Goal: Task Accomplishment & Management: Use online tool/utility

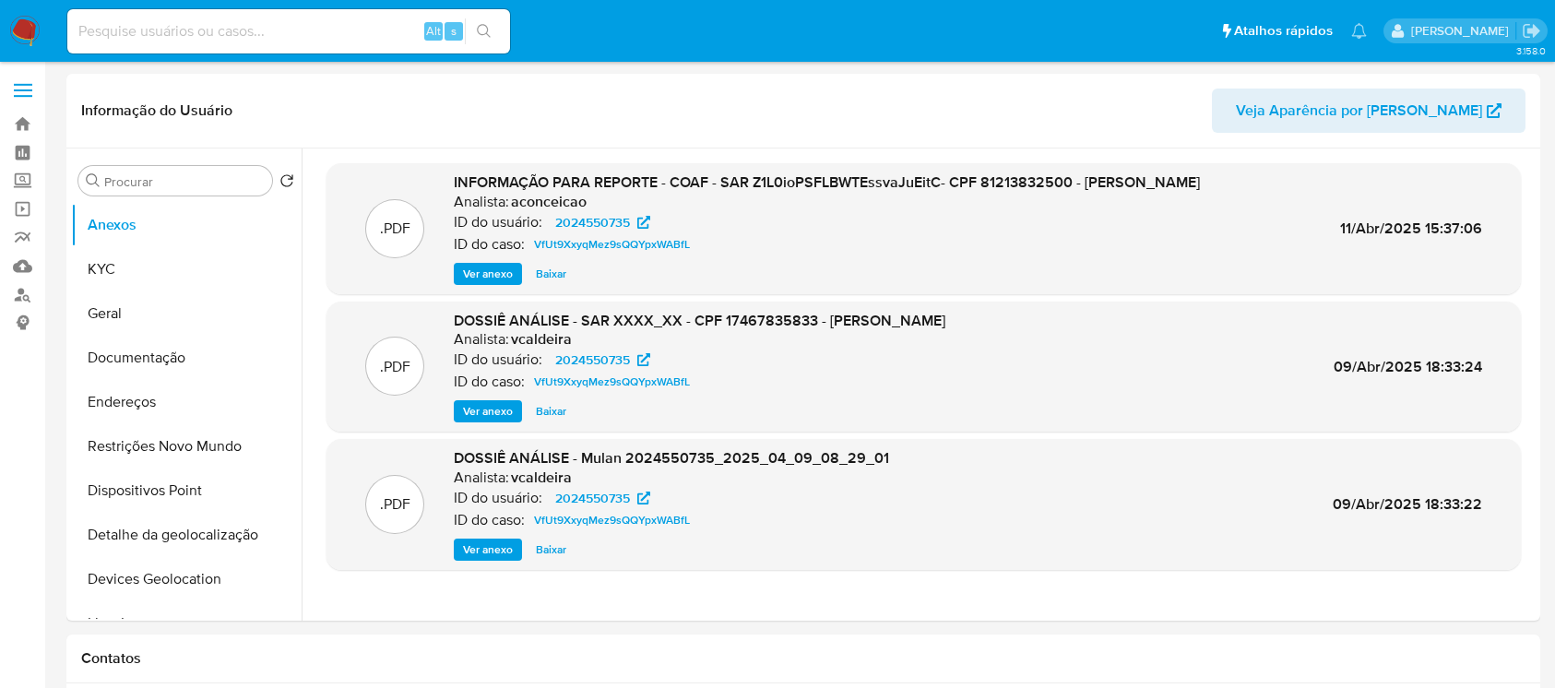
select select "10"
click at [28, 28] on img at bounding box center [24, 31] width 31 height 31
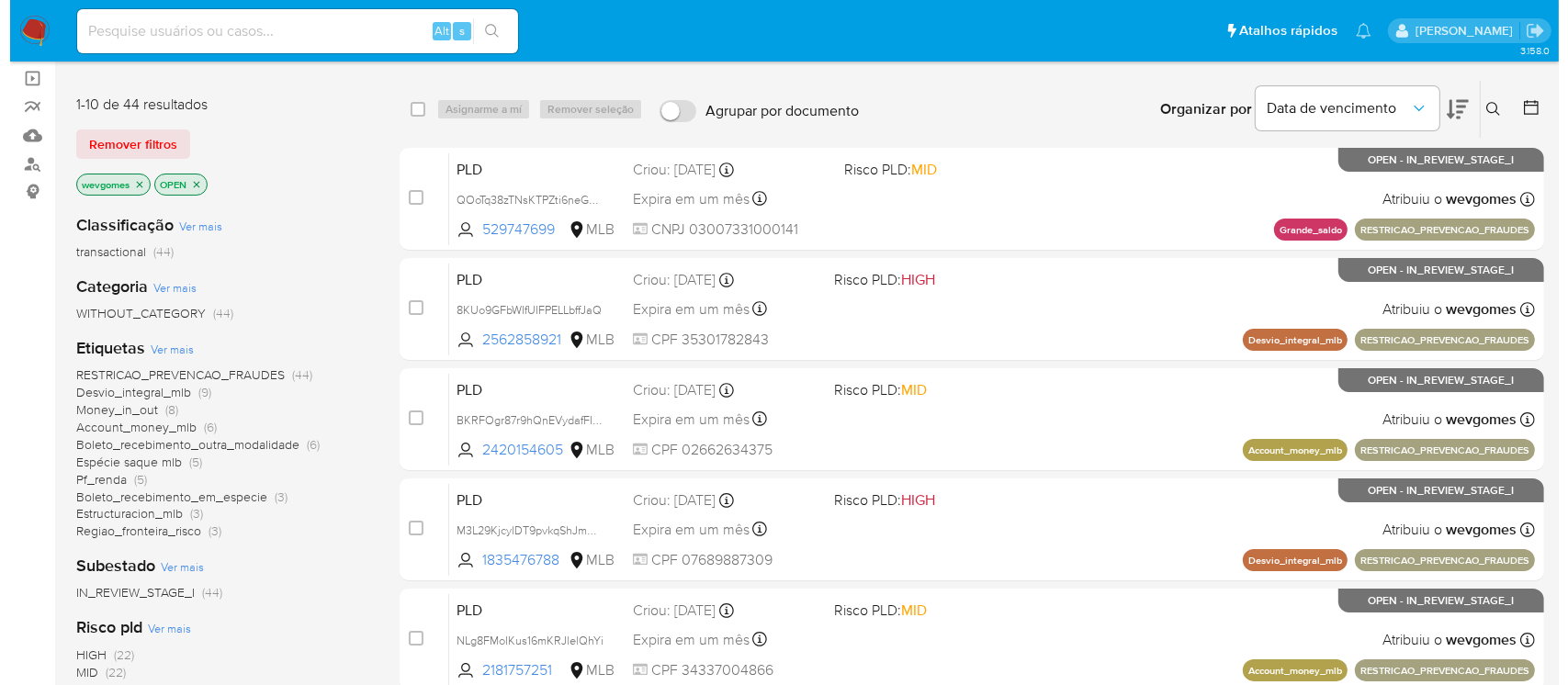
scroll to position [162, 0]
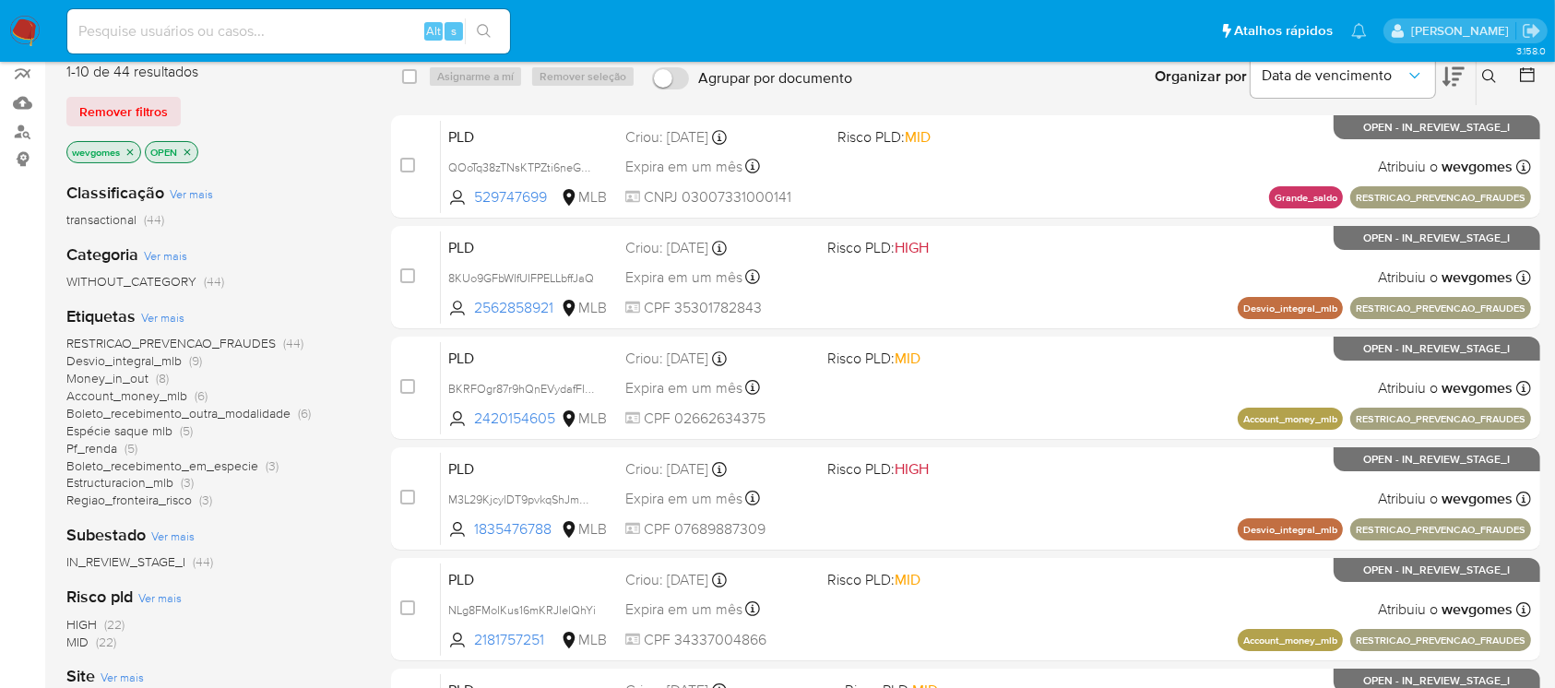
click at [127, 149] on icon "close-filter" at bounding box center [129, 152] width 11 height 11
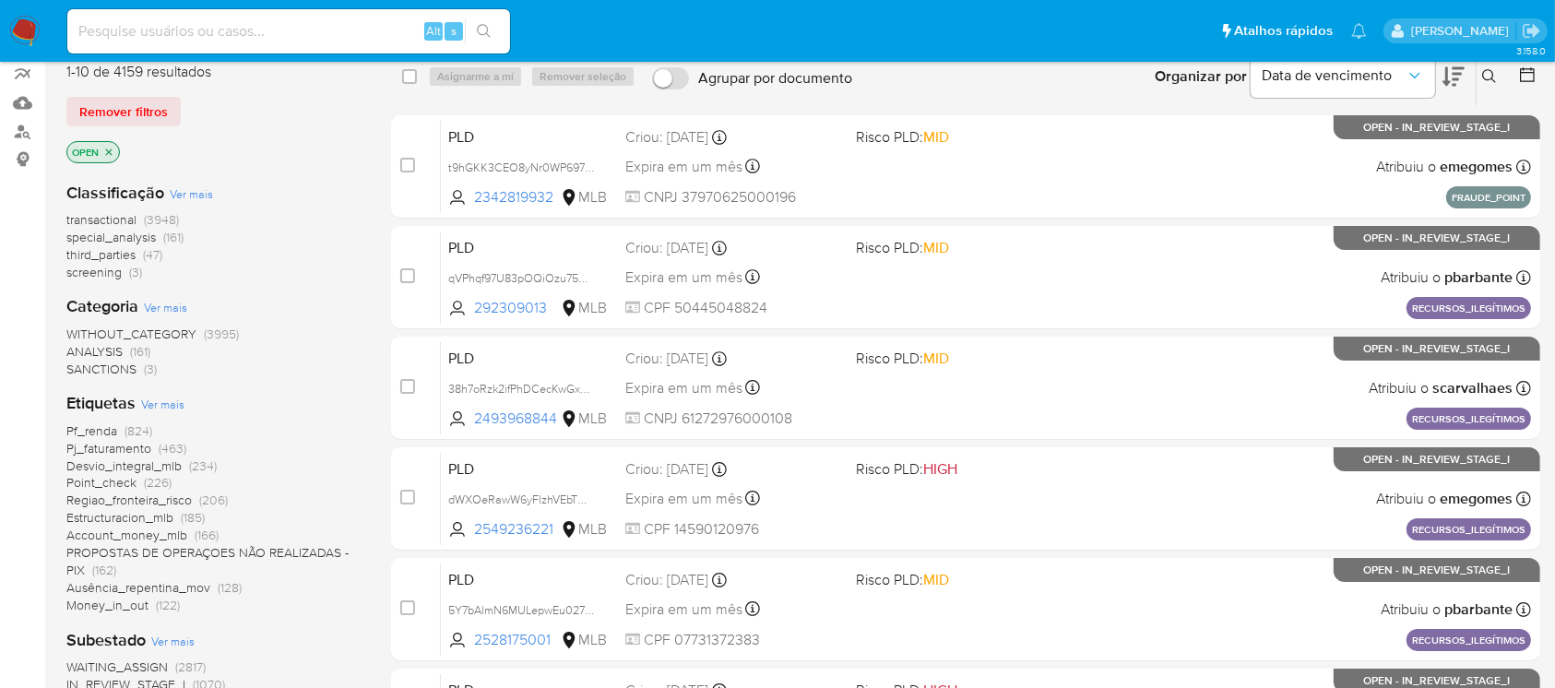
click at [159, 396] on span "Ver mais" at bounding box center [162, 404] width 43 height 17
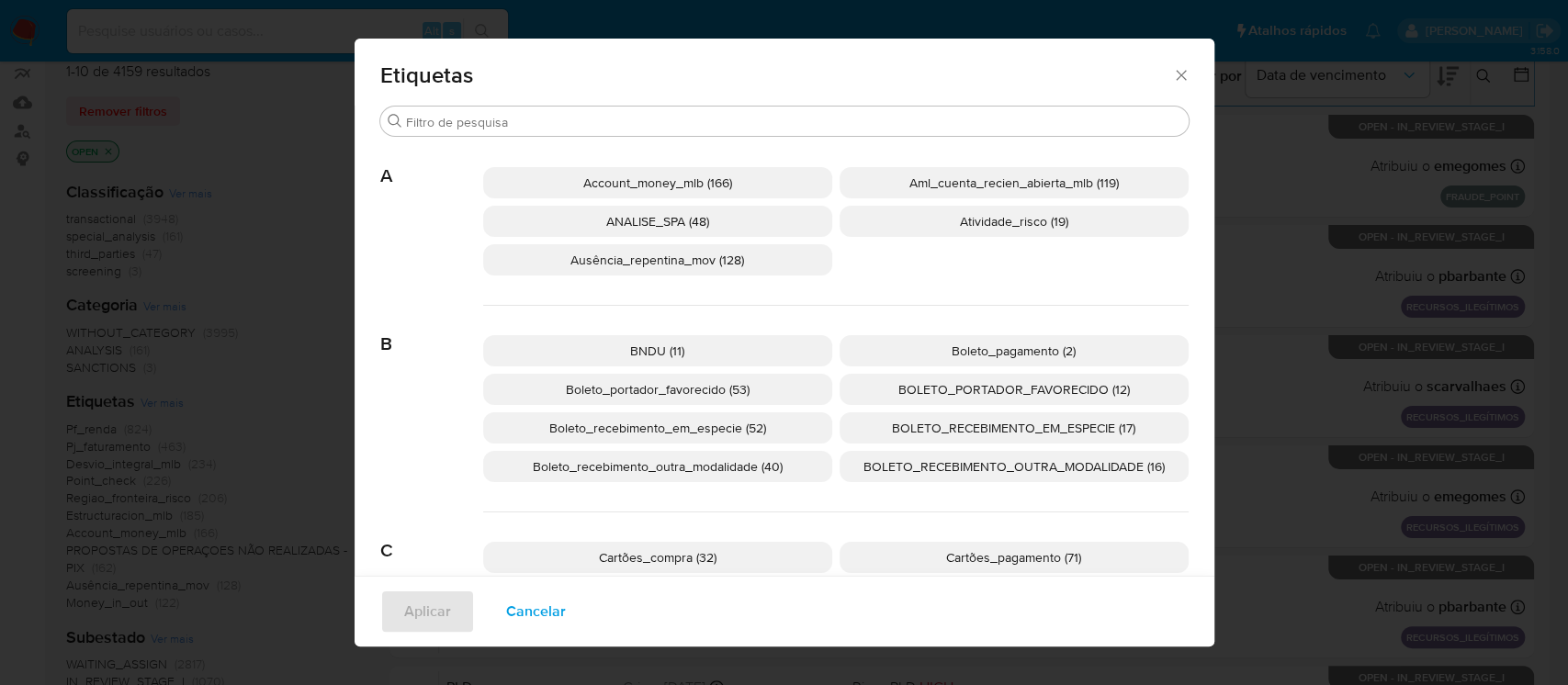
click at [907, 356] on p "Boleto_pagamento (2)" at bounding box center [1014, 350] width 349 height 31
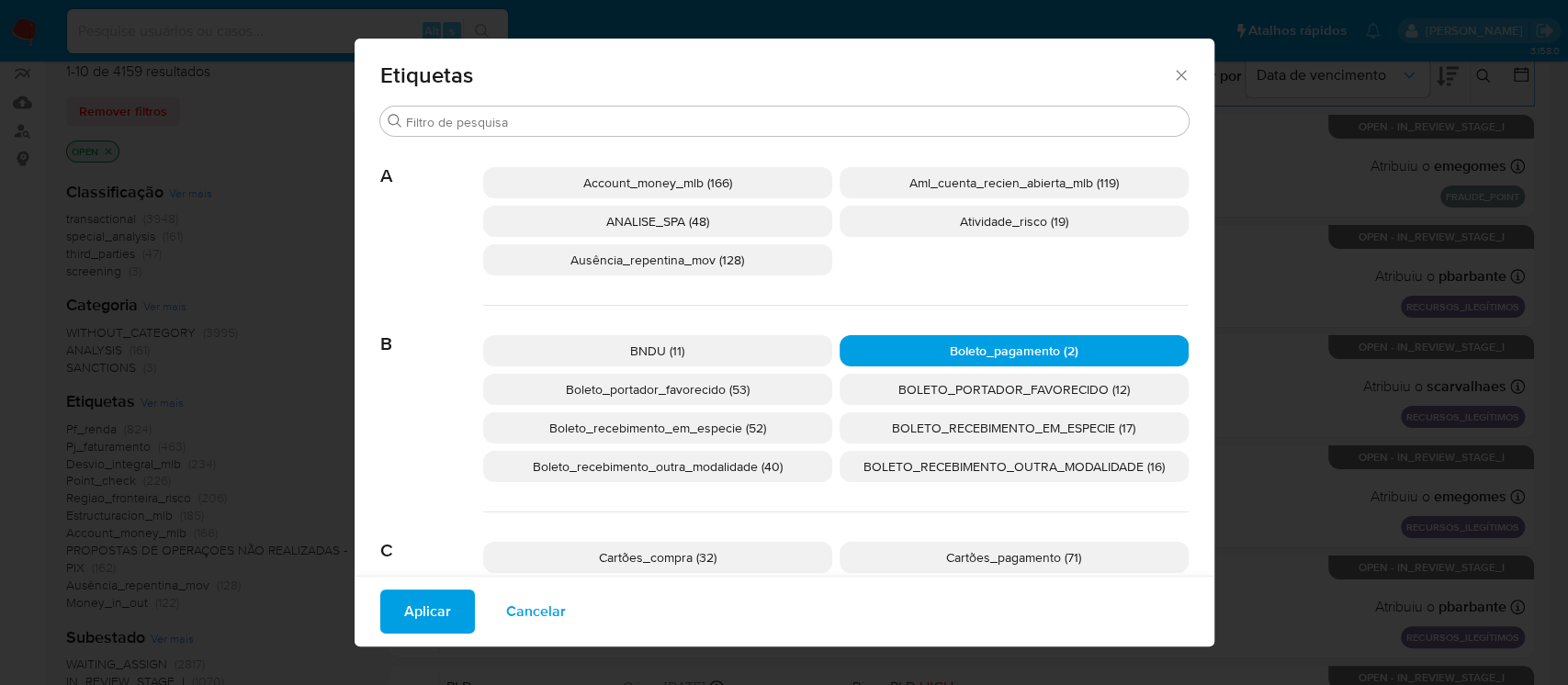
click at [422, 611] on span "Aplicar" at bounding box center [427, 611] width 47 height 41
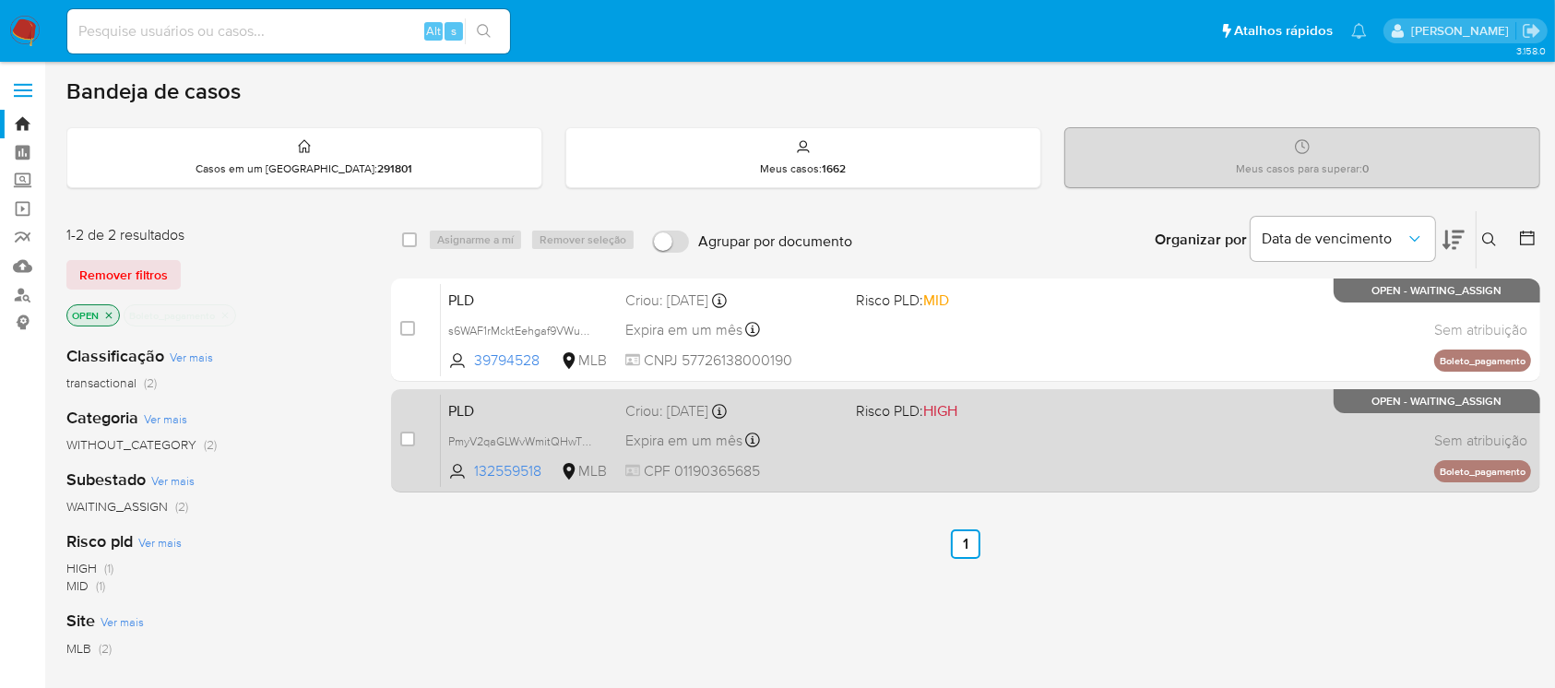
click at [886, 455] on div "PLD PmyV2qaGLWvWmitQHwTSYyUq 132559518 MLB Risco PLD: HIGH Criou: 12/09/2025 Cr…" at bounding box center [986, 440] width 1090 height 93
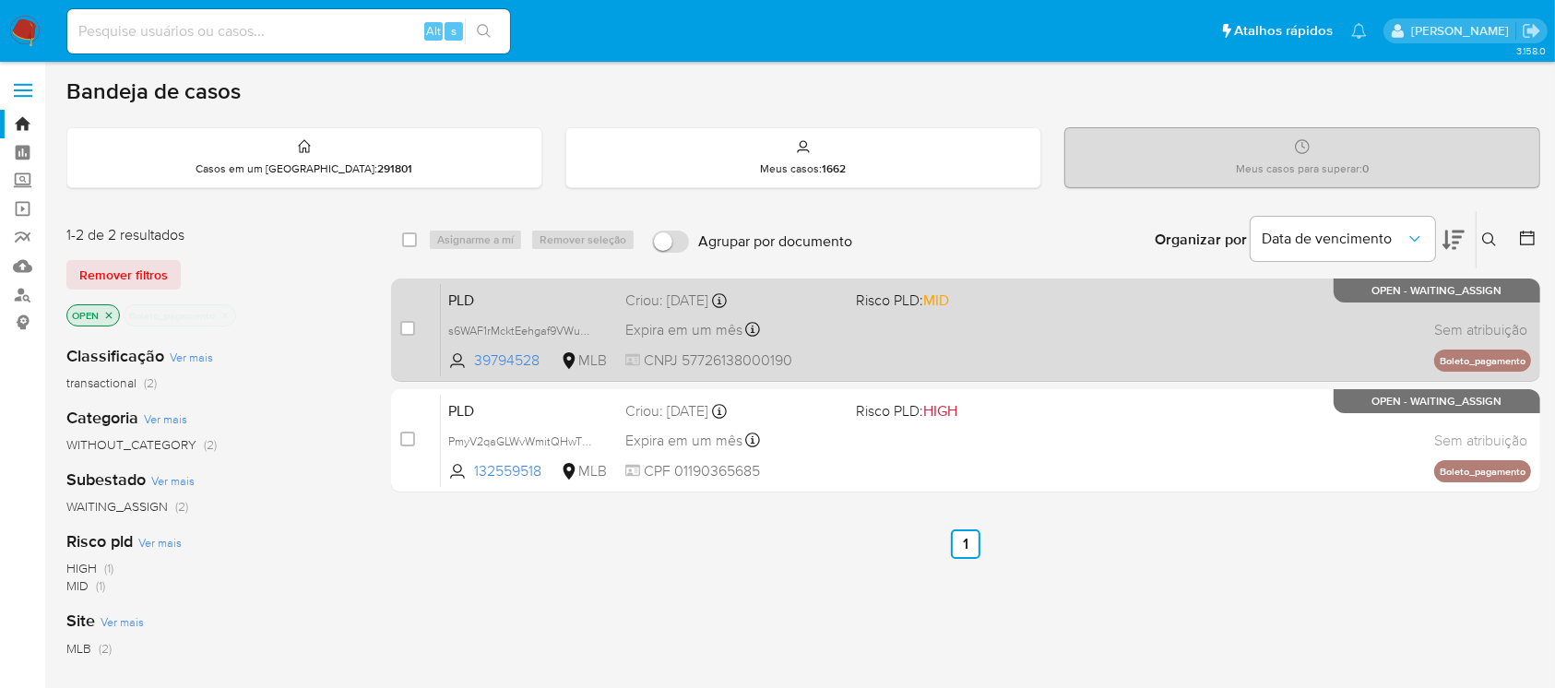
click at [878, 340] on div "PLD s6WAF1rMcktEehgaf9VWuaas 39794528 MLB Risco PLD: MID Criou: 12/09/2025 Crio…" at bounding box center [986, 329] width 1090 height 93
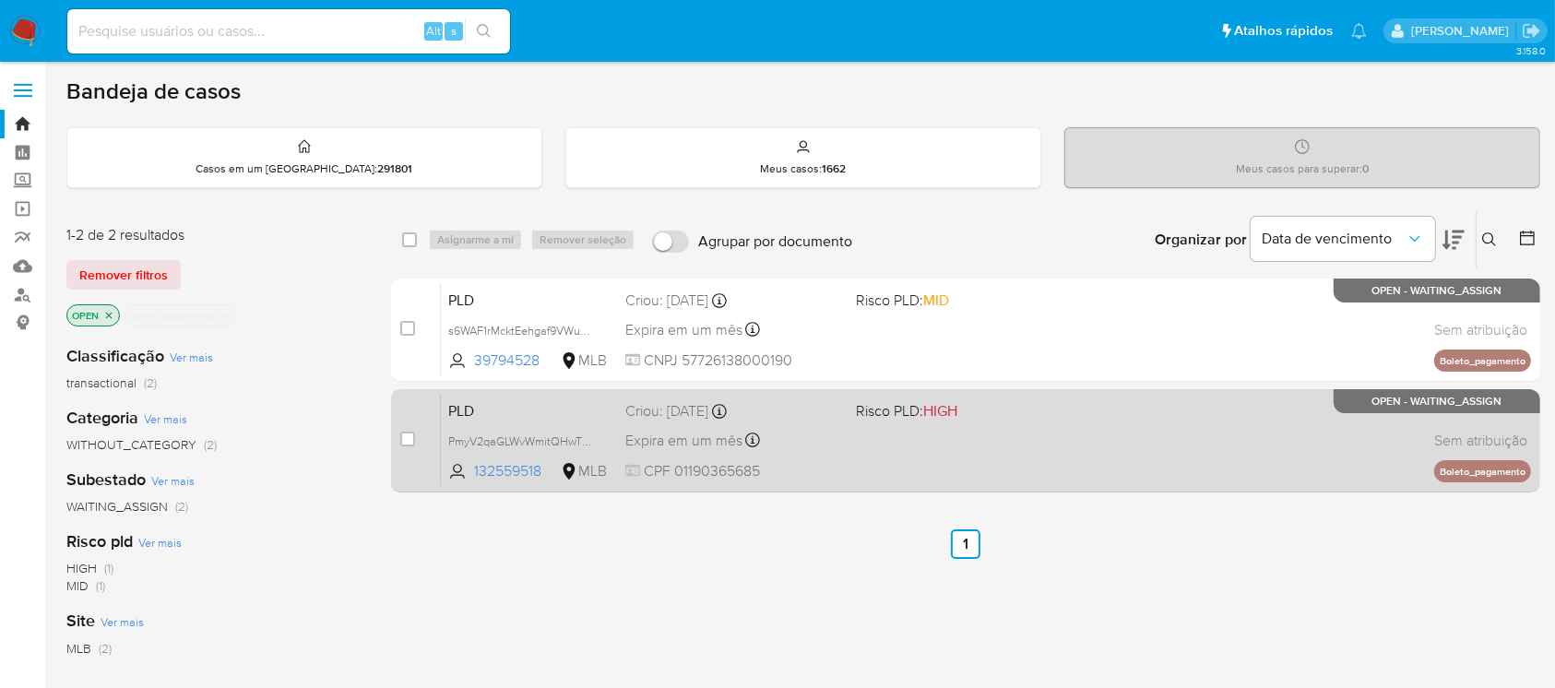
click at [882, 445] on div "PLD PmyV2qaGLWvWmitQHwTSYyUq 132559518 MLB Risco PLD: HIGH Criou: 12/09/2025 Cr…" at bounding box center [986, 440] width 1090 height 93
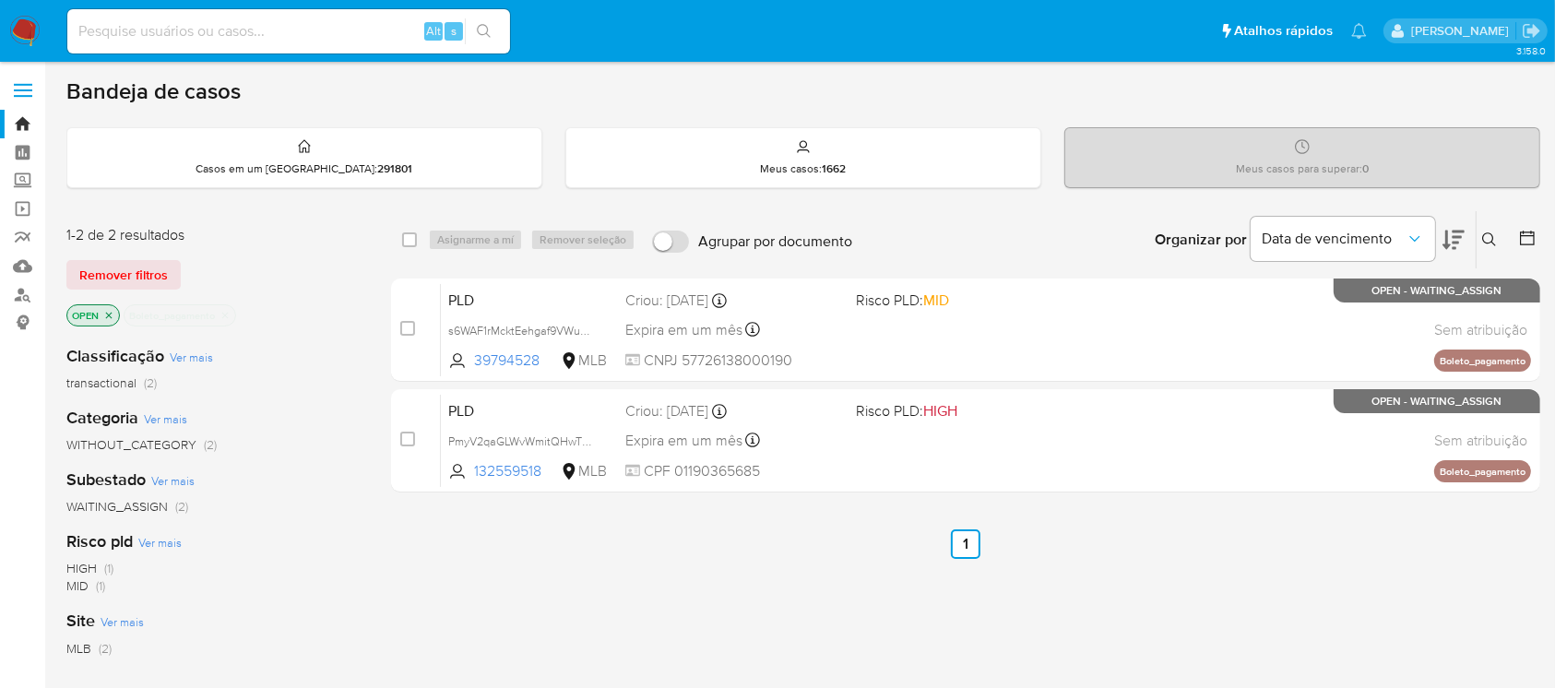
click at [227, 313] on icon "close-filter" at bounding box center [225, 315] width 6 height 6
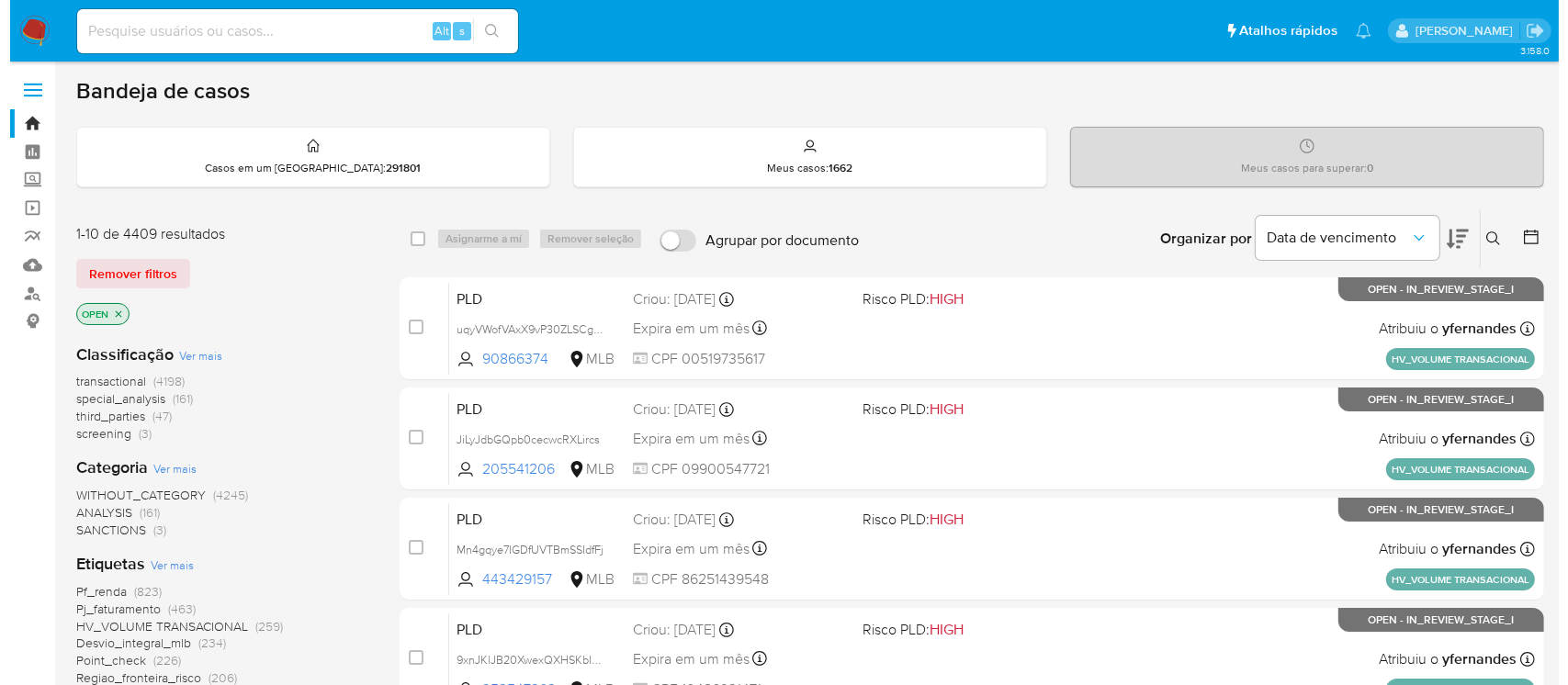
scroll to position [162, 0]
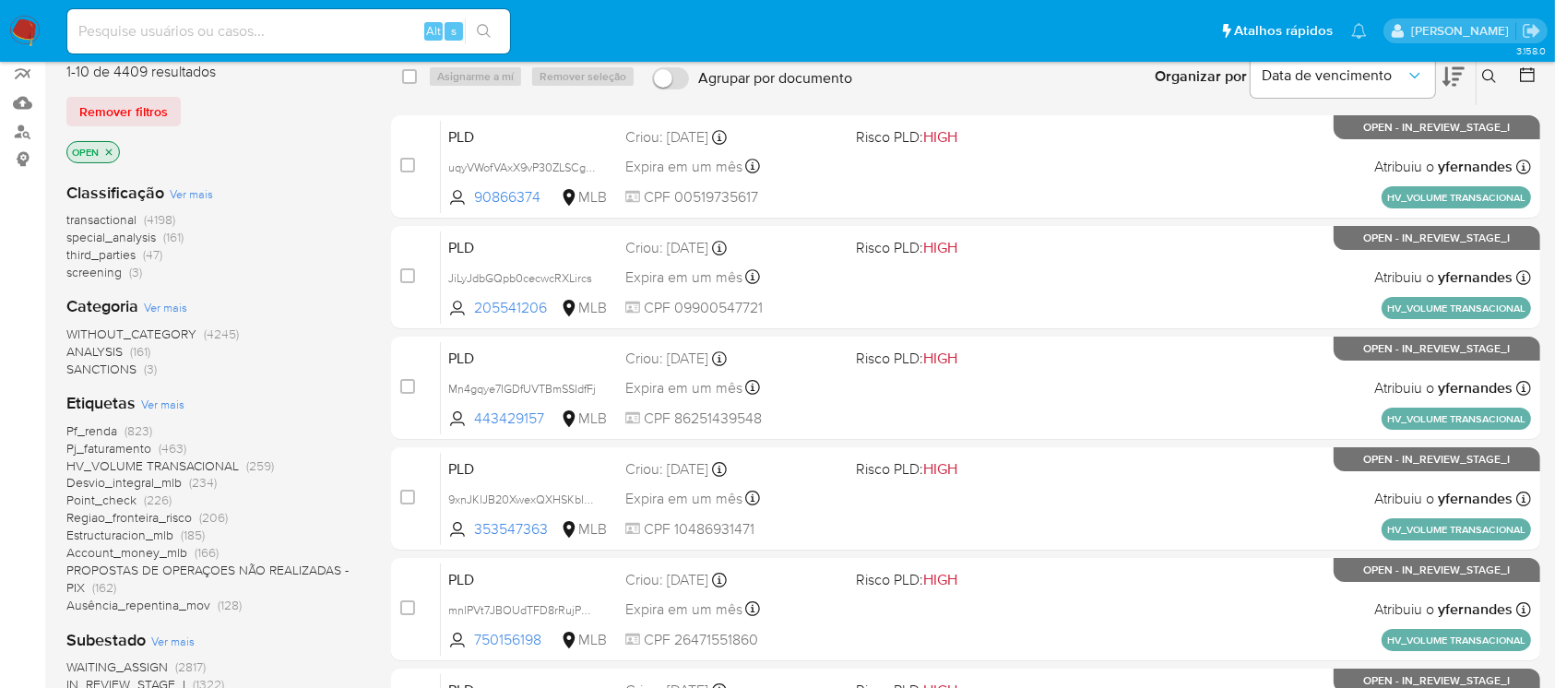
click at [85, 434] on span "Pf_renda" at bounding box center [91, 430] width 51 height 18
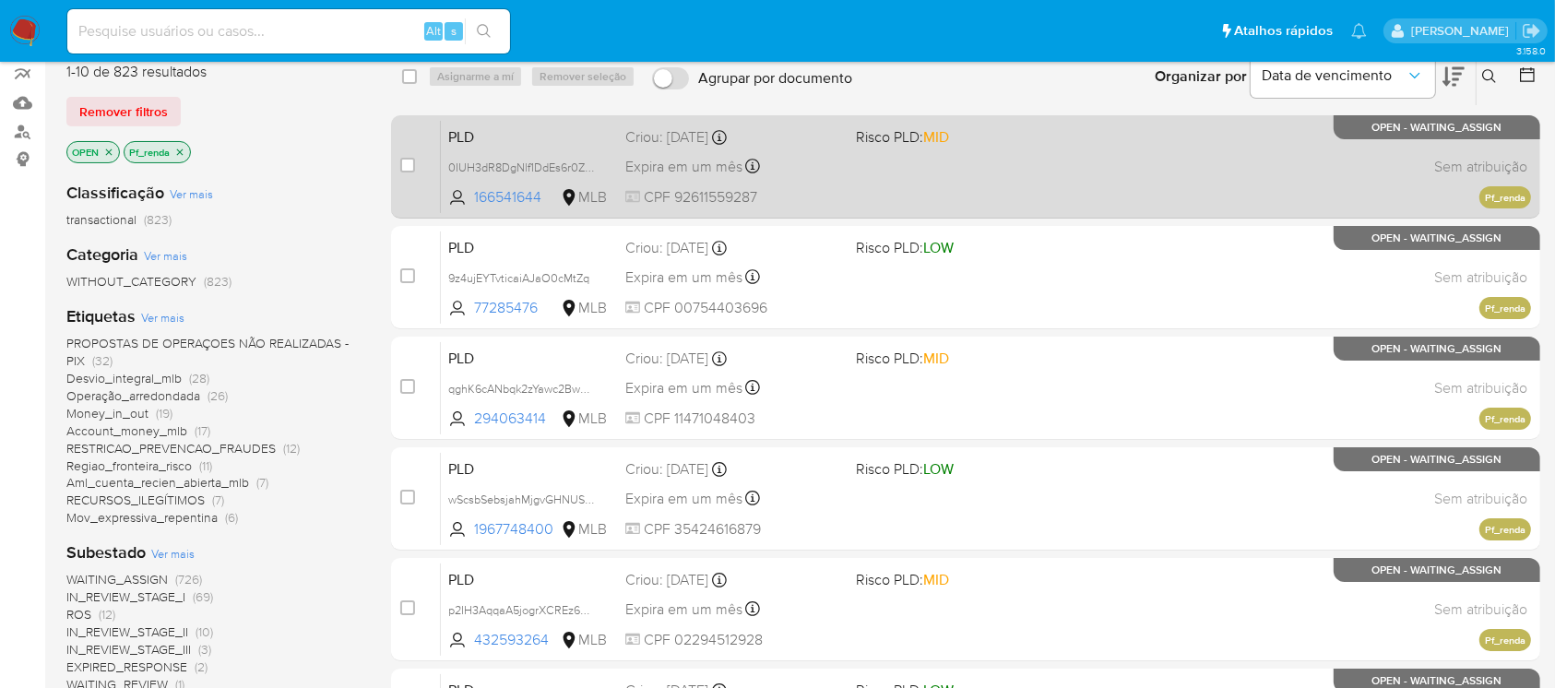
click at [918, 197] on div "PLD 0IUH3dR8DgNlf1DdEs6r0ZUX 166541644 MLB Risco PLD: MID Criou: 12/09/2025 Cri…" at bounding box center [986, 166] width 1090 height 93
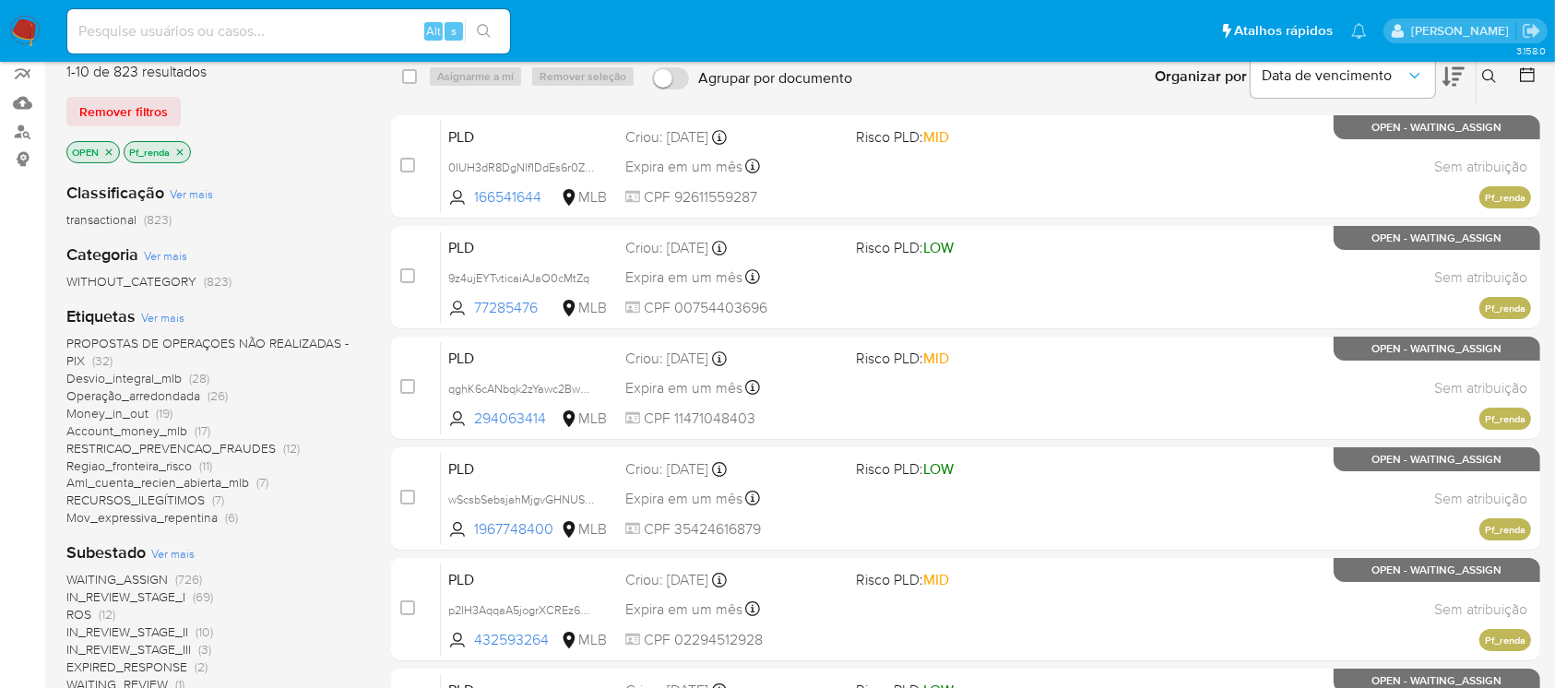
click at [162, 316] on span "Ver mais" at bounding box center [162, 317] width 43 height 17
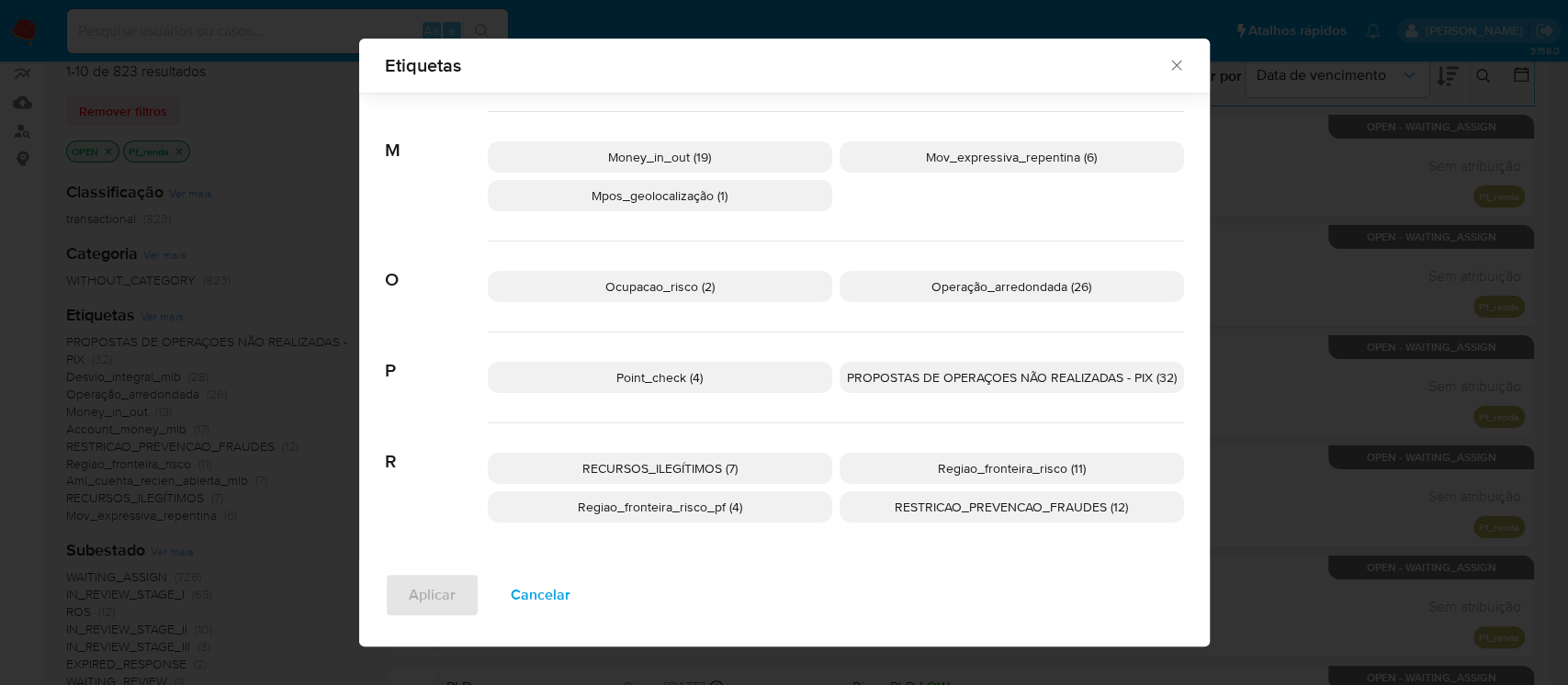
scroll to position [690, 0]
click at [1168, 68] on icon "Fechar" at bounding box center [1176, 65] width 18 height 18
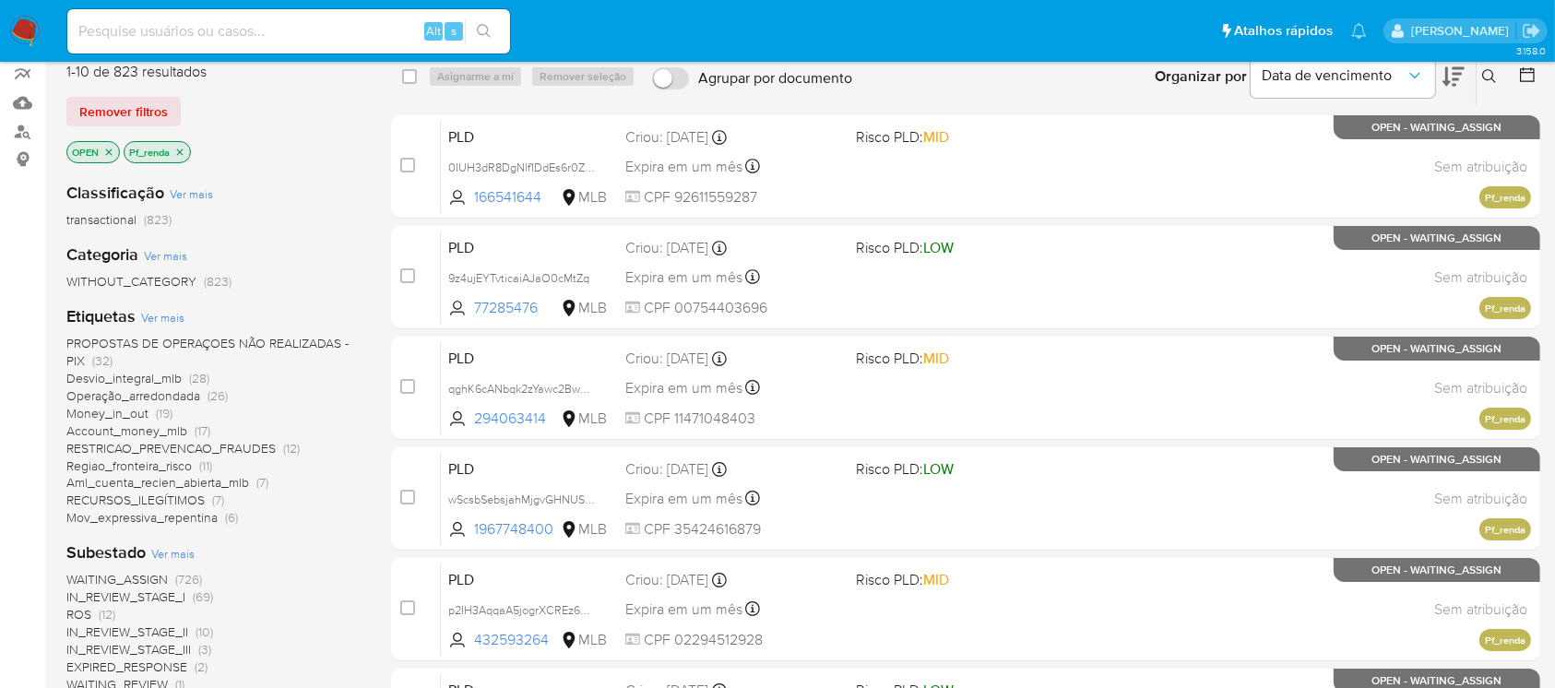
click at [180, 151] on icon "close-filter" at bounding box center [179, 152] width 11 height 11
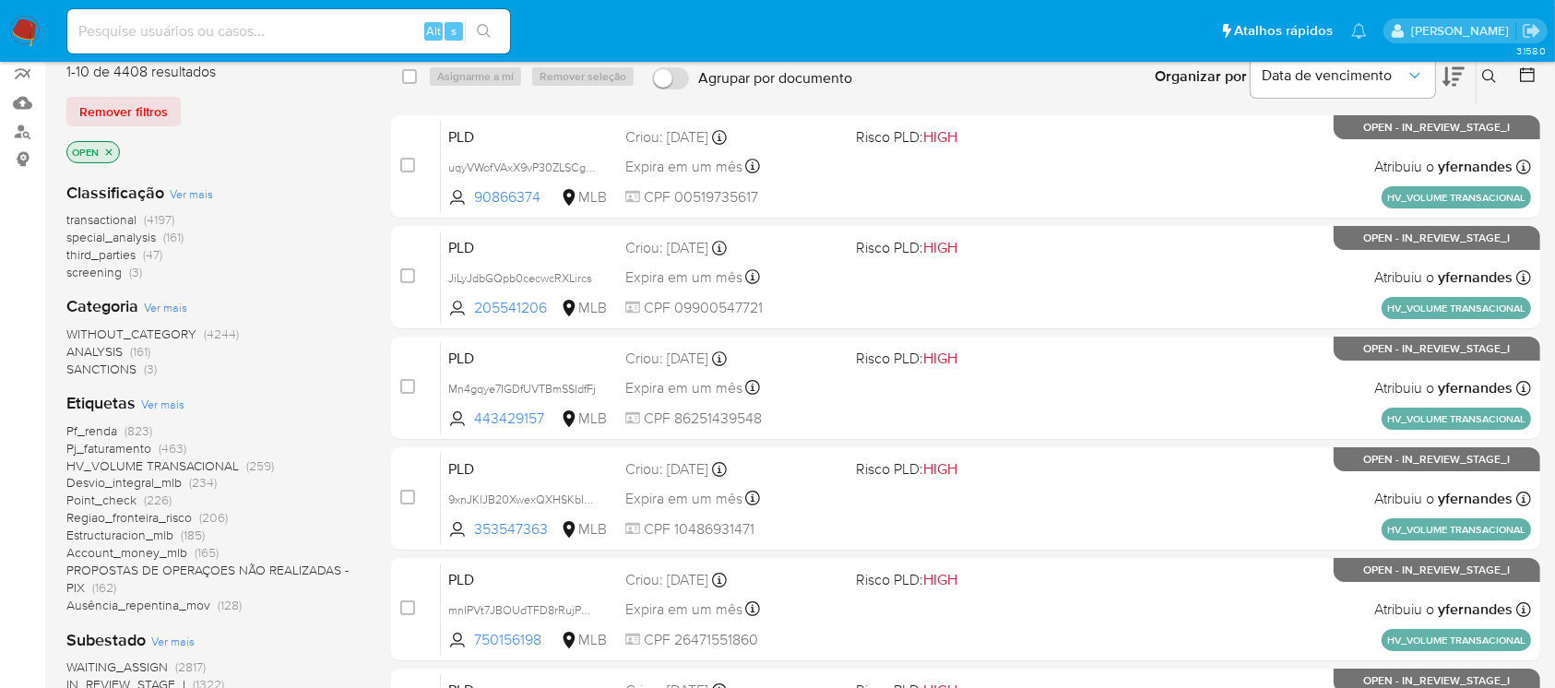
click at [151, 410] on span "Ver mais" at bounding box center [162, 404] width 43 height 17
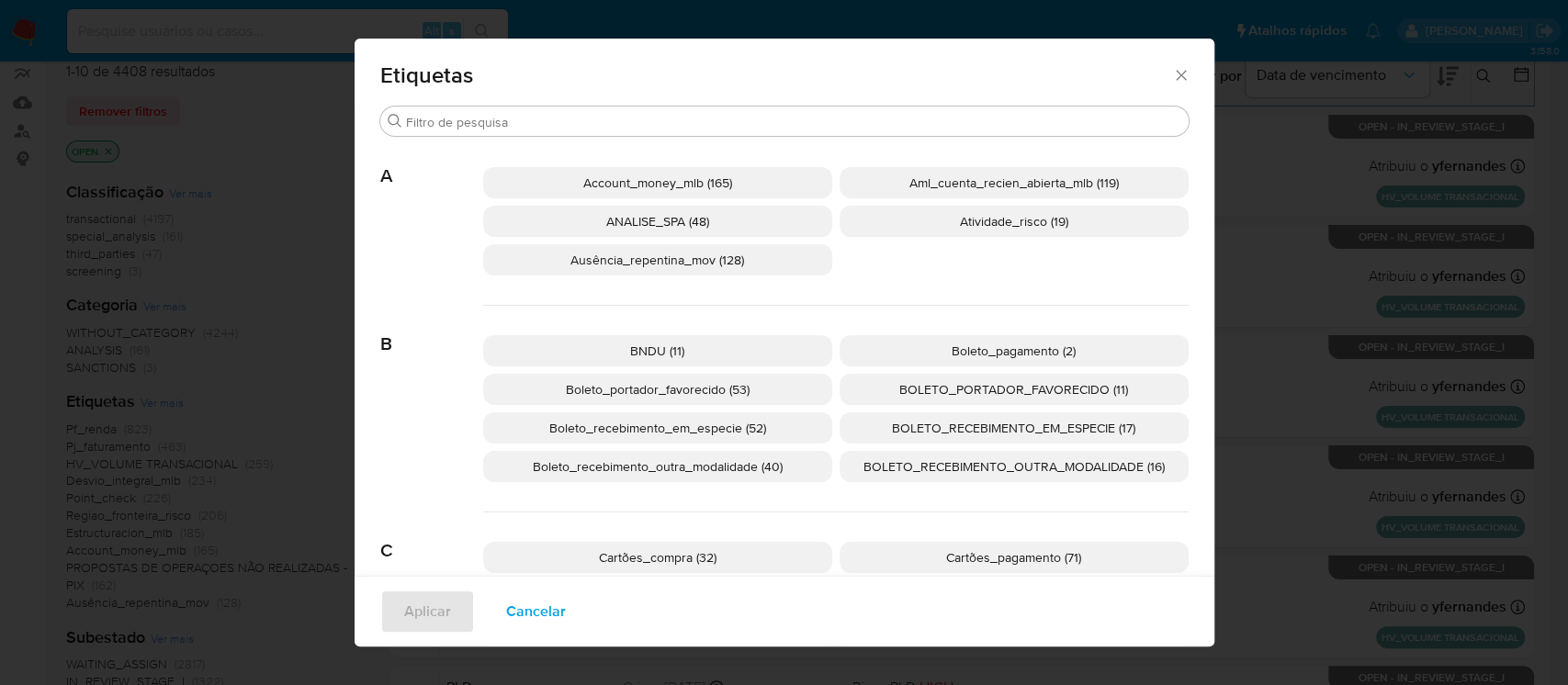
click at [643, 420] on span "Boleto_recebimento_em_especie (52)" at bounding box center [657, 427] width 217 height 18
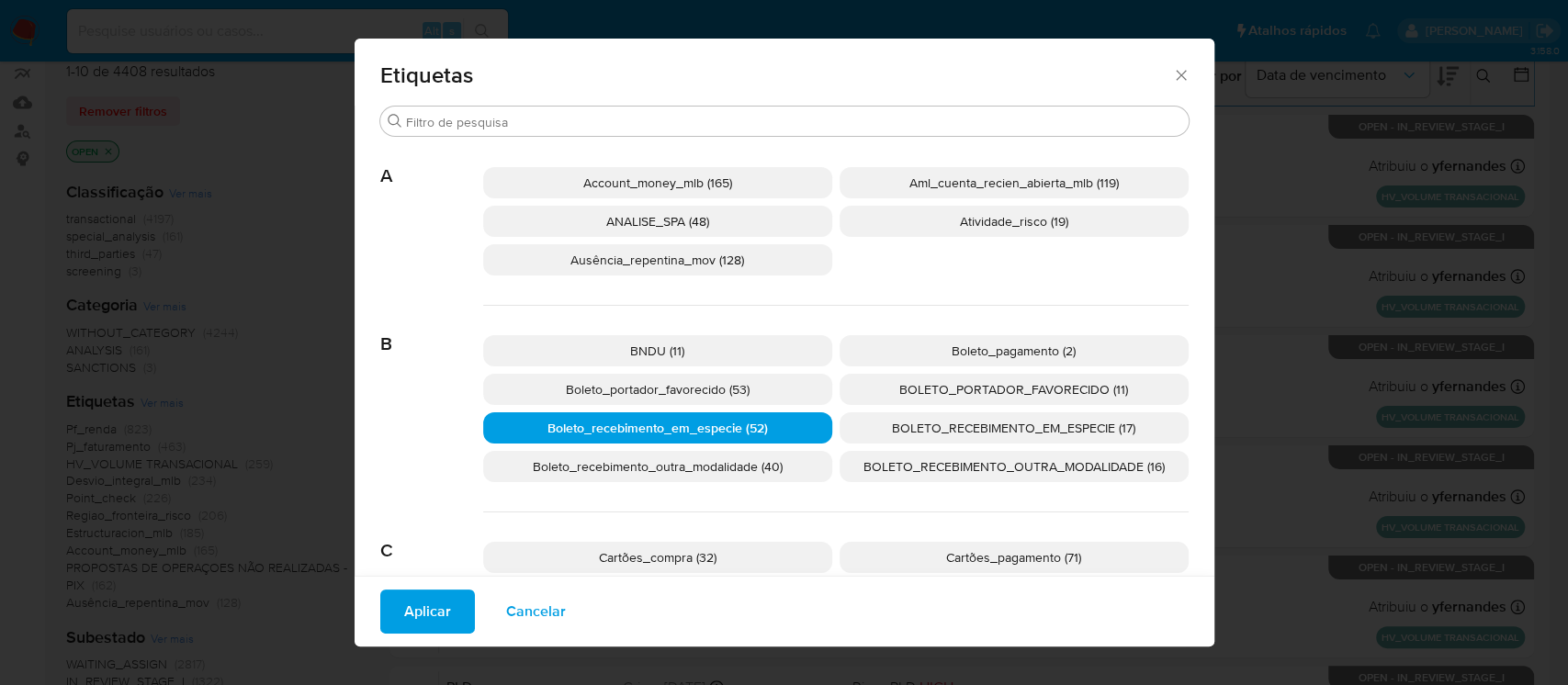
click at [410, 618] on span "Aplicar" at bounding box center [427, 611] width 47 height 41
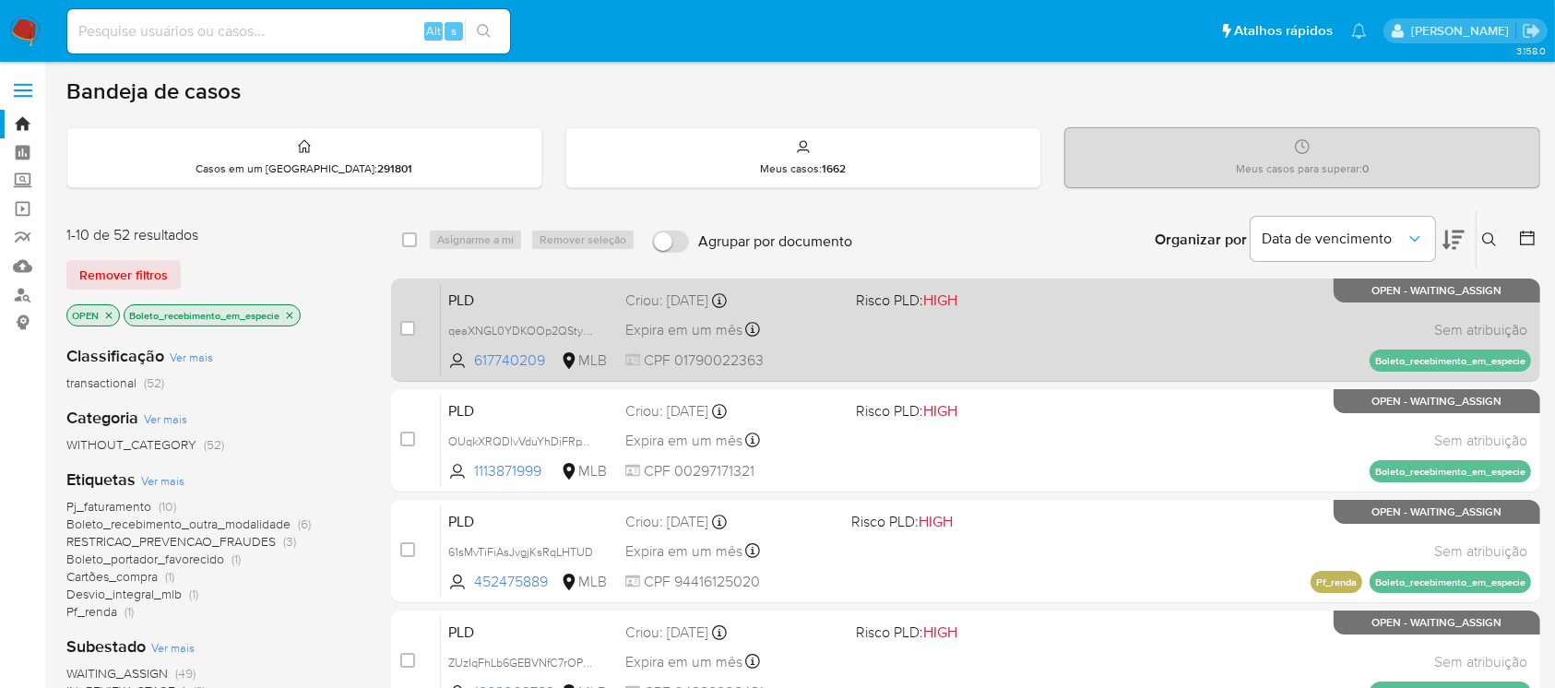
click at [1002, 358] on div "PLD qeaXNGL0YDKOOp2QSty0bmVj 617740209 MLB Risco PLD: HIGH Criou: 12/09/2025 Cr…" at bounding box center [986, 329] width 1090 height 93
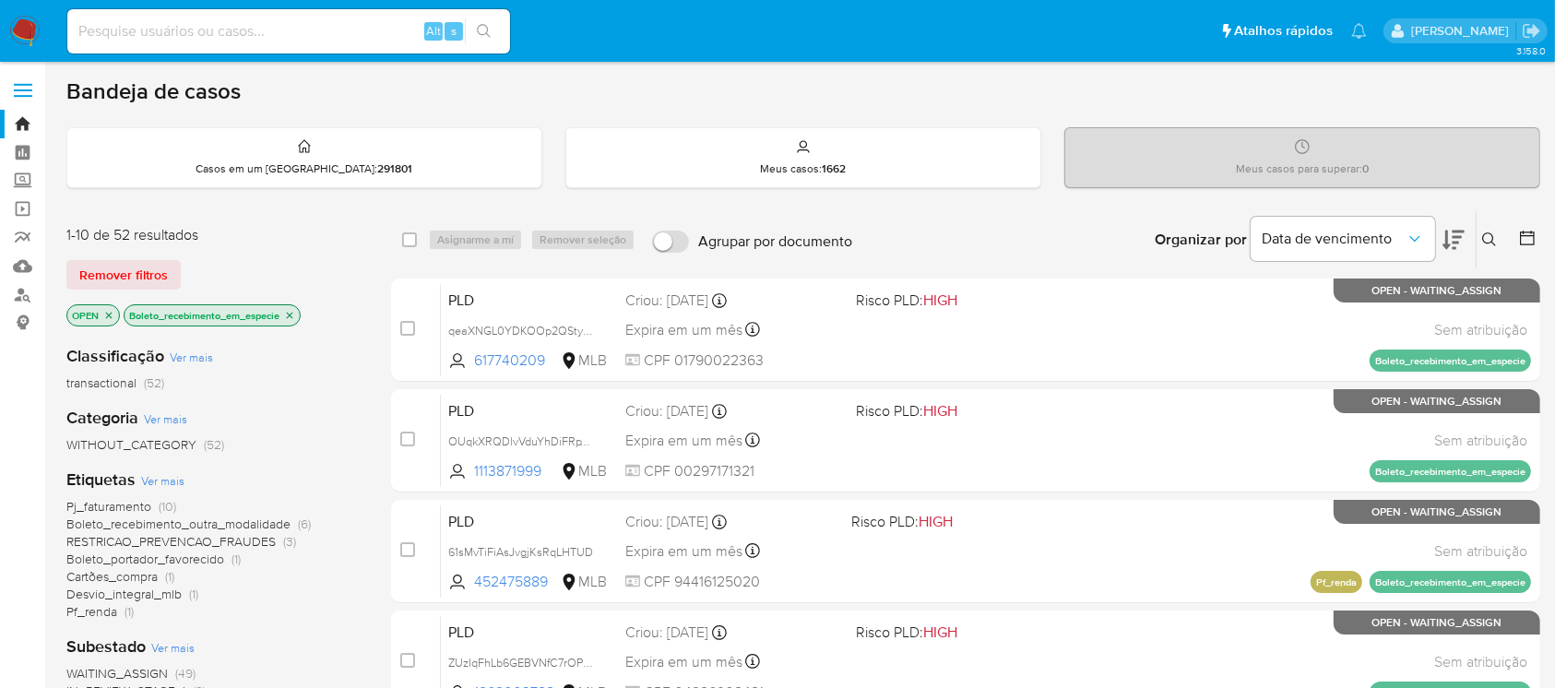
click at [292, 313] on icon "close-filter" at bounding box center [290, 315] width 6 height 6
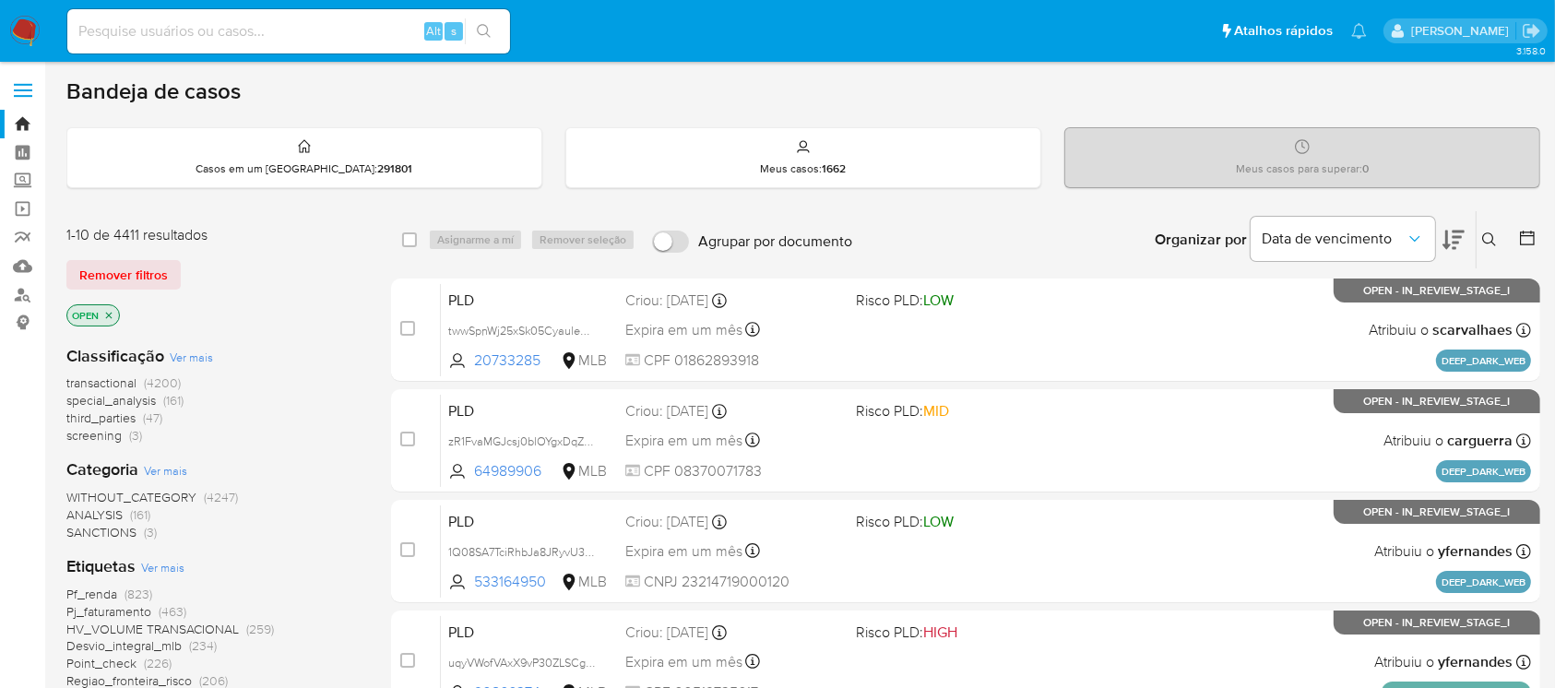
click at [155, 572] on span "Ver mais" at bounding box center [162, 567] width 43 height 17
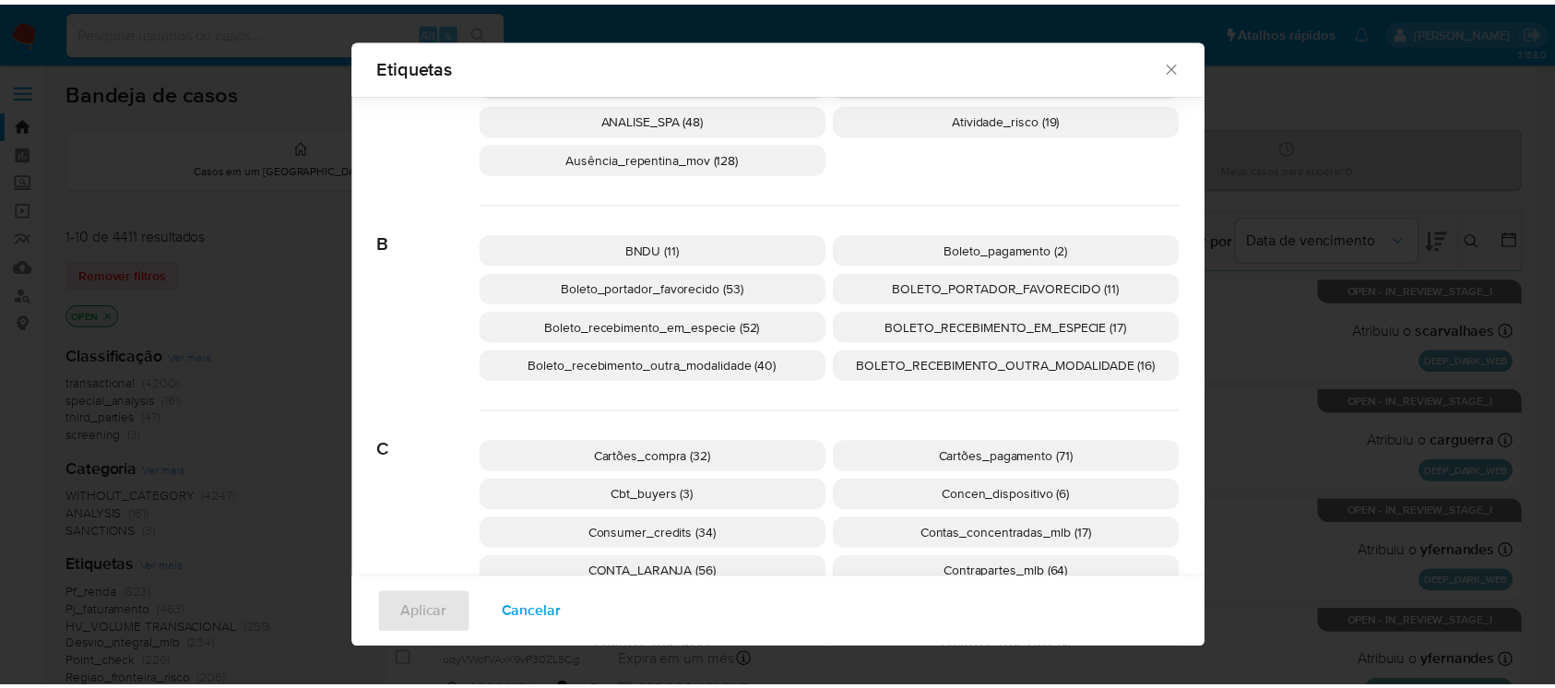
scroll to position [150, 0]
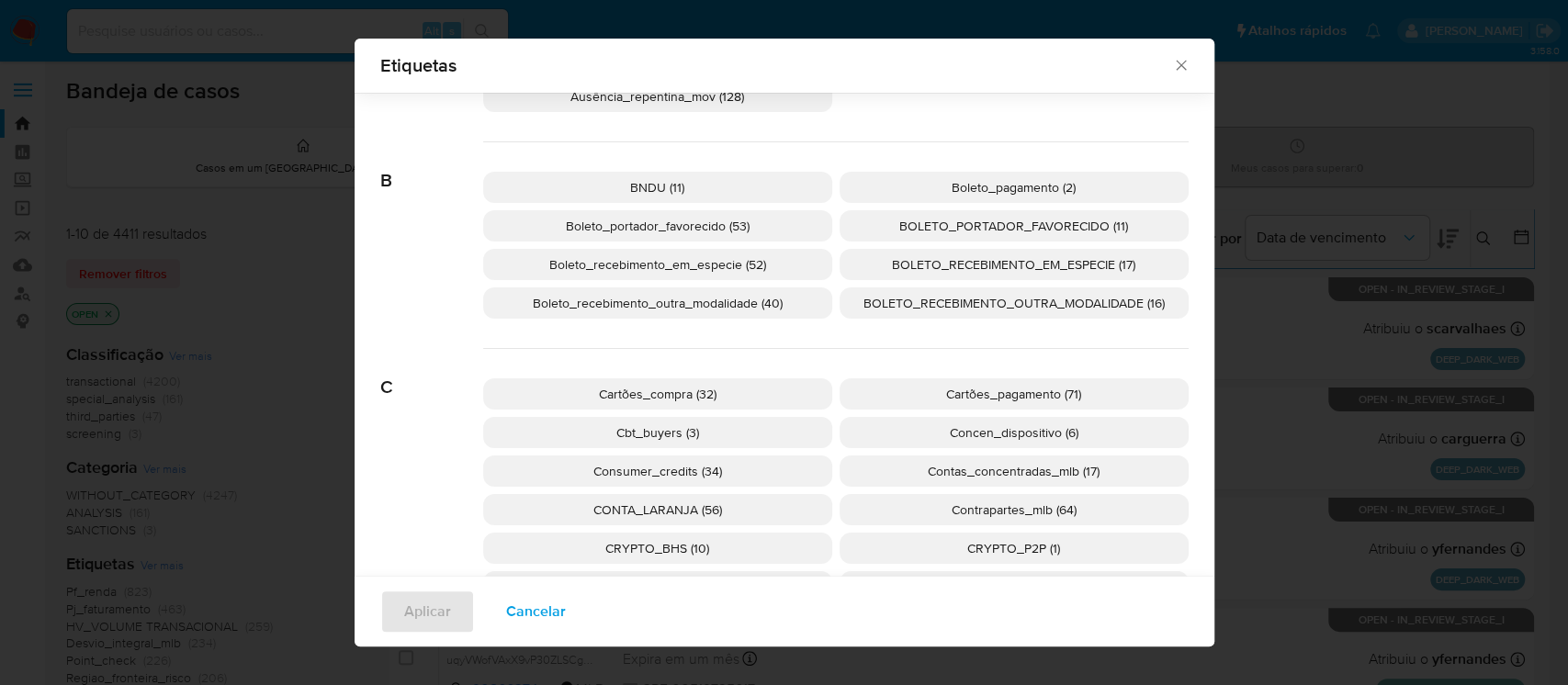
click at [649, 228] on span "Boleto_portador_favorecido (53)" at bounding box center [657, 226] width 183 height 18
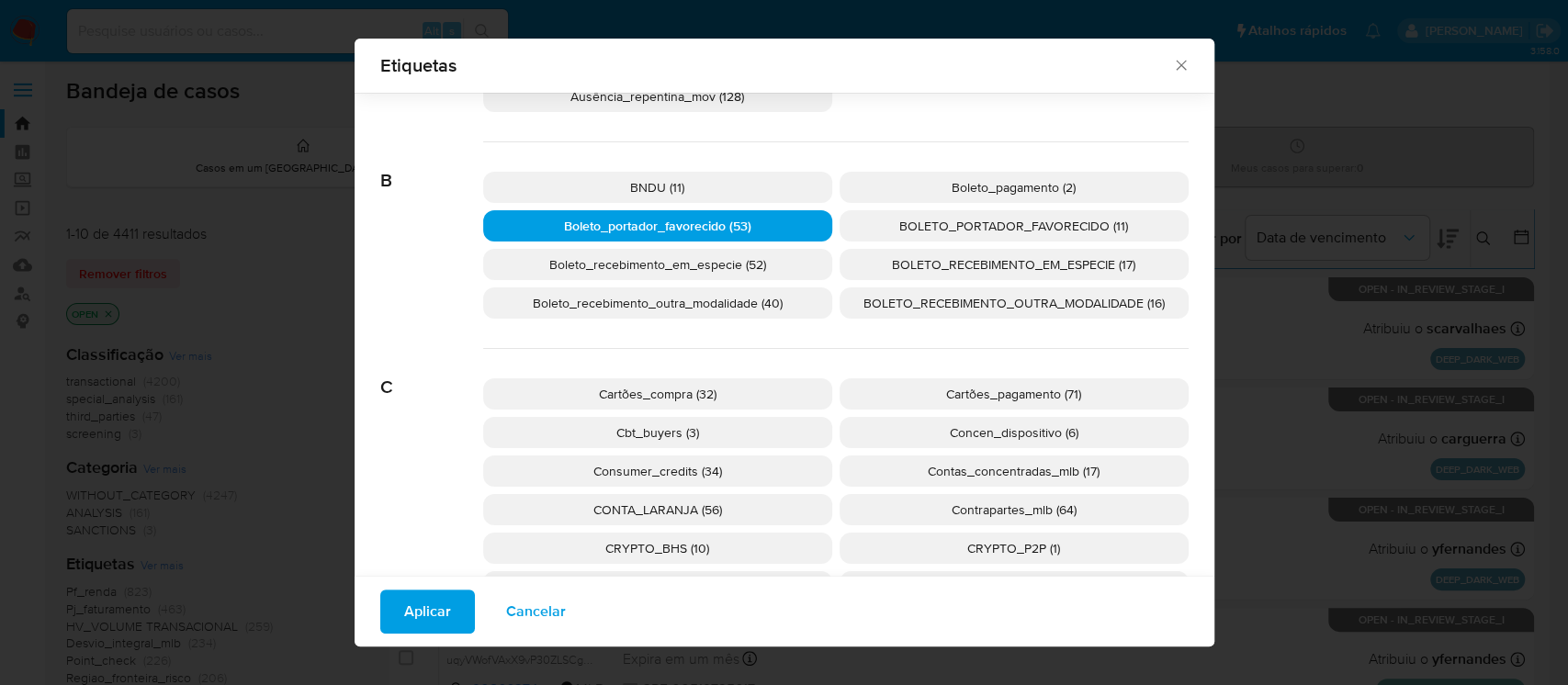
click at [427, 606] on span "Aplicar" at bounding box center [427, 611] width 47 height 41
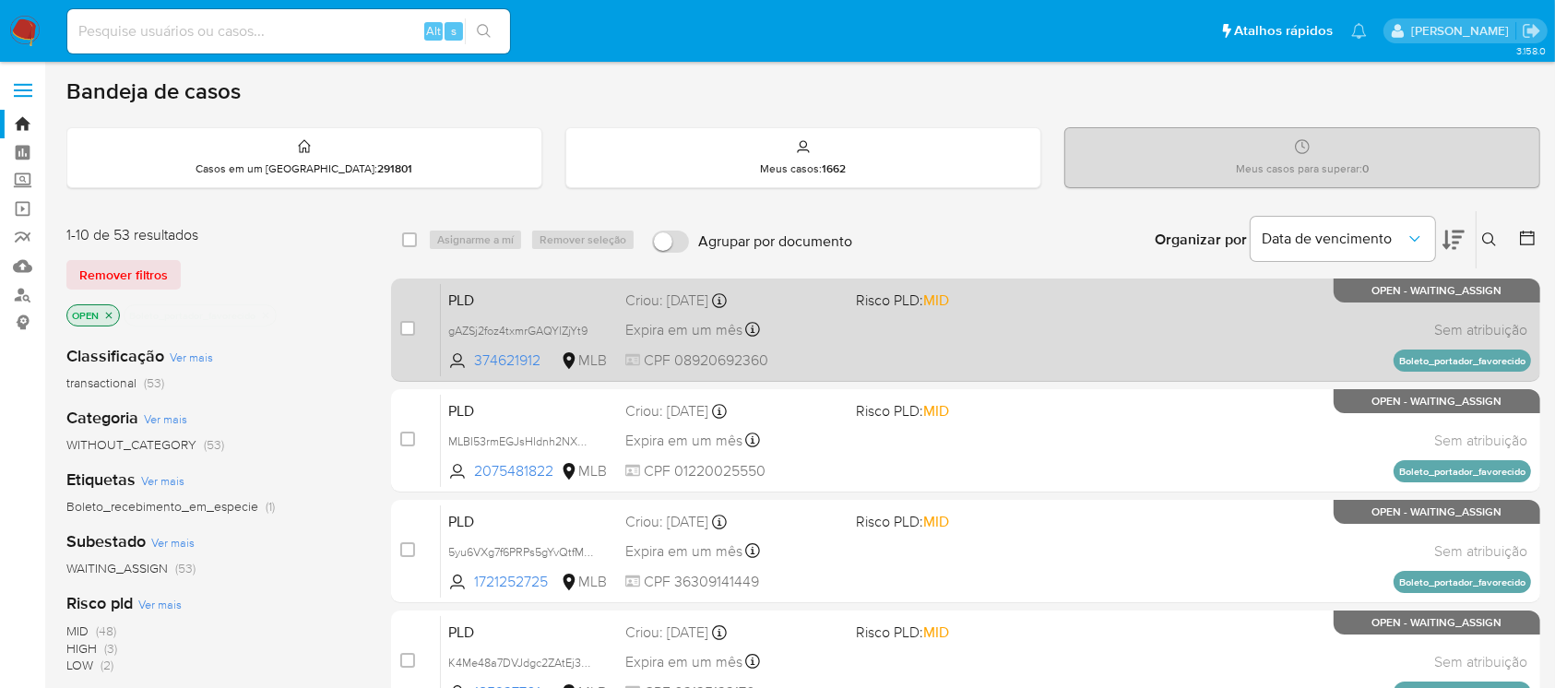
click at [1055, 342] on div "PLD gAZSj2foz4txmrGAQYlZjYt9 374621912 MLB Risco PLD: MID Criou: 12/09/2025 Cri…" at bounding box center [986, 329] width 1090 height 93
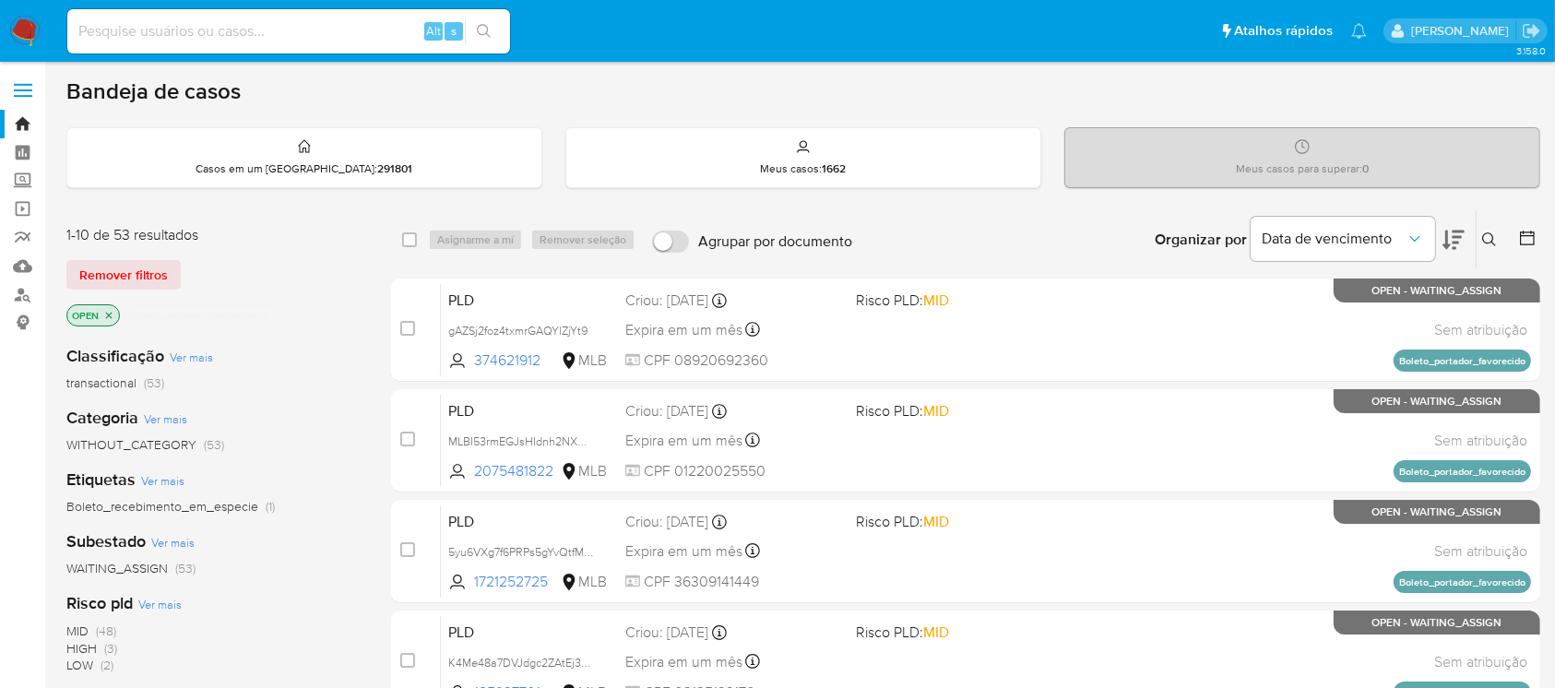
click at [257, 38] on input at bounding box center [288, 31] width 443 height 24
paste input "2361893969"
type input "2361893969"
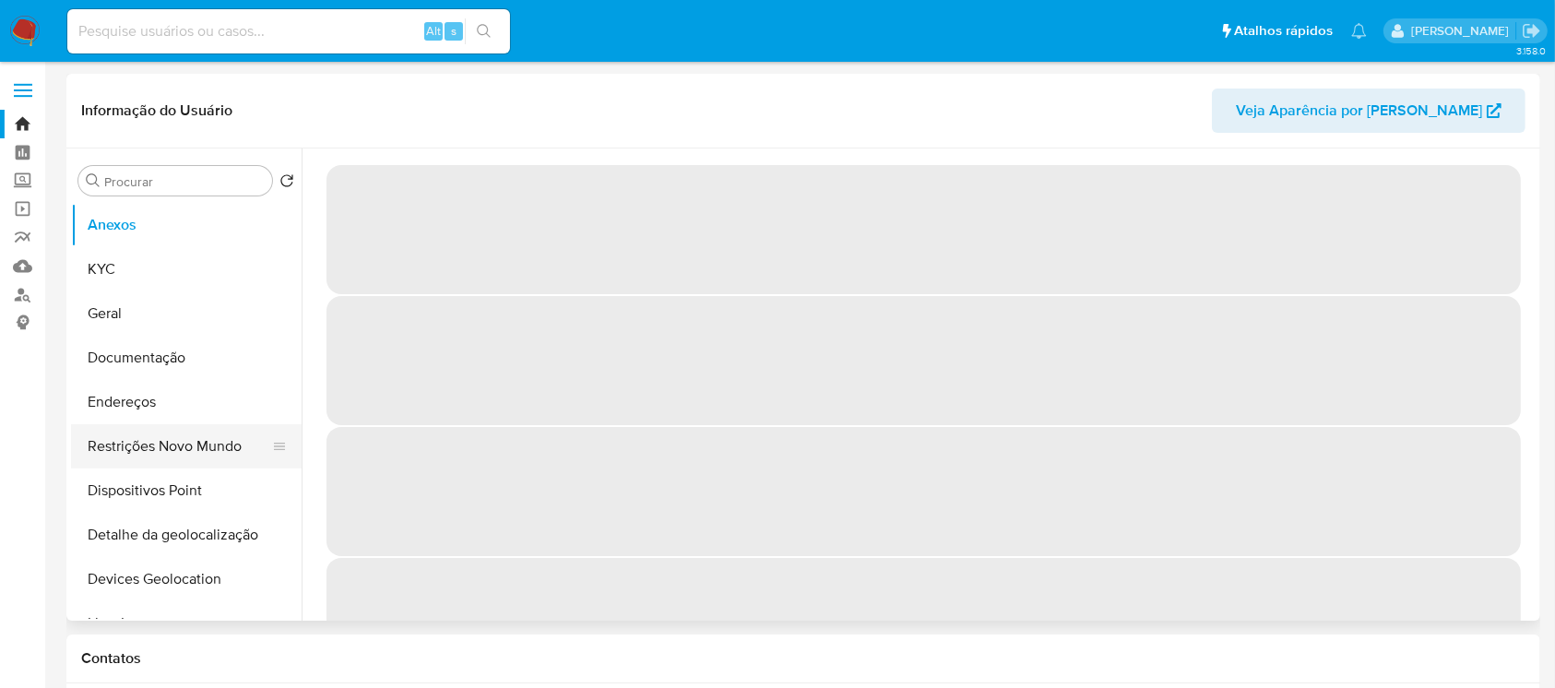
click at [147, 438] on button "Restrições Novo Mundo" at bounding box center [179, 446] width 216 height 44
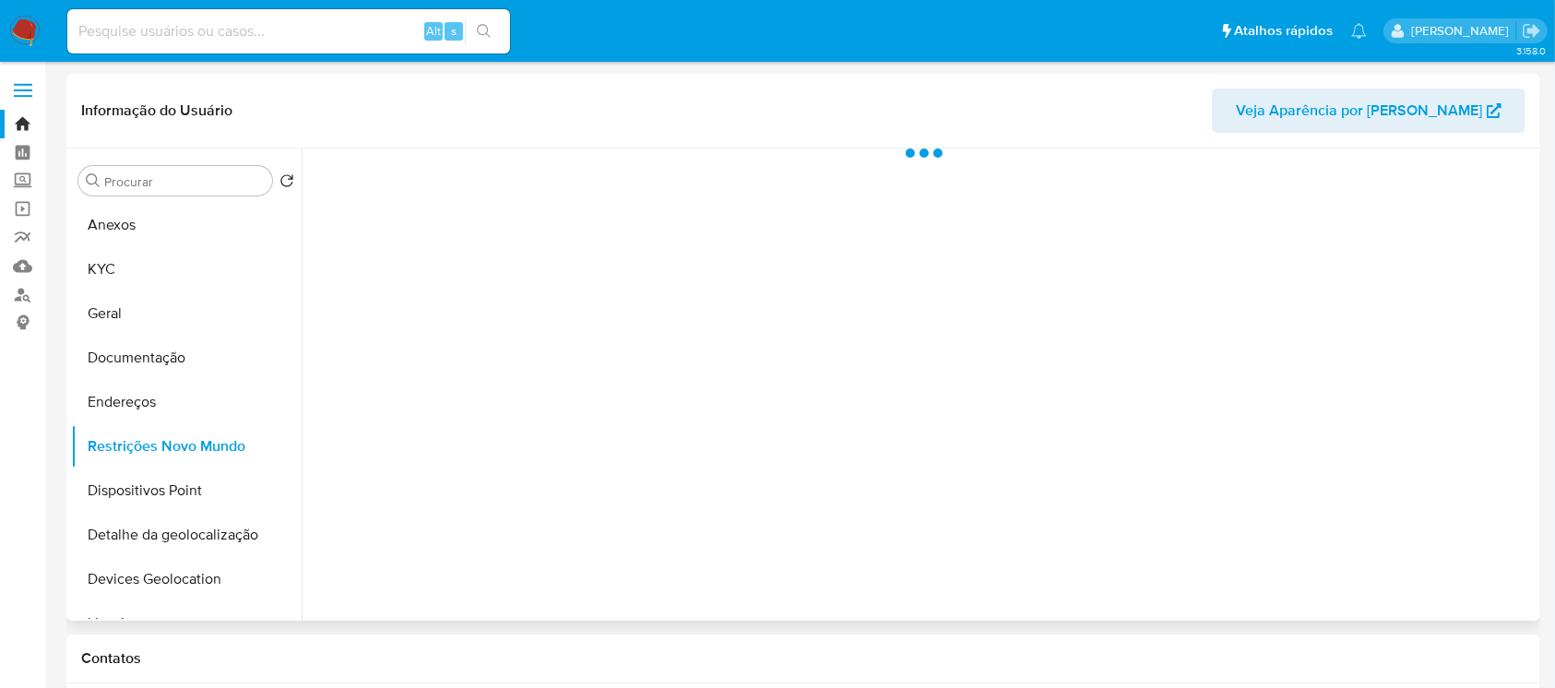
select select "10"
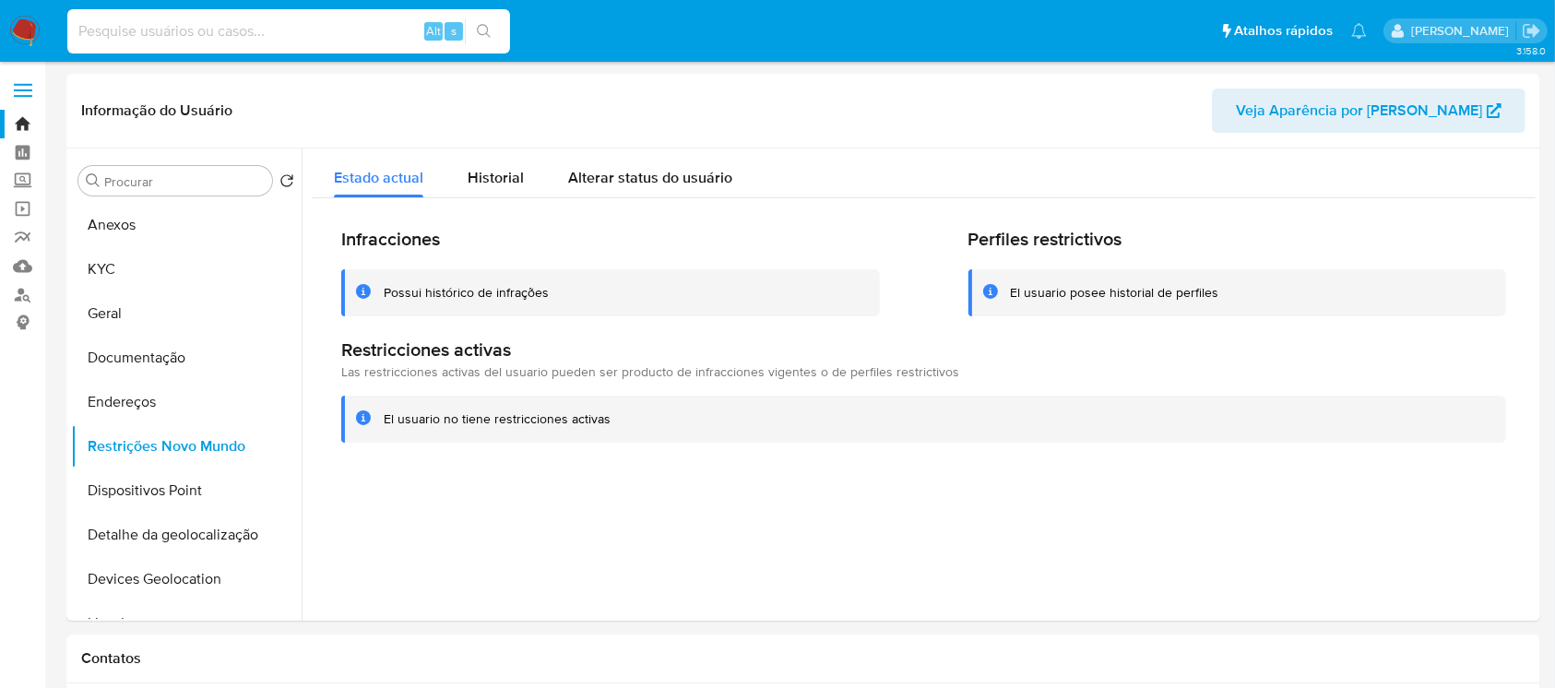
click at [268, 28] on input at bounding box center [288, 31] width 443 height 24
paste input "606756515"
type input "606756515"
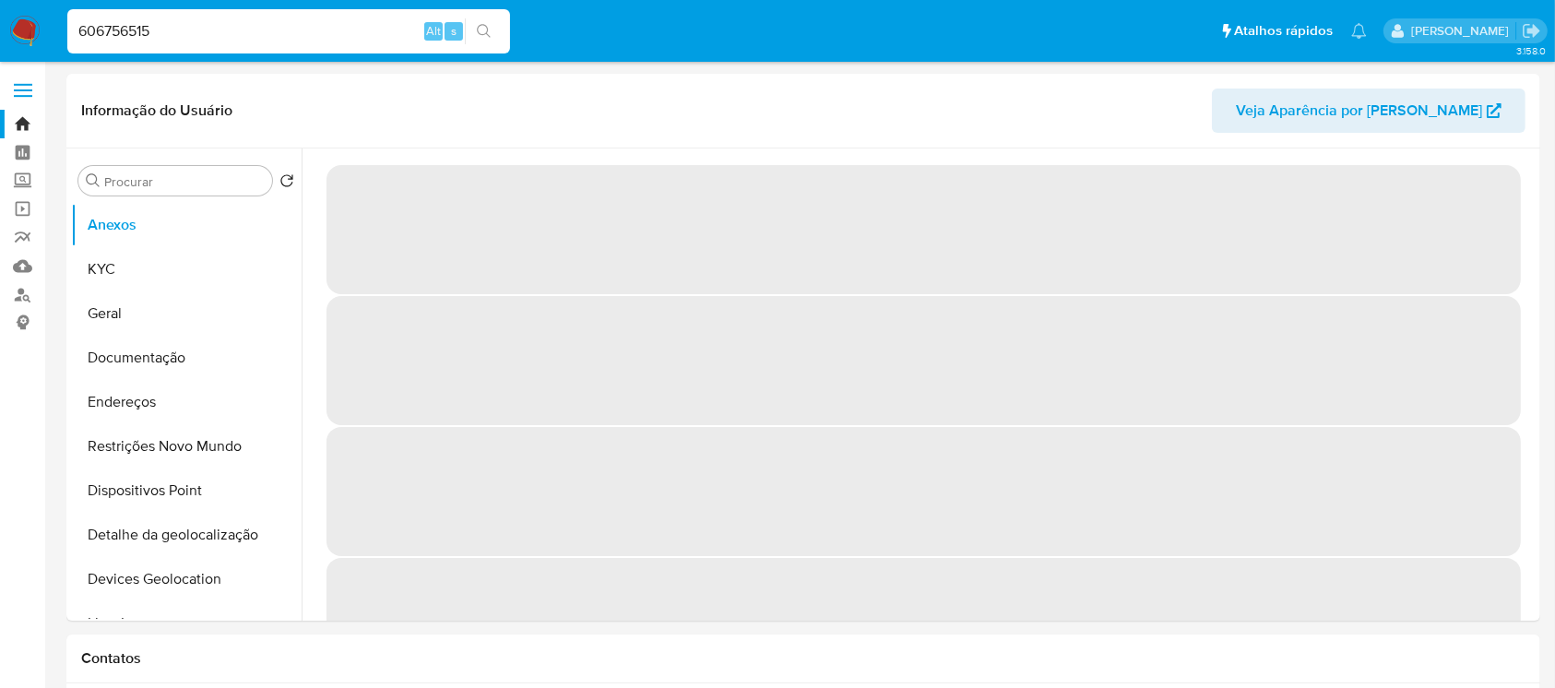
select select "10"
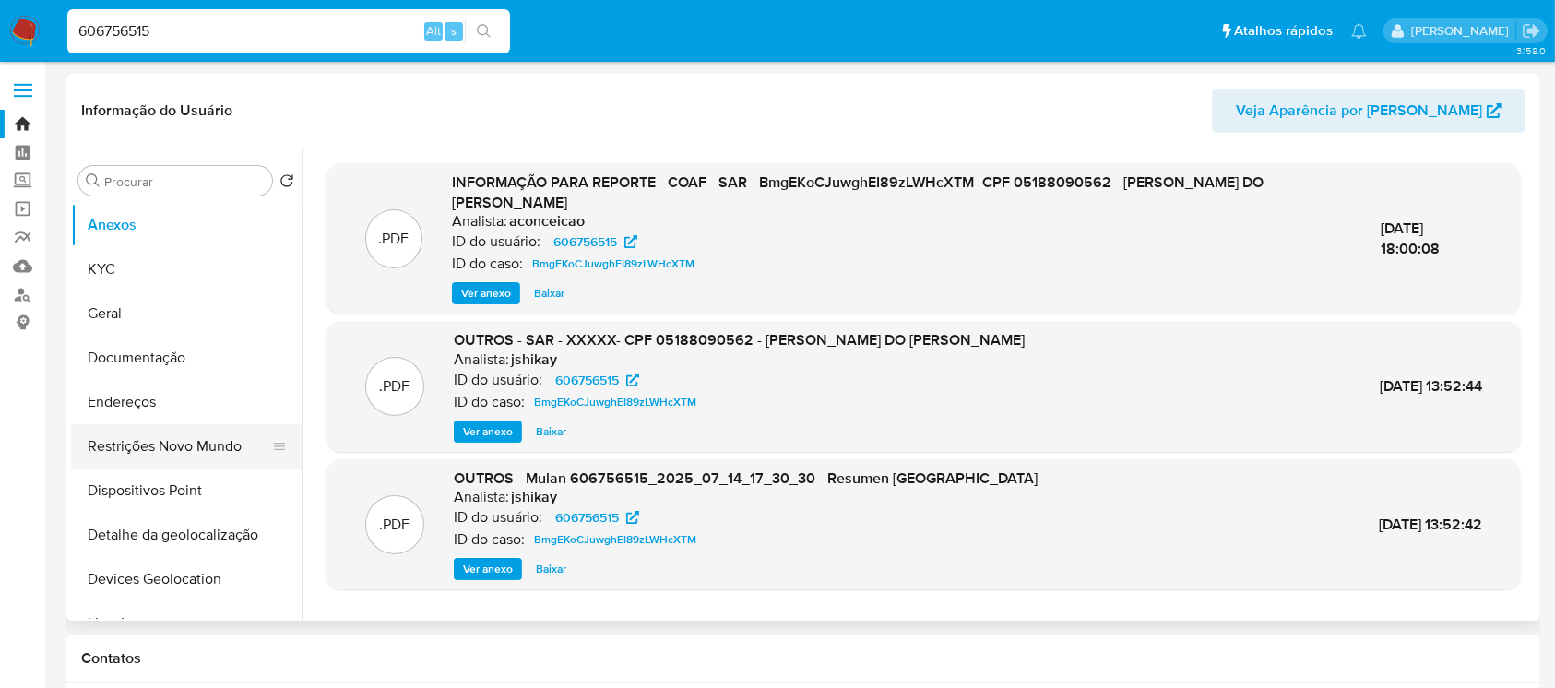
click at [138, 438] on button "Restrições Novo Mundo" at bounding box center [179, 446] width 216 height 44
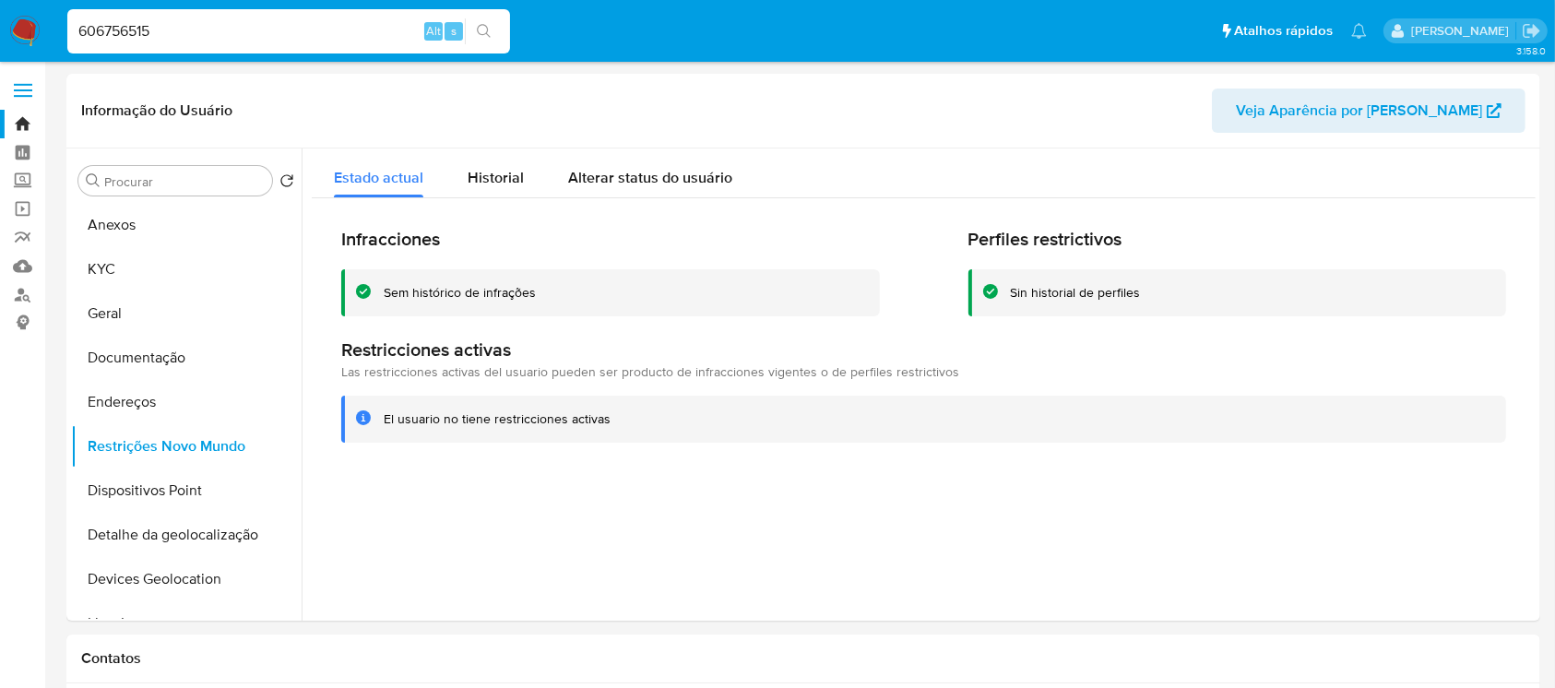
click at [180, 53] on div "606756515 Alt s" at bounding box center [288, 31] width 443 height 44
click at [180, 41] on input "606756515" at bounding box center [288, 31] width 443 height 24
paste input "160509646"
type input "160509646"
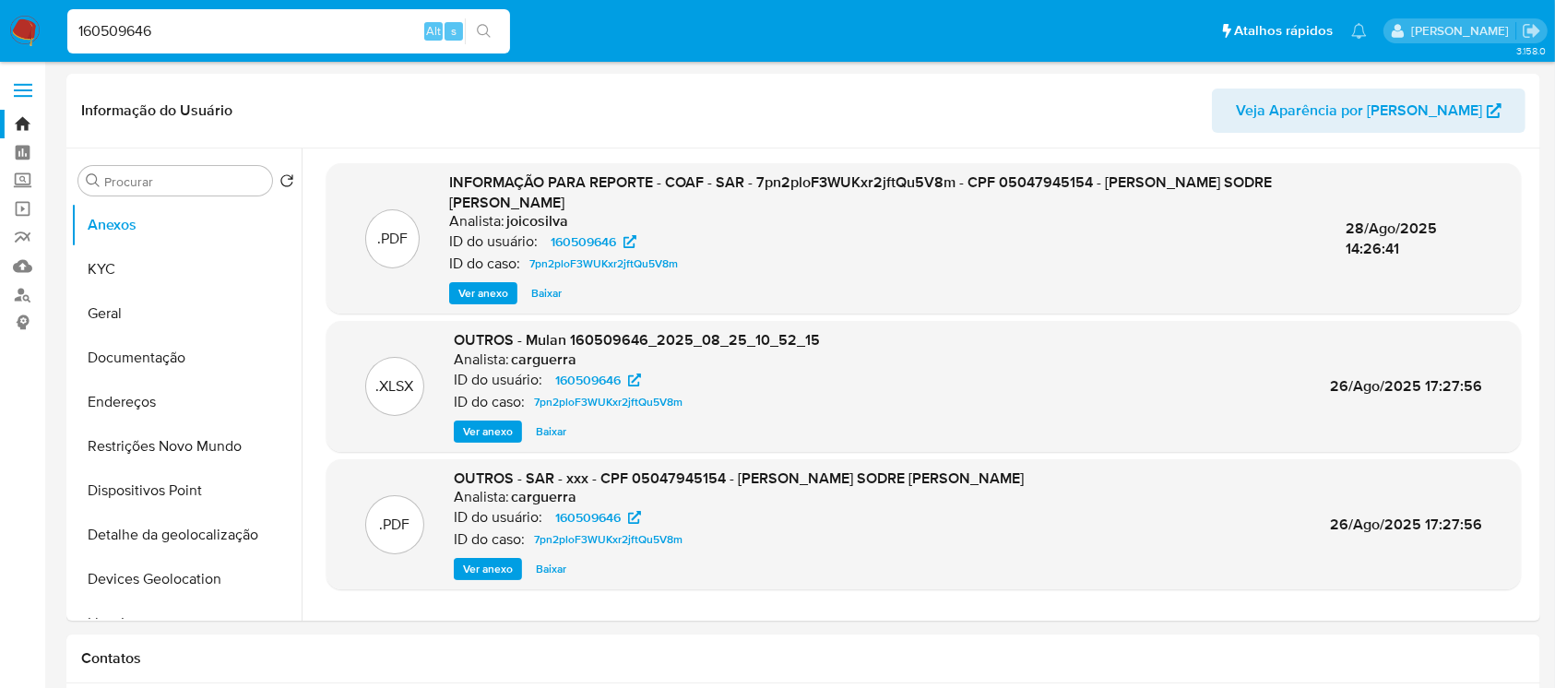
select select "10"
click at [133, 446] on button "Restrições Novo Mundo" at bounding box center [179, 446] width 216 height 44
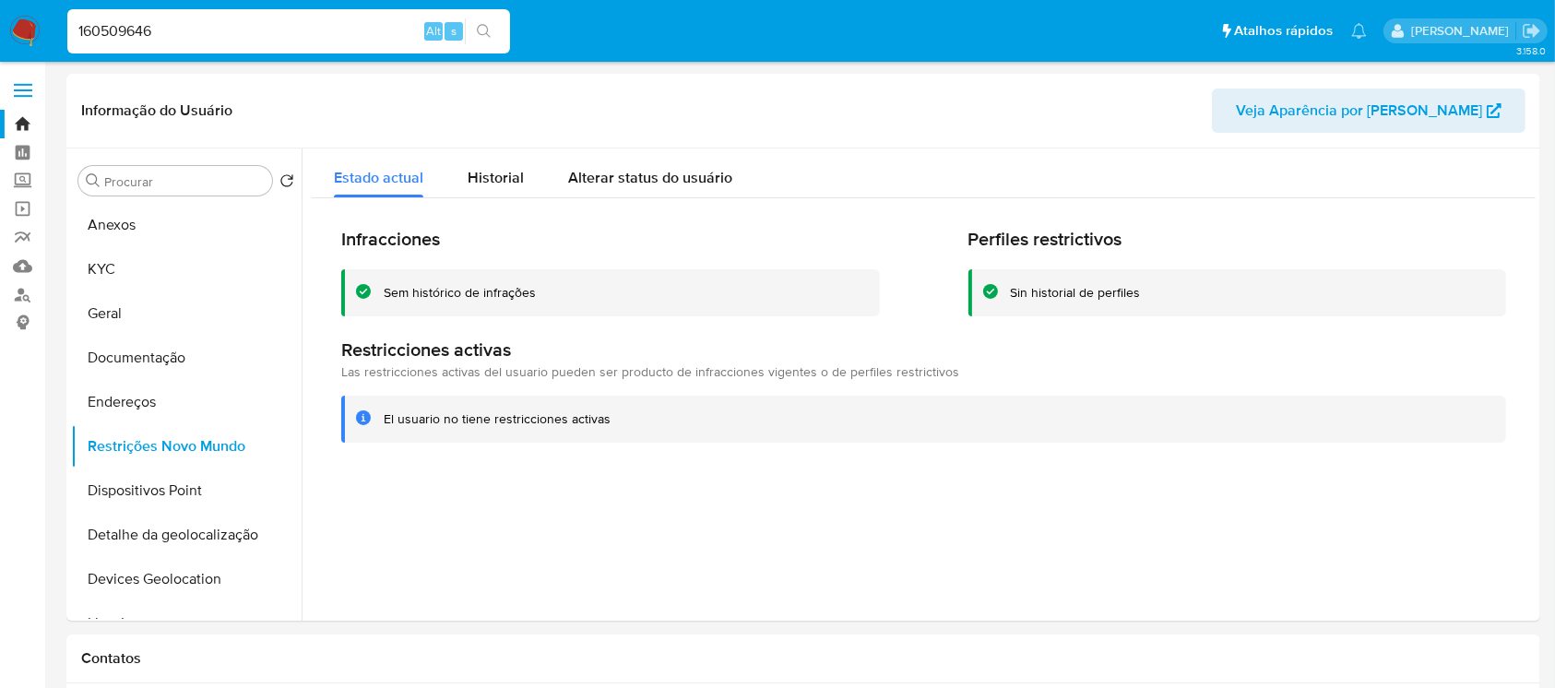
click at [208, 37] on input "160509646" at bounding box center [288, 31] width 443 height 24
paste input "617475355"
type input "617475355"
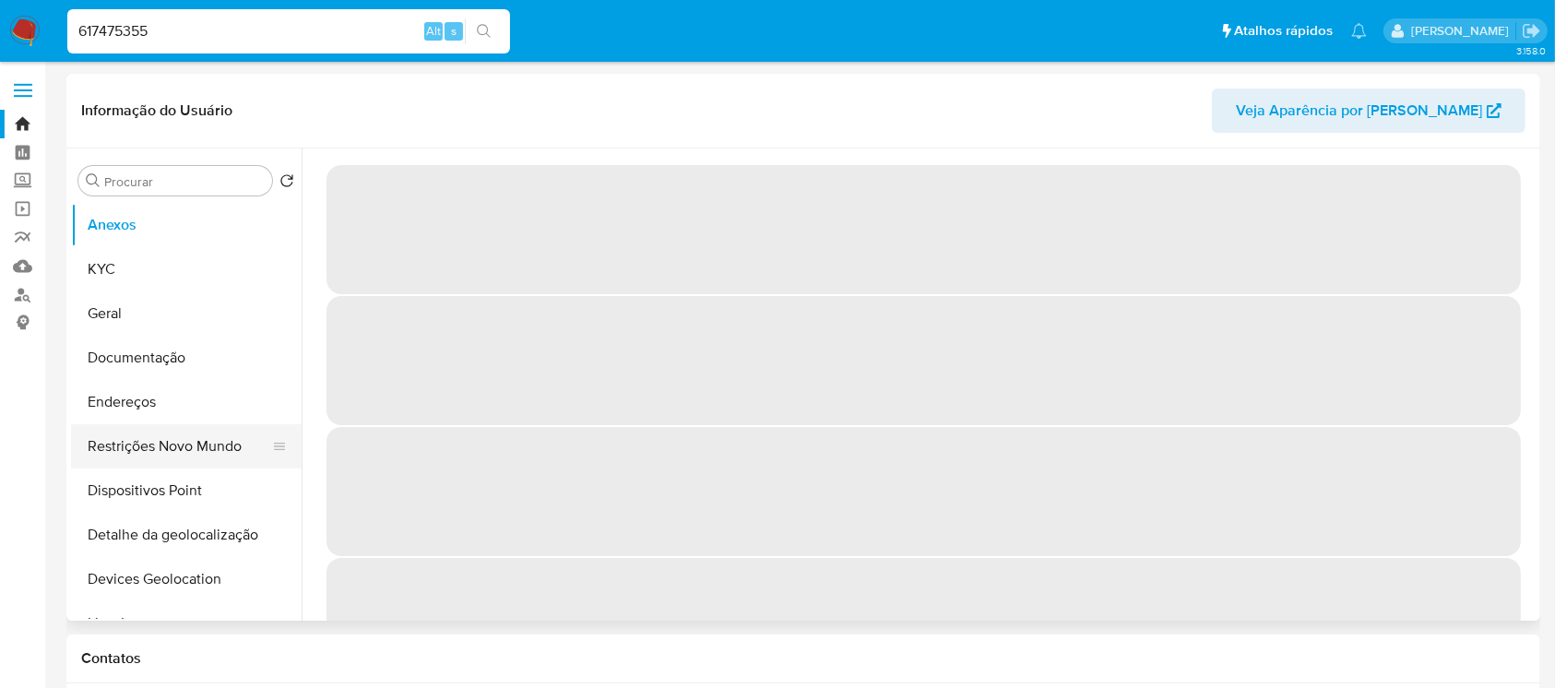
click at [160, 451] on button "Restrições Novo Mundo" at bounding box center [179, 446] width 216 height 44
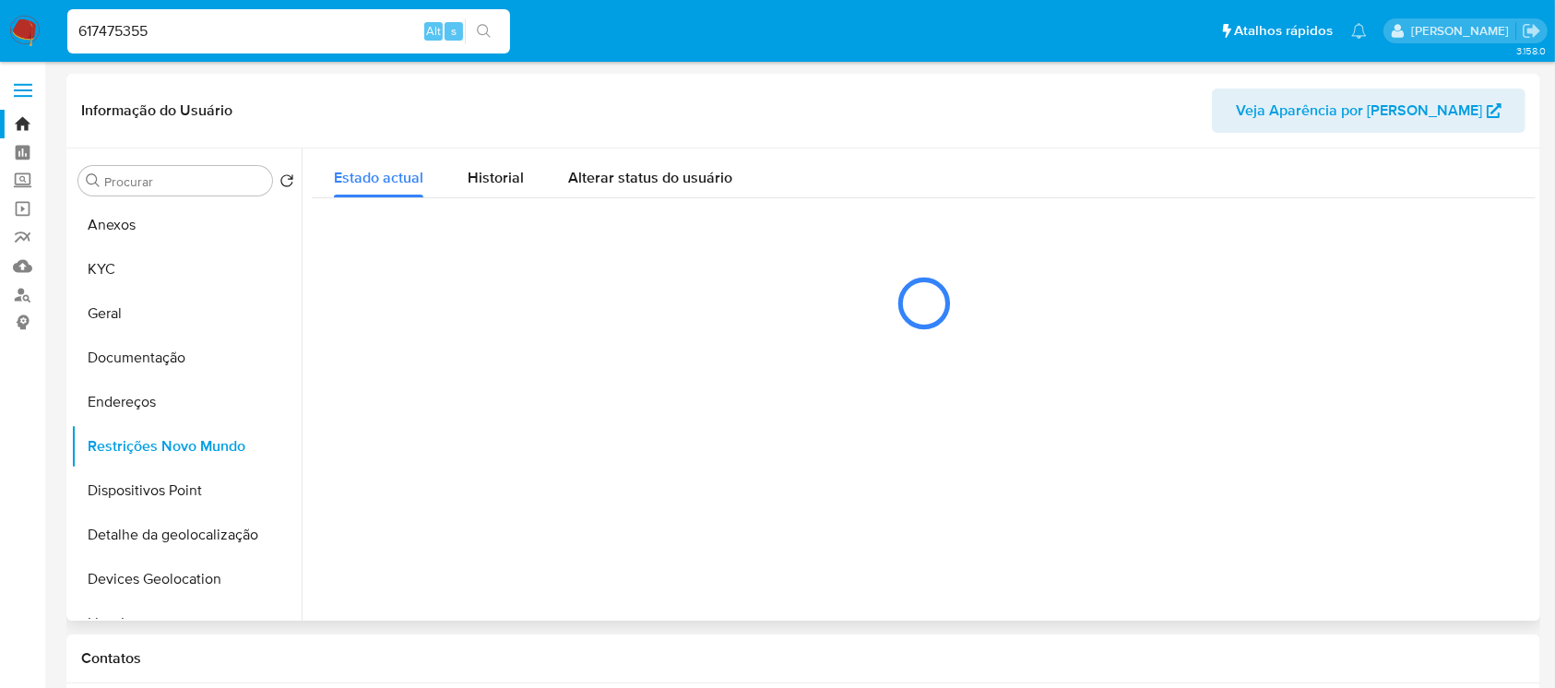
select select "10"
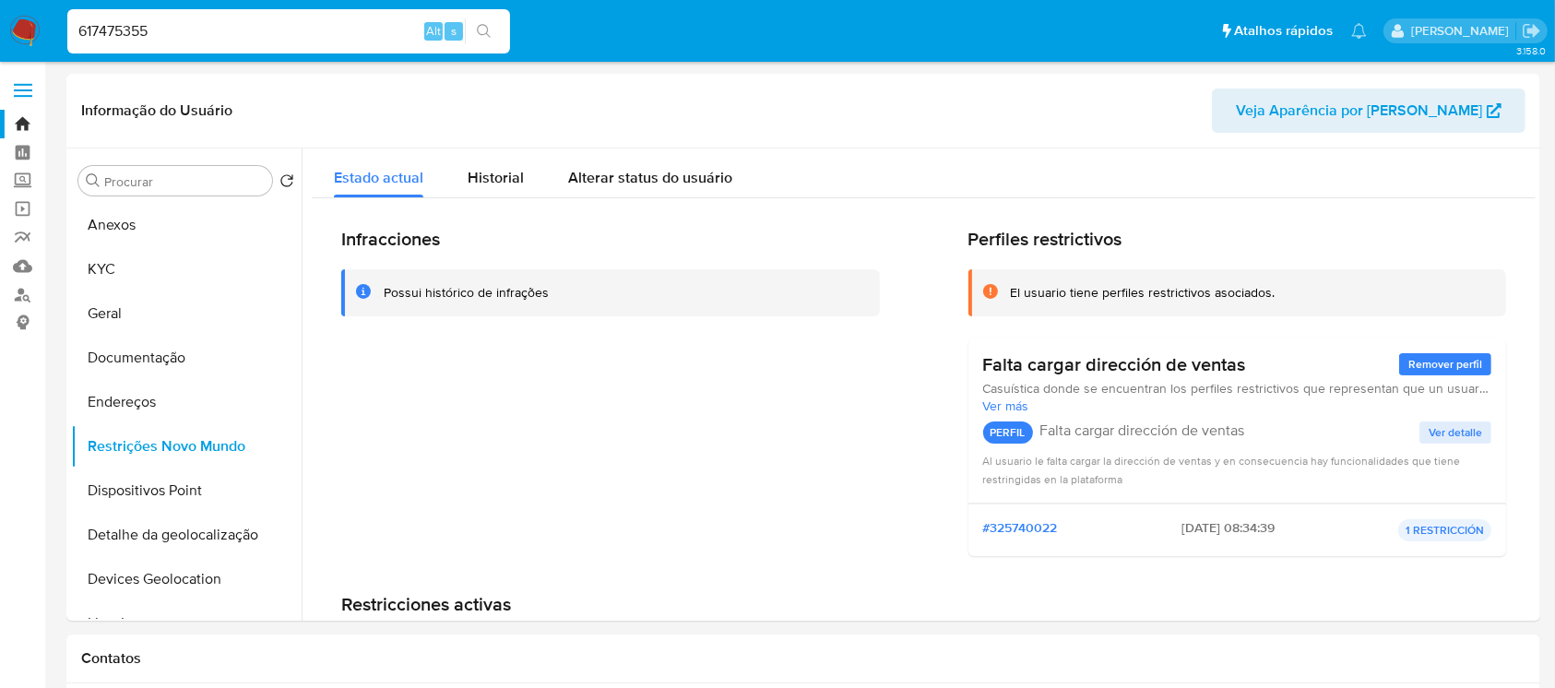
click at [194, 31] on input "617475355" at bounding box center [288, 31] width 443 height 24
paste input "766416751"
type input "766416751"
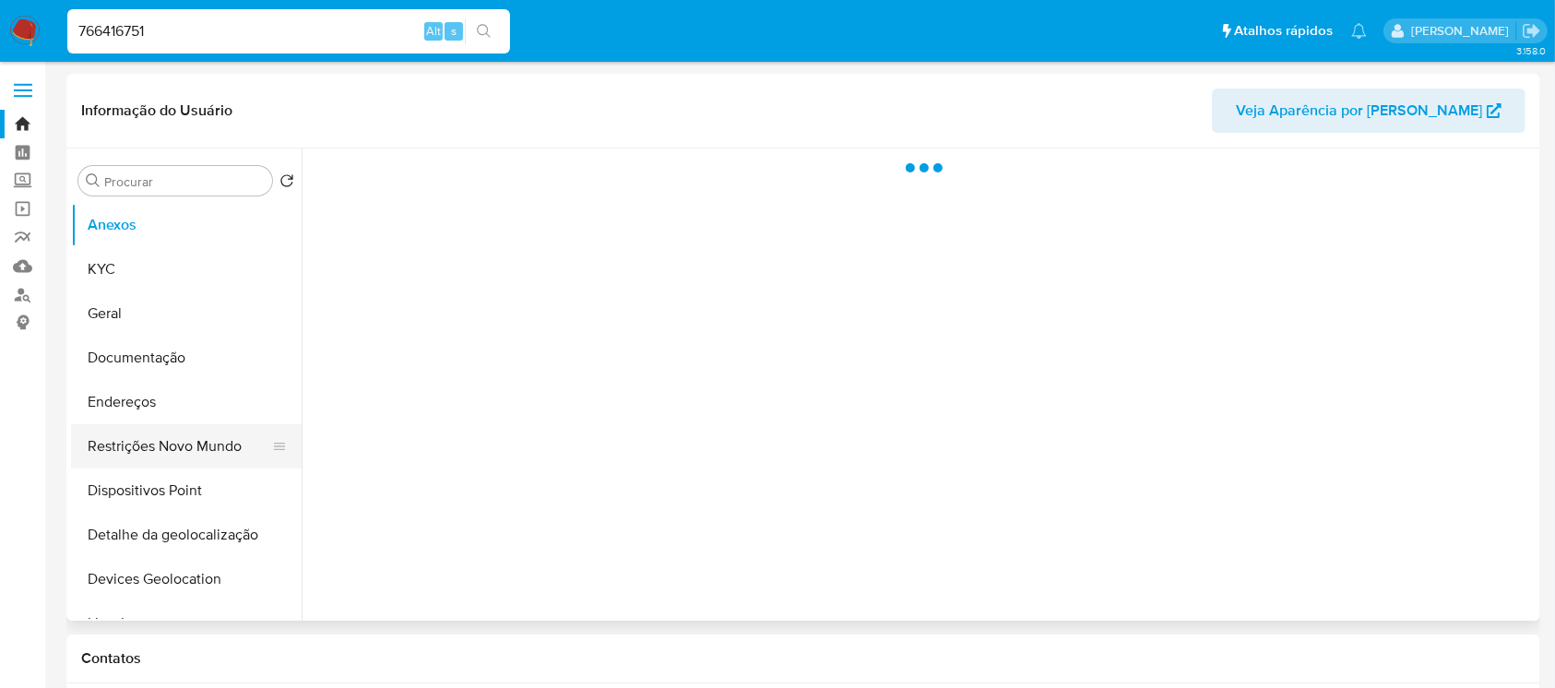
click at [137, 438] on button "Restrições Novo Mundo" at bounding box center [179, 446] width 216 height 44
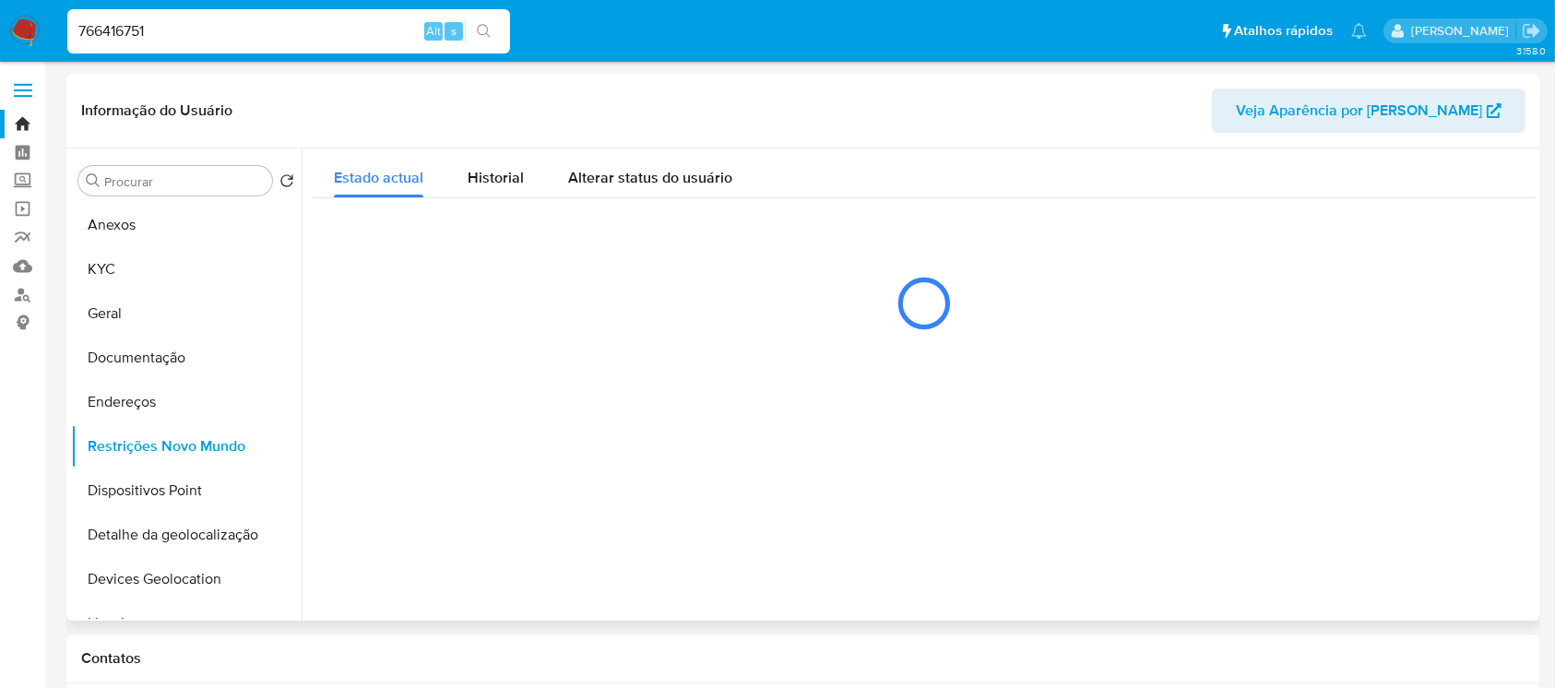
select select "10"
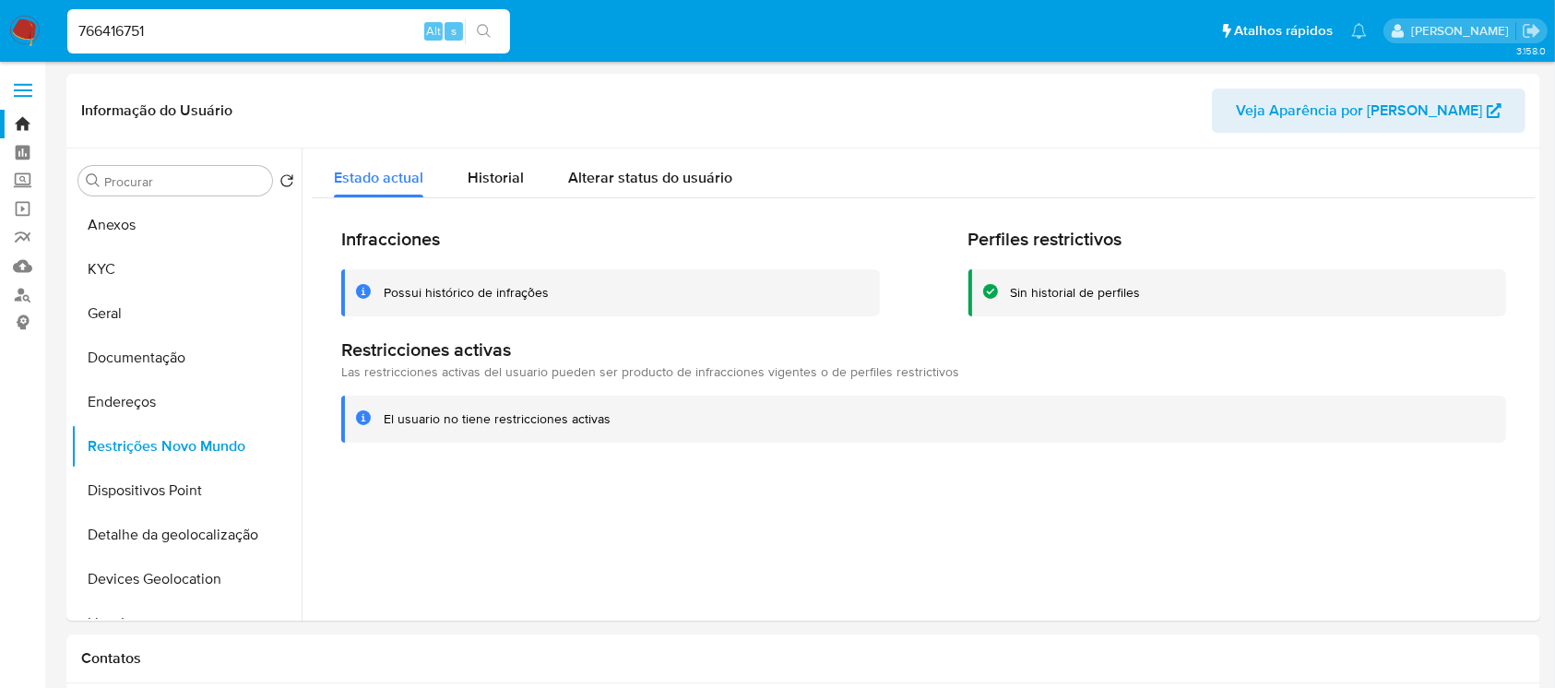
click at [221, 40] on input "766416751" at bounding box center [288, 31] width 443 height 24
paste input "116144704"
type input "1161447041"
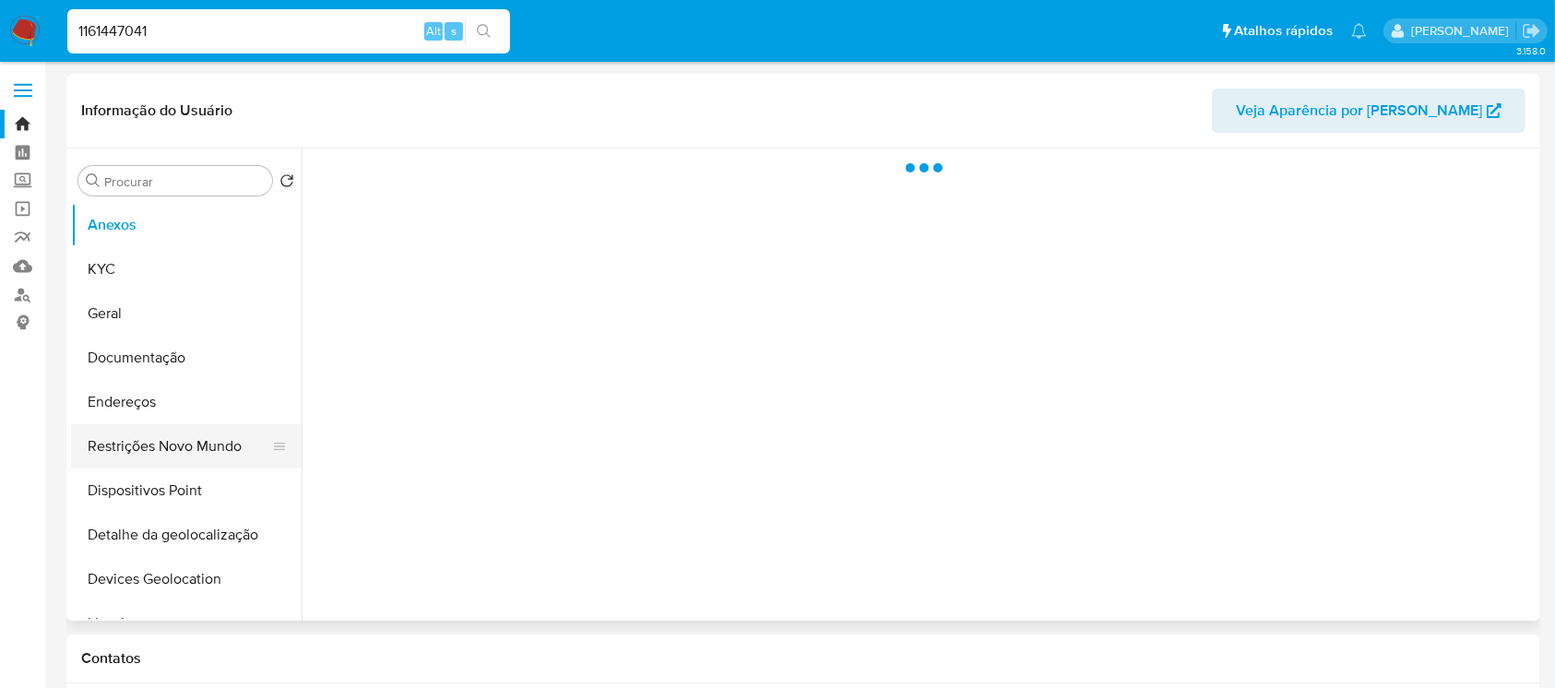
click at [142, 455] on button "Restrições Novo Mundo" at bounding box center [179, 446] width 216 height 44
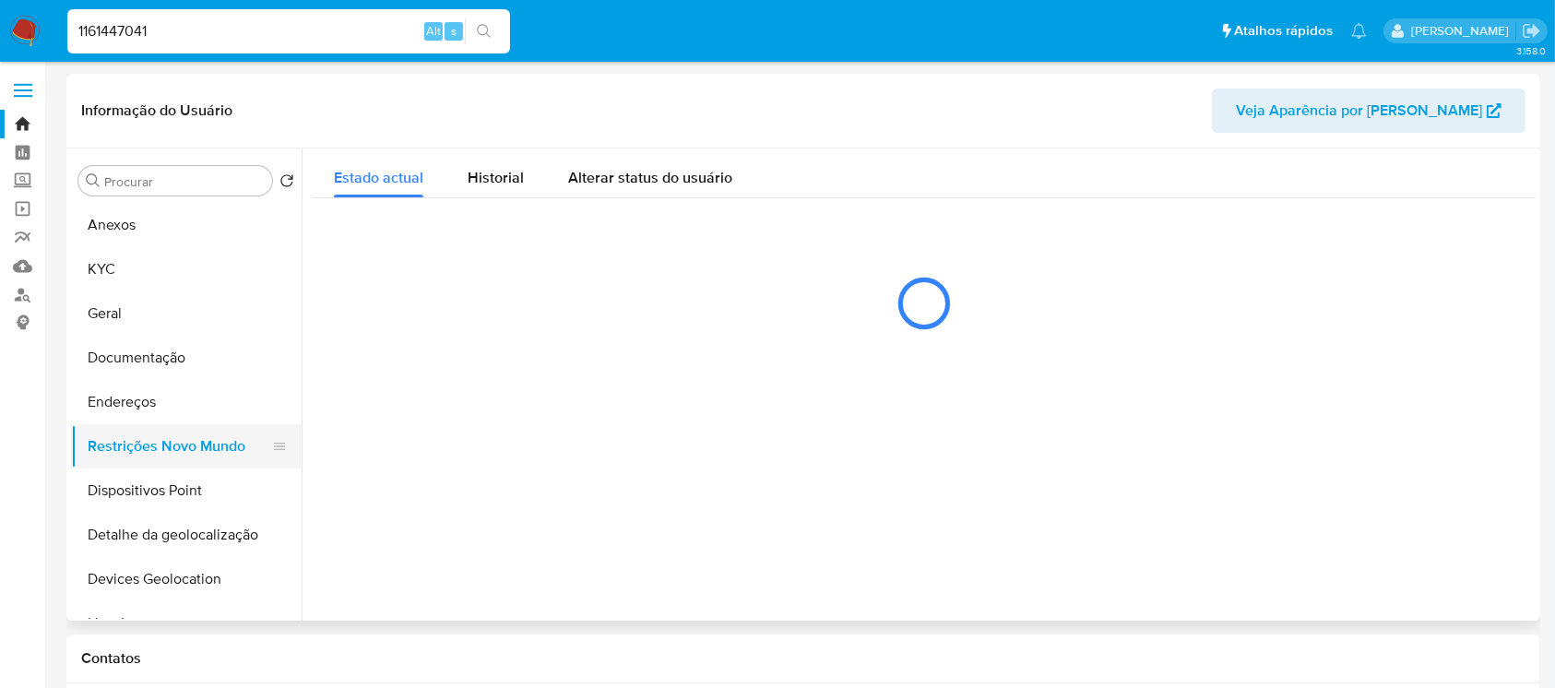
select select "10"
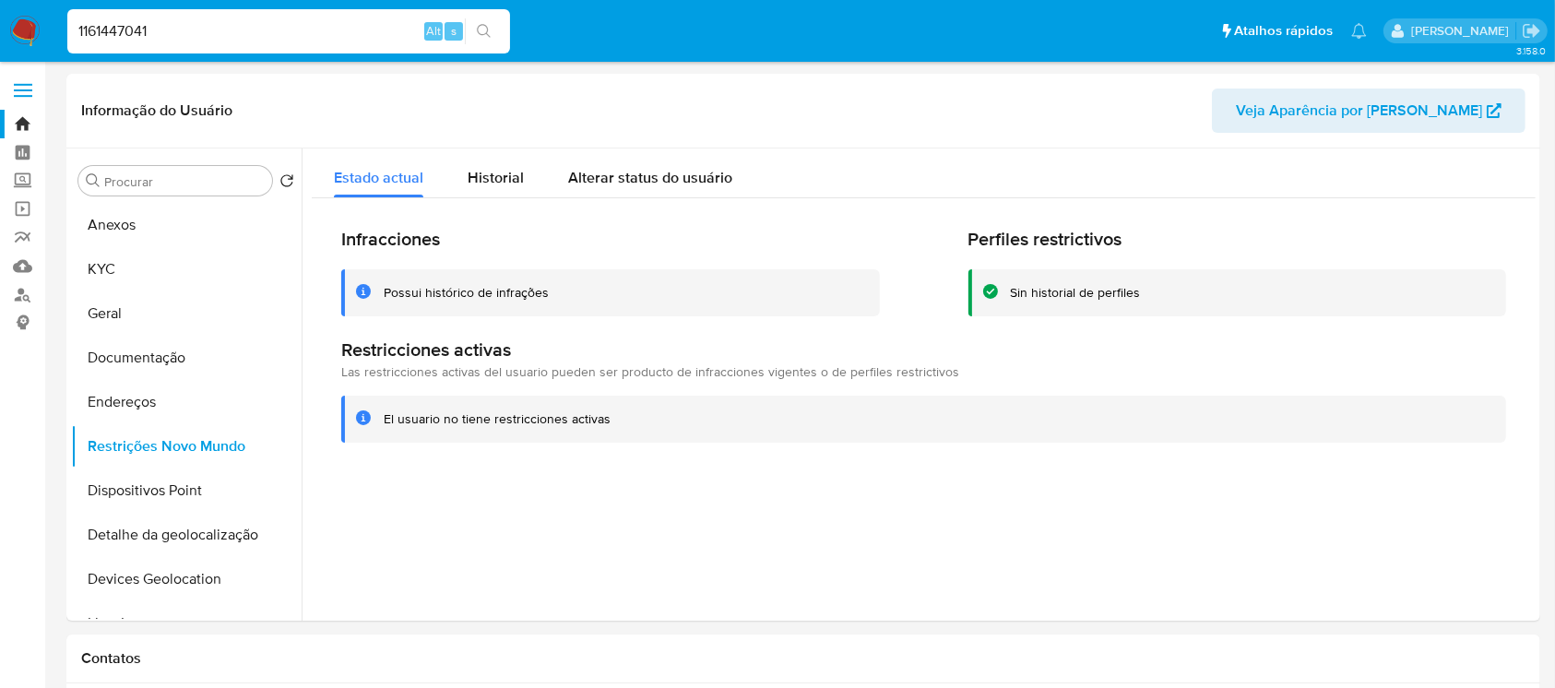
click at [228, 29] on input "1161447041" at bounding box center [288, 31] width 443 height 24
paste input "750421932"
type input "750421932"
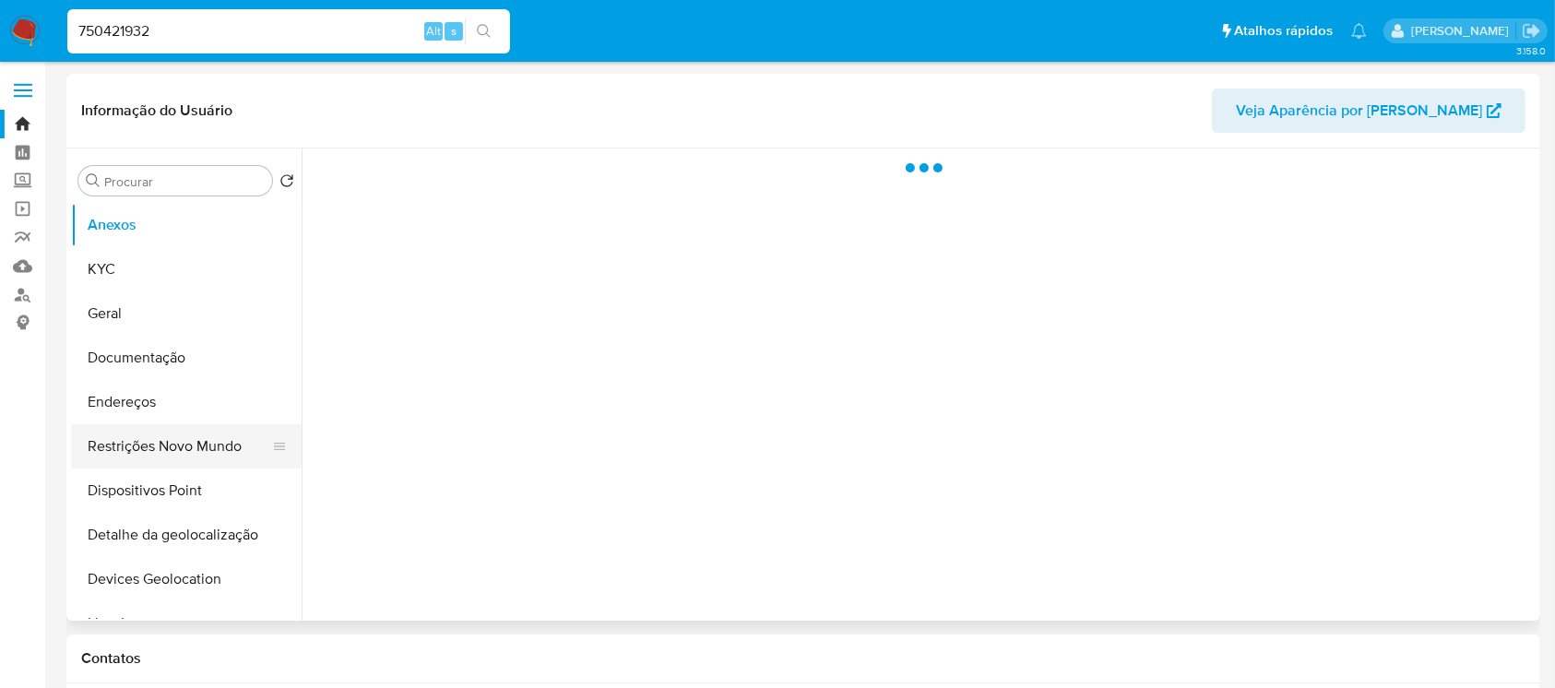
click at [126, 442] on button "Restrições Novo Mundo" at bounding box center [179, 446] width 216 height 44
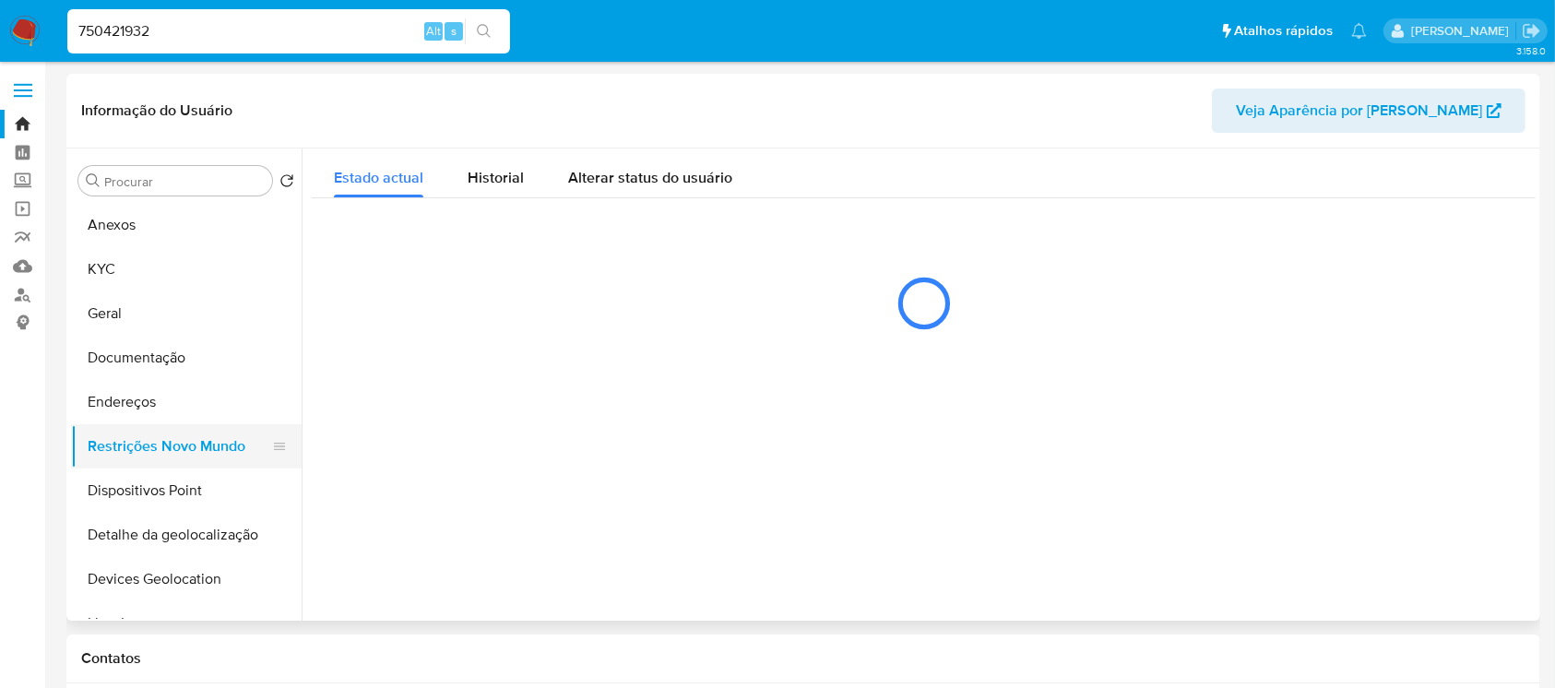
select select "10"
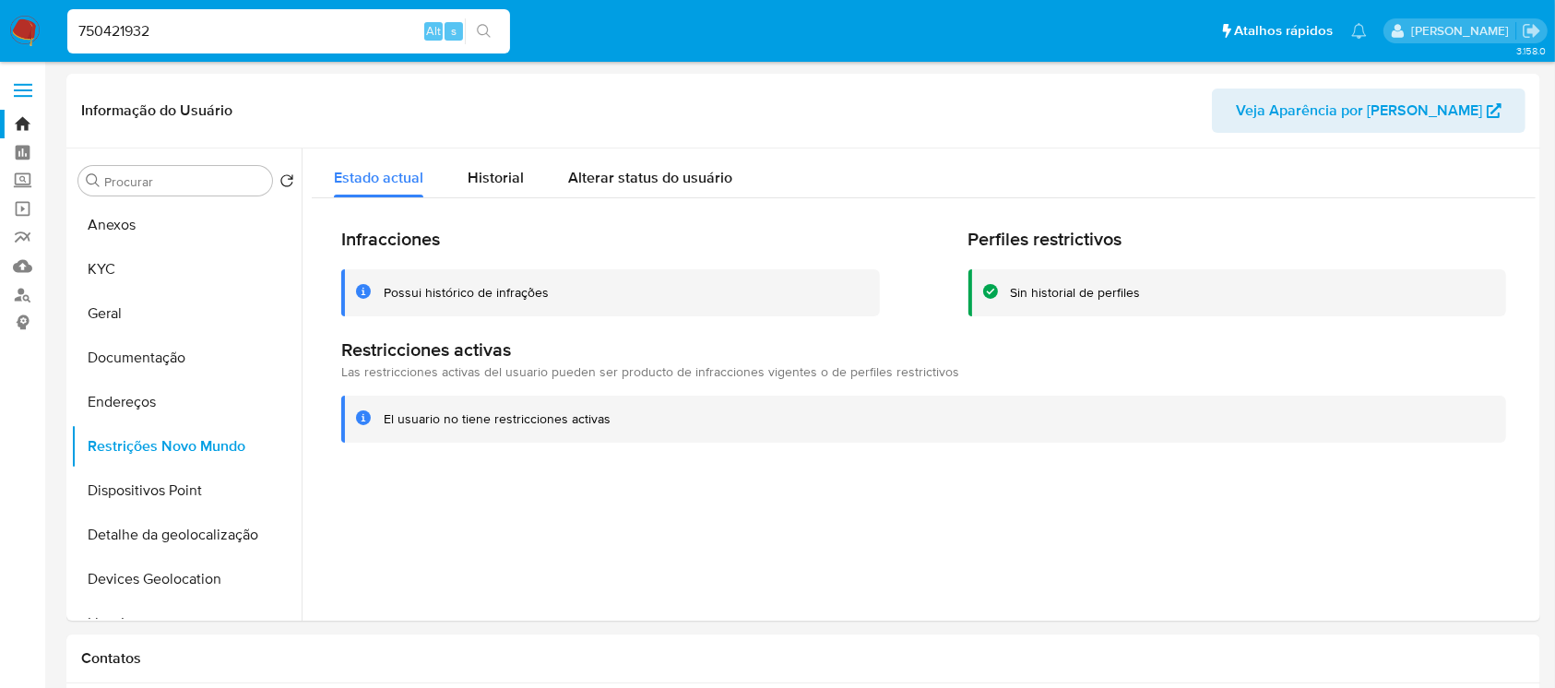
click at [223, 34] on input "750421932" at bounding box center [288, 31] width 443 height 24
paste input "2453627210"
type input "2453627210"
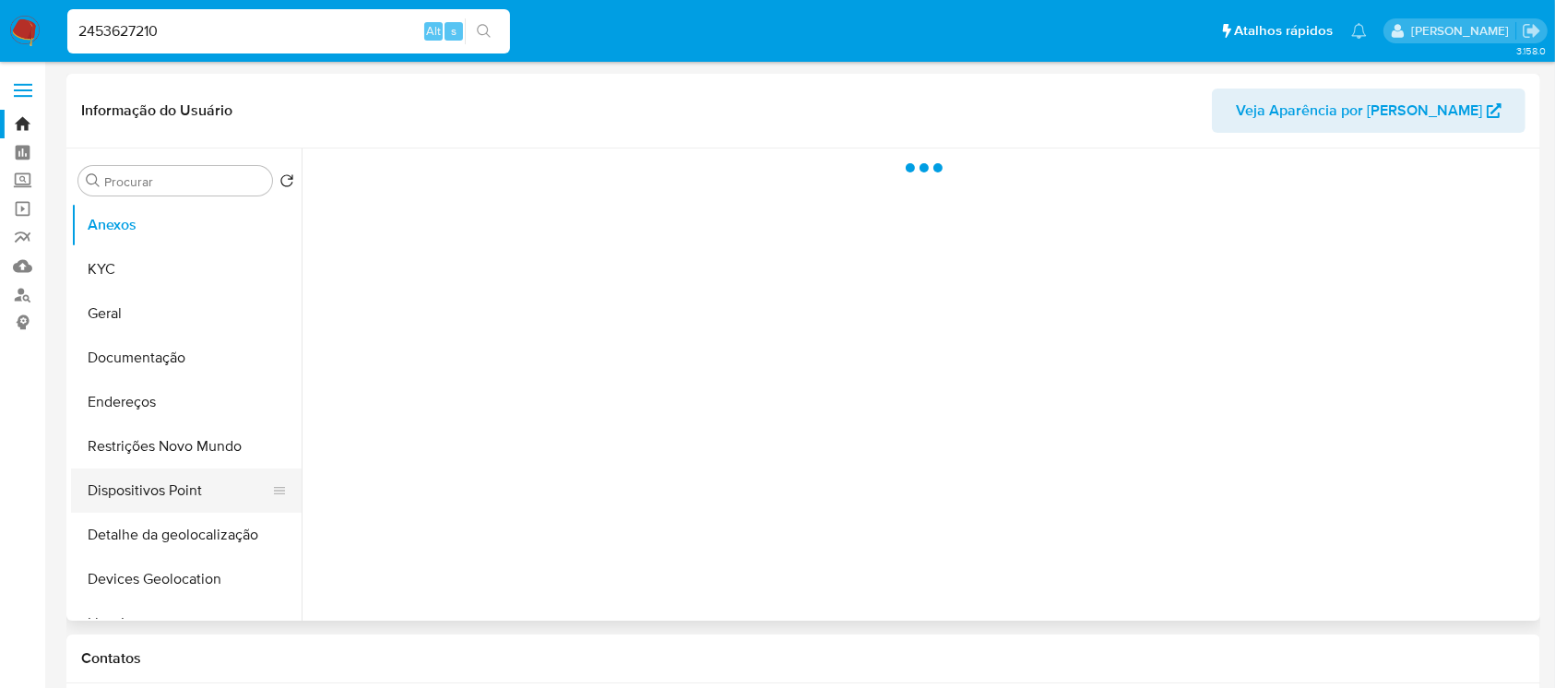
scroll to position [163, 0]
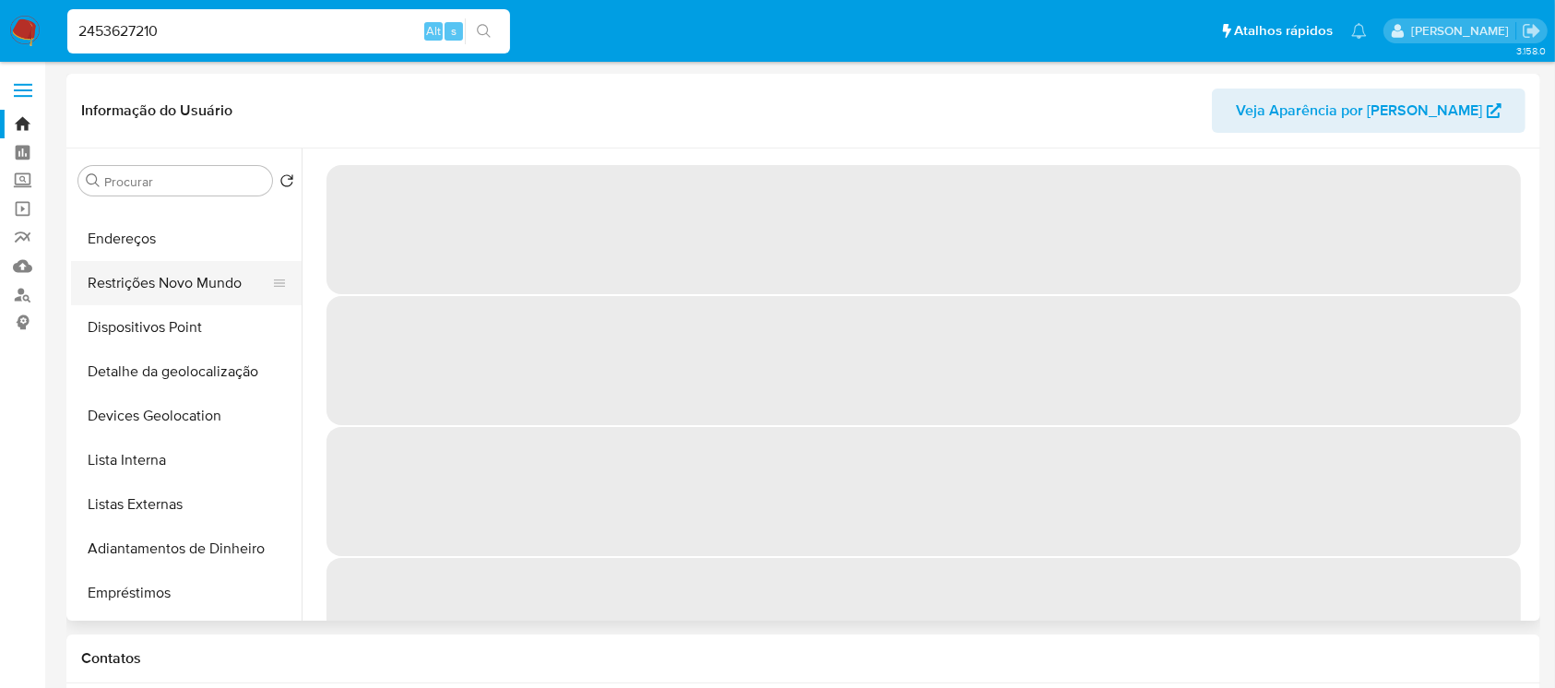
click at [121, 298] on button "Restrições Novo Mundo" at bounding box center [179, 283] width 216 height 44
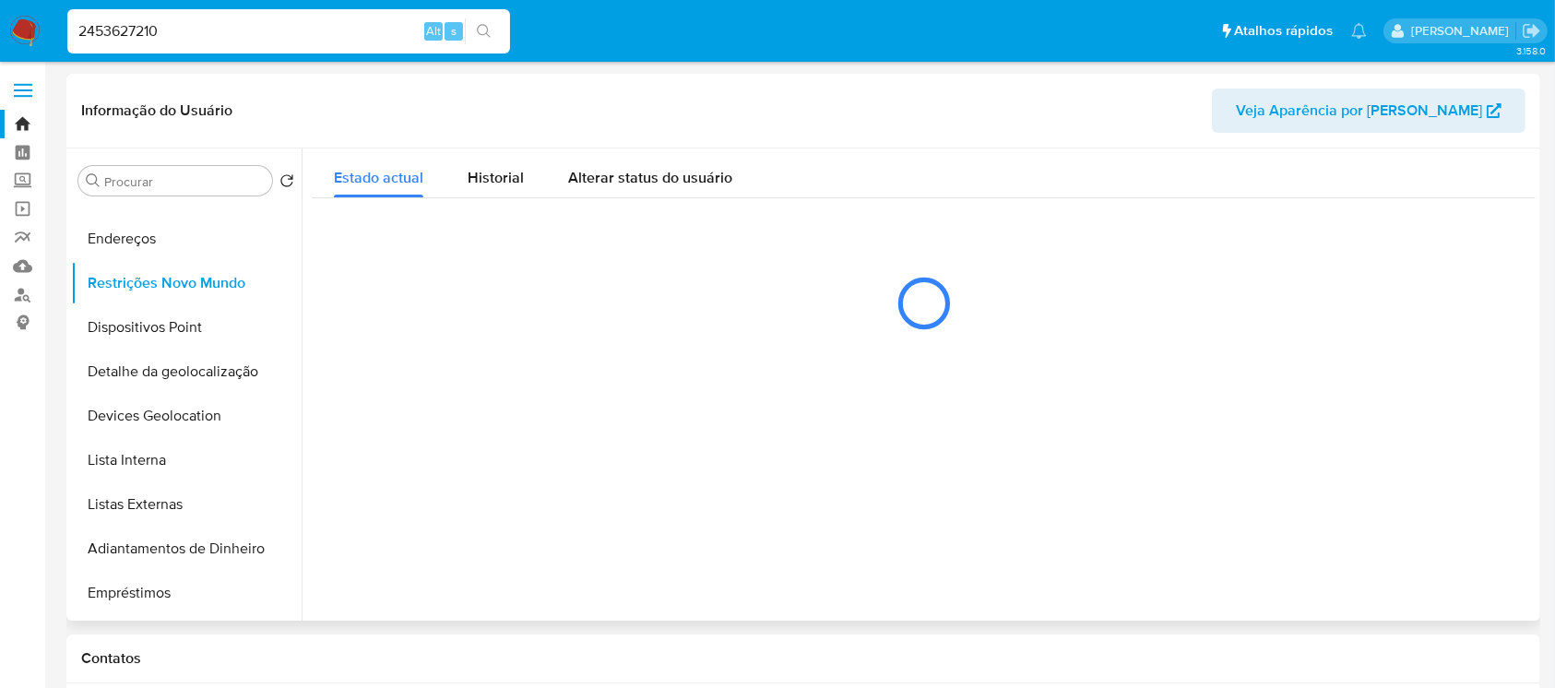
select select "10"
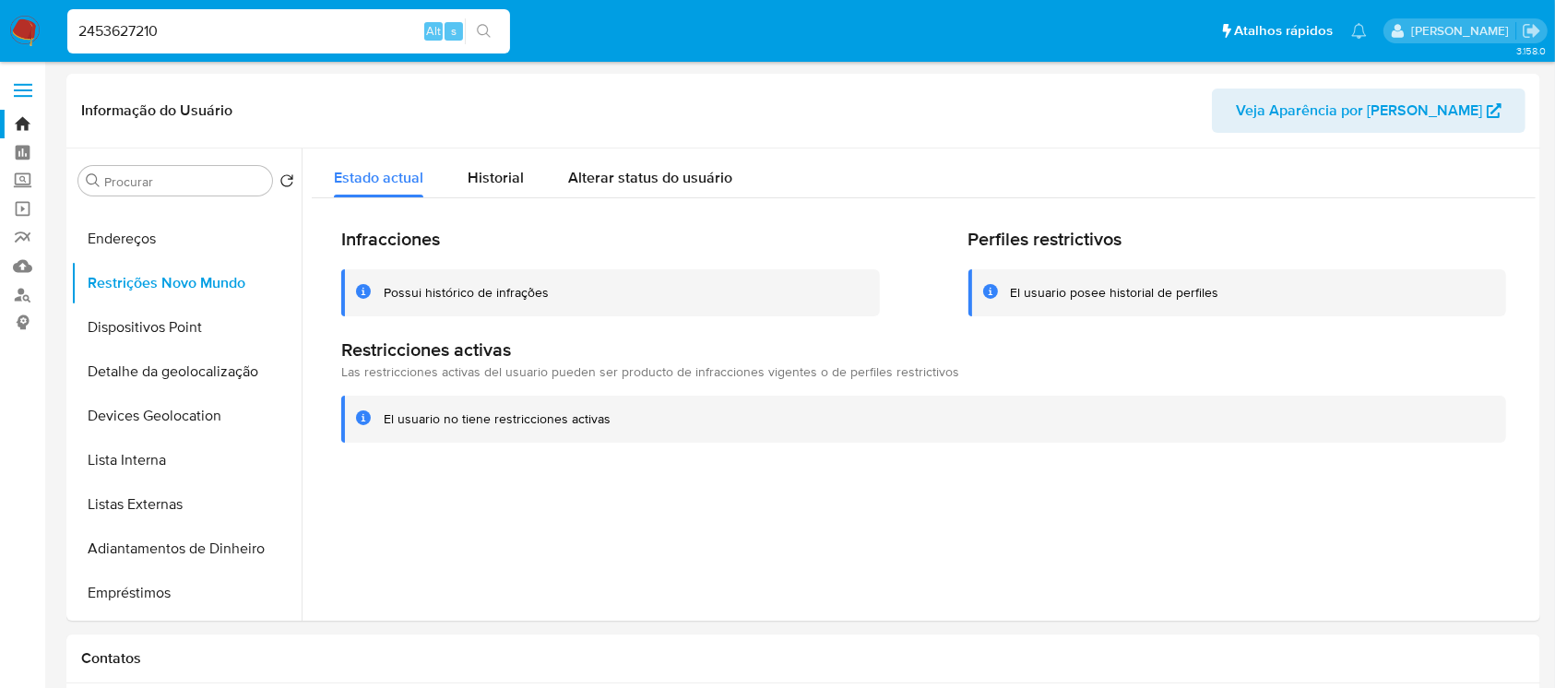
click at [223, 28] on input "2453627210" at bounding box center [288, 31] width 443 height 24
paste input "661889206"
type input "661889206"
click at [493, 171] on span "Historial" at bounding box center [495, 177] width 56 height 21
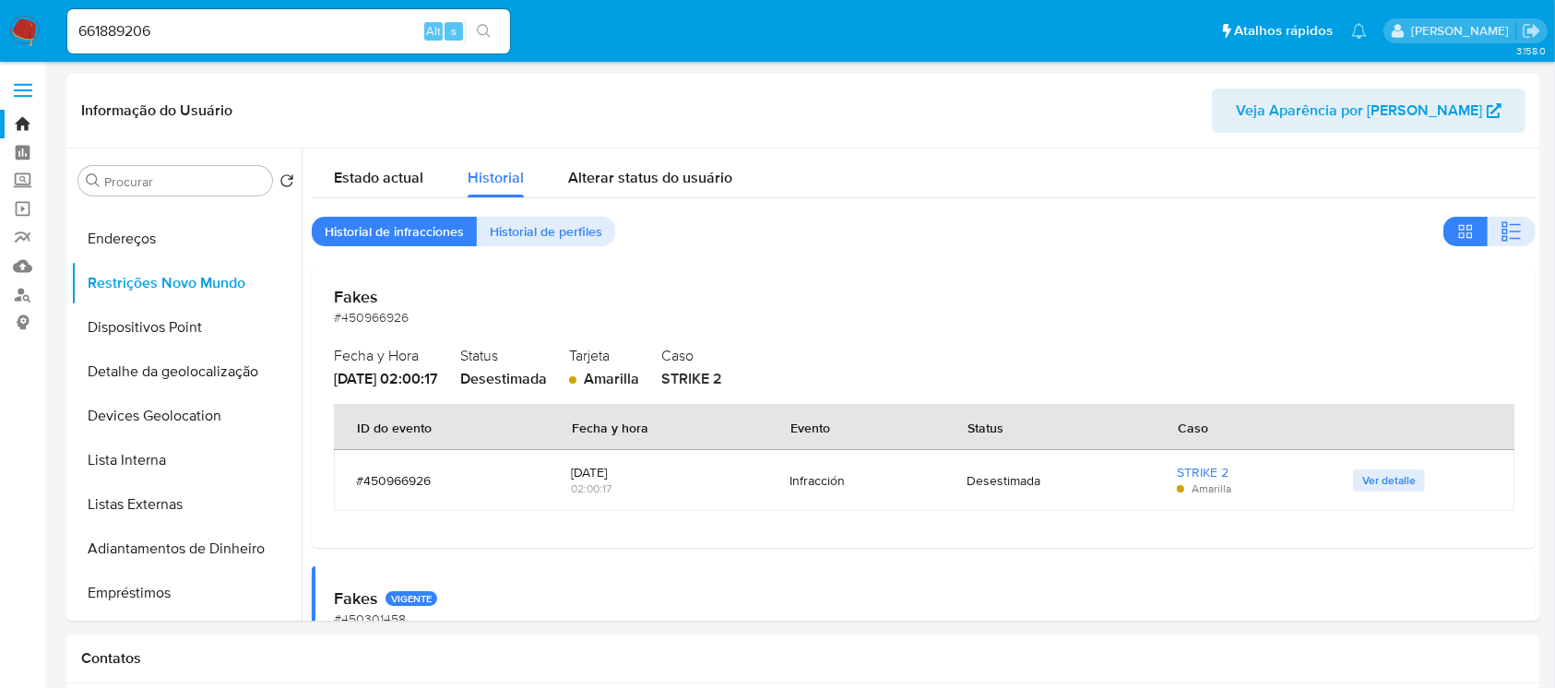
click at [234, 35] on input "661889206" at bounding box center [288, 31] width 443 height 24
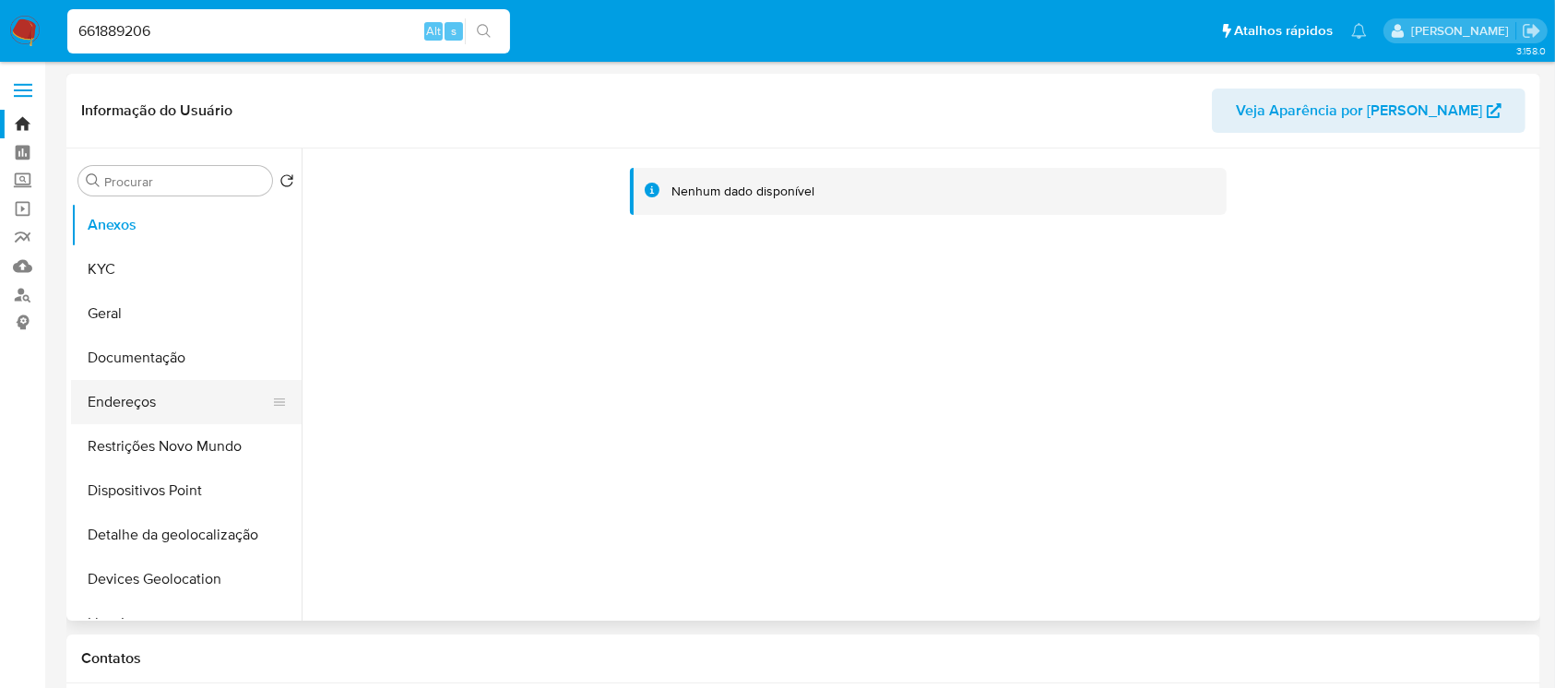
select select "10"
click at [142, 445] on button "Restrições Novo Mundo" at bounding box center [179, 446] width 216 height 44
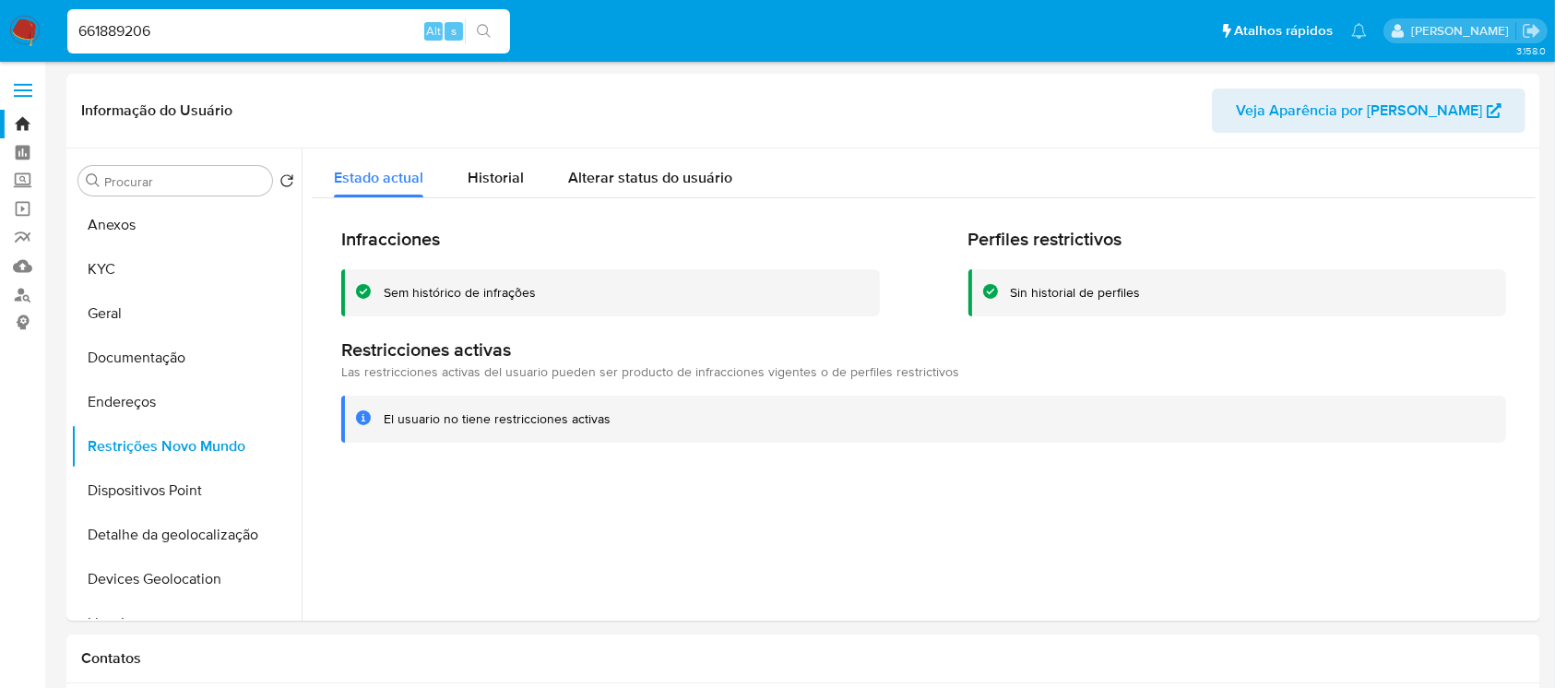
click at [188, 43] on div "661889206 Alt s" at bounding box center [288, 31] width 443 height 44
click at [186, 36] on input "661889206" at bounding box center [288, 31] width 443 height 24
paste input "5488288"
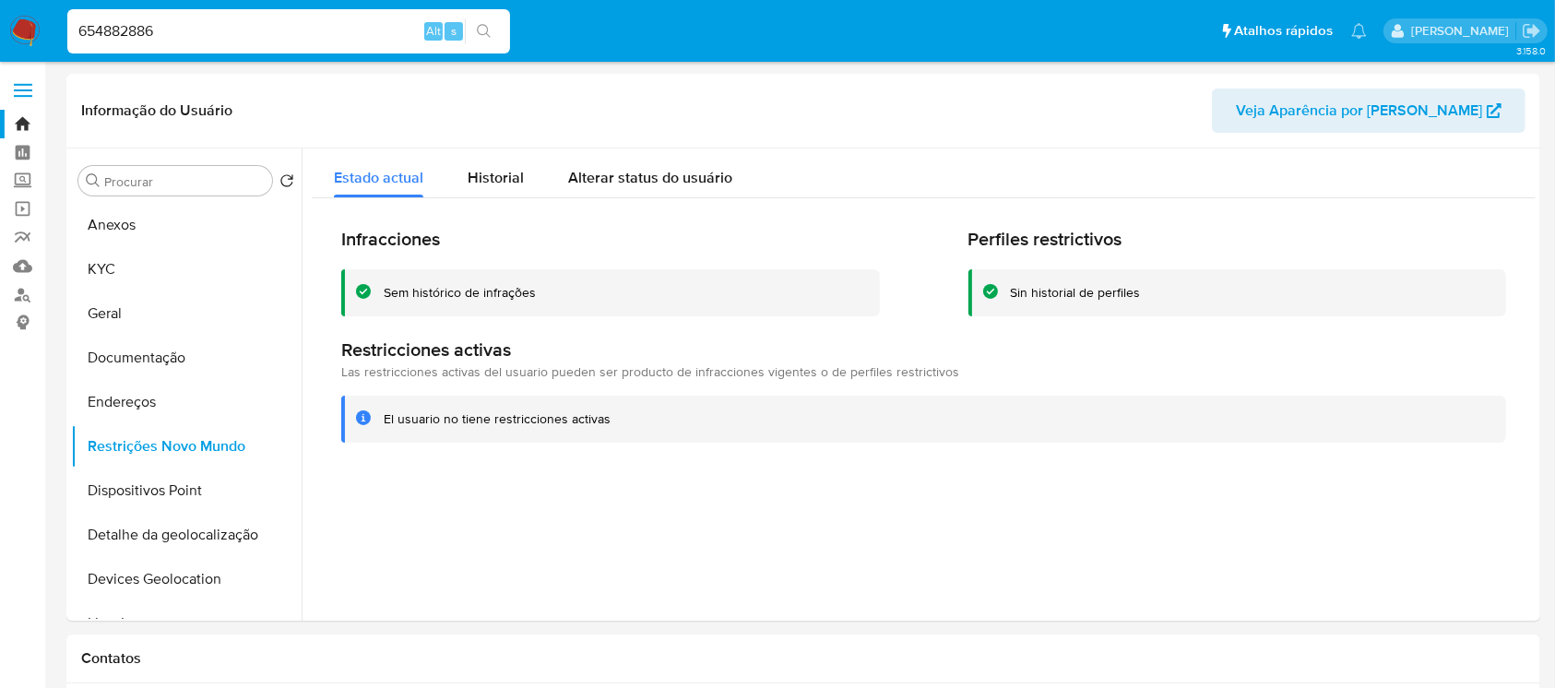
type input "654882886"
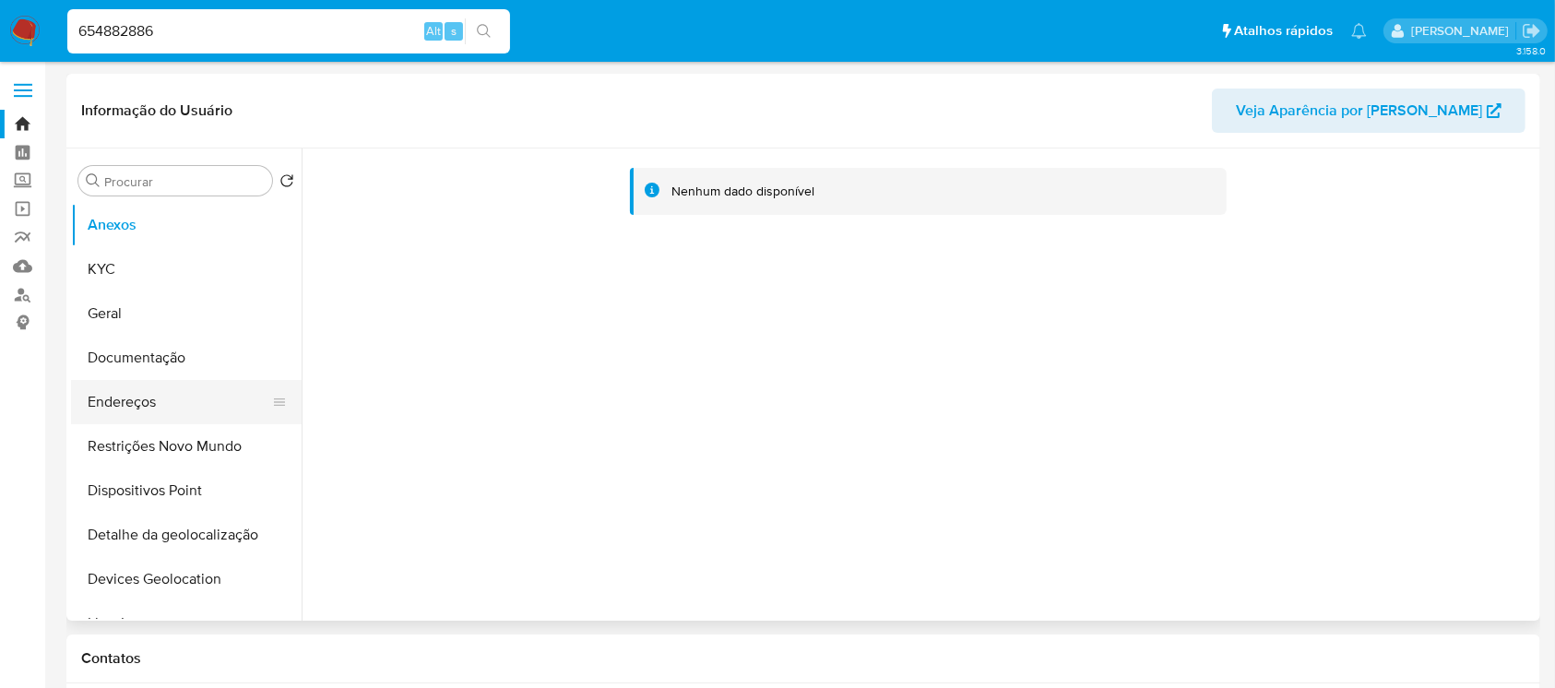
select select "10"
click at [132, 450] on button "Restrições Novo Mundo" at bounding box center [179, 446] width 216 height 44
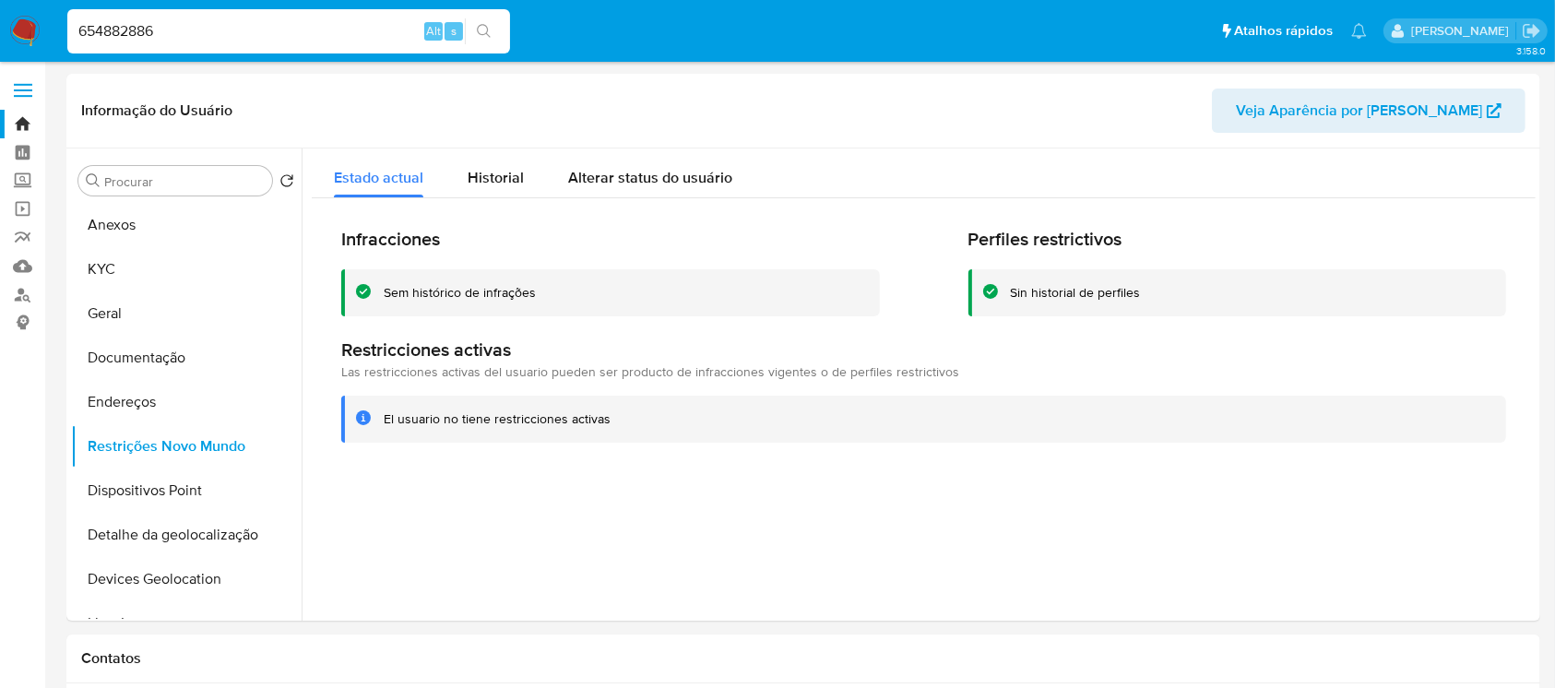
click at [183, 33] on input "654882886" at bounding box center [288, 31] width 443 height 24
paste input "738392935"
type input "738392935"
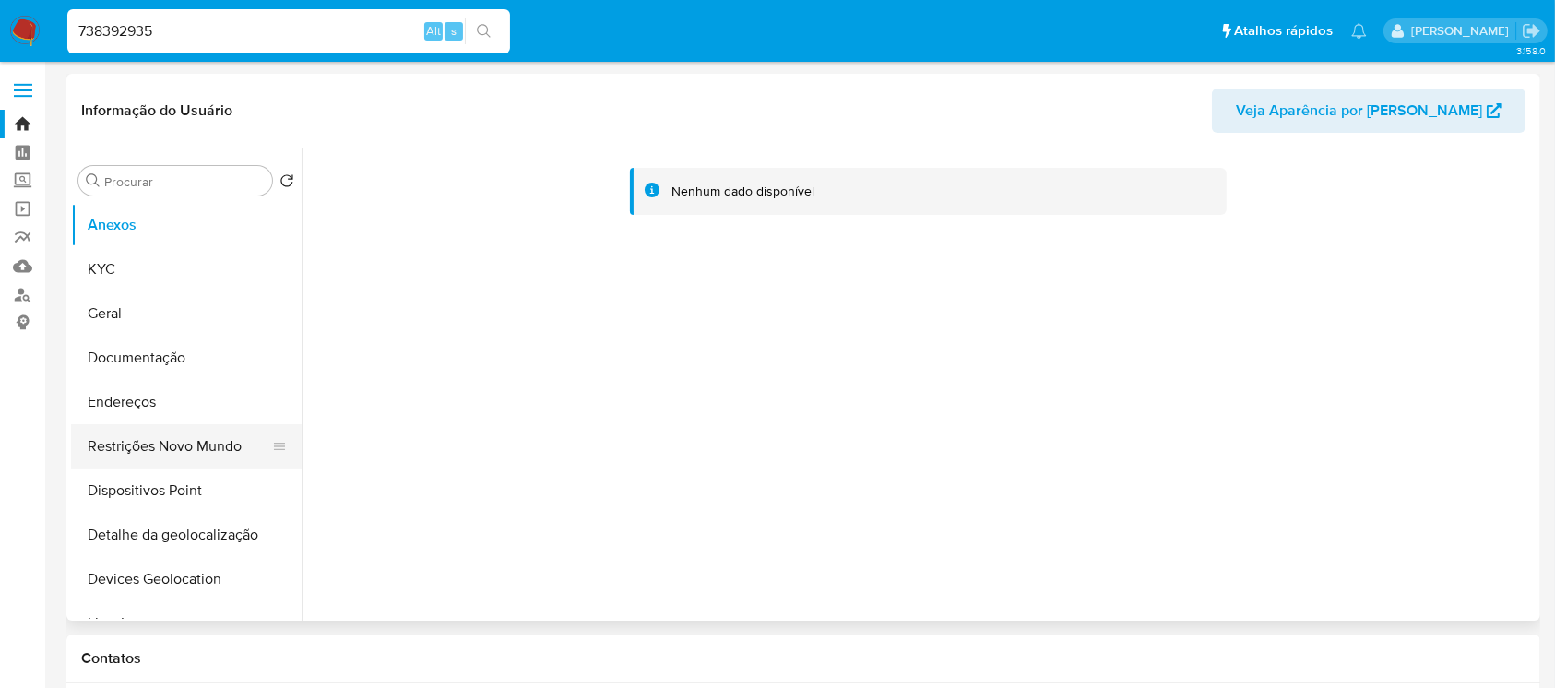
select select "10"
click at [125, 446] on button "Restrições Novo Mundo" at bounding box center [179, 446] width 216 height 44
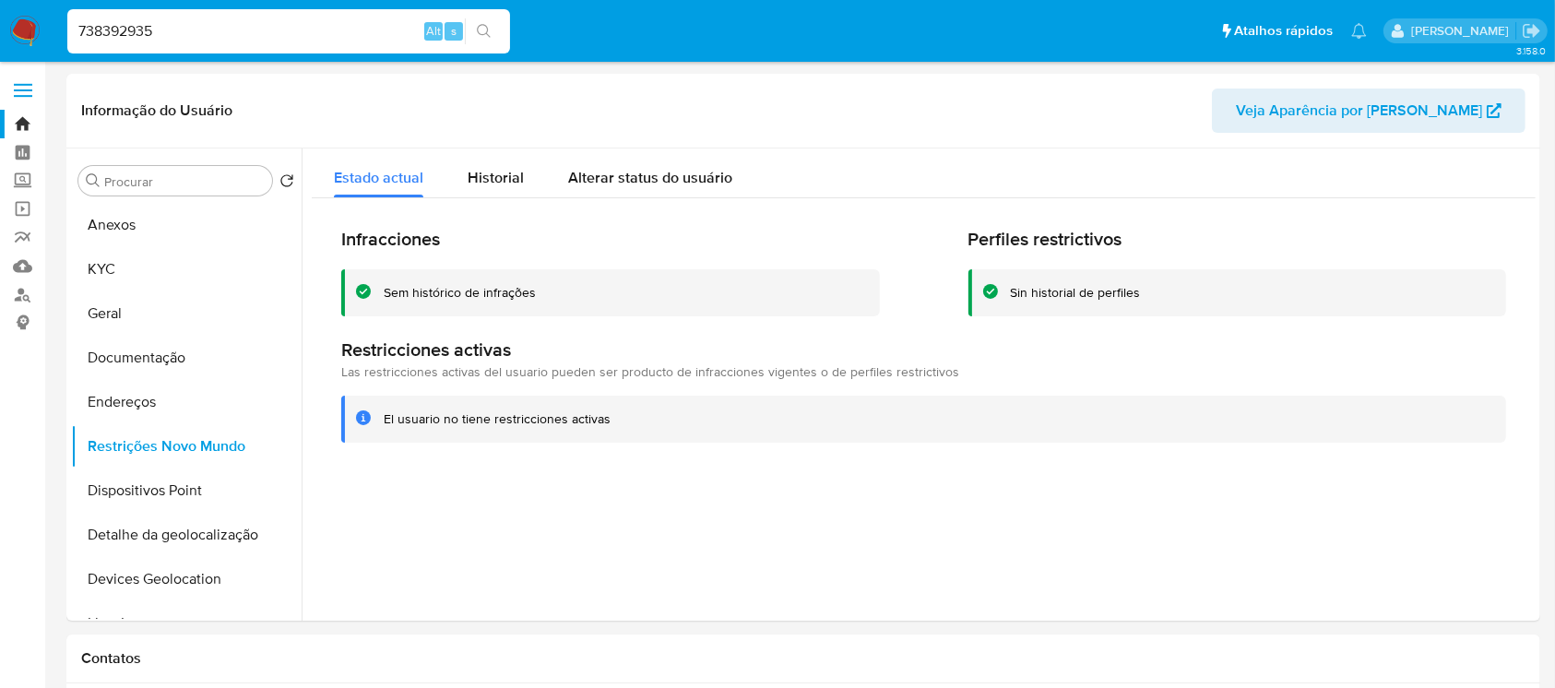
click at [208, 48] on div "738392935 Alt s" at bounding box center [288, 31] width 443 height 44
click at [199, 35] on input "738392935" at bounding box center [288, 31] width 443 height 24
paste input "08856073"
type input "708856073"
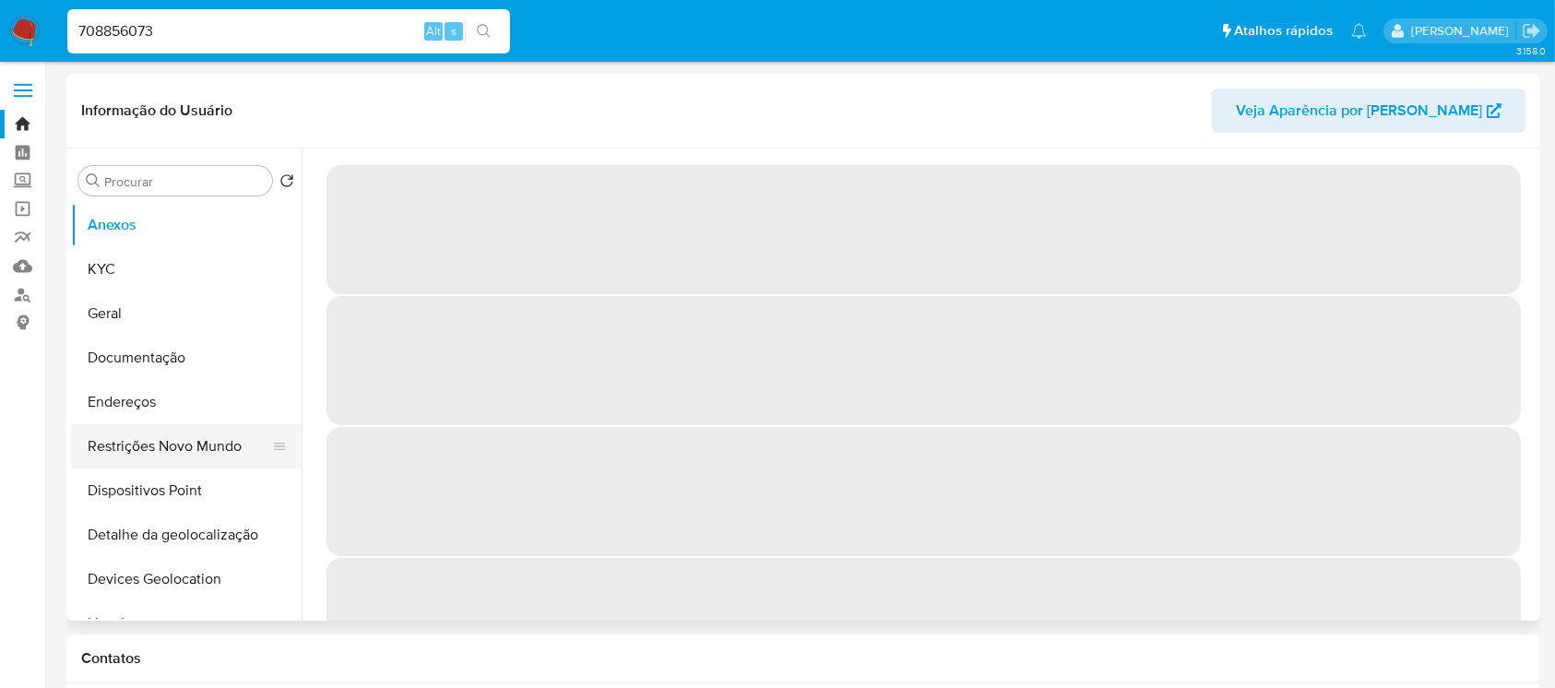
click at [124, 456] on button "Restrições Novo Mundo" at bounding box center [179, 446] width 216 height 44
select select "10"
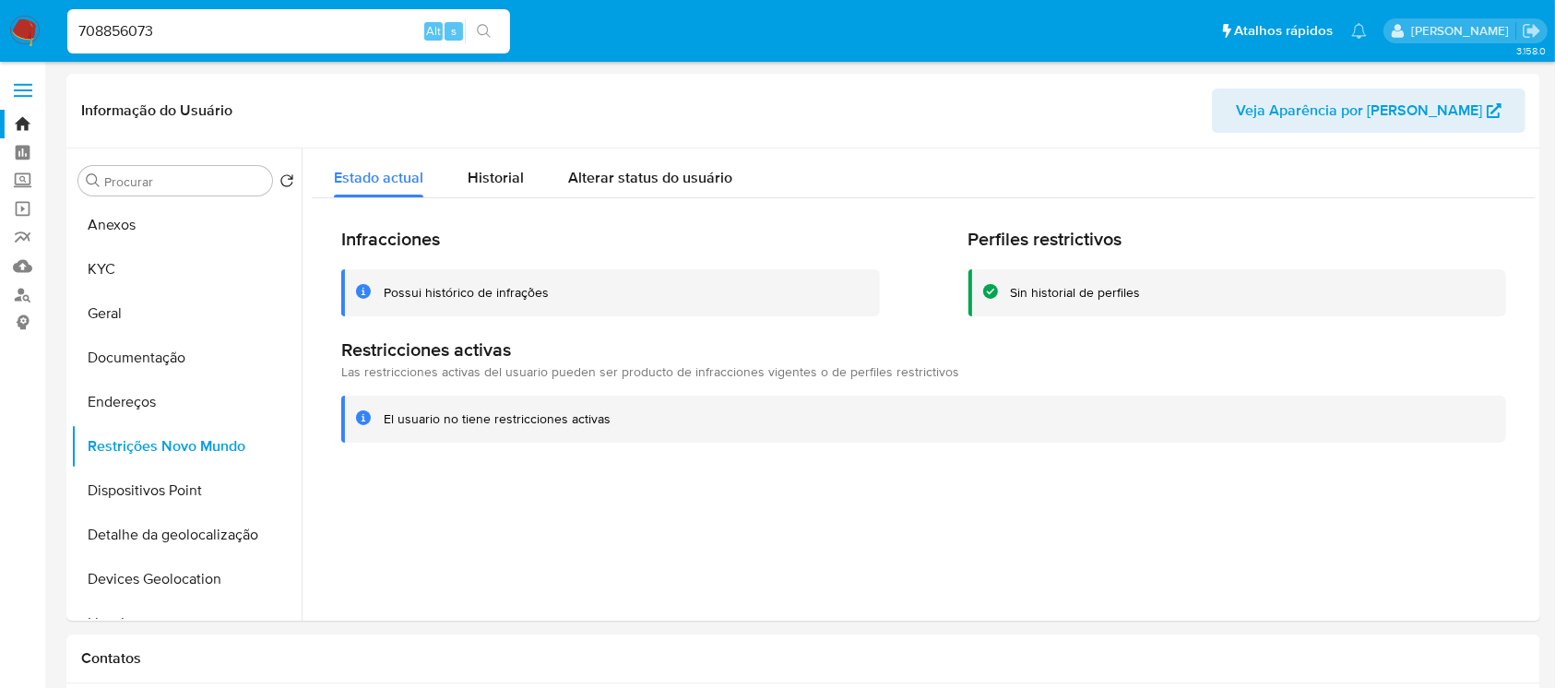
click at [196, 28] on input "708856073" at bounding box center [288, 31] width 443 height 24
paste input "485939486"
type input "485939486"
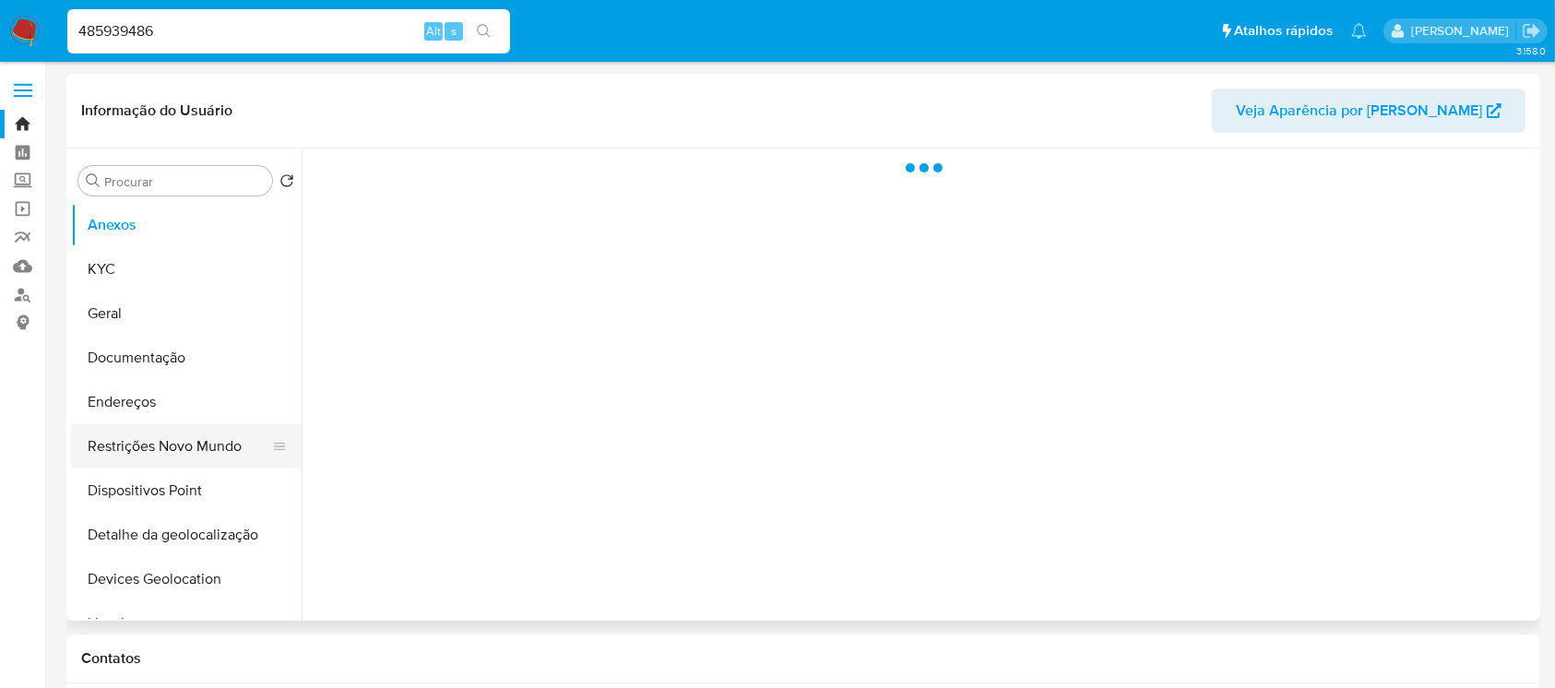
click at [129, 442] on button "Restrições Novo Mundo" at bounding box center [179, 446] width 216 height 44
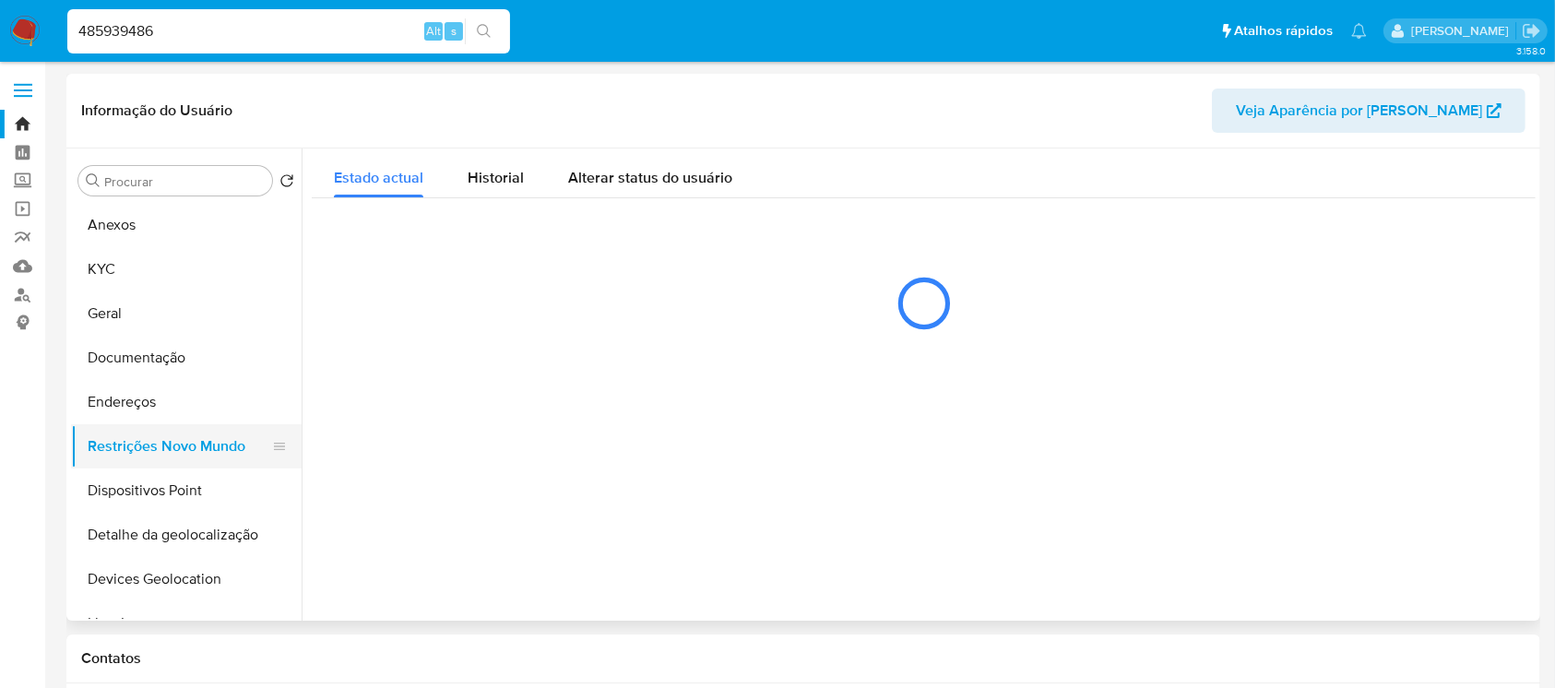
select select "10"
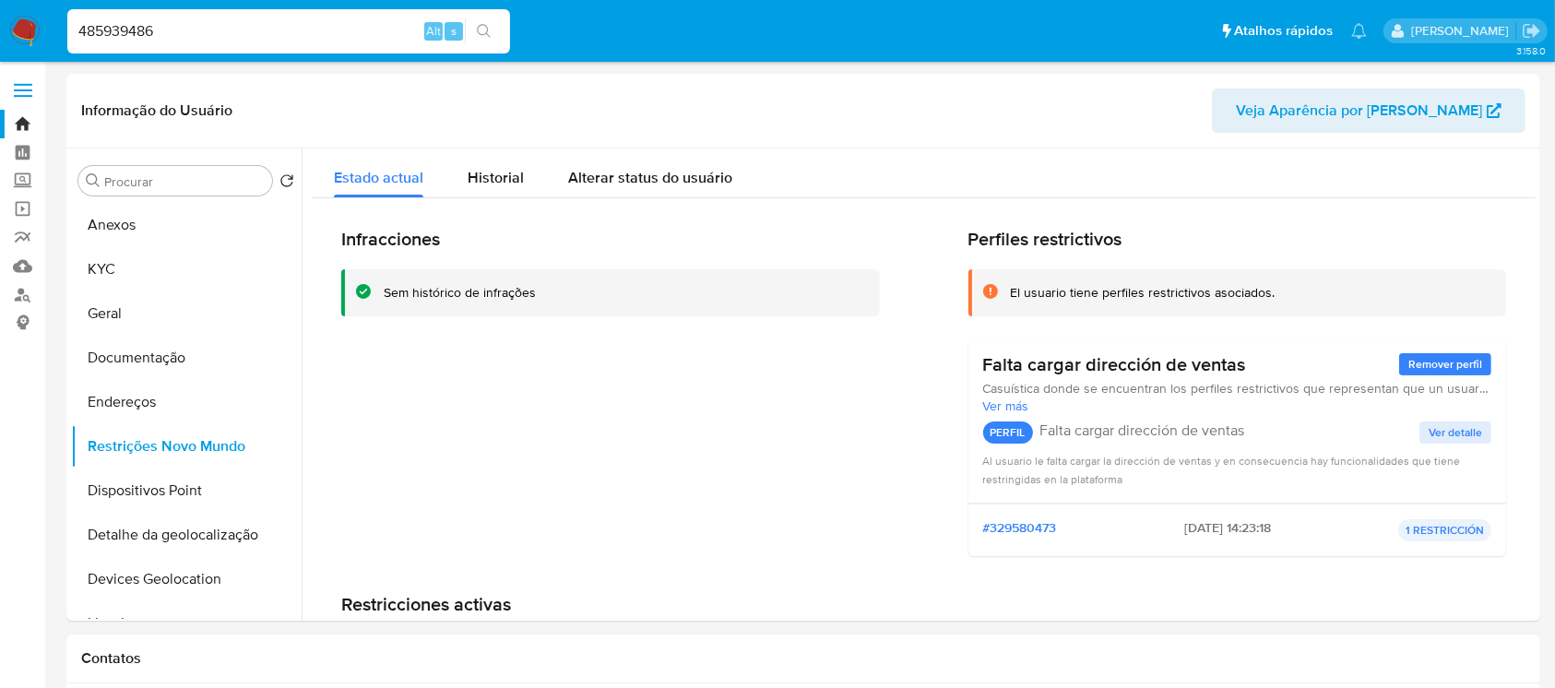
click at [221, 29] on input "485939486" at bounding box center [288, 31] width 443 height 24
paste input "1318066199"
type input "1318066199"
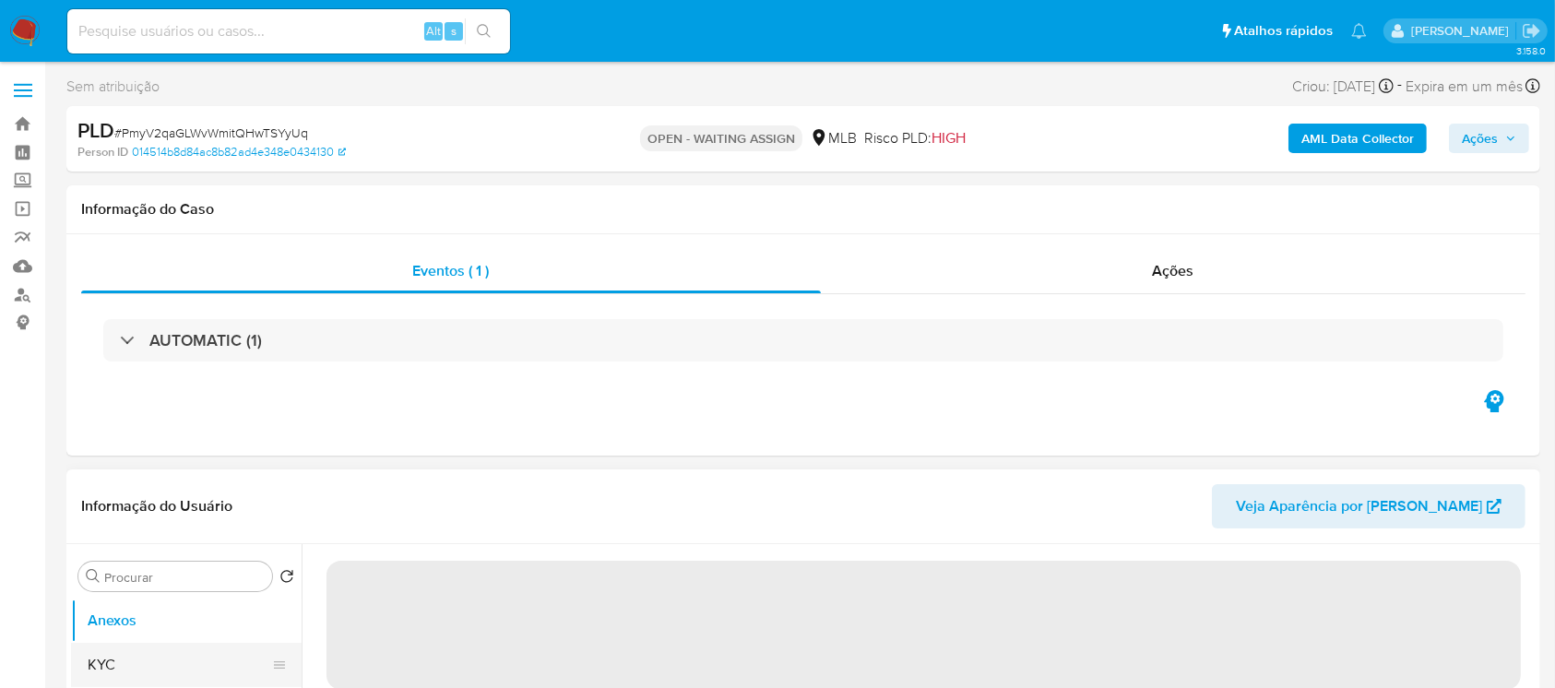
select select "10"
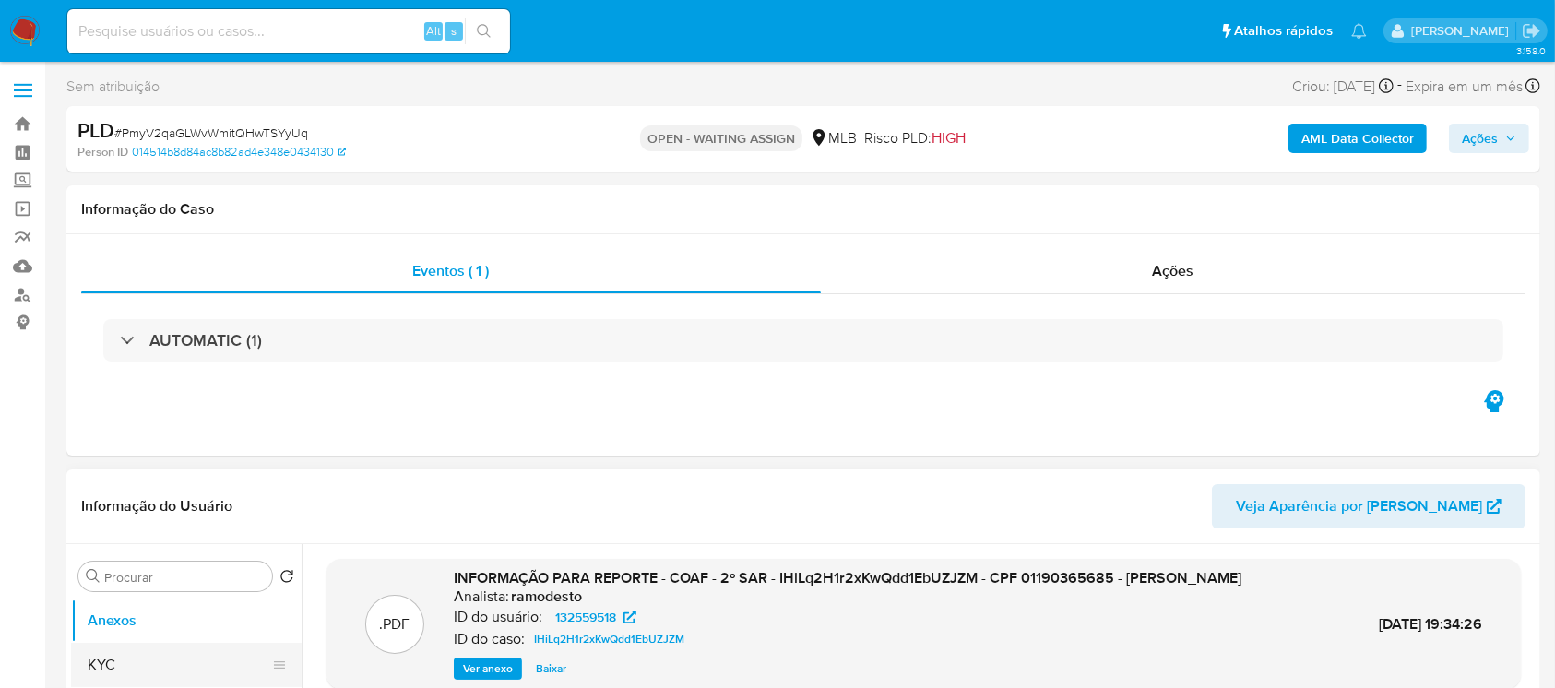
click at [113, 652] on button "KYC" at bounding box center [179, 665] width 216 height 44
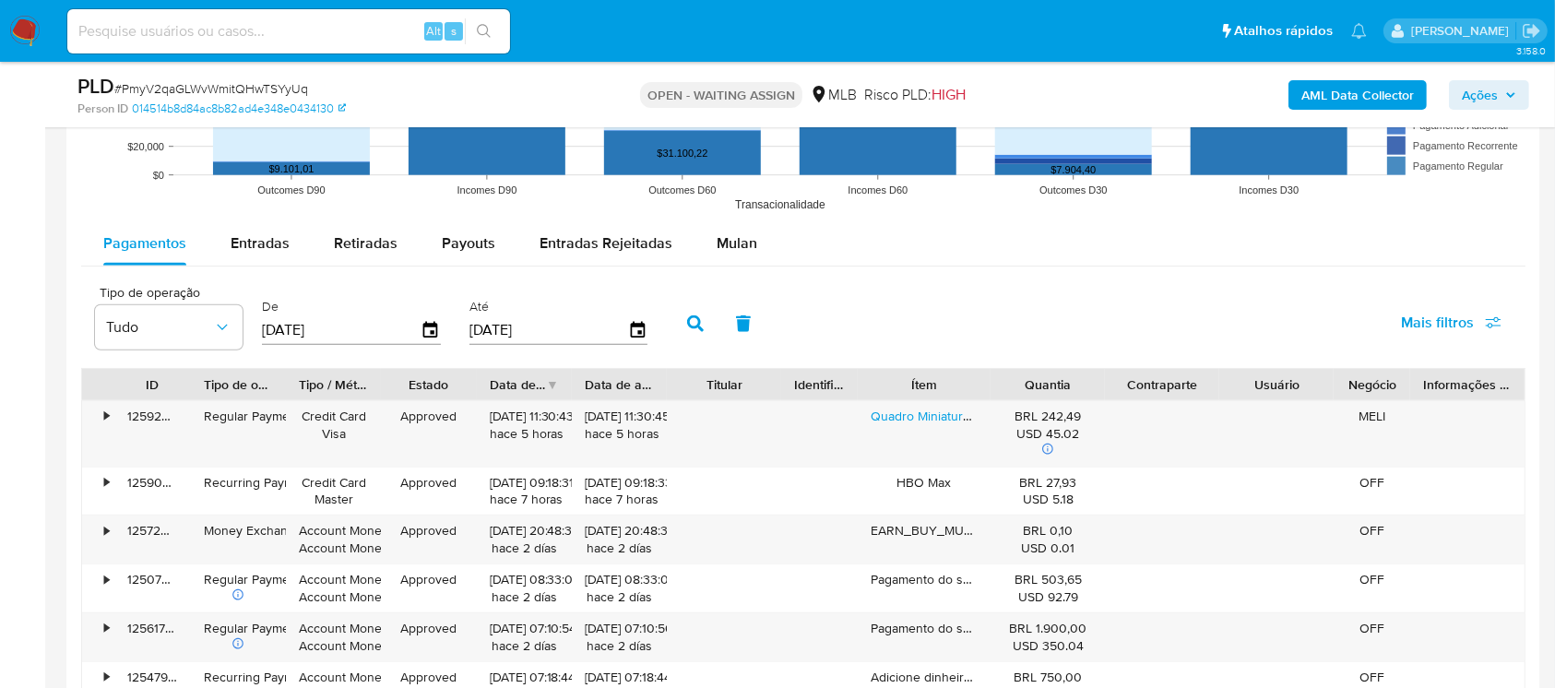
scroll to position [1803, 0]
click at [374, 321] on input "[DATE]" at bounding box center [341, 331] width 159 height 30
type input "0_/__/____"
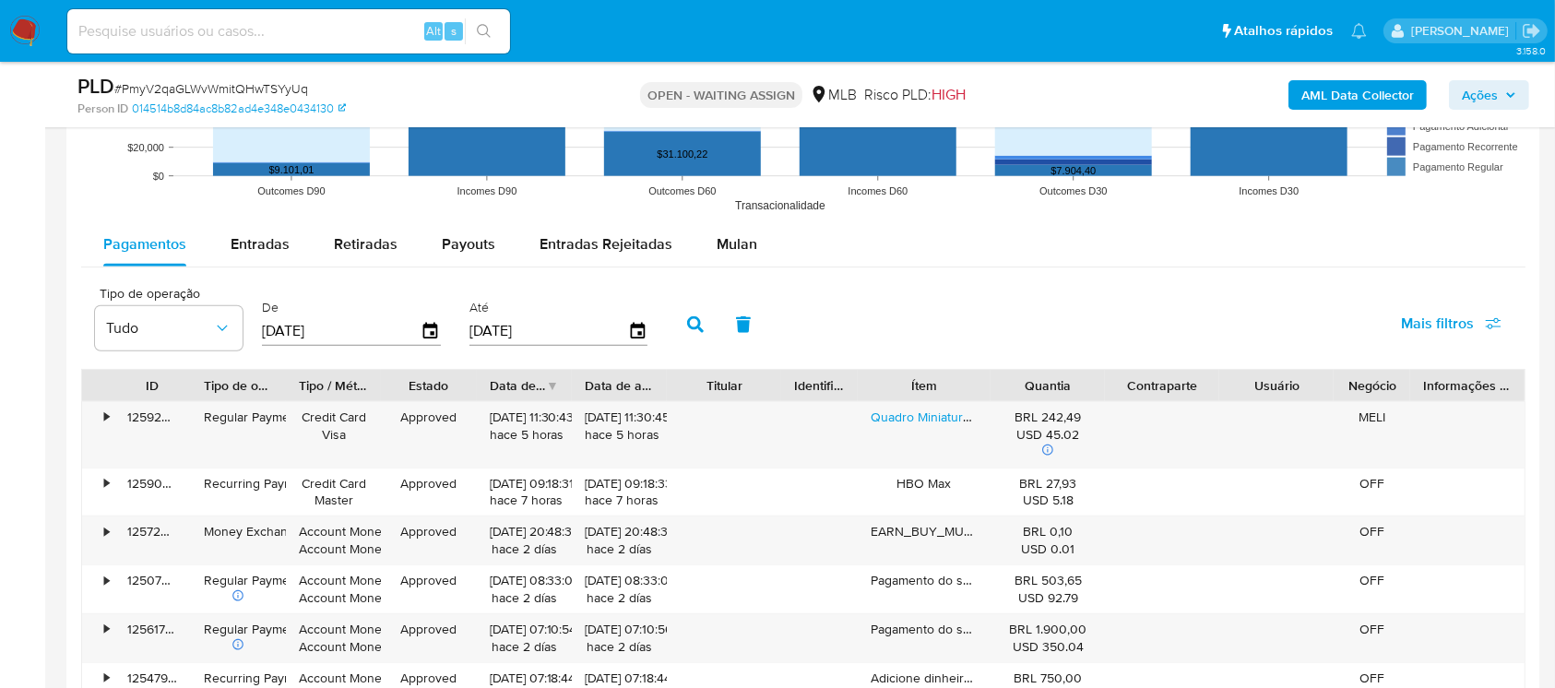
type input "01/08/2025"
click at [528, 332] on input "[DATE]" at bounding box center [548, 331] width 159 height 30
type input "3_/__/____"
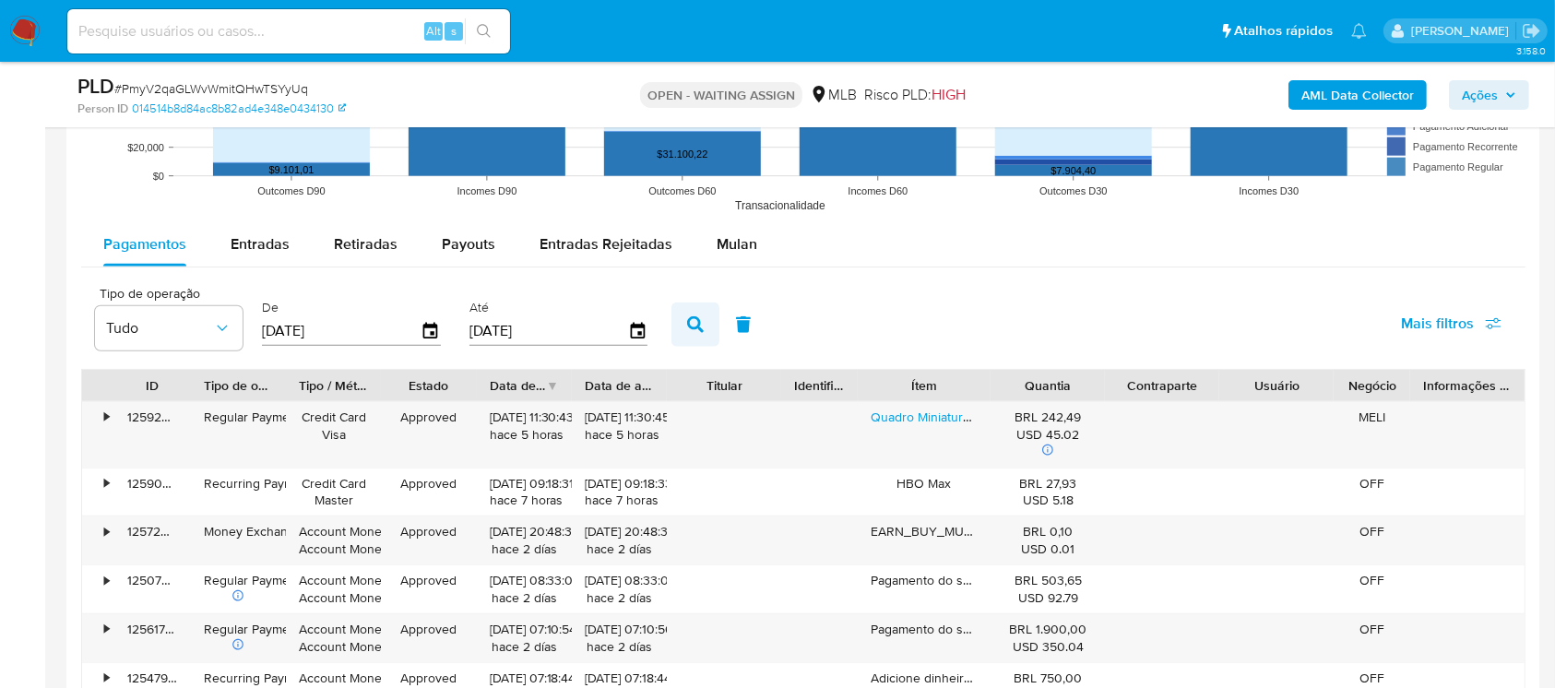
type input "31/08/2025"
click at [687, 325] on icon "button" at bounding box center [695, 324] width 17 height 17
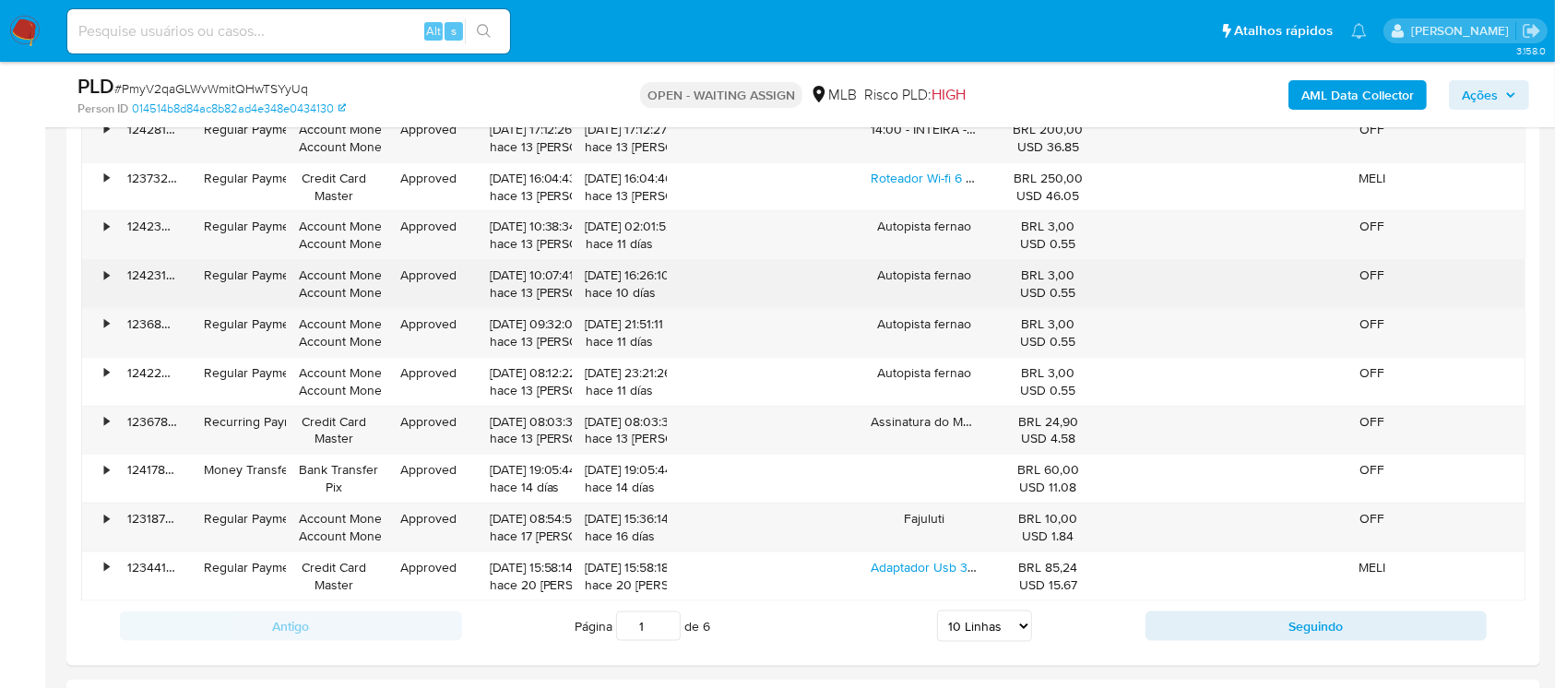
scroll to position [2131, 0]
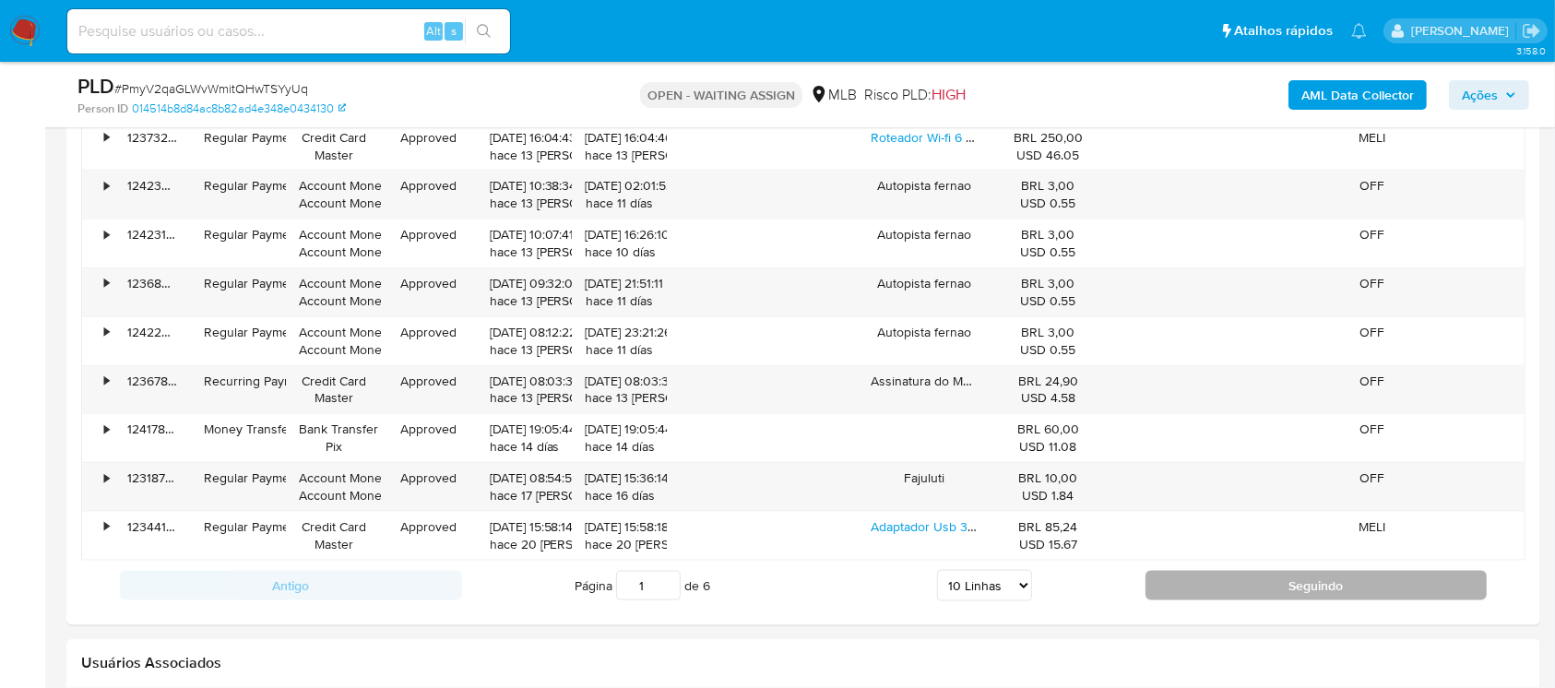
click at [1207, 586] on button "Seguindo" at bounding box center [1316, 586] width 342 height 30
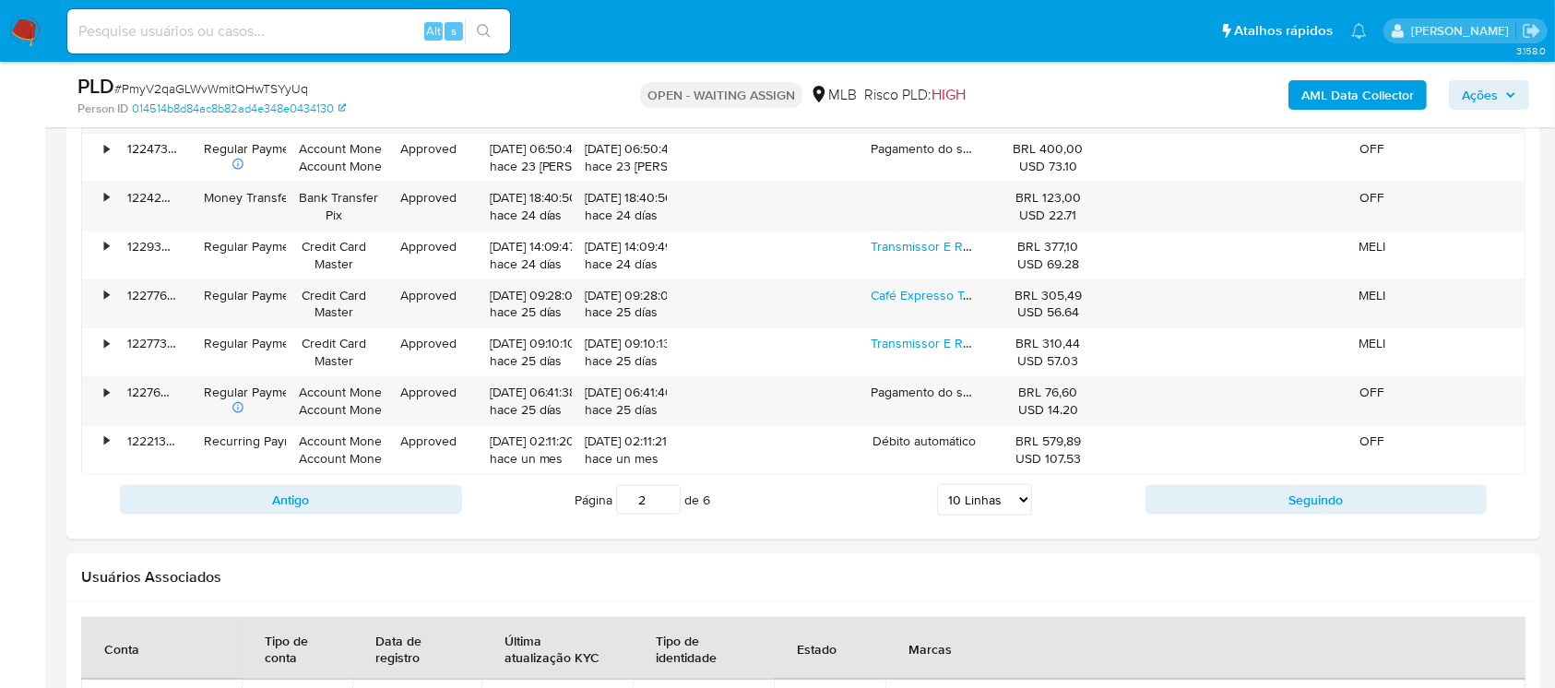
scroll to position [2294, 0]
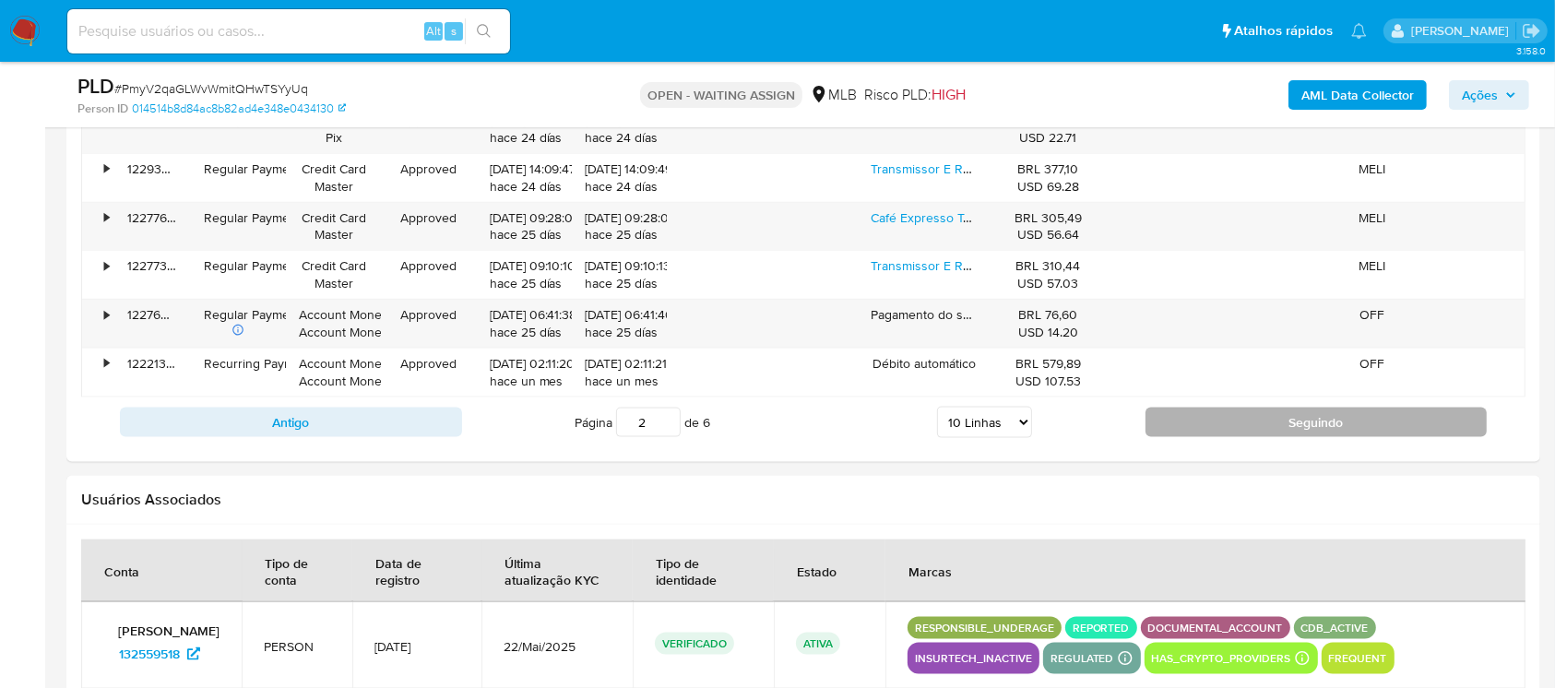
click at [1244, 426] on button "Seguindo" at bounding box center [1316, 423] width 342 height 30
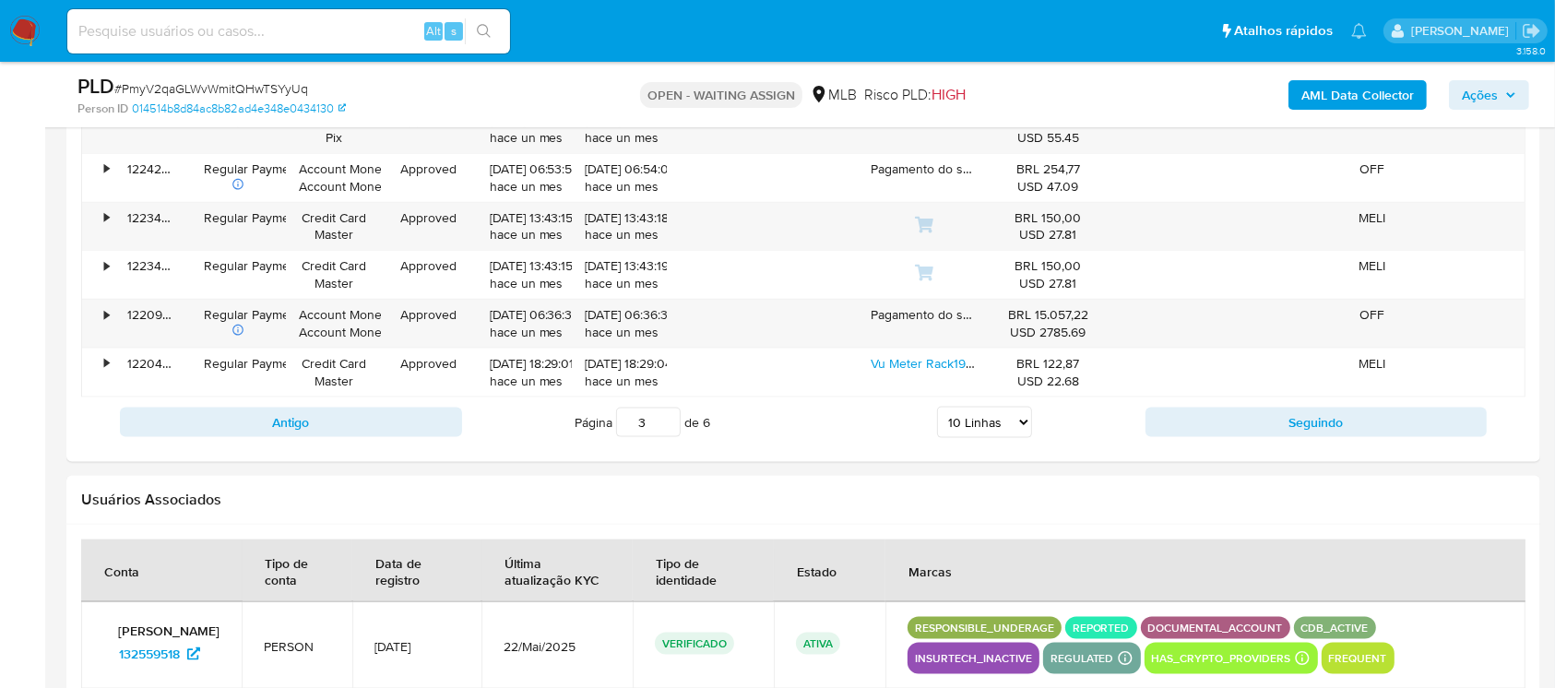
click at [890, 491] on h2 "Usuários Associados" at bounding box center [803, 500] width 1444 height 18
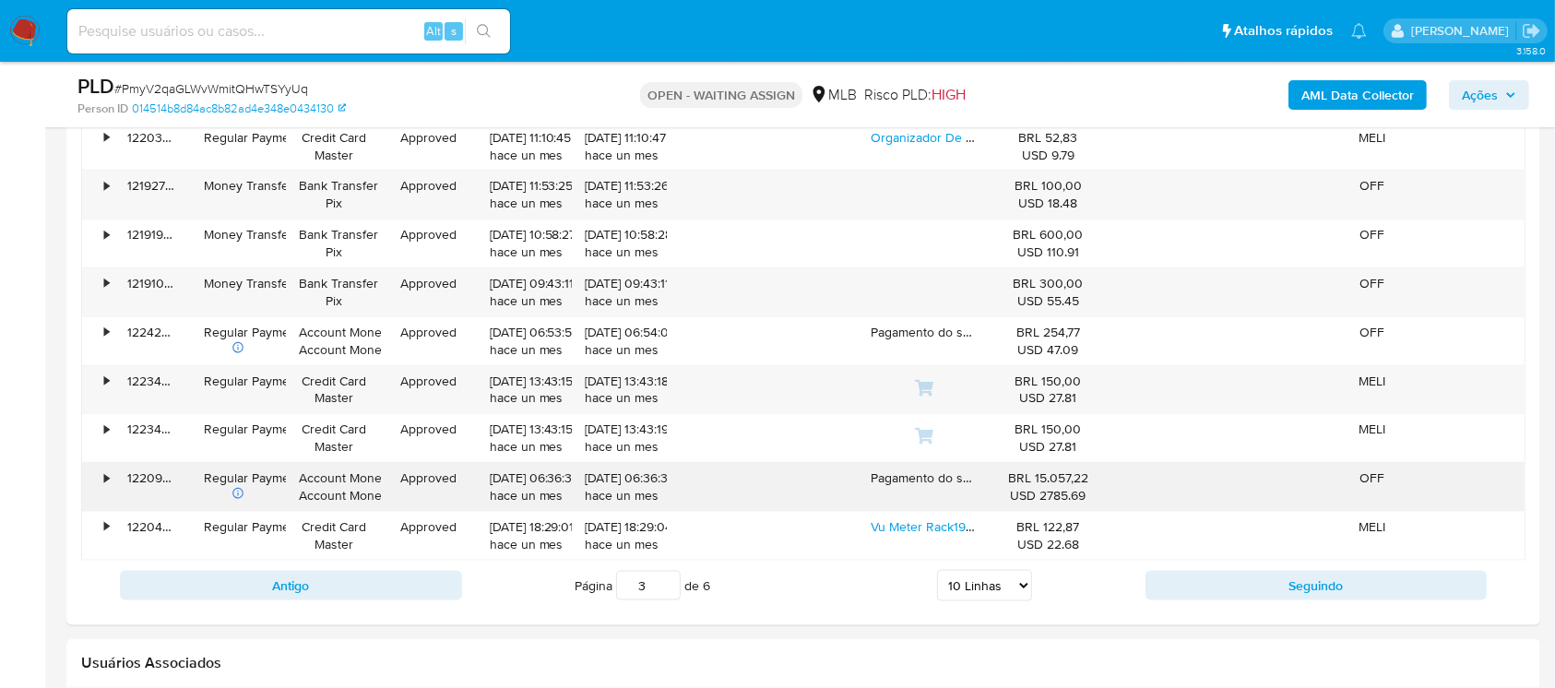
click at [100, 476] on div "•" at bounding box center [98, 487] width 32 height 48
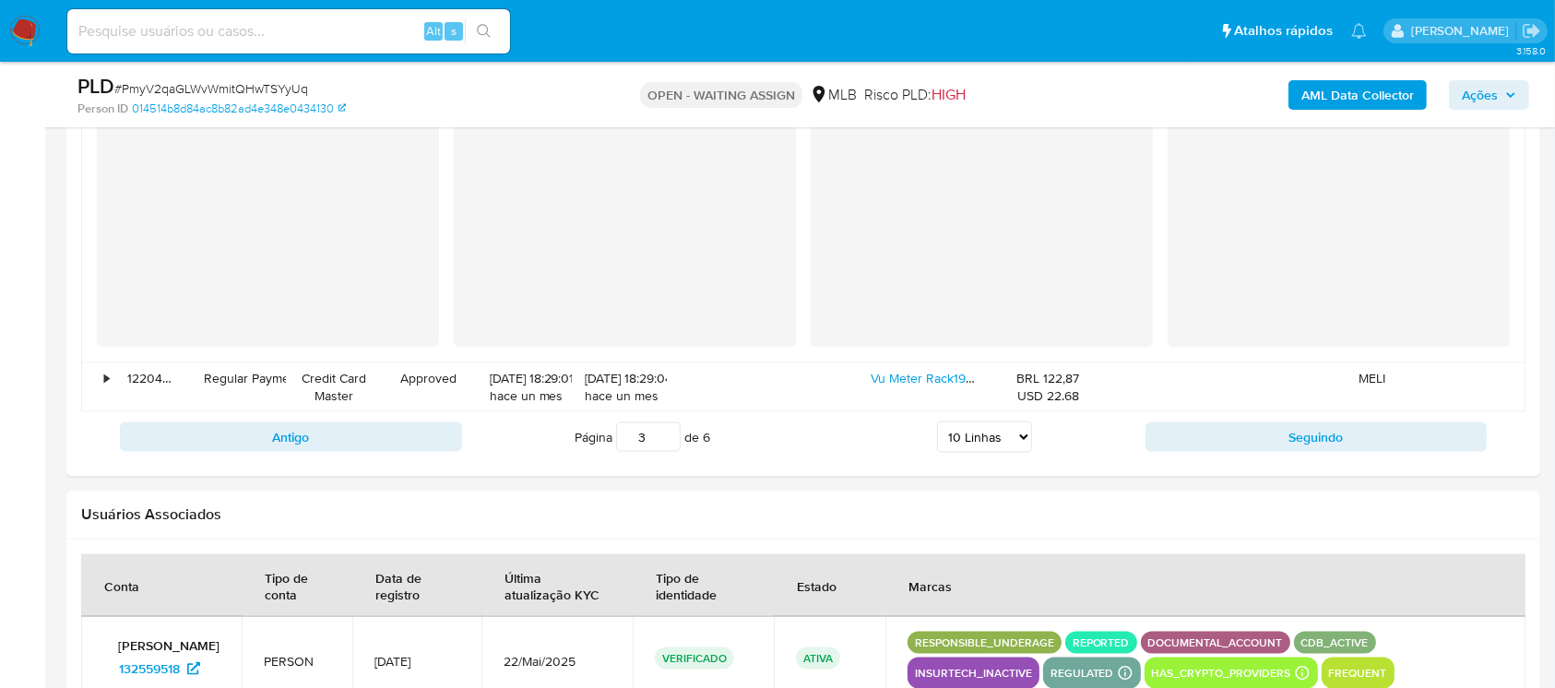
scroll to position [2622, 0]
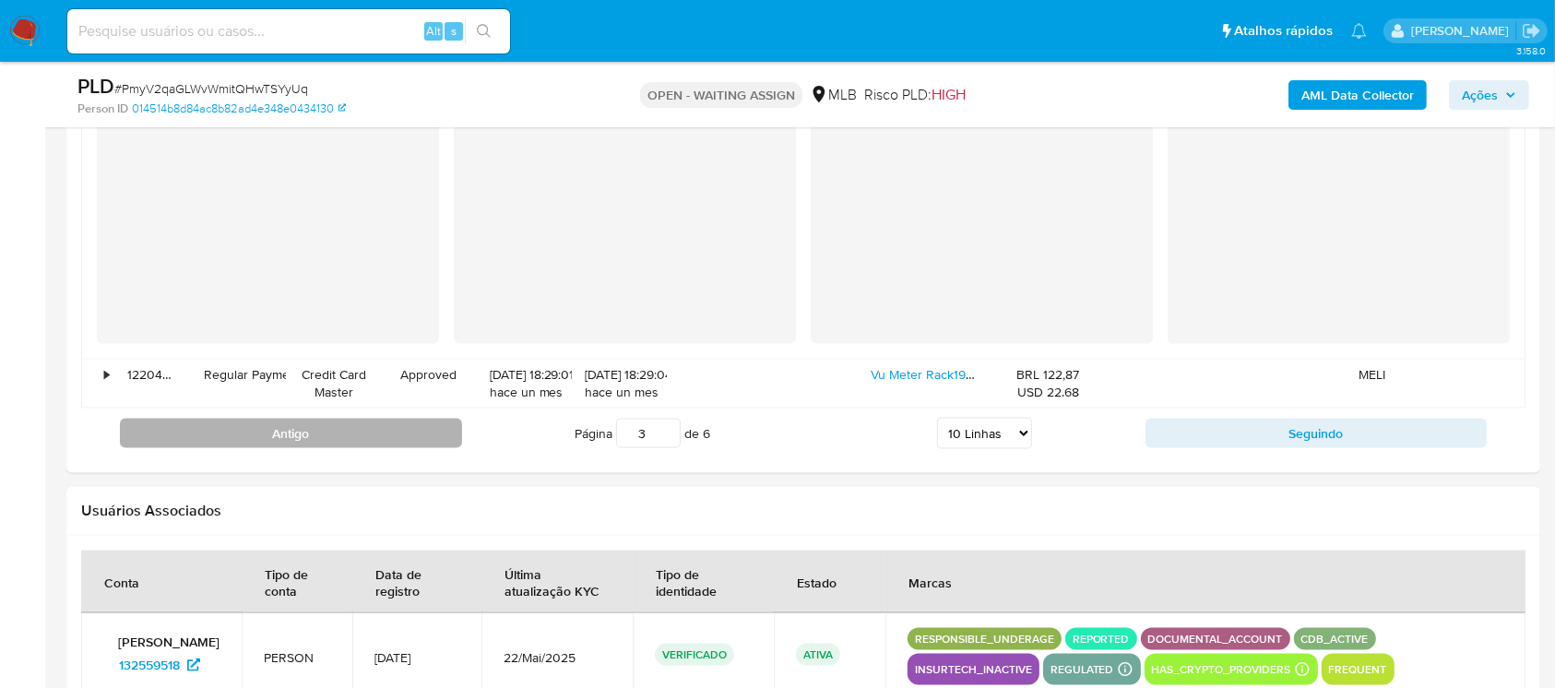
click at [310, 439] on button "Antigo" at bounding box center [291, 434] width 342 height 30
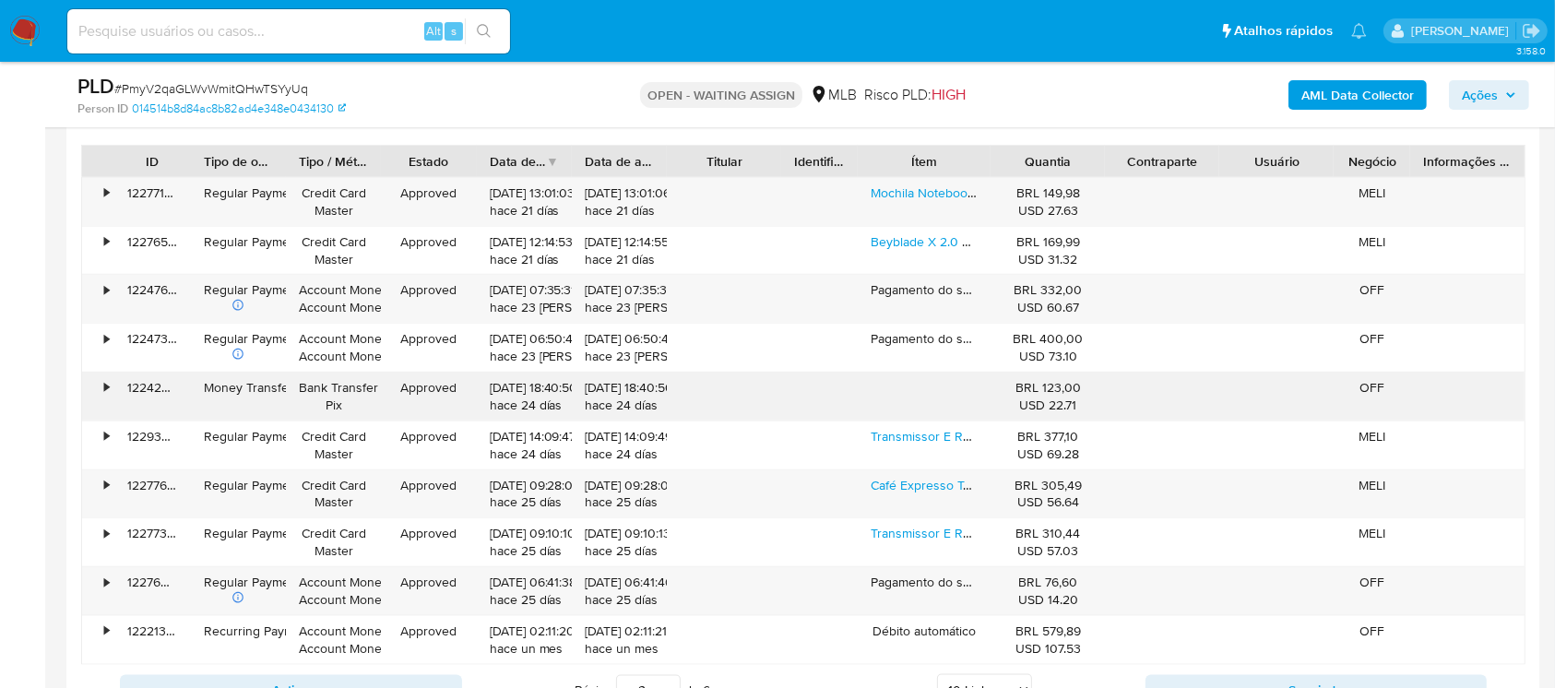
scroll to position [2191, 0]
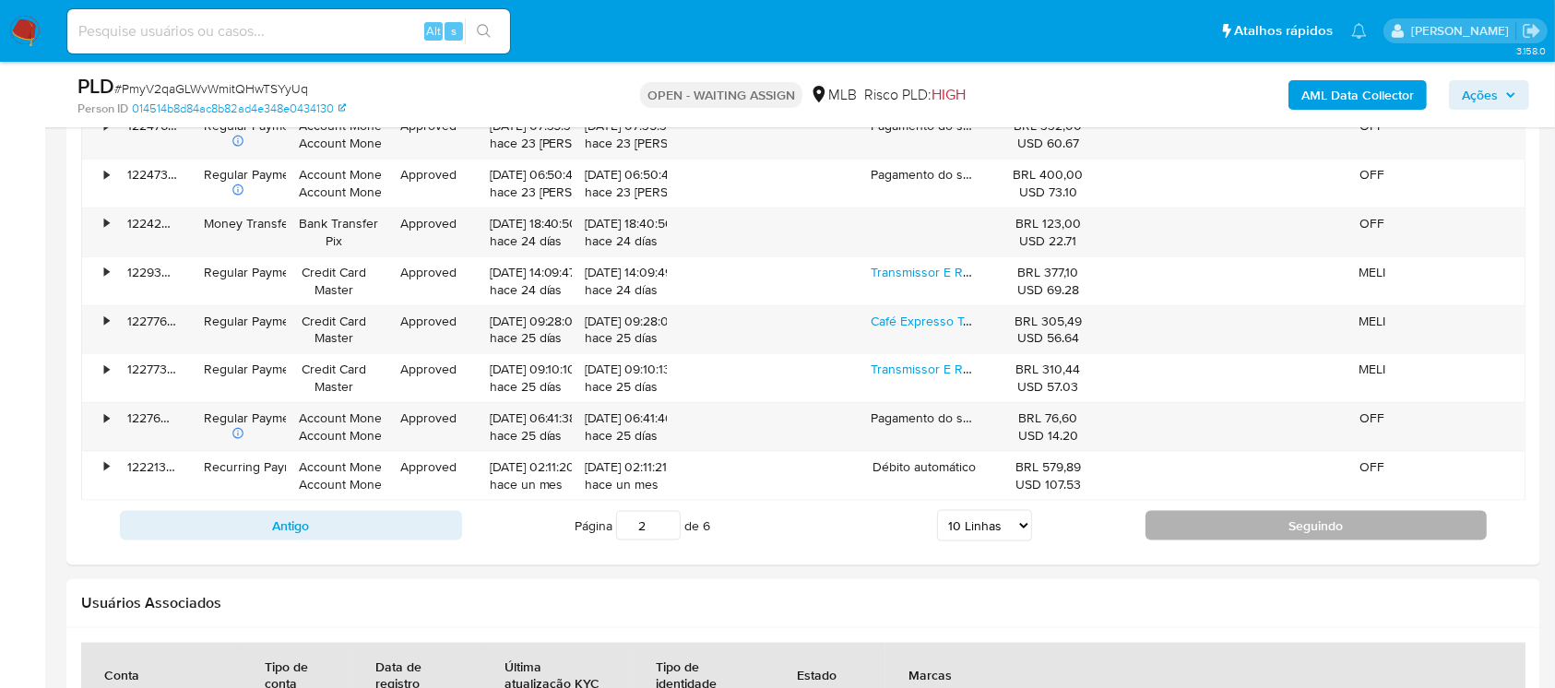
click at [1198, 521] on button "Seguindo" at bounding box center [1316, 526] width 342 height 30
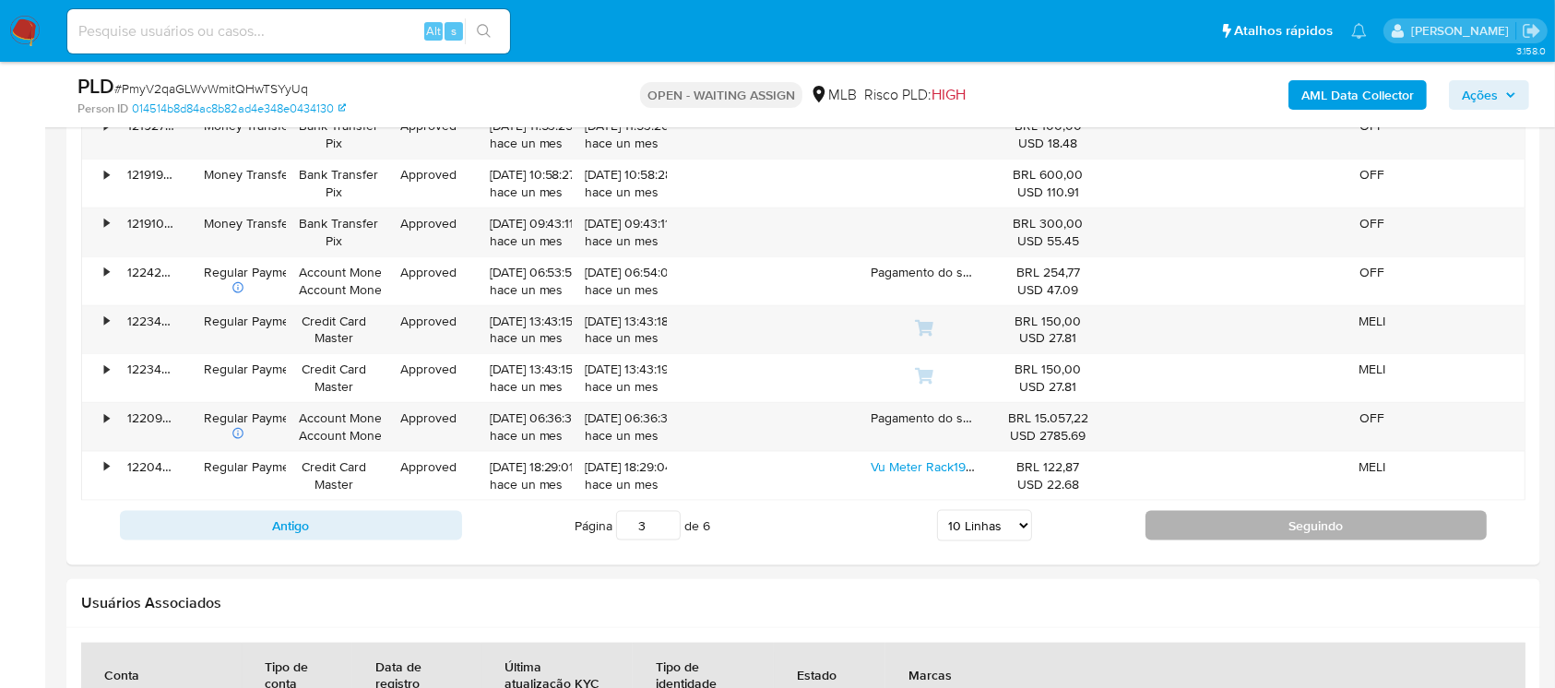
click at [1199, 531] on button "Seguindo" at bounding box center [1316, 526] width 342 height 30
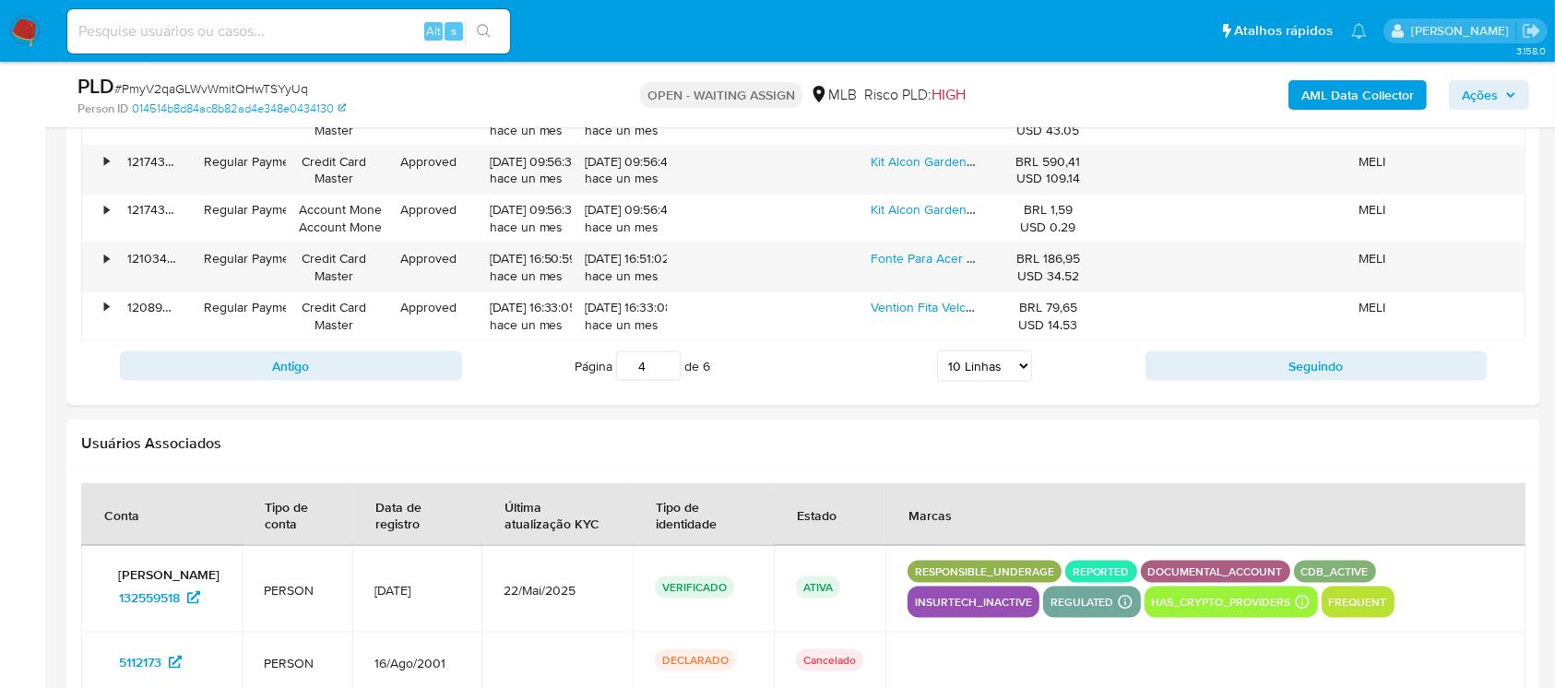
scroll to position [2354, 0]
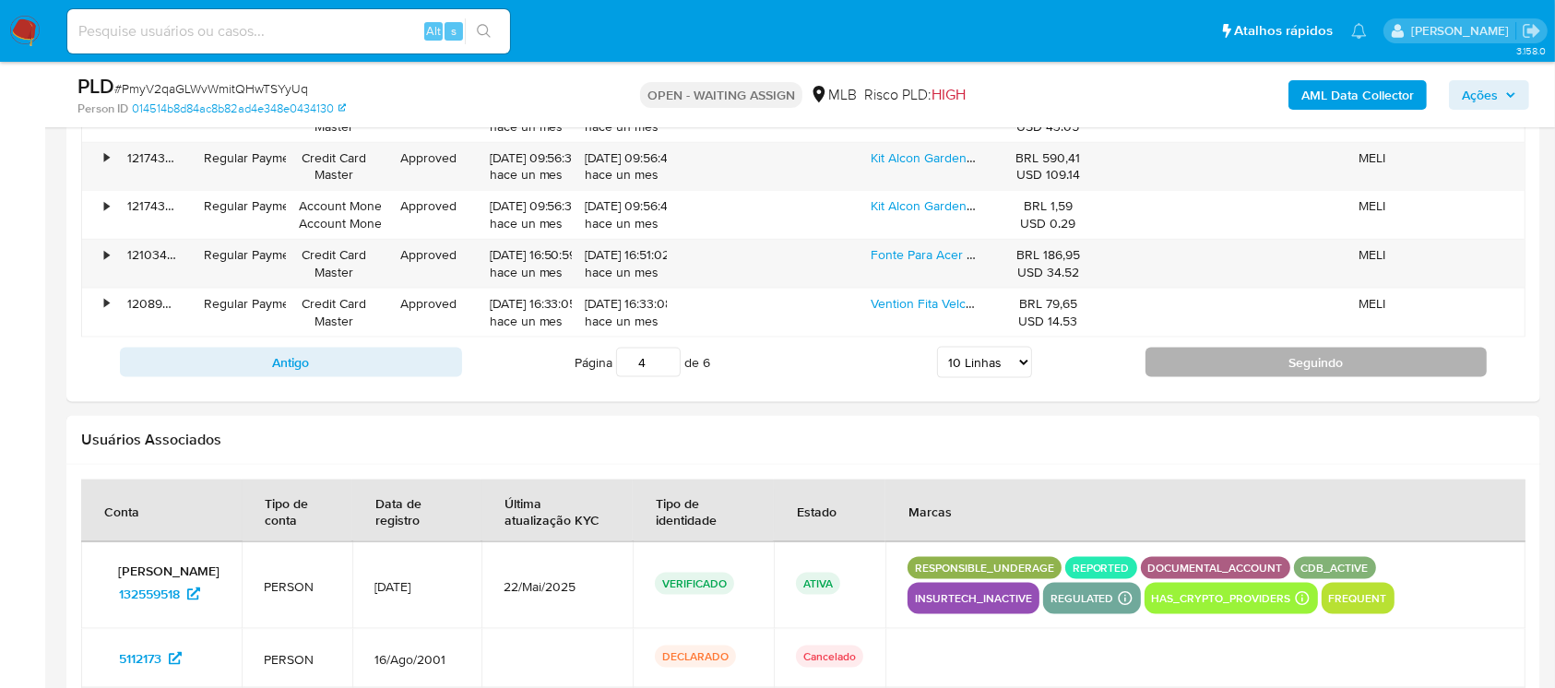
click at [1227, 361] on button "Seguindo" at bounding box center [1316, 363] width 342 height 30
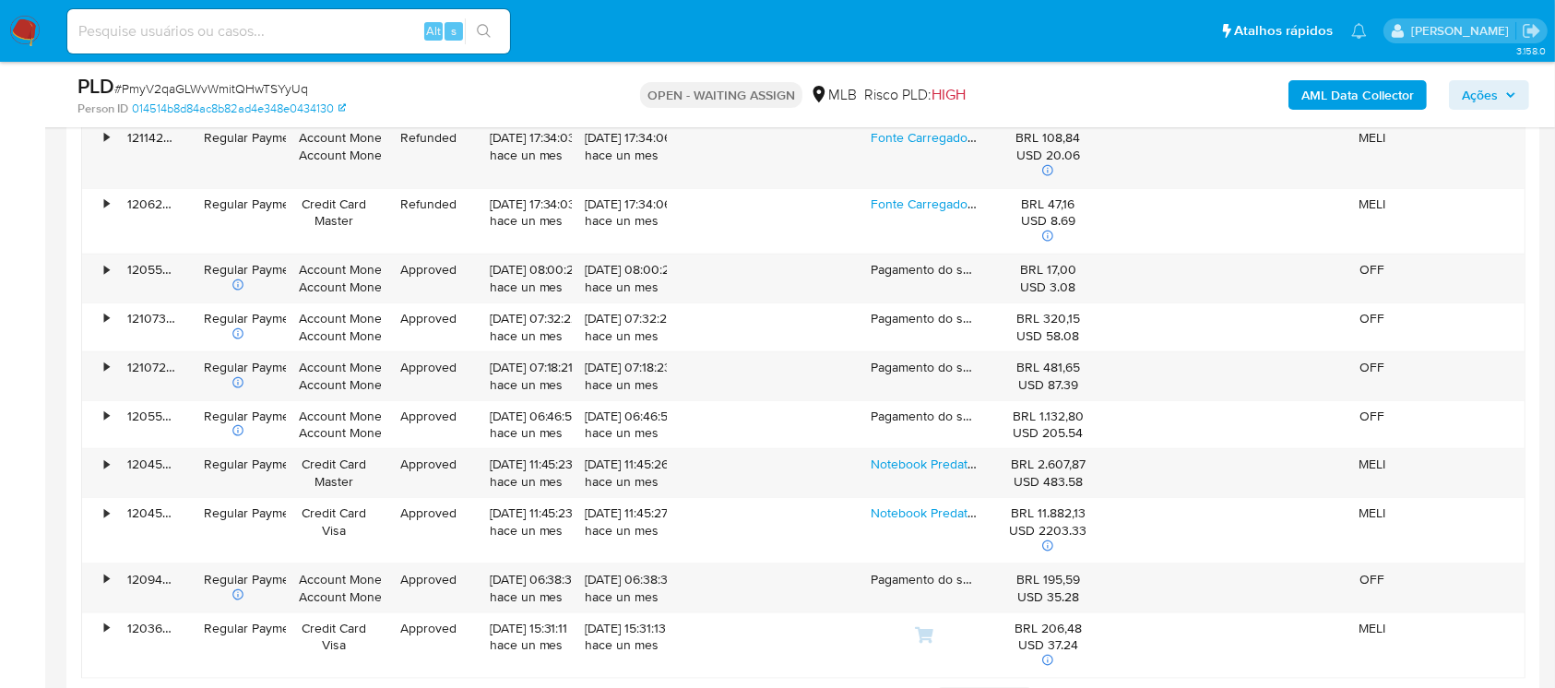
scroll to position [2027, 0]
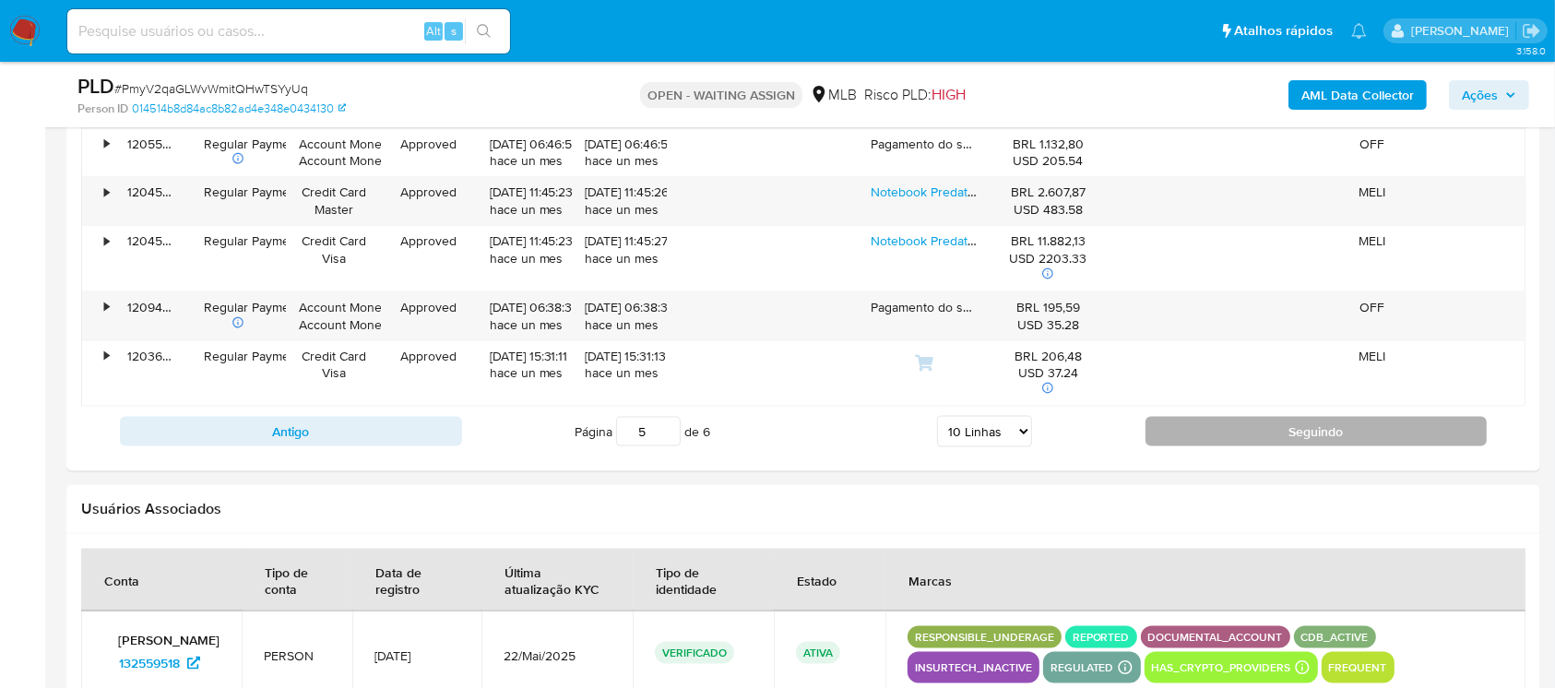
click at [1163, 432] on button "Seguindo" at bounding box center [1316, 432] width 342 height 30
type input "6"
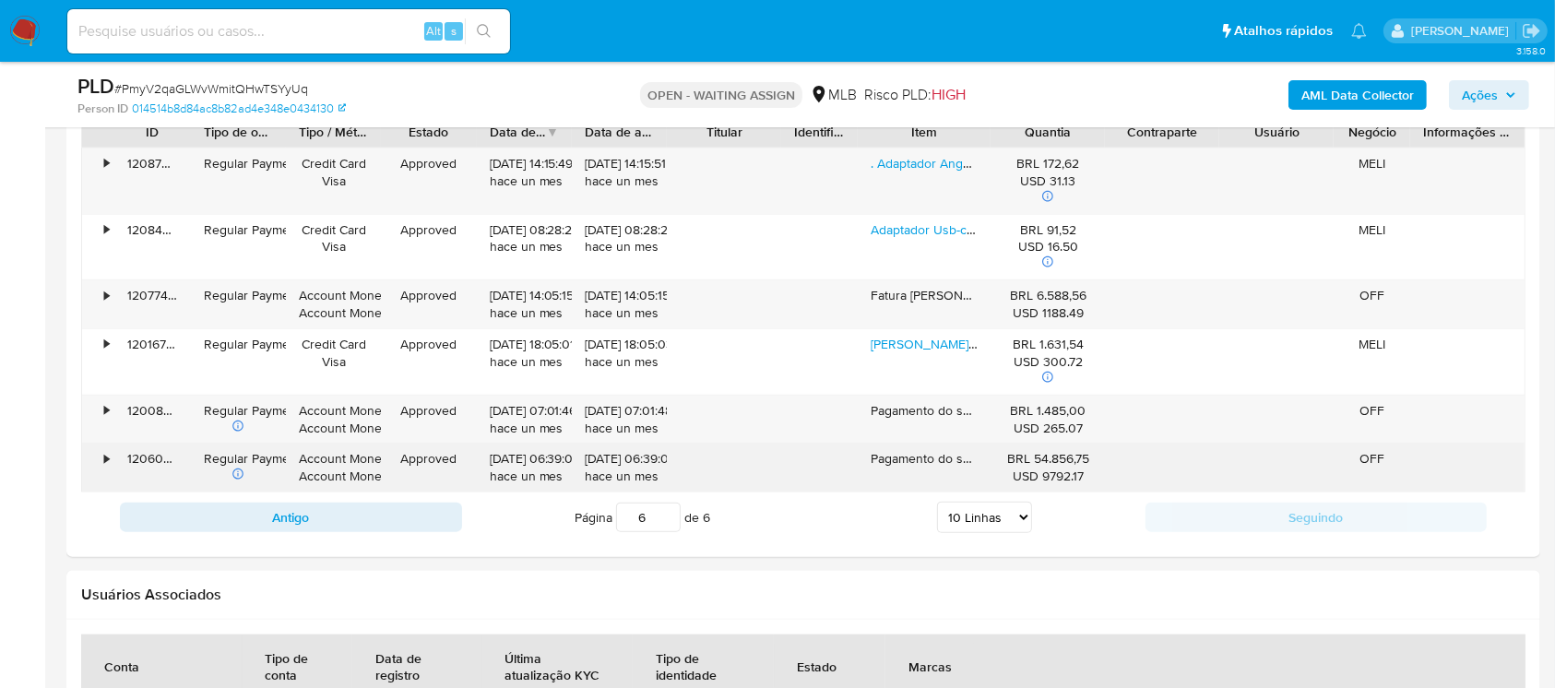
scroll to position [2016, 0]
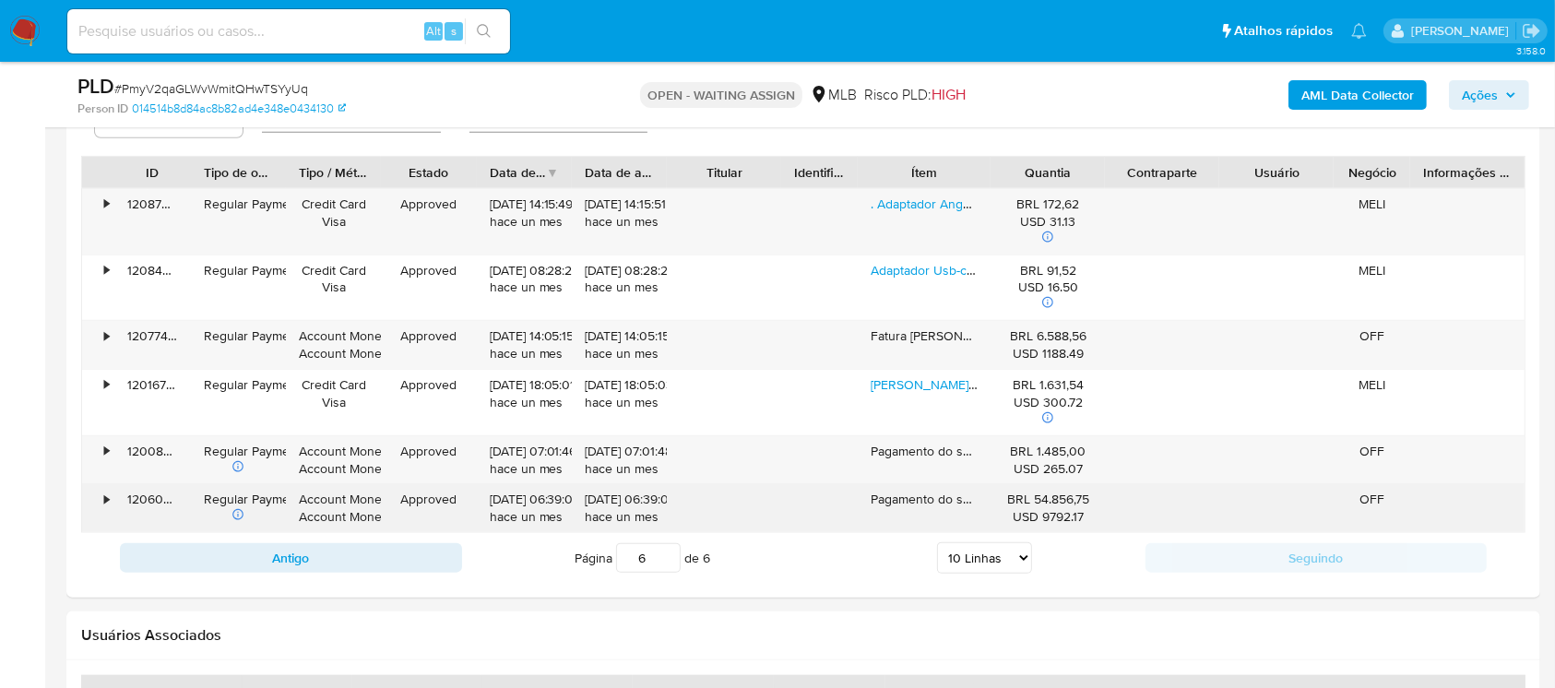
click at [102, 503] on div "•" at bounding box center [98, 508] width 32 height 48
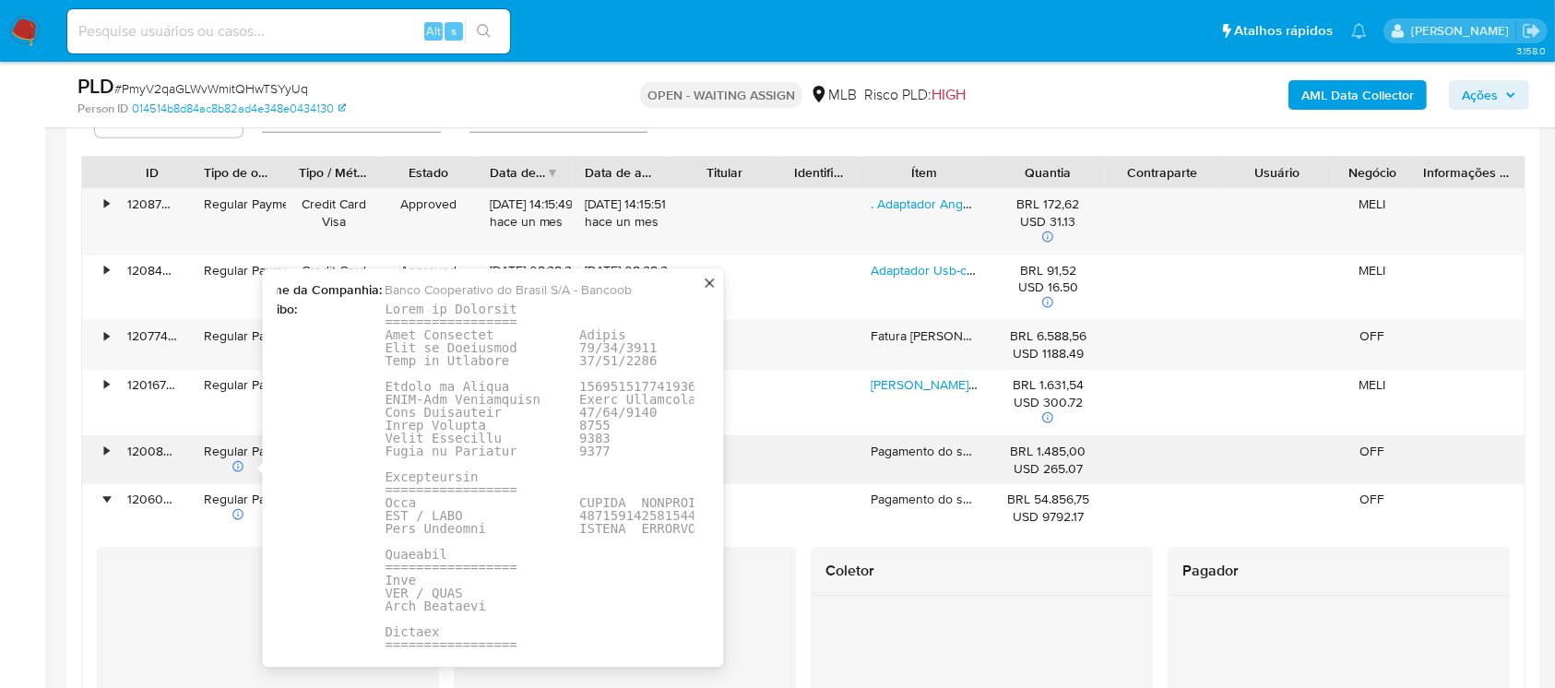
scroll to position [0, 0]
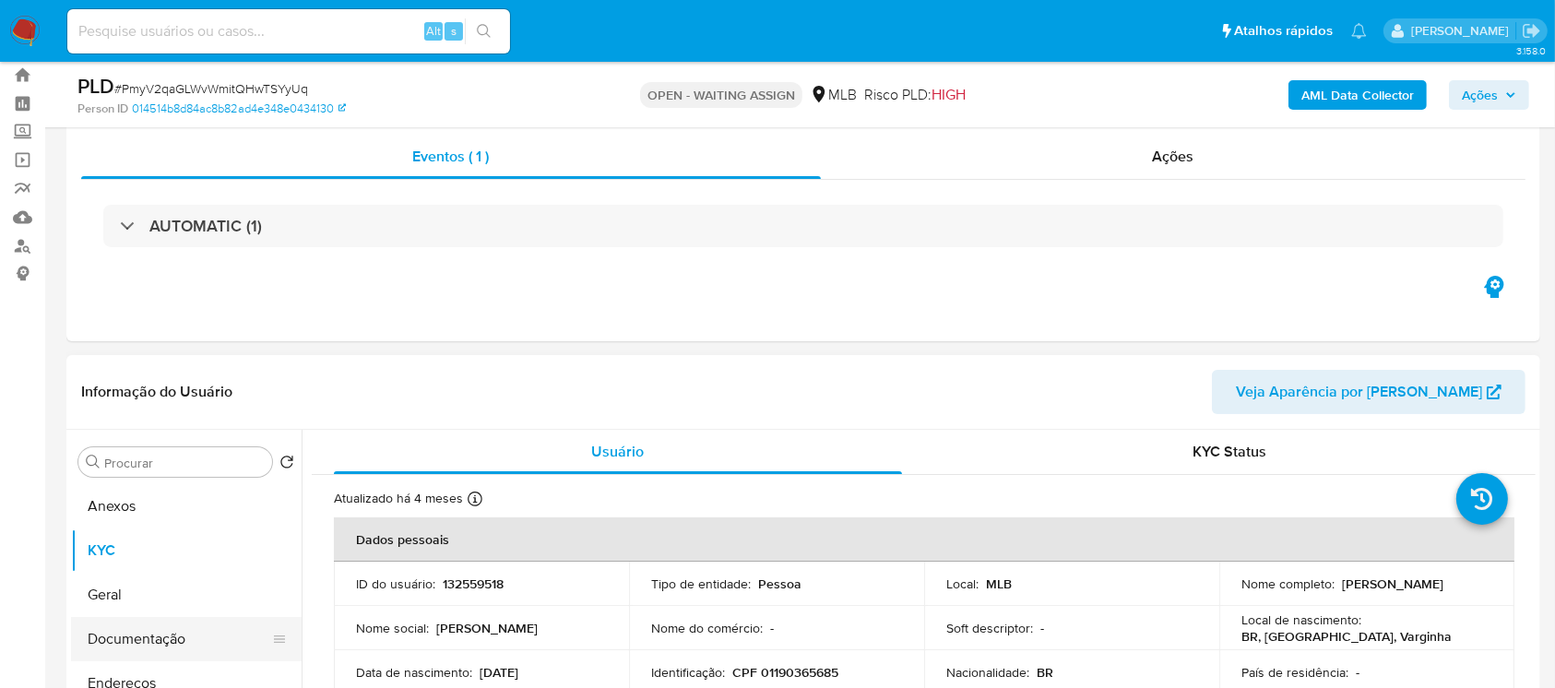
click at [133, 650] on button "Documentação" at bounding box center [179, 639] width 216 height 44
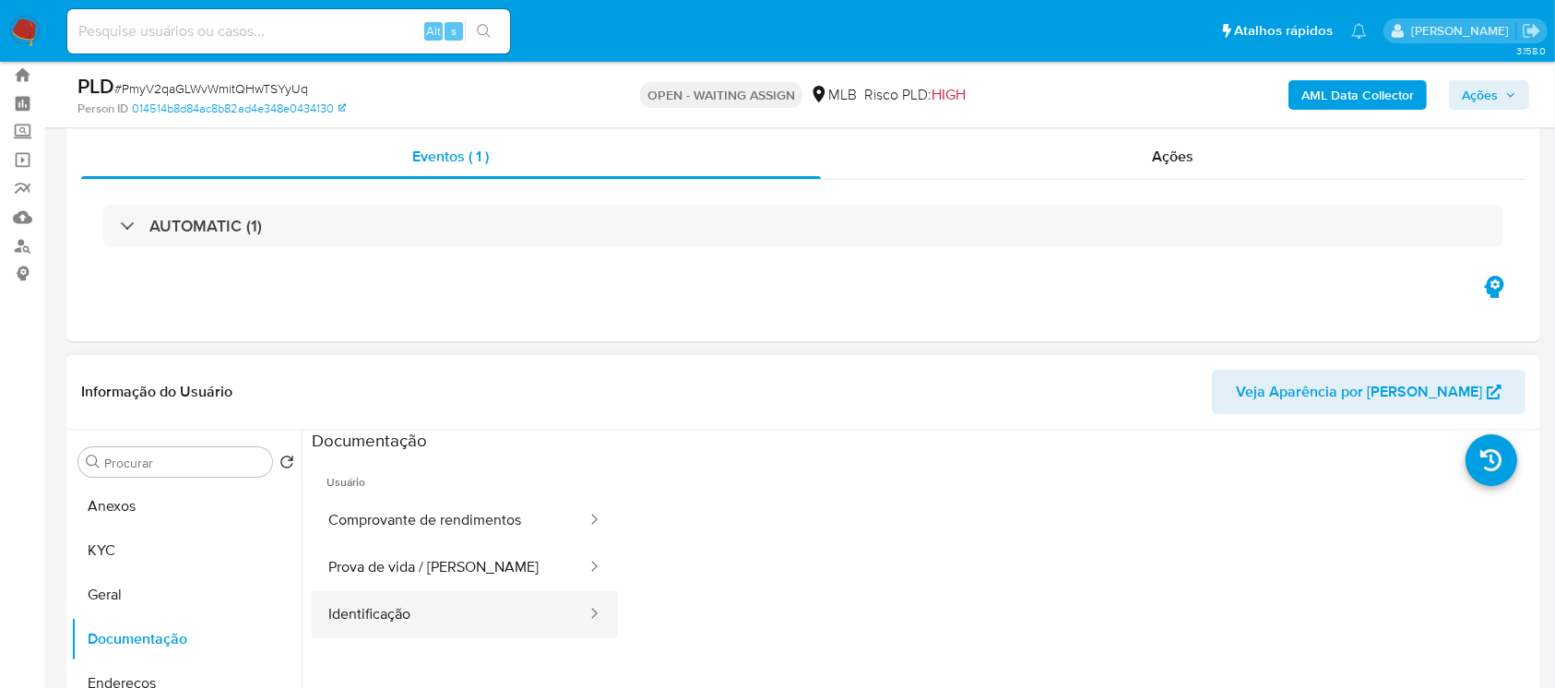
click at [376, 609] on button "Identificação" at bounding box center [450, 614] width 277 height 47
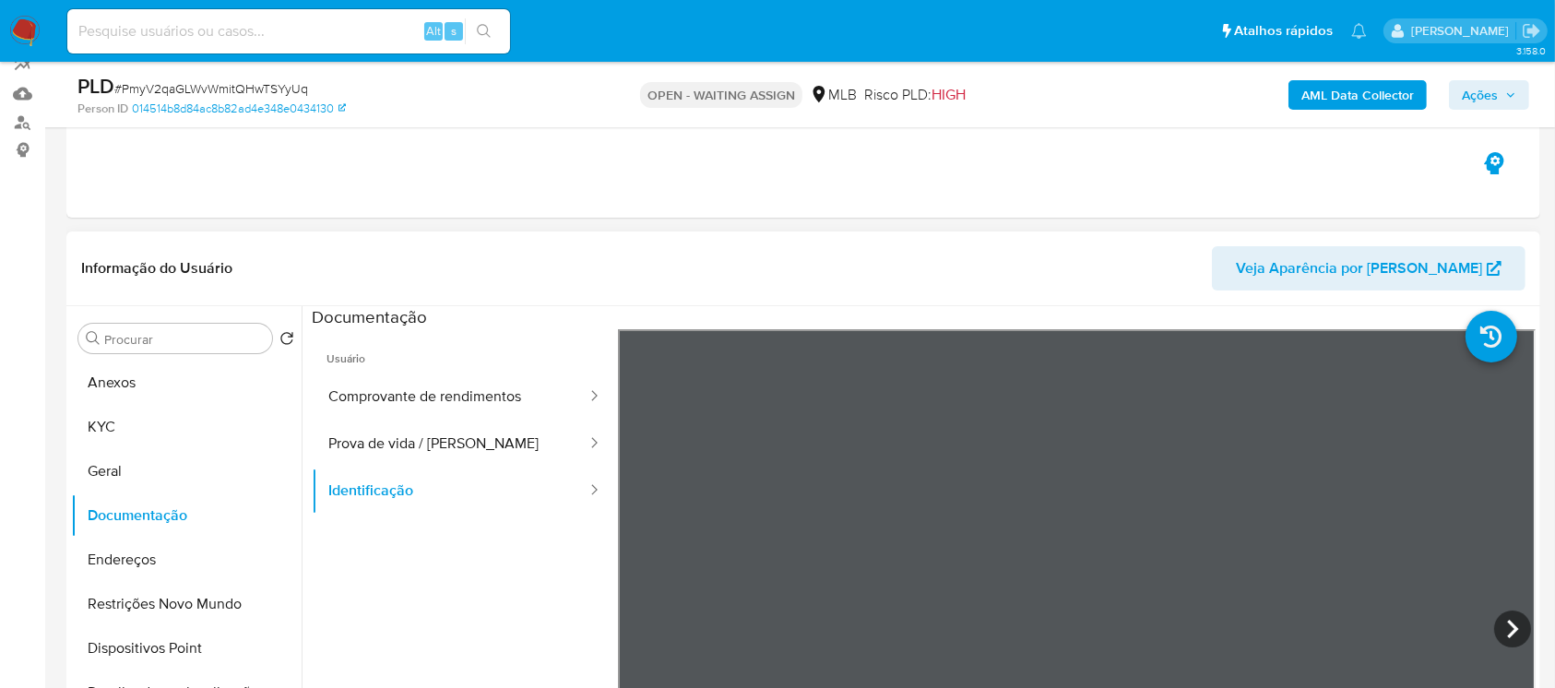
scroll to position [213, 0]
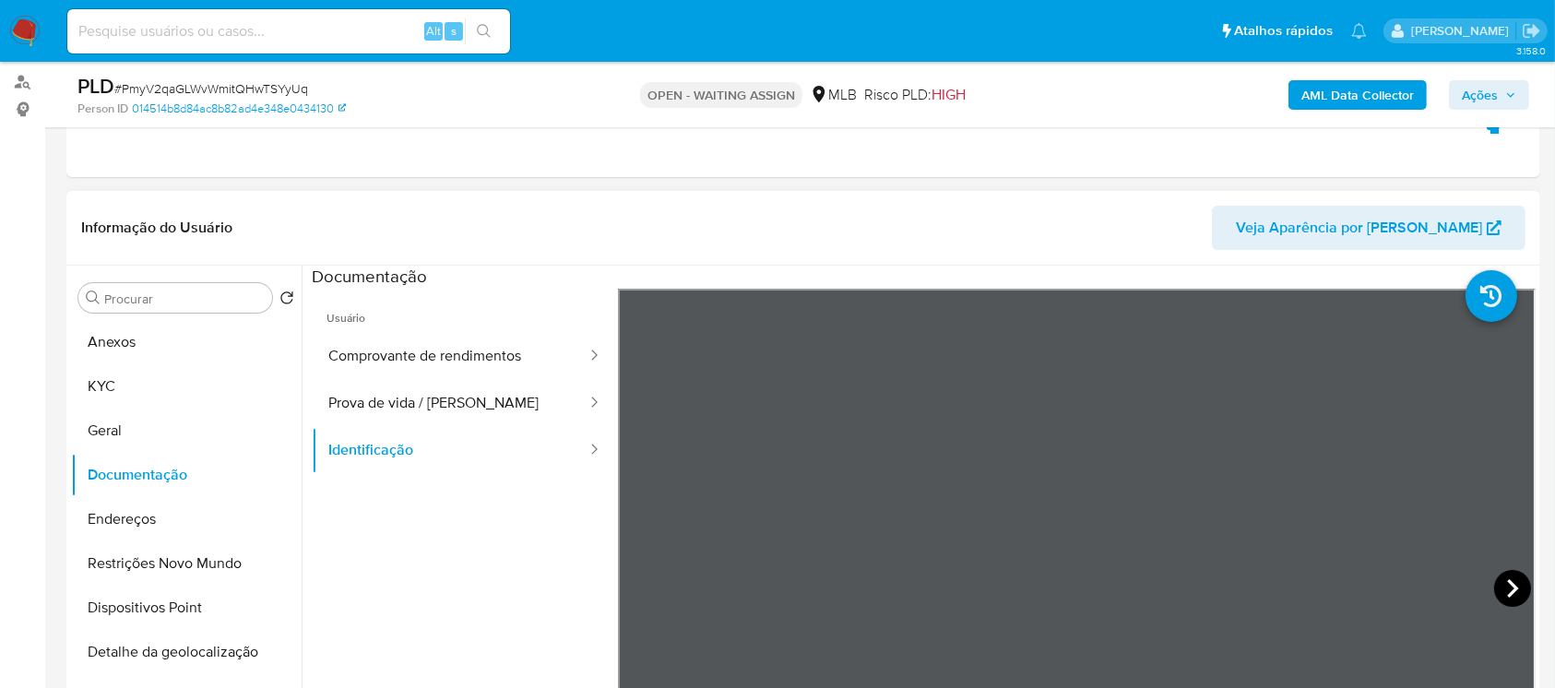
click at [1496, 586] on icon at bounding box center [1512, 588] width 37 height 37
click at [437, 404] on button "Prova de vida / Selfie" at bounding box center [450, 403] width 277 height 47
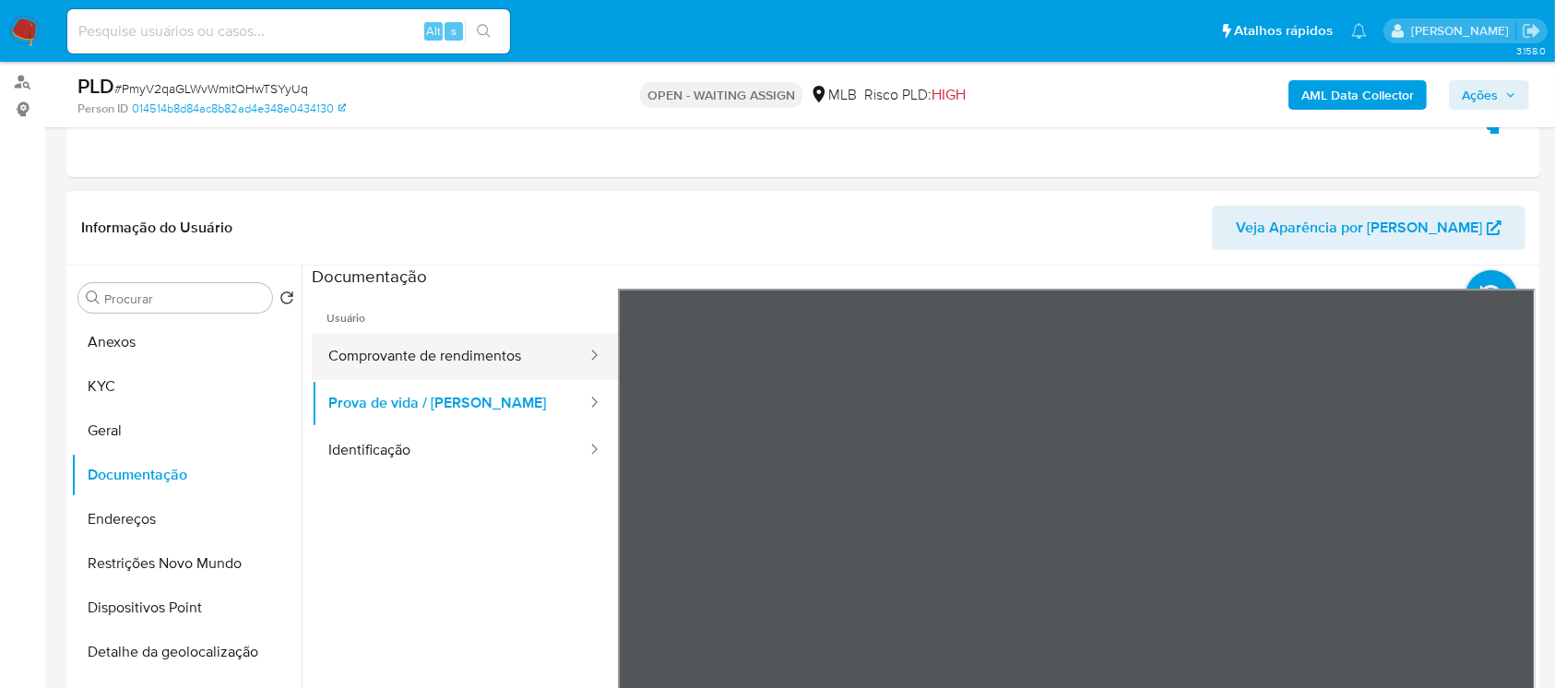
click at [377, 361] on button "Comprovante de rendimentos" at bounding box center [450, 356] width 277 height 47
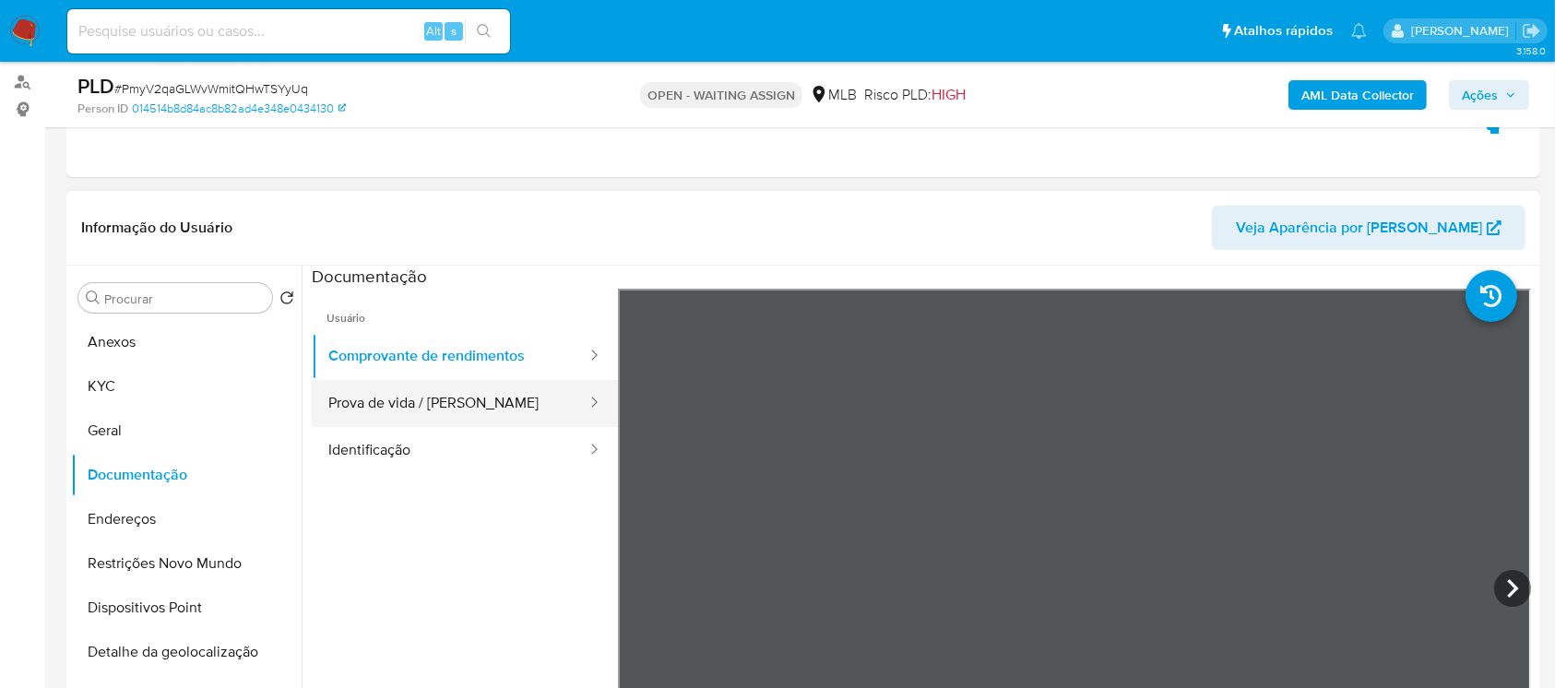
click at [382, 400] on button "Prova de vida / Selfie" at bounding box center [450, 403] width 277 height 47
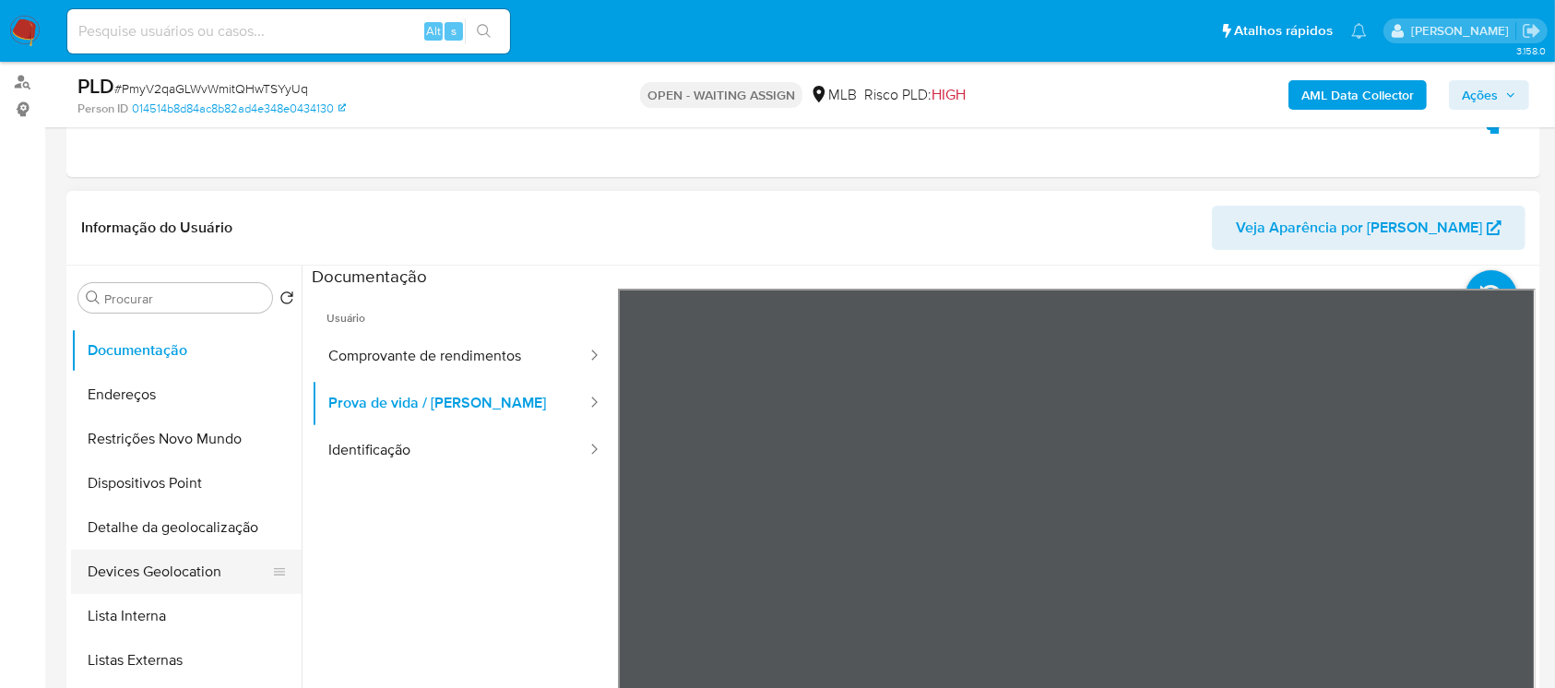
scroll to position [163, 0]
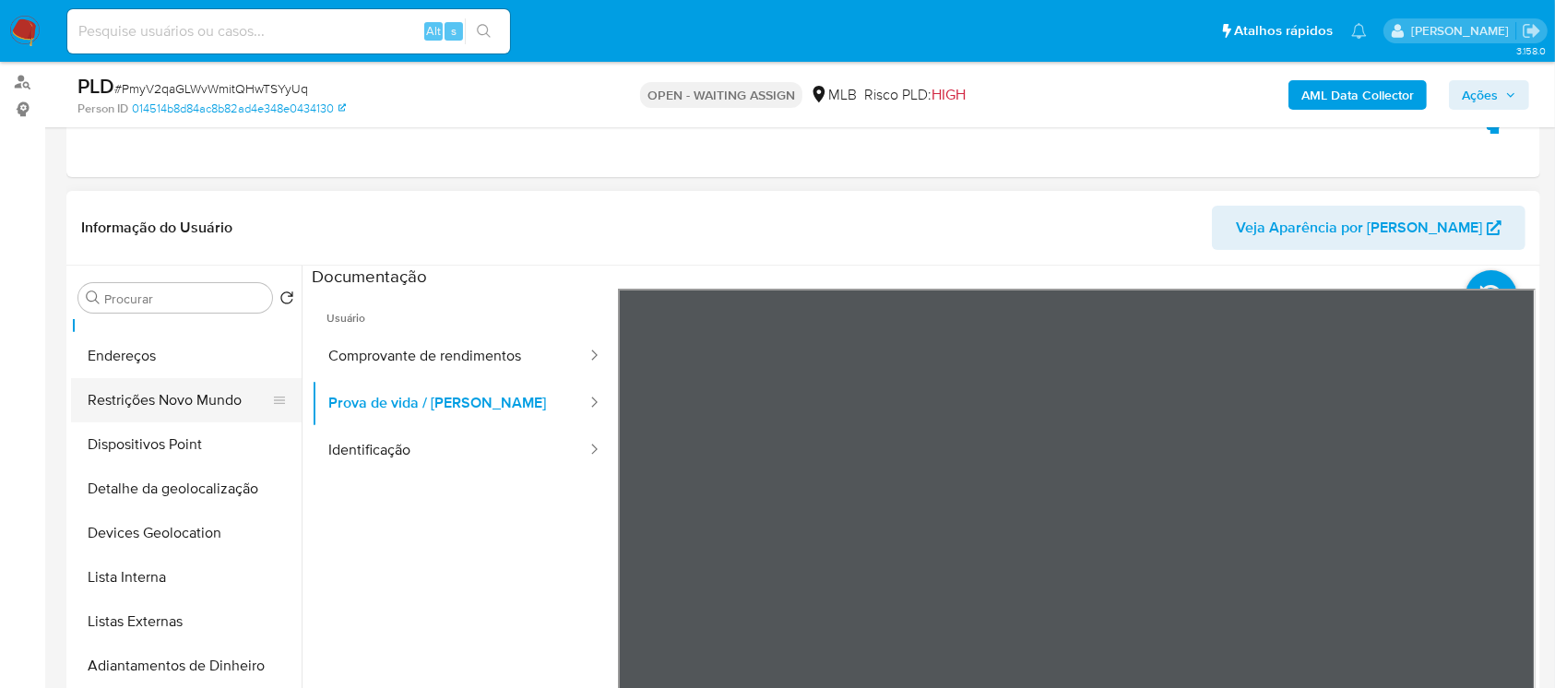
click at [130, 411] on button "Restrições Novo Mundo" at bounding box center [179, 400] width 216 height 44
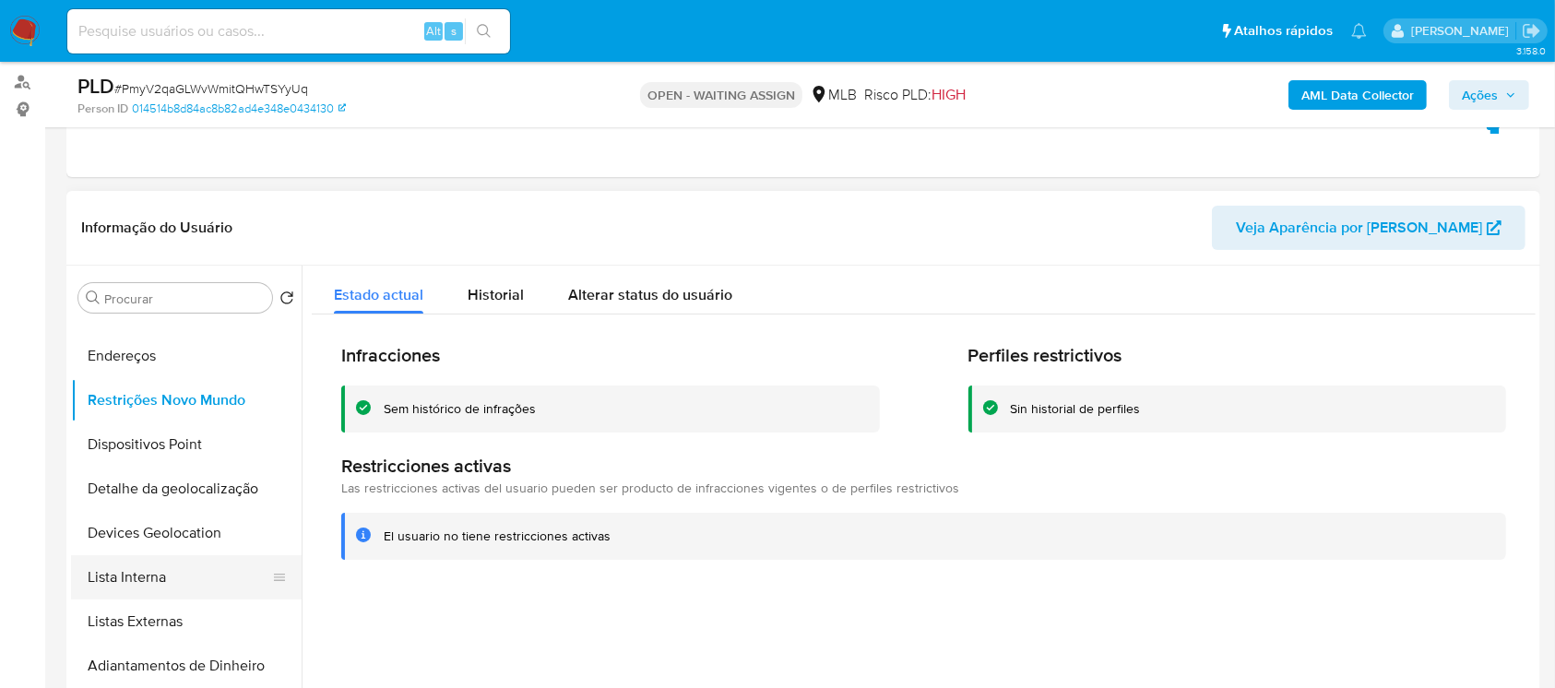
click at [113, 586] on button "Lista Interna" at bounding box center [179, 577] width 216 height 44
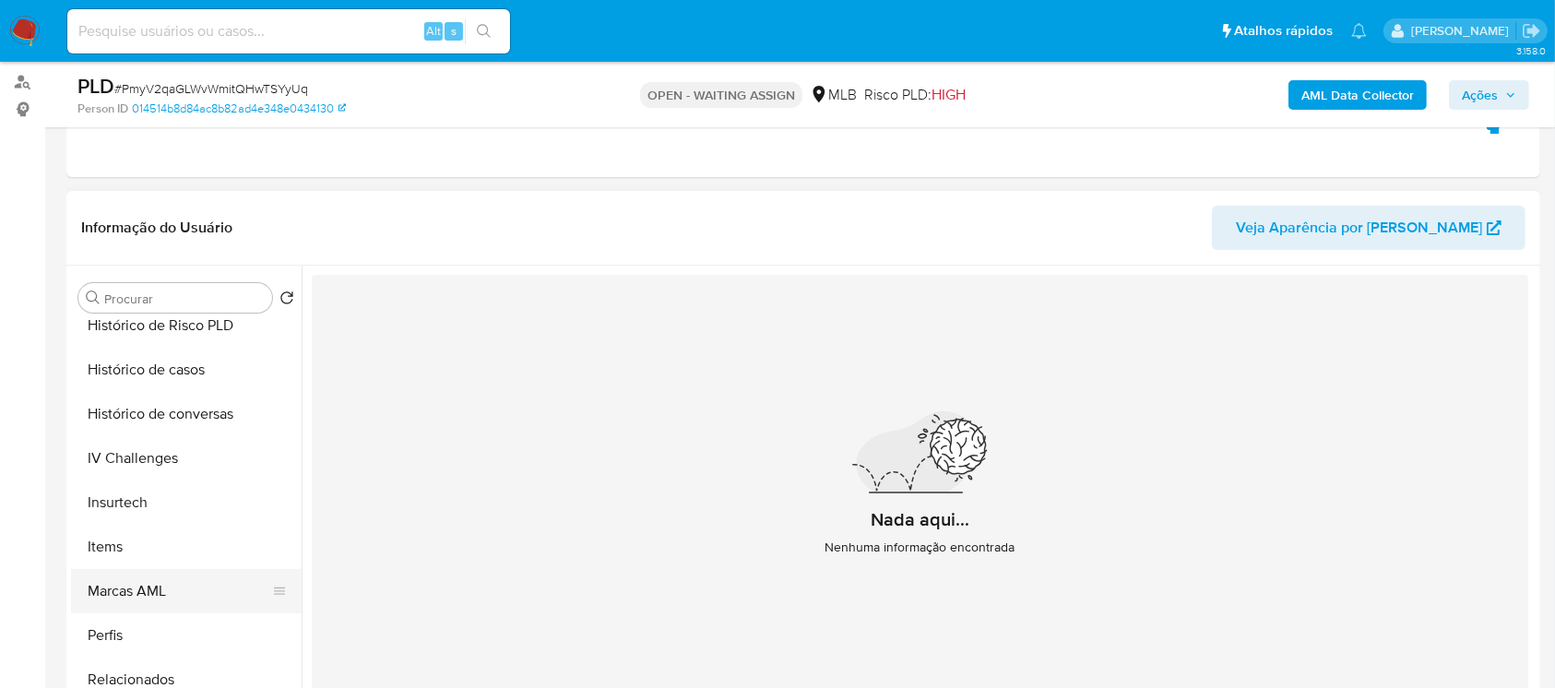
scroll to position [819, 0]
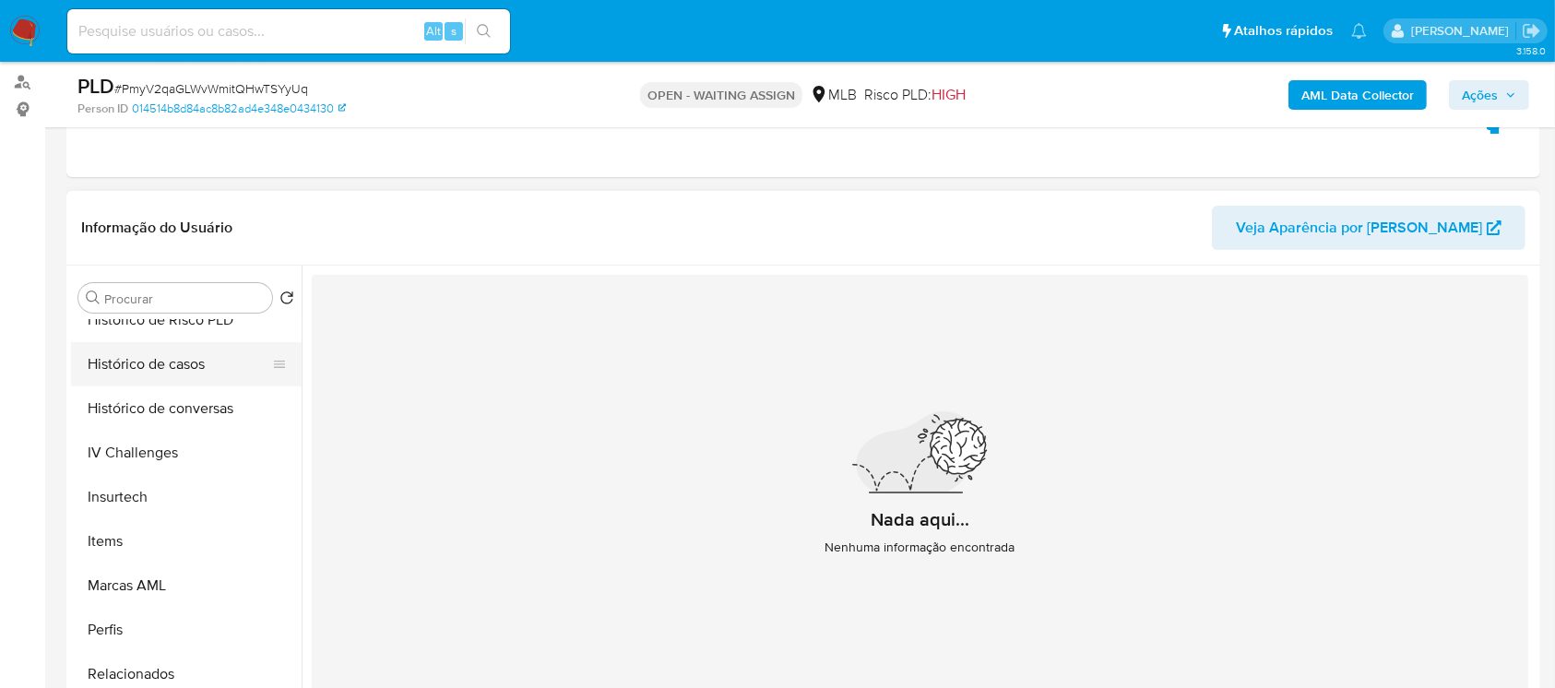
click at [118, 375] on button "Histórico de casos" at bounding box center [179, 364] width 216 height 44
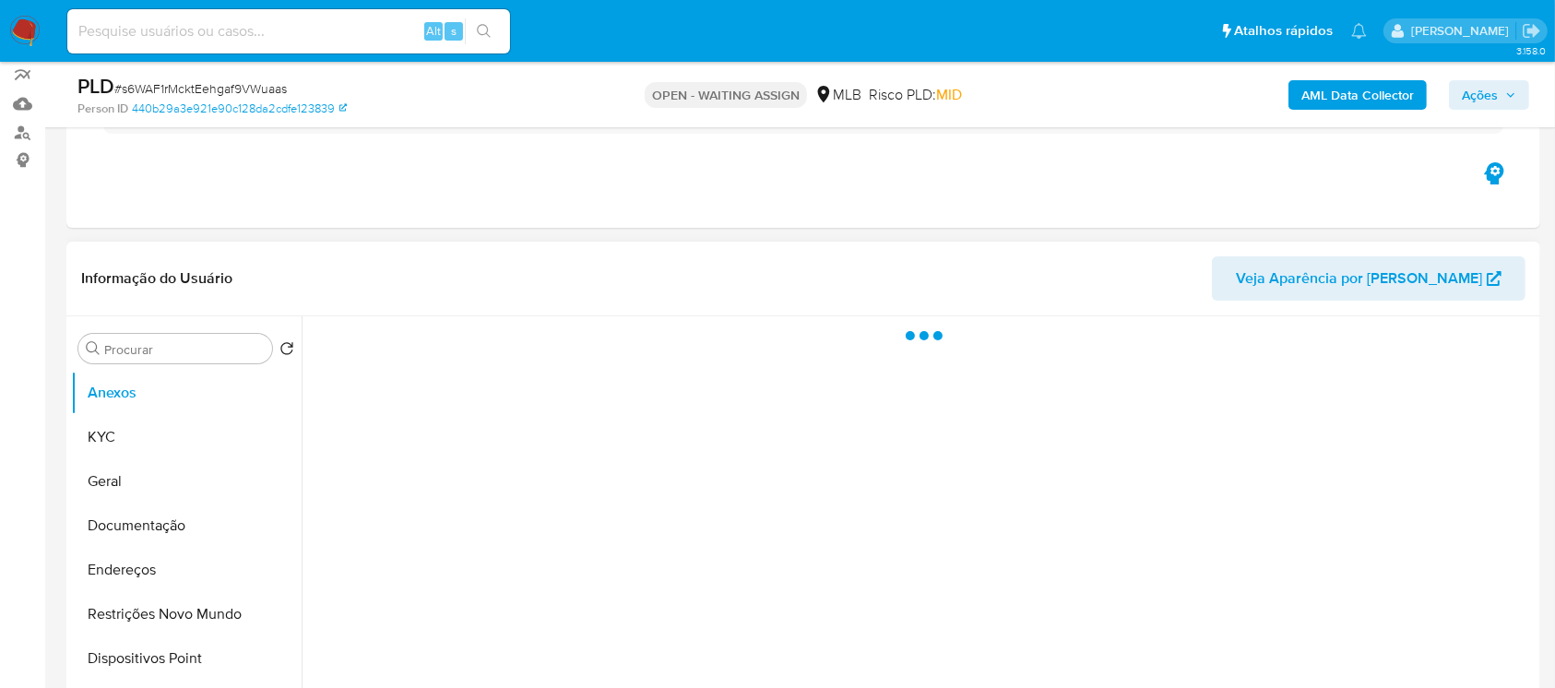
scroll to position [163, 0]
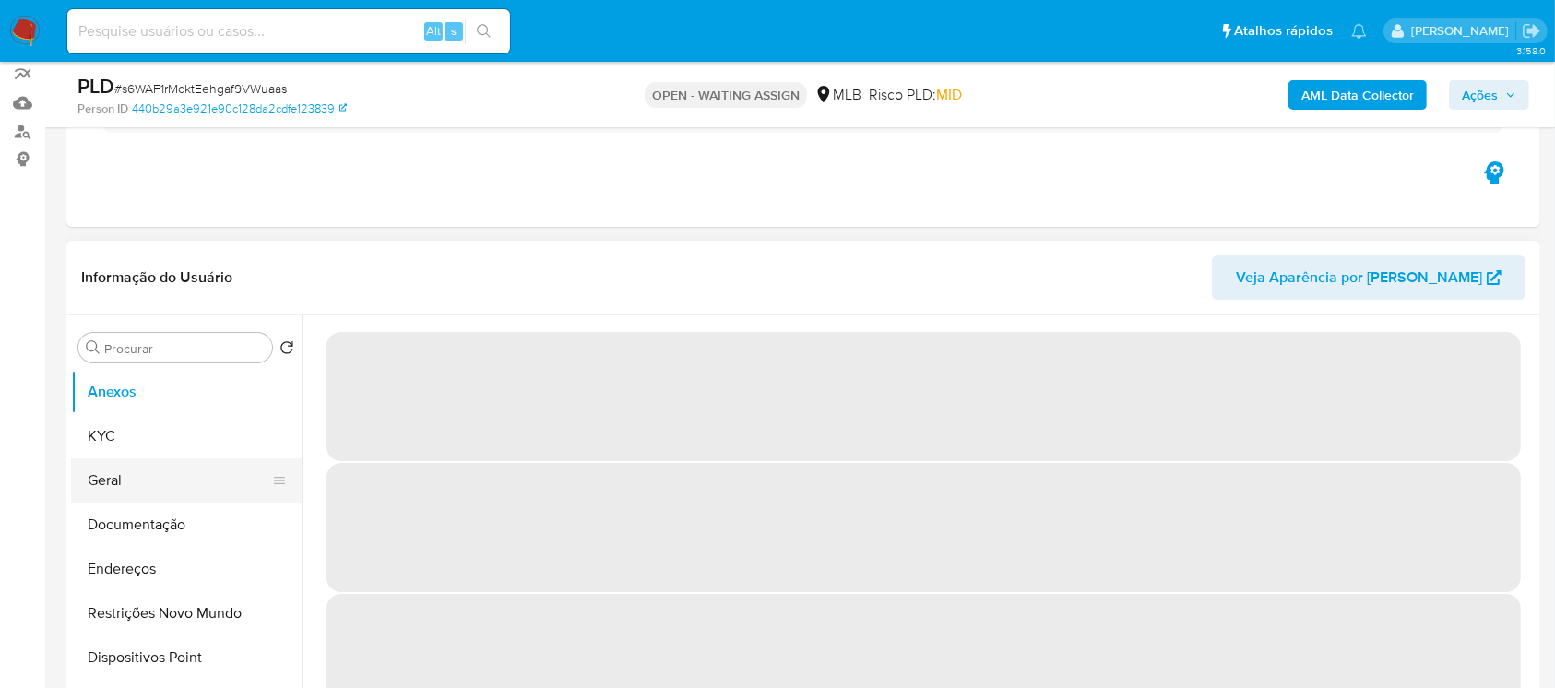
select select "10"
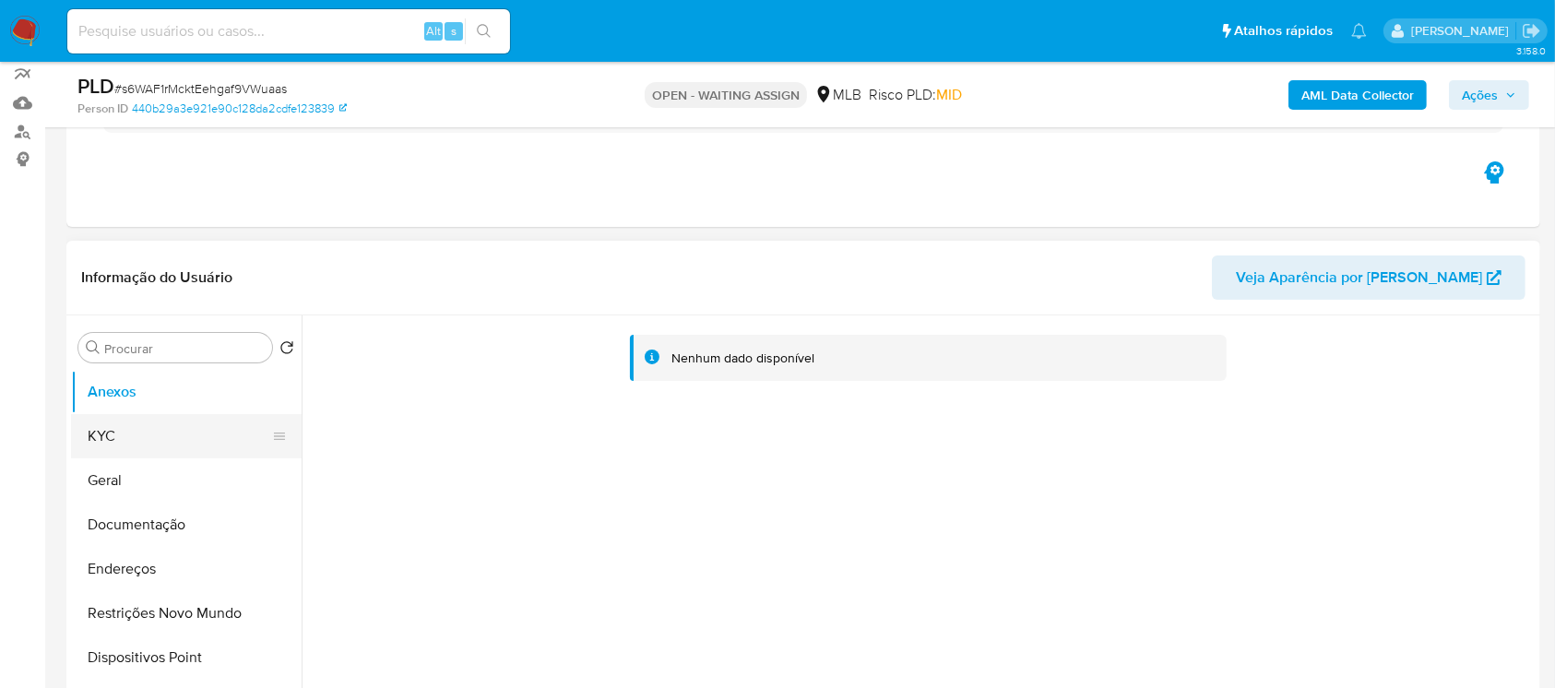
click at [111, 447] on button "KYC" at bounding box center [179, 436] width 216 height 44
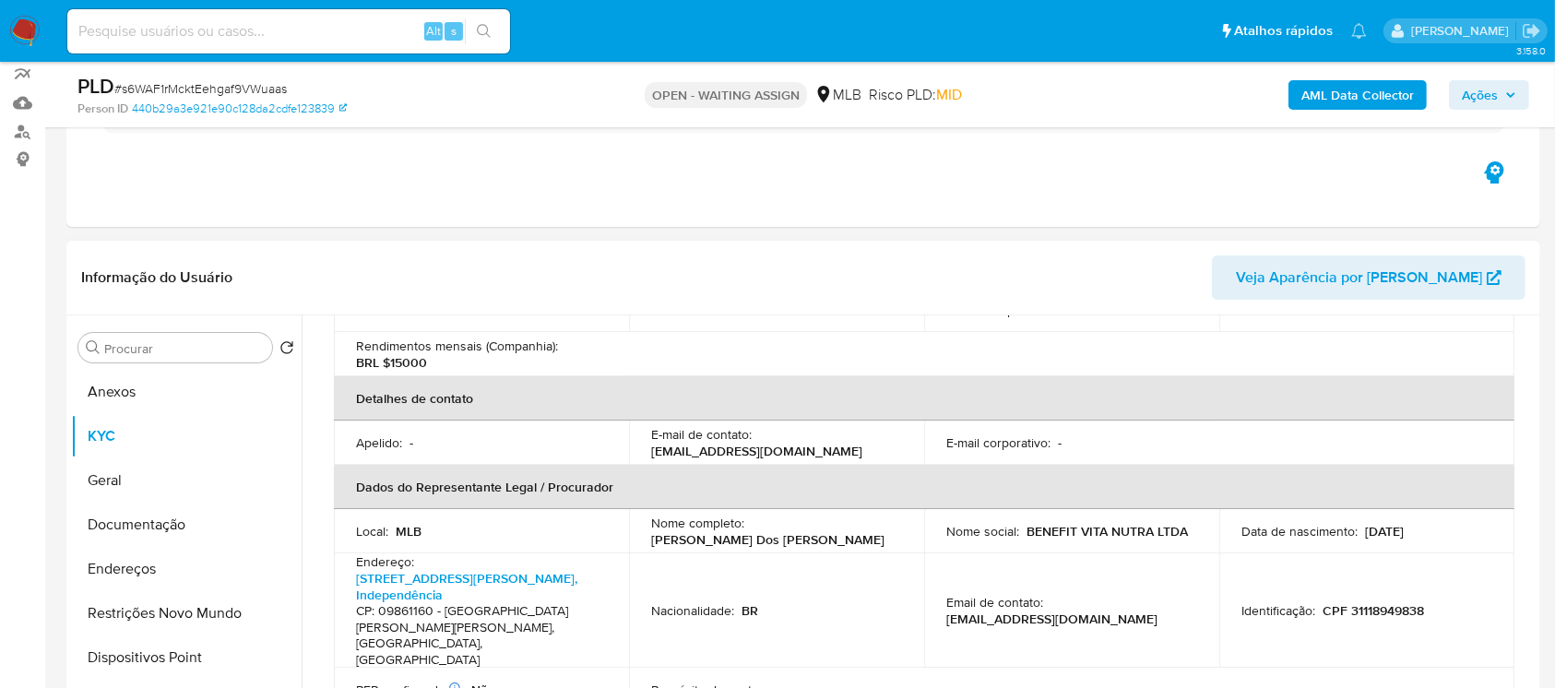
scroll to position [491, 0]
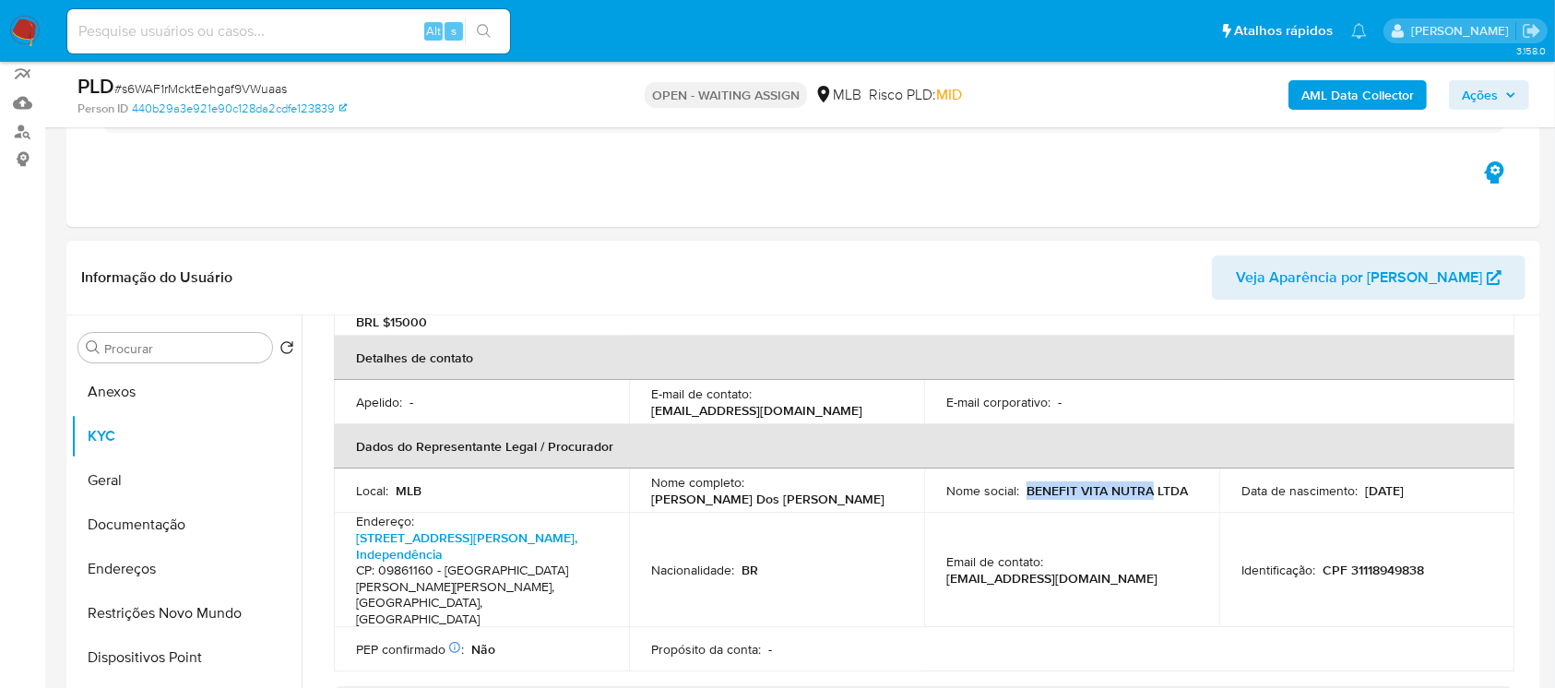
drag, startPoint x: 1022, startPoint y: 460, endPoint x: 1148, endPoint y: 459, distance: 126.3
click at [1148, 482] on p "BENEFIT VITA NUTRA LTDA" at bounding box center [1106, 490] width 161 height 17
copy p "BENEFIT VITA NUTRA"
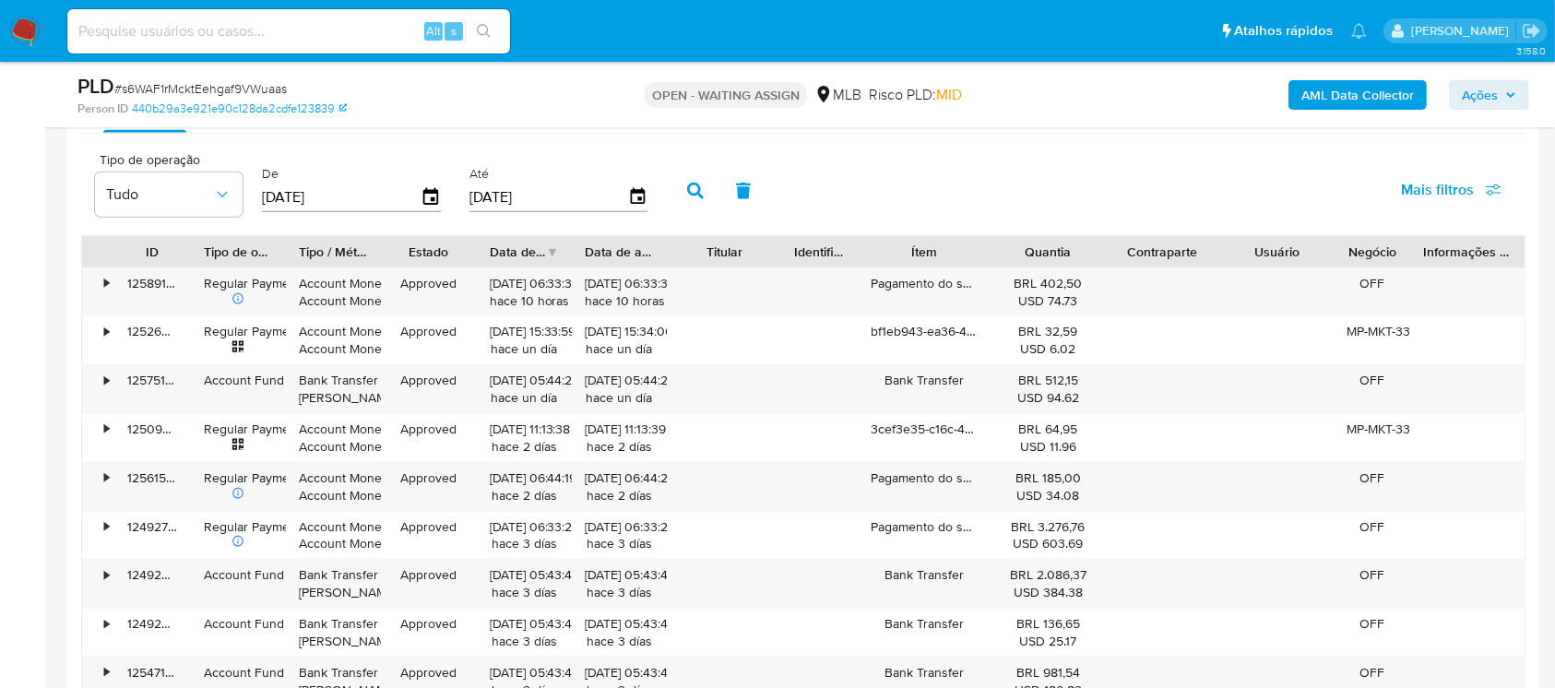
scroll to position [1967, 0]
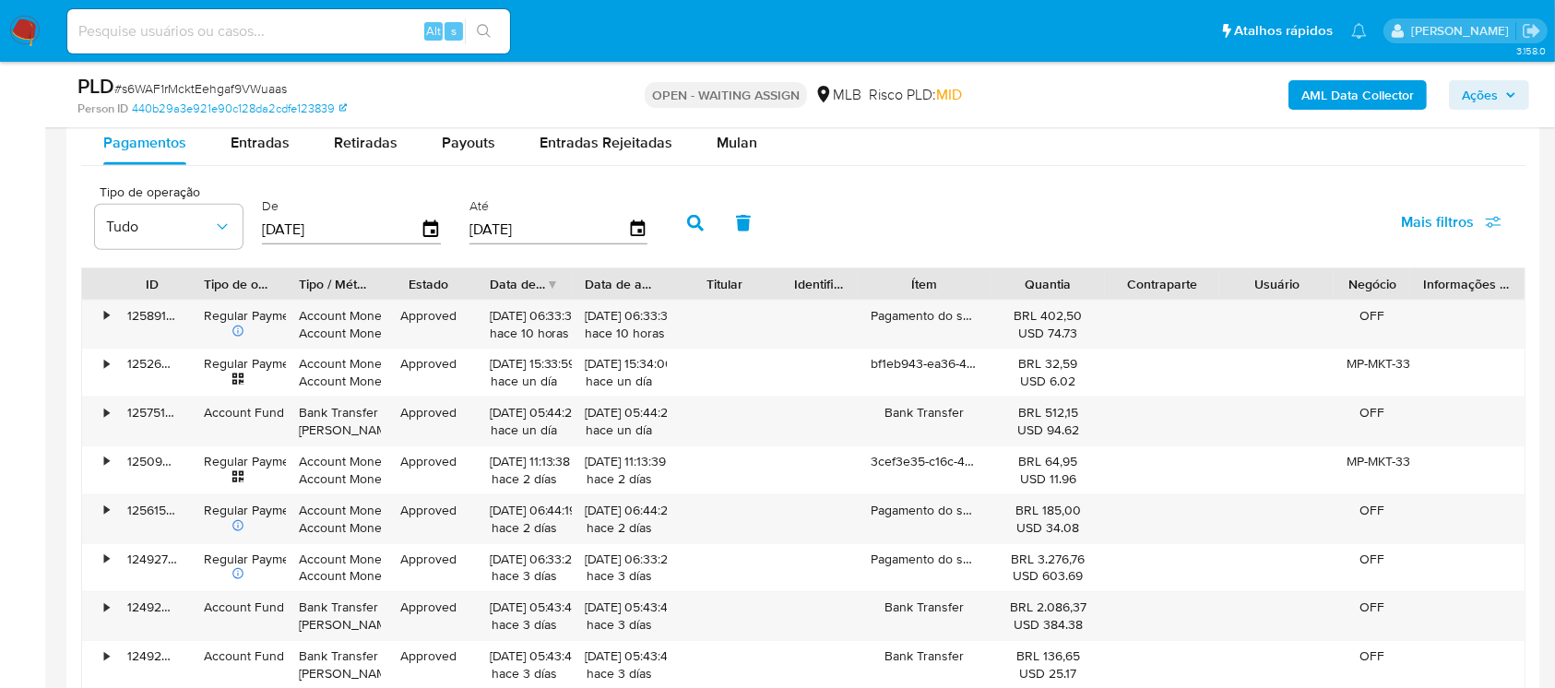
click at [373, 224] on input "[DATE]" at bounding box center [341, 230] width 159 height 30
type input "0_/__/____"
type input "01/08/2025"
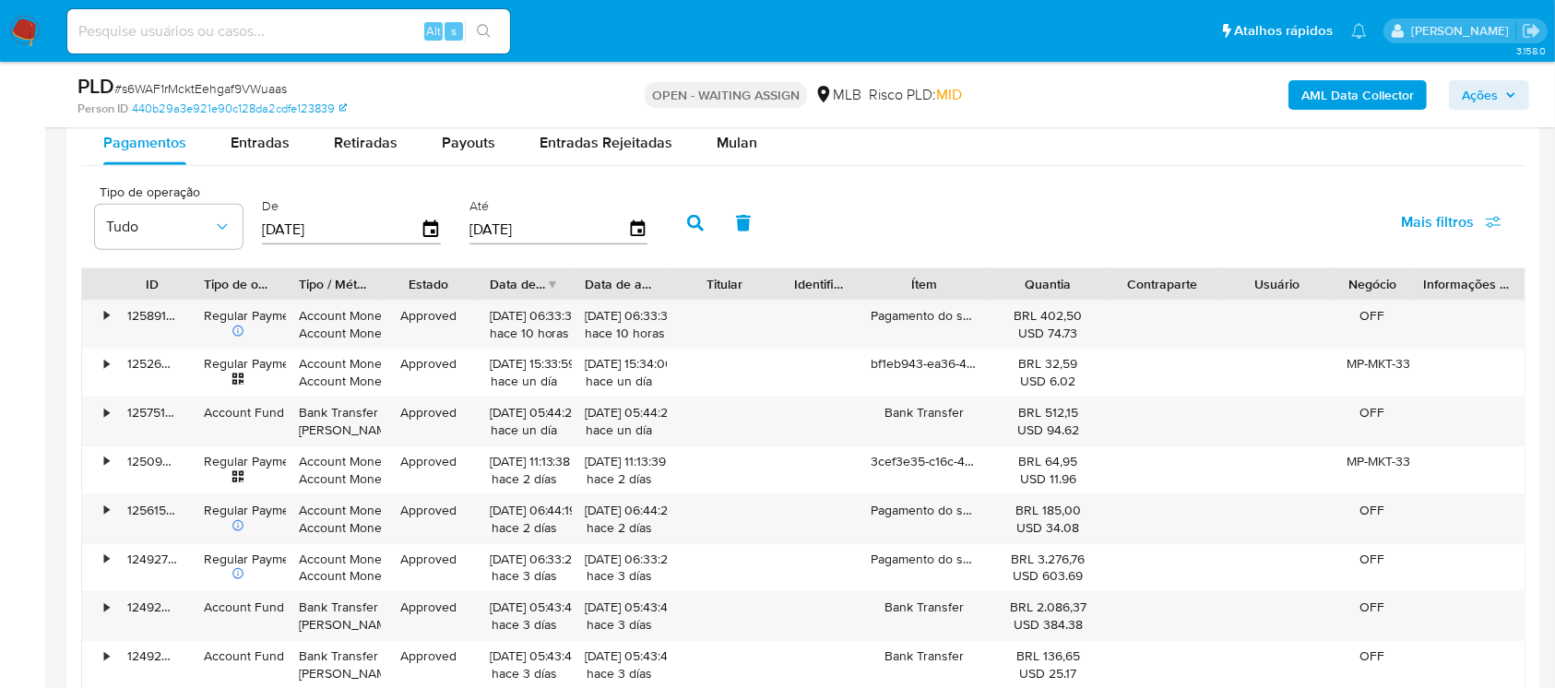
click at [519, 238] on input "[DATE]" at bounding box center [548, 230] width 159 height 30
type input "3_/__/____"
type input "31/08/2025"
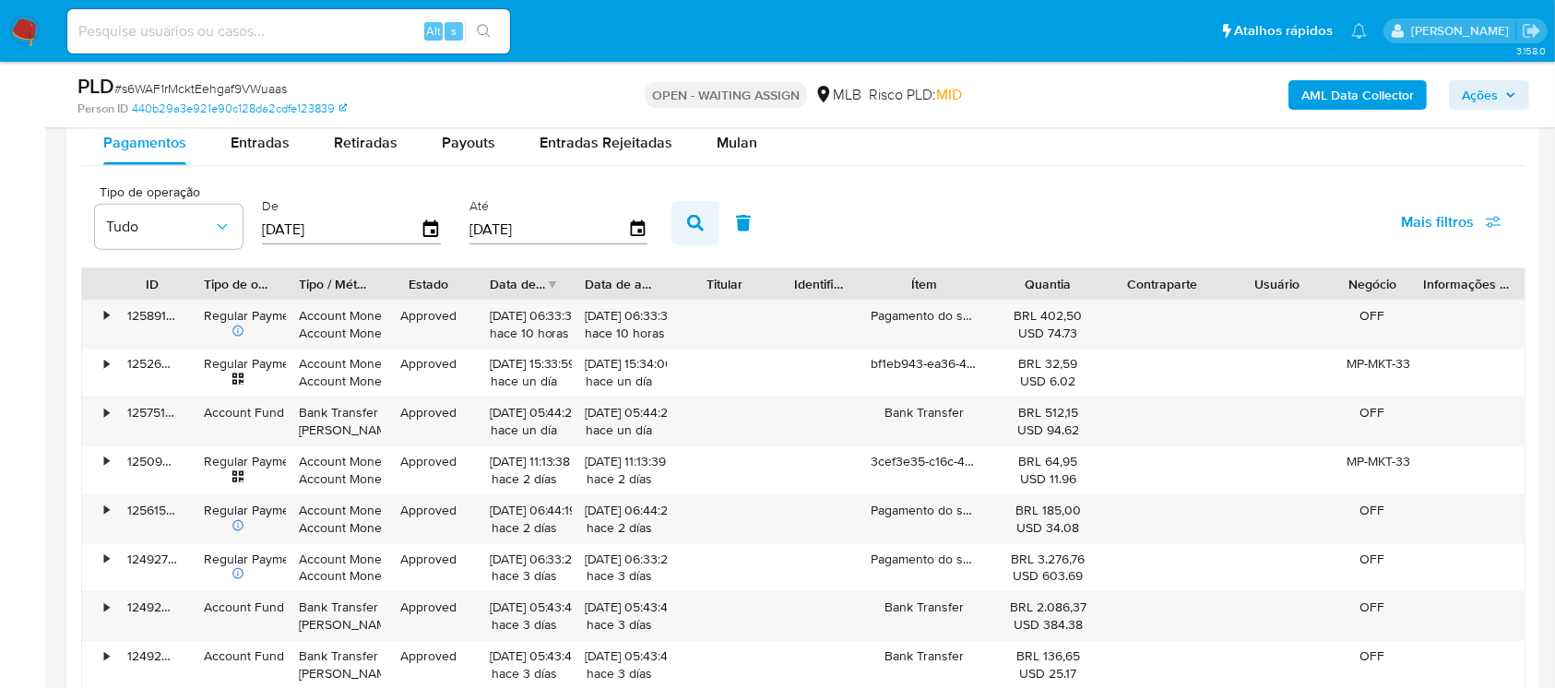
click at [702, 224] on icon "button" at bounding box center [695, 223] width 17 height 17
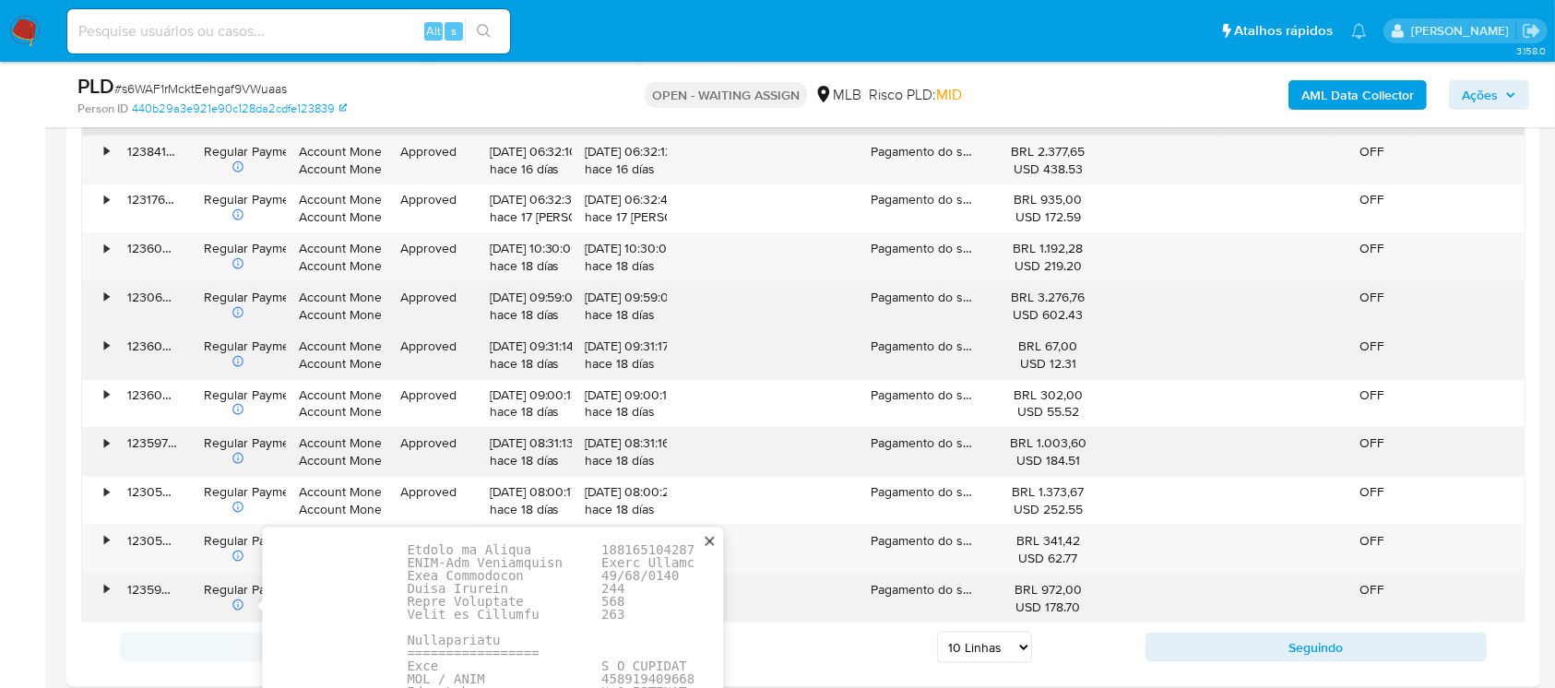
scroll to position [134, 0]
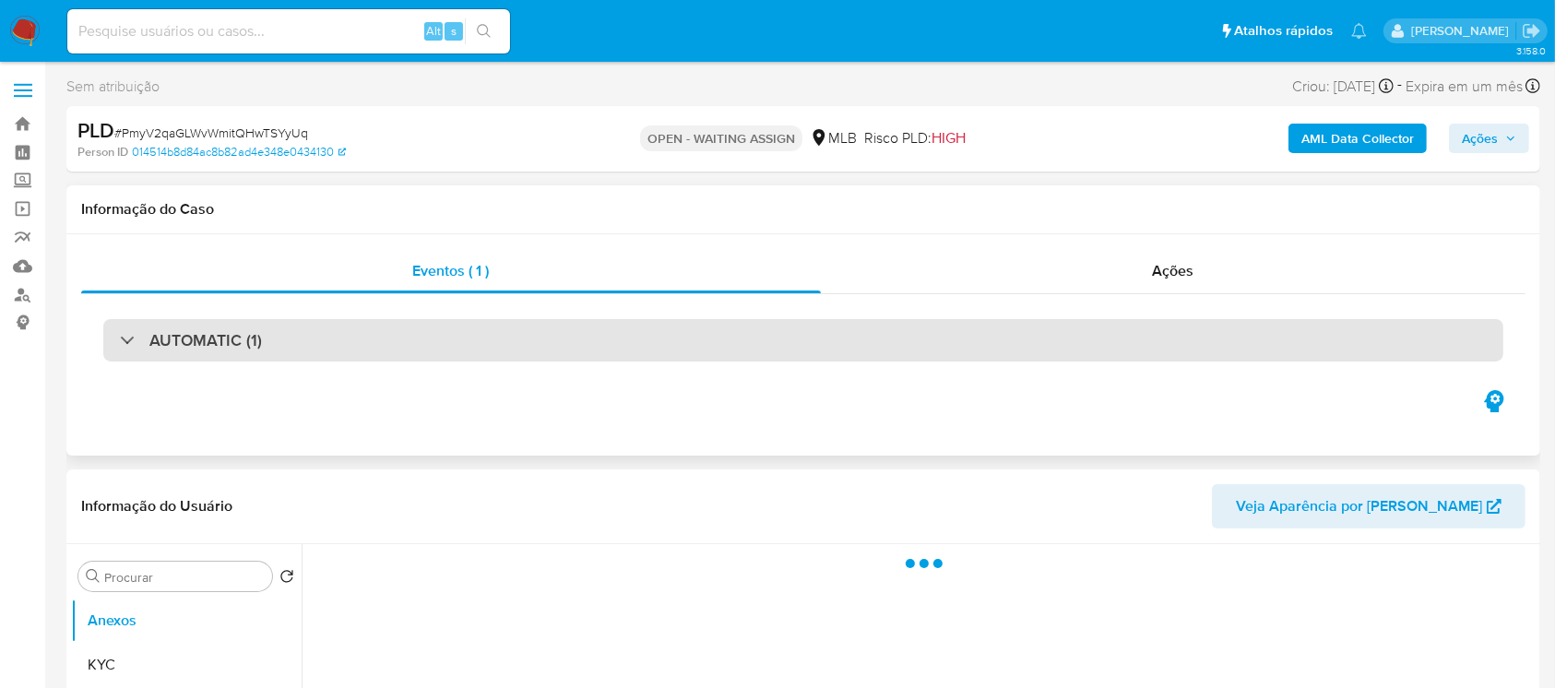
click at [212, 341] on h3 "AUTOMATIC (1)" at bounding box center [205, 340] width 112 height 20
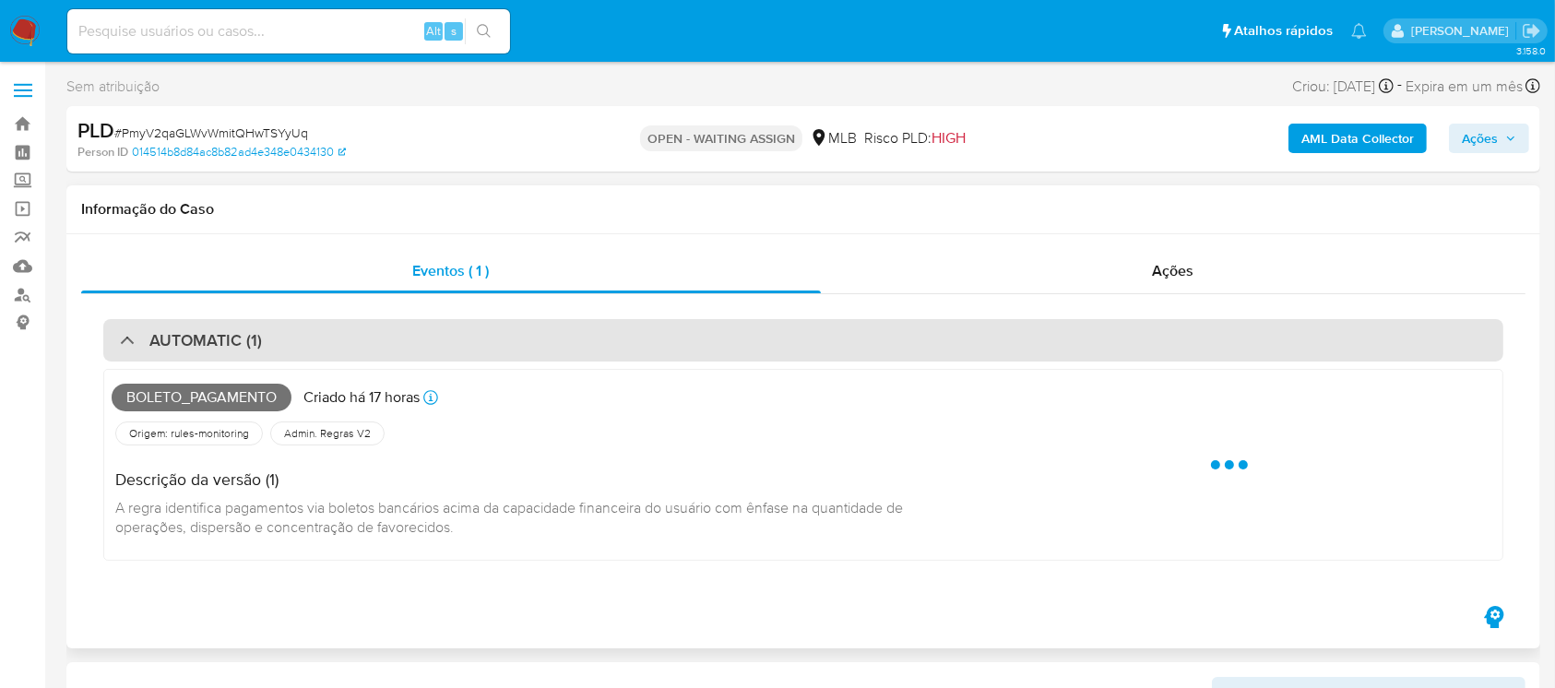
select select "10"
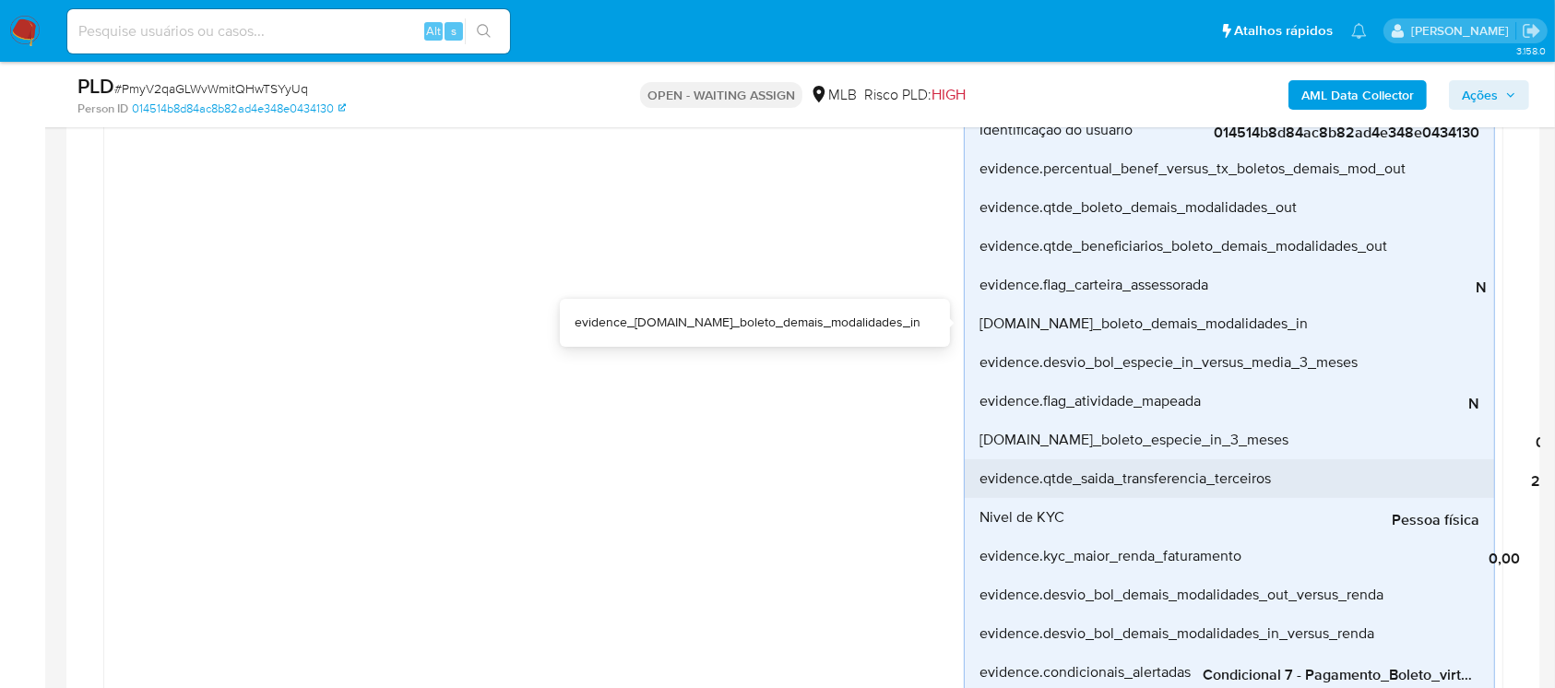
scroll to position [491, 0]
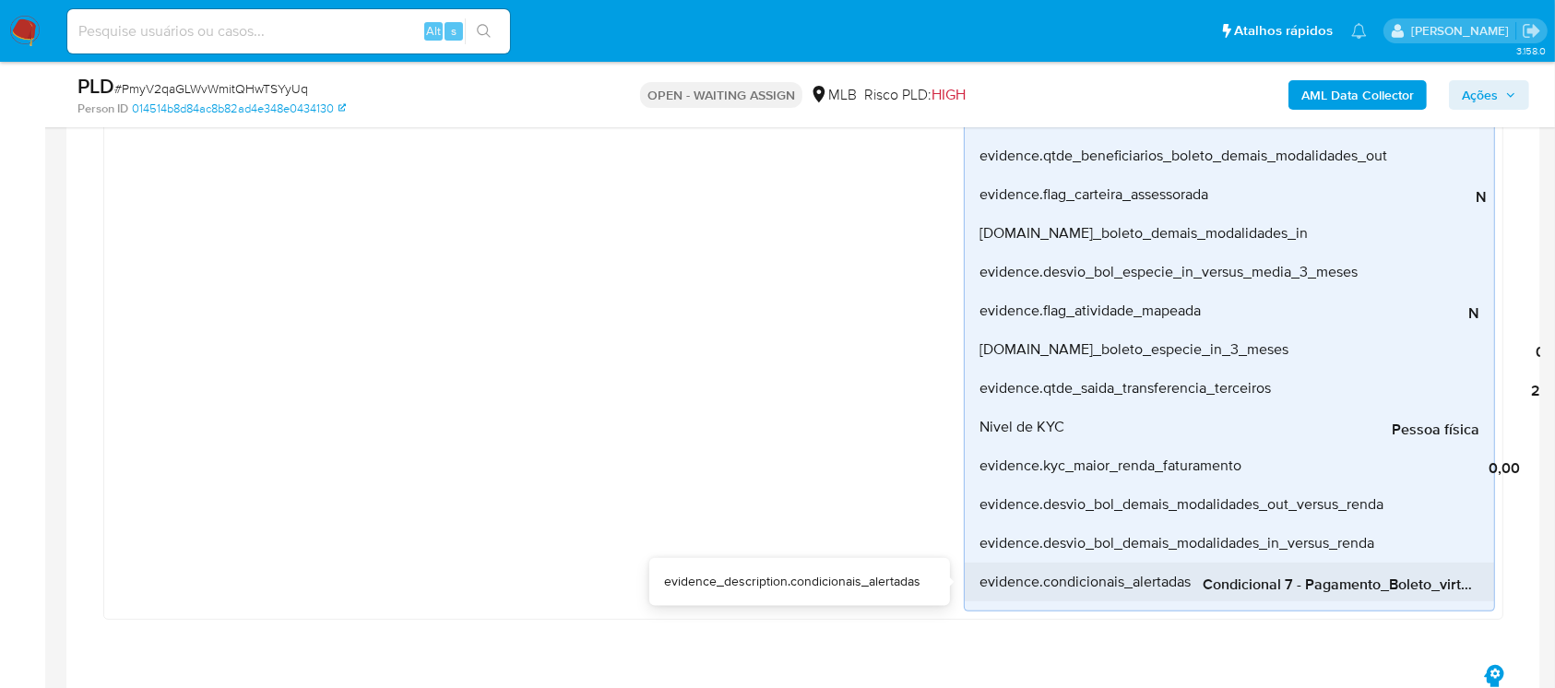
click at [1349, 589] on span "Condicional 7 - Pagamento_Boleto_virtual" at bounding box center [1340, 584] width 277 height 18
click at [1345, 586] on span "Condicional 7 - Pagamento_Boleto_virtual" at bounding box center [1340, 584] width 277 height 18
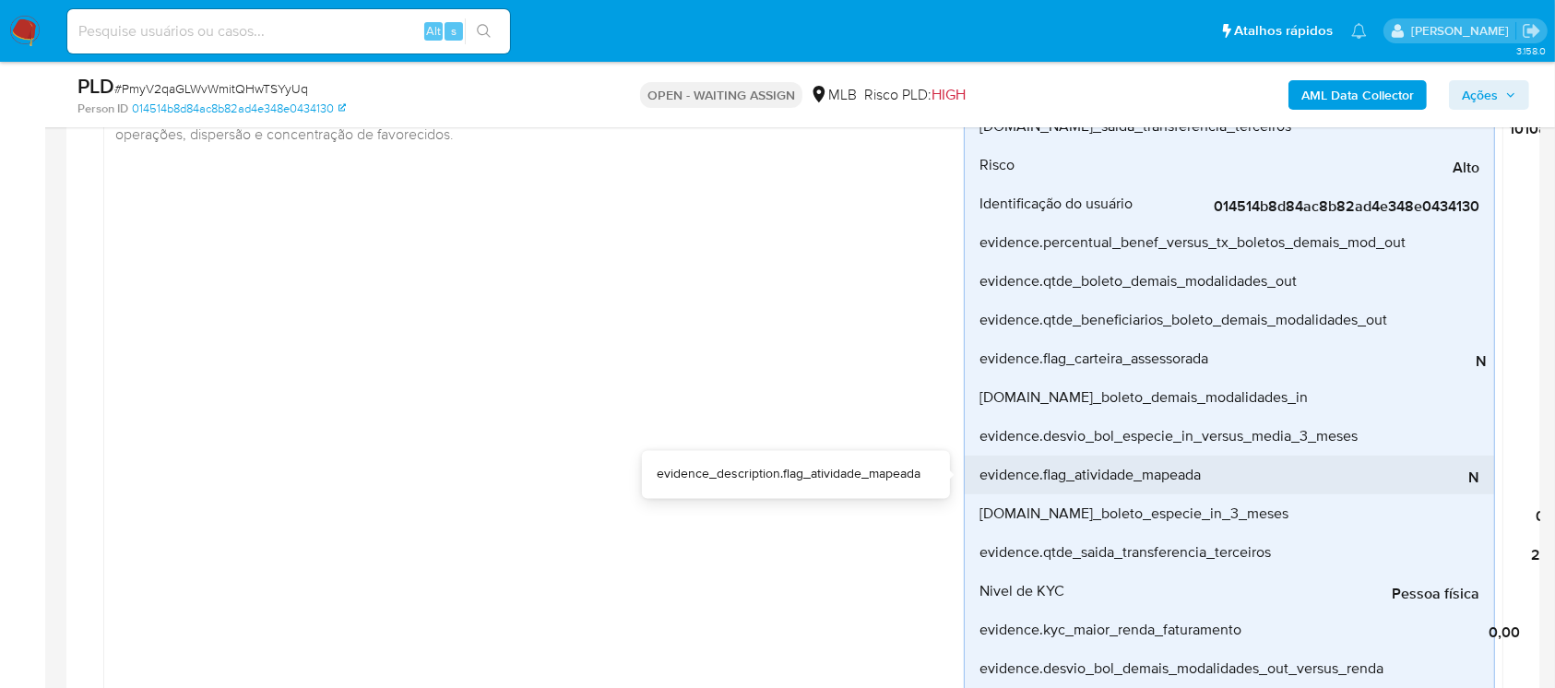
scroll to position [0, 0]
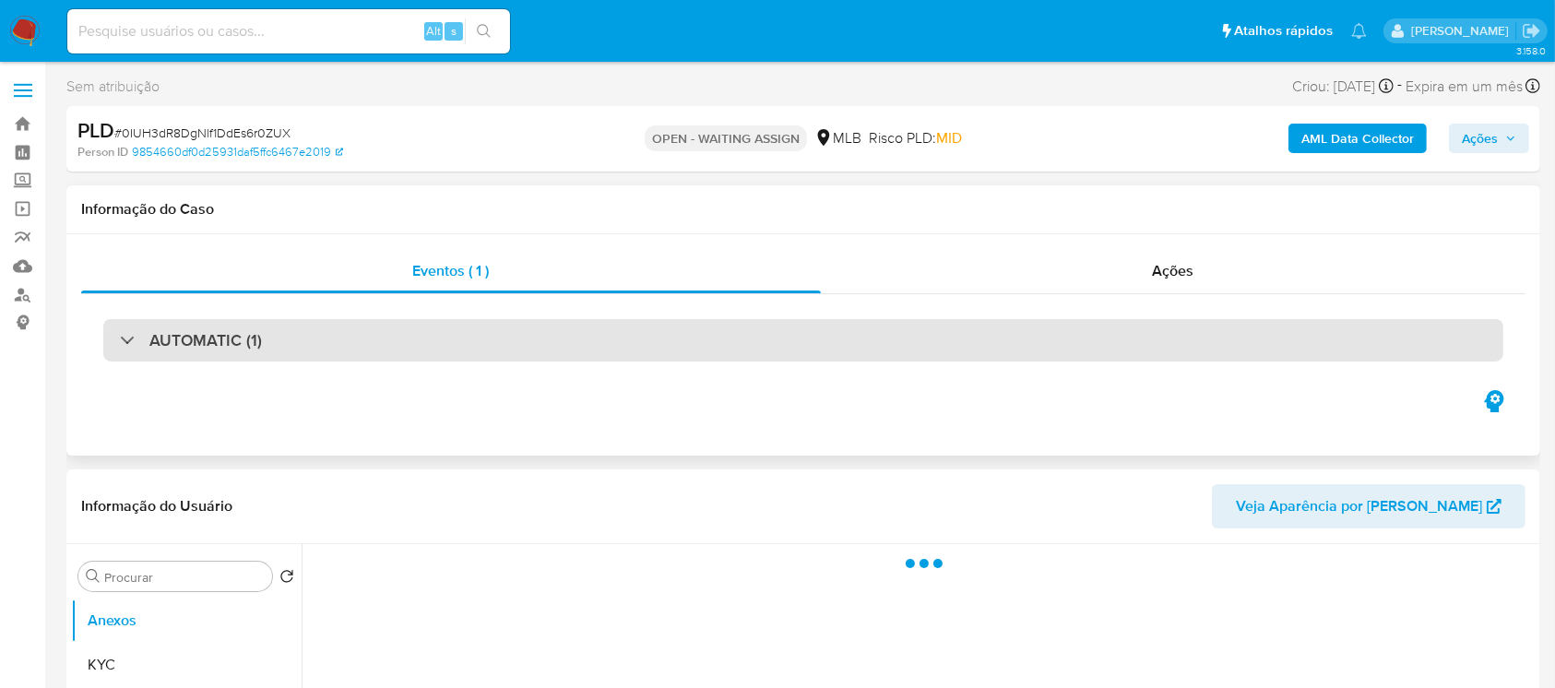
click at [435, 344] on div "AUTOMATIC (1)" at bounding box center [803, 340] width 1400 height 42
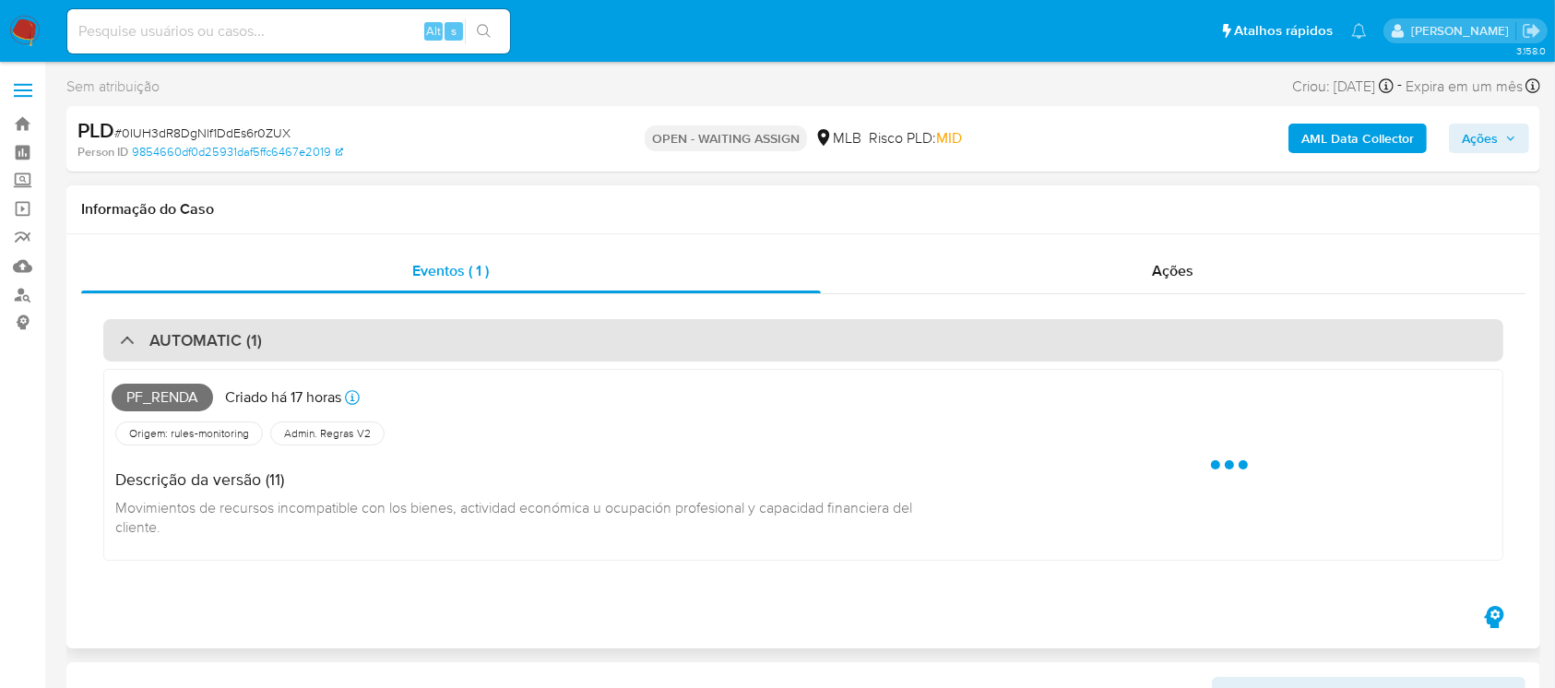
select select "10"
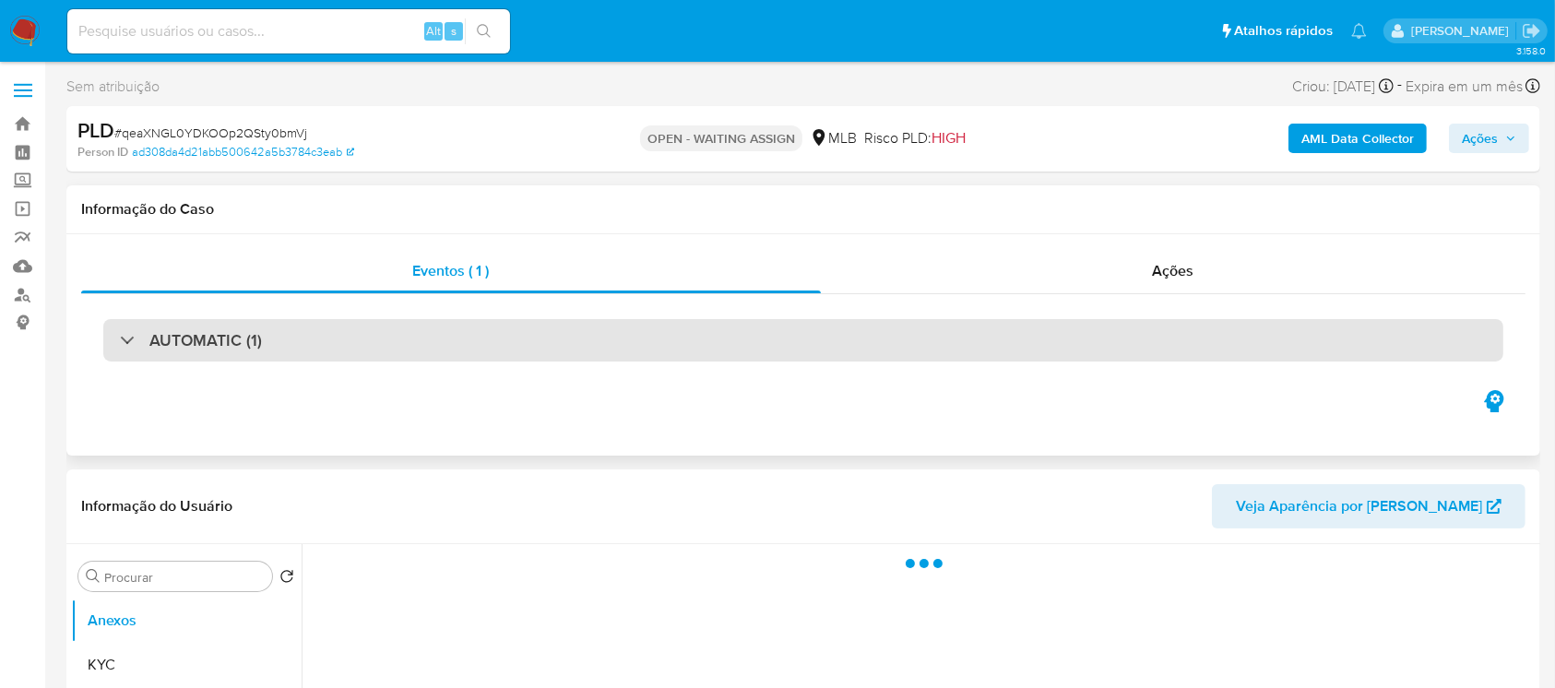
click at [226, 349] on h3 "AUTOMATIC (1)" at bounding box center [205, 340] width 112 height 20
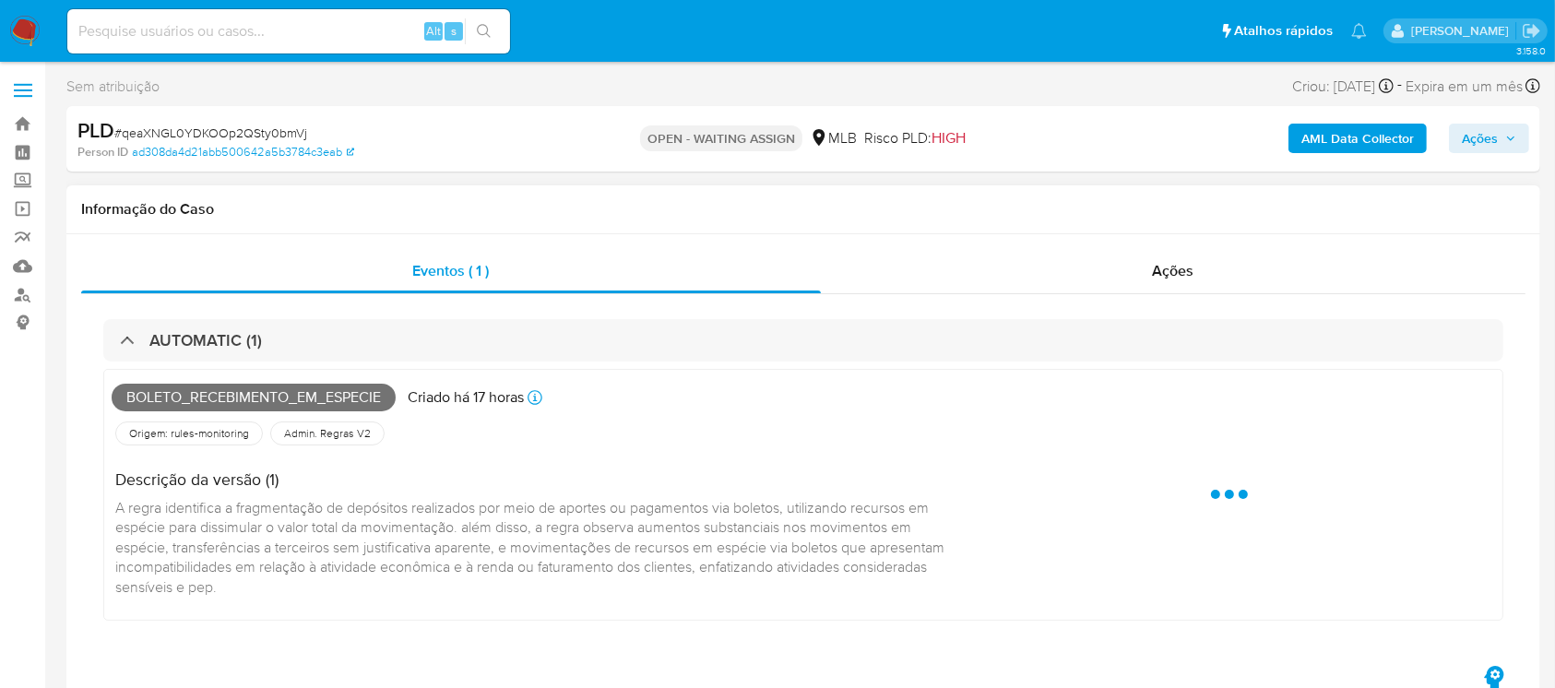
select select "10"
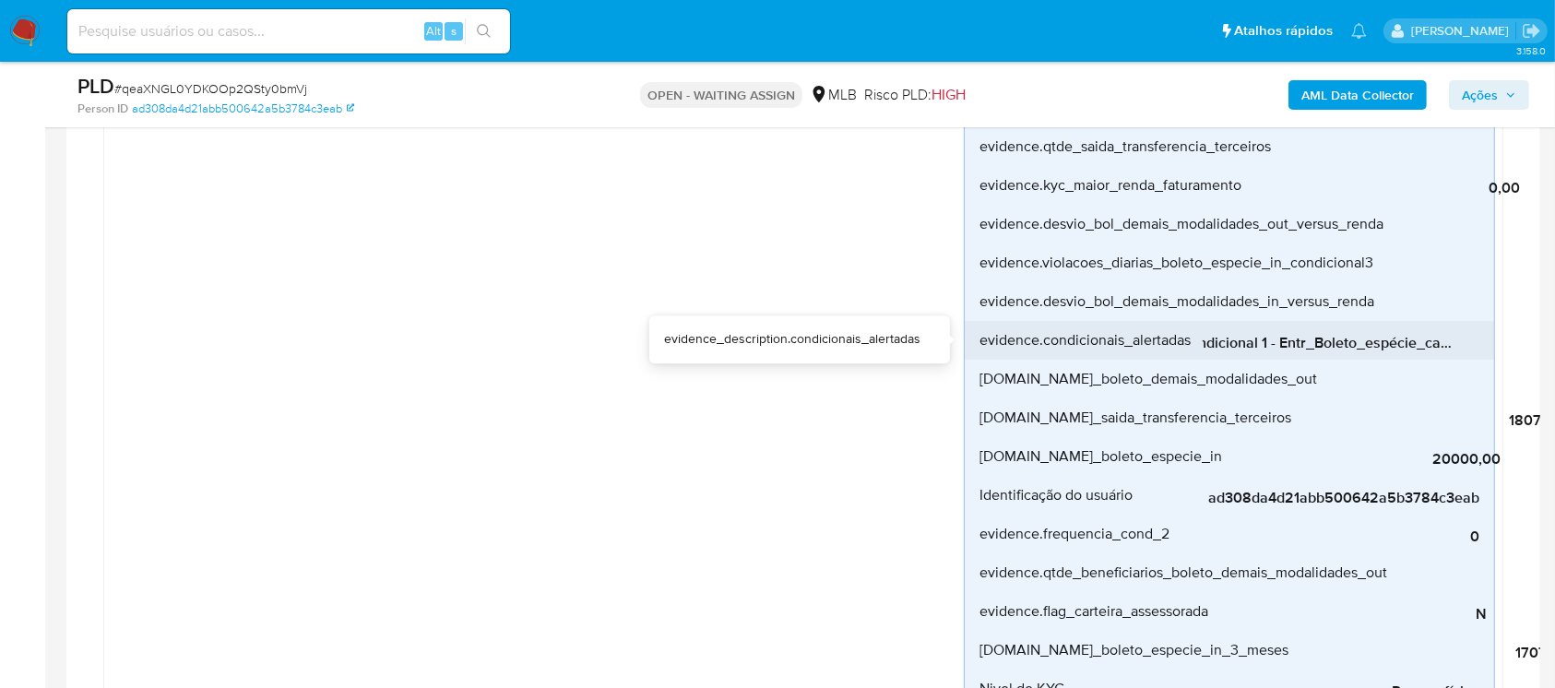
scroll to position [0, 44]
click at [1362, 339] on span "Condicional 1 - Entr_Boleto_espécie_capacidade" at bounding box center [1340, 343] width 277 height 18
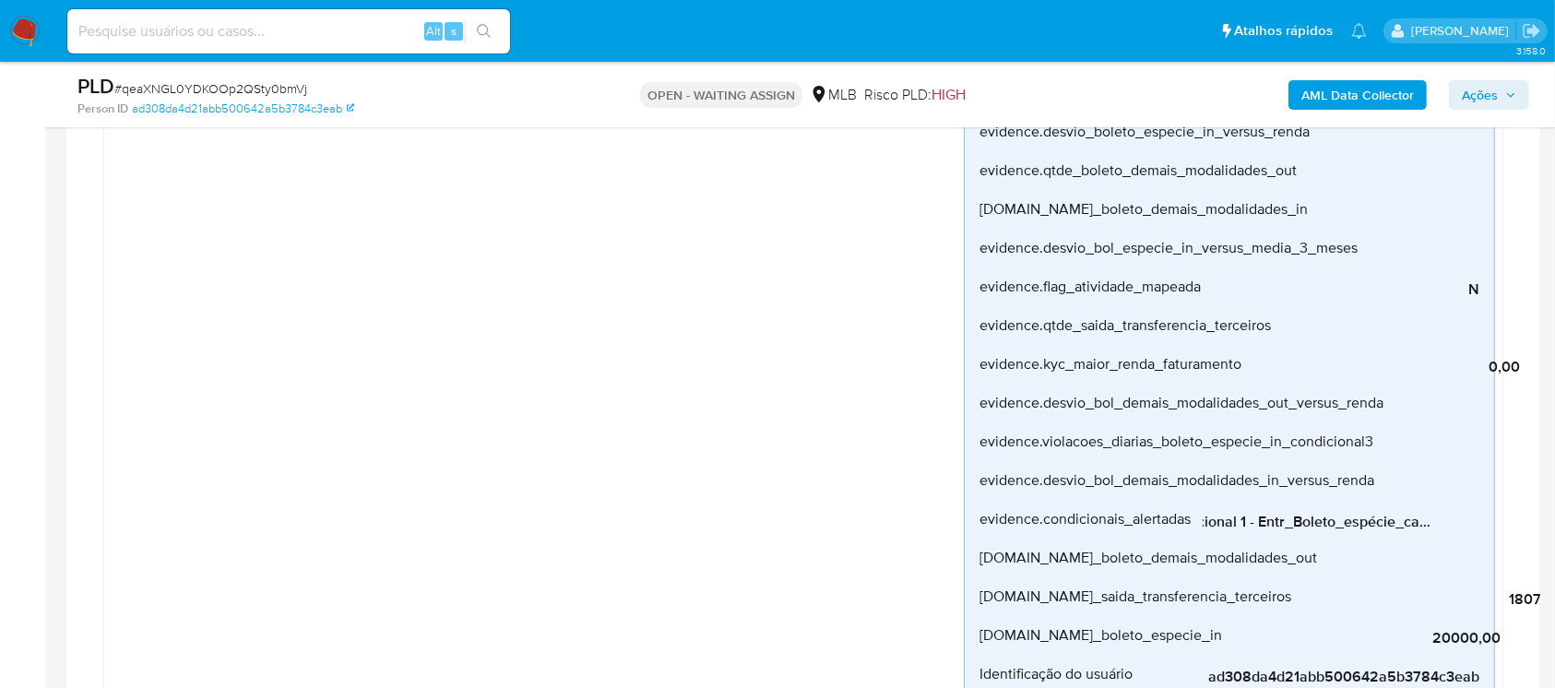
scroll to position [491, 0]
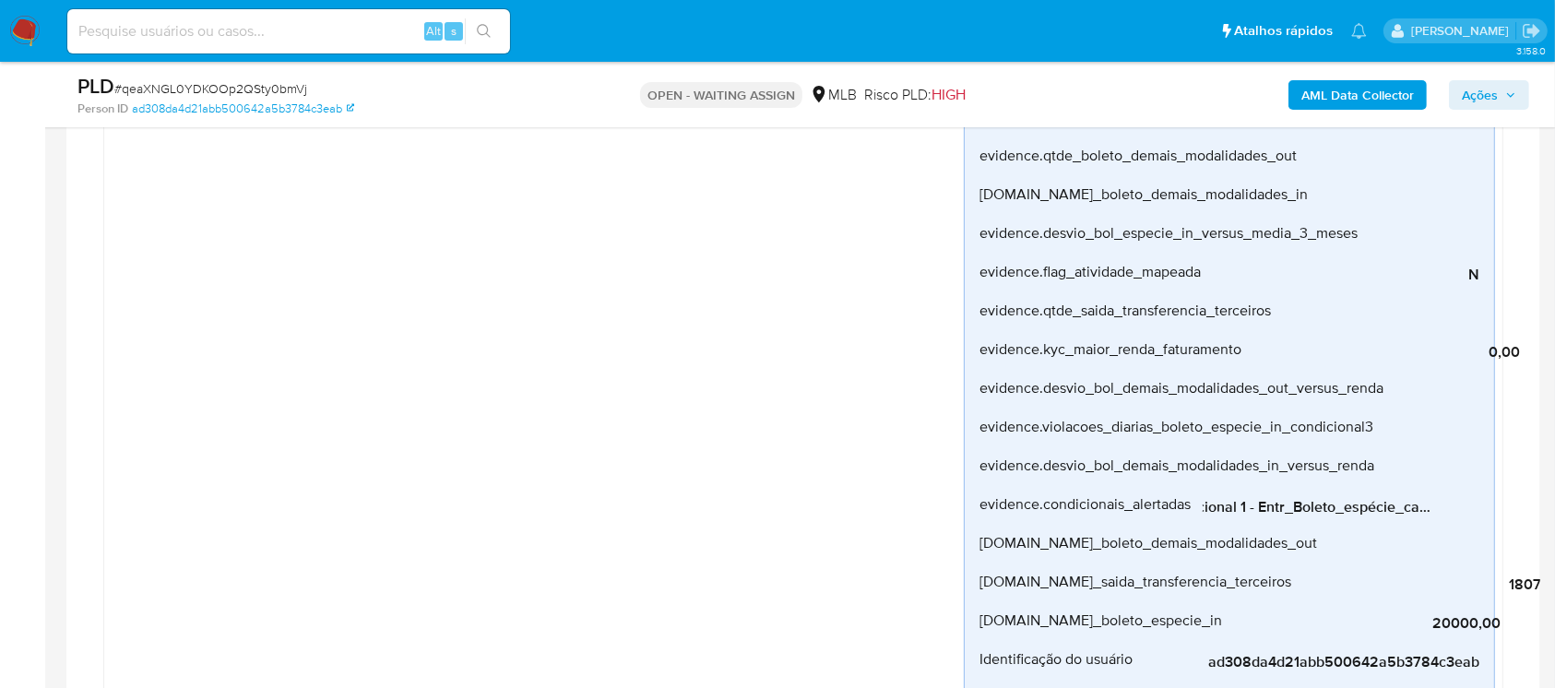
click at [521, 380] on div "Boleto_recebimento_em_especie Criado há 17 horas Criado: 12/09/2025 00:39:06 Or…" at bounding box center [538, 351] width 852 height 1062
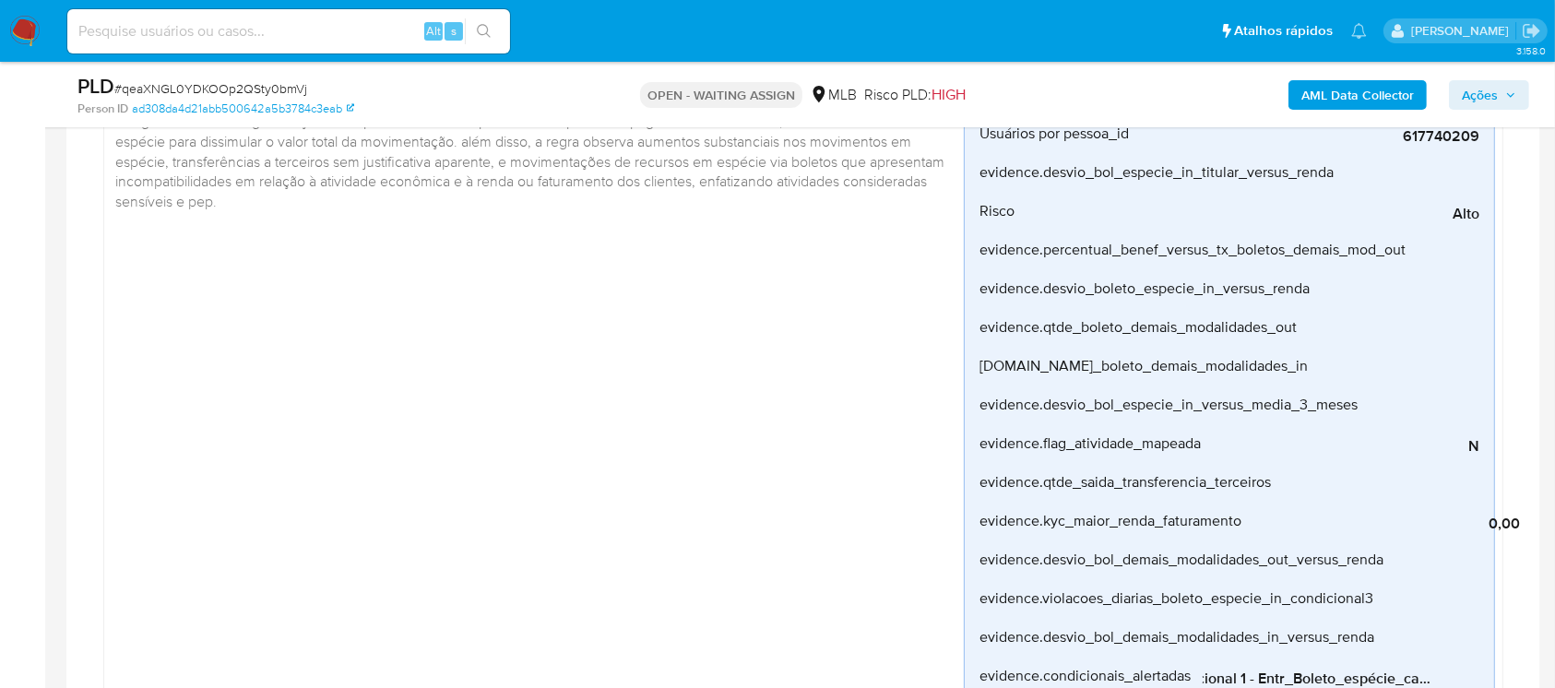
scroll to position [163, 0]
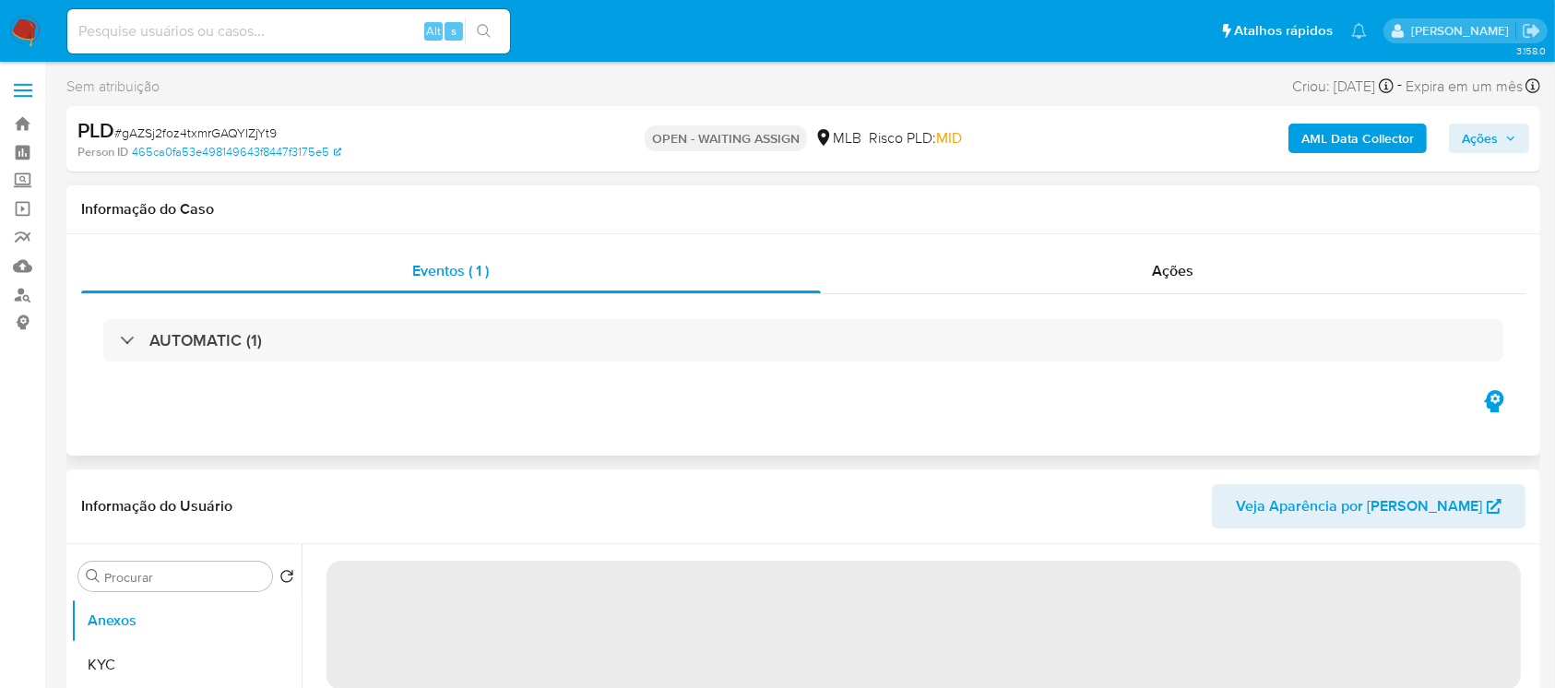
select select "10"
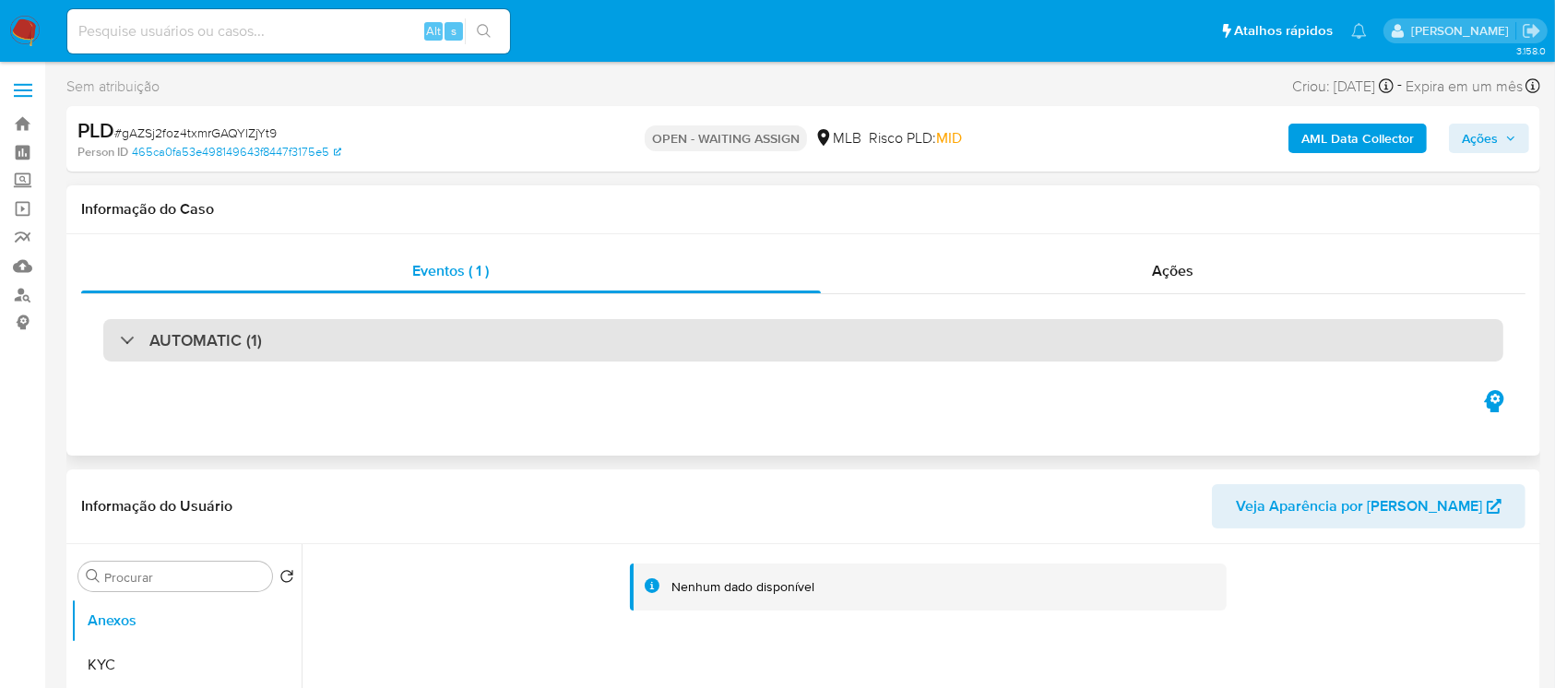
click at [546, 348] on div "AUTOMATIC (1)" at bounding box center [803, 340] width 1400 height 42
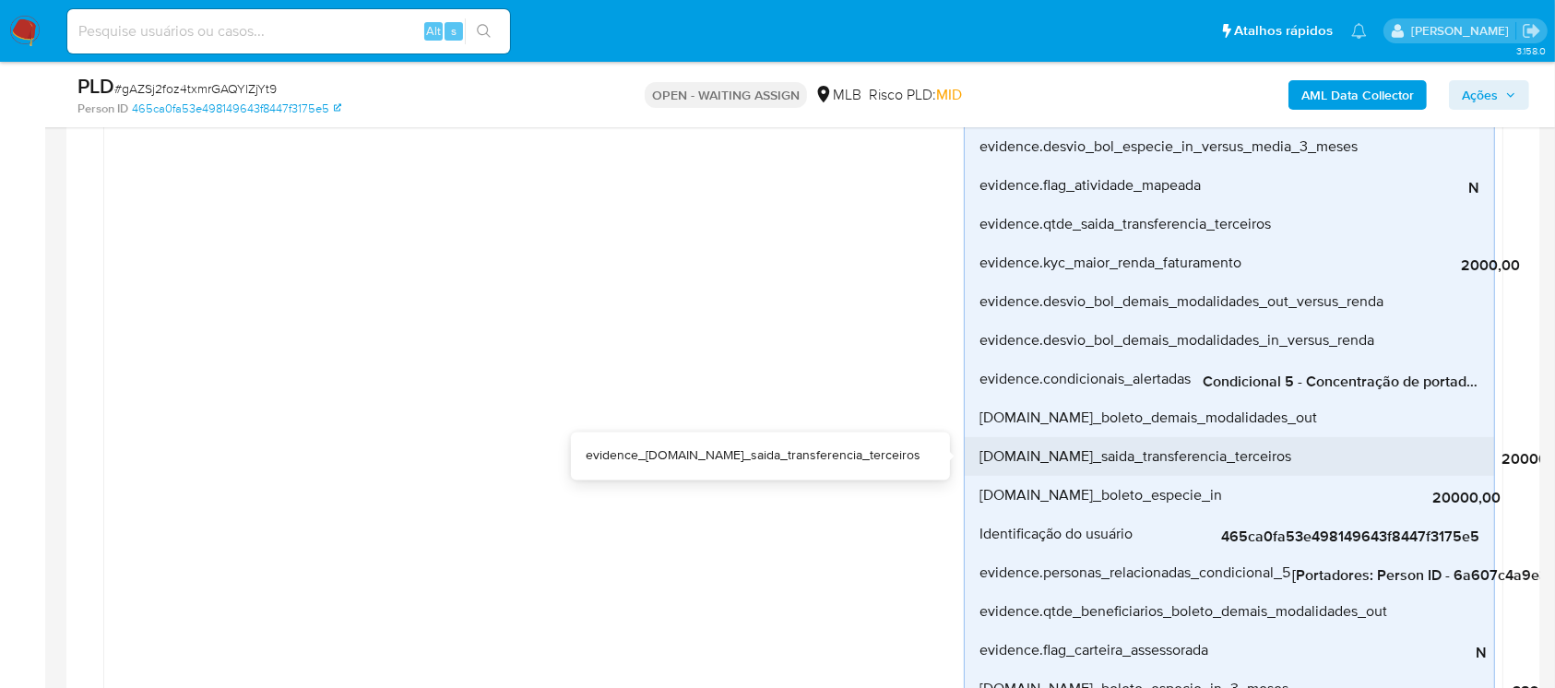
scroll to position [819, 0]
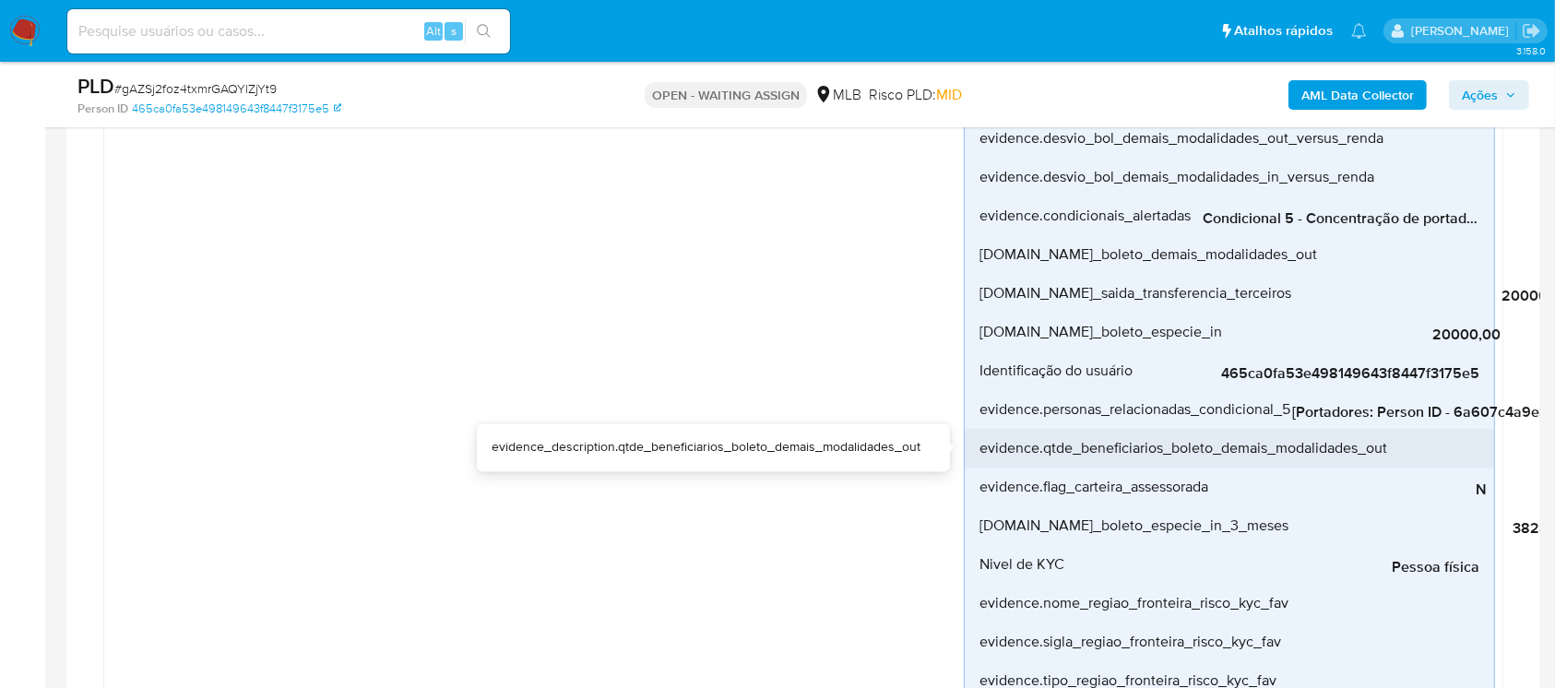
drag, startPoint x: 1331, startPoint y: 428, endPoint x: 1400, endPoint y: 430, distance: 69.2
click at [1400, 430] on li "evidence.qtde_beneficiarios_boleto_demais_modalidades_out 0" at bounding box center [1228, 448] width 529 height 39
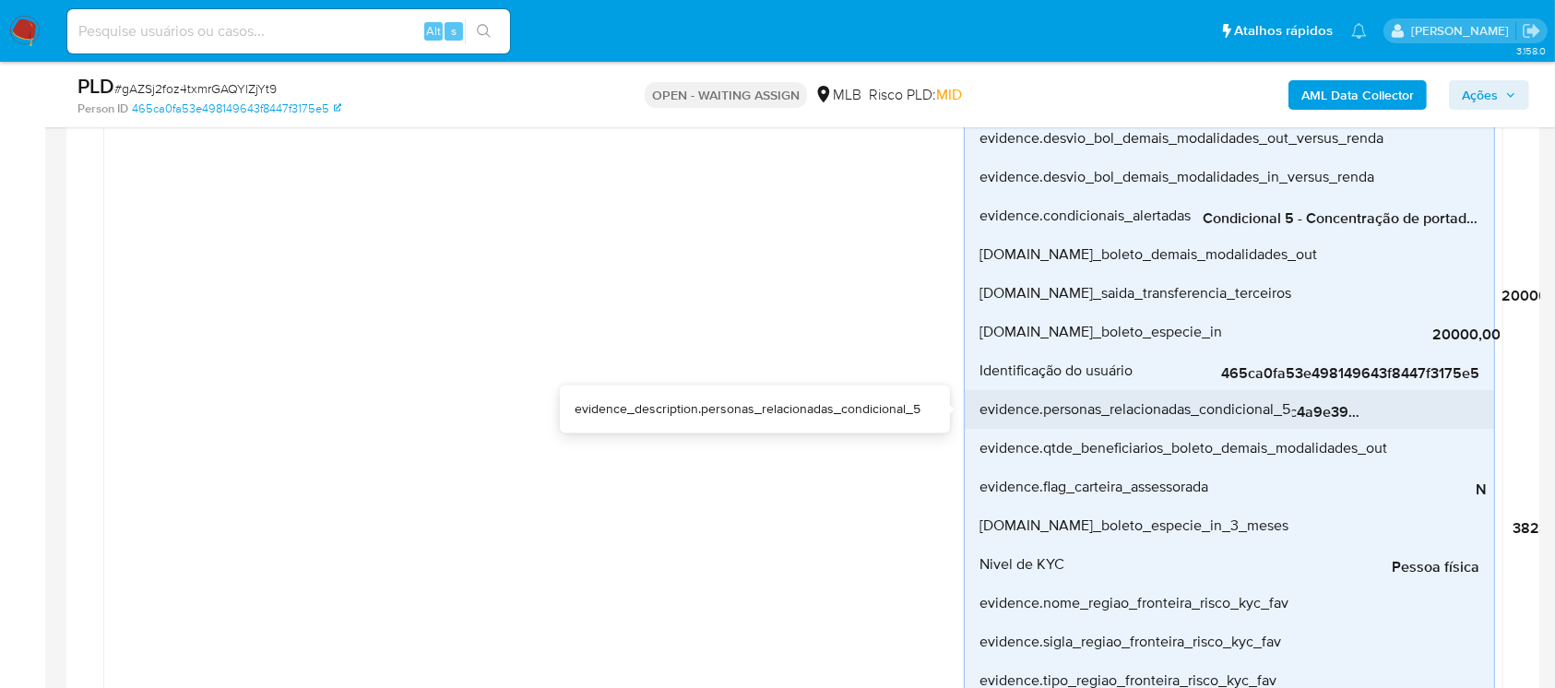
scroll to position [0, 0]
click at [1338, 407] on span "[Portadores: Person ID - 6a607c4a9e394a4a6f294b0d0abbfd76]; [Favorecidos: Perso…" at bounding box center [1430, 412] width 277 height 18
click at [1322, 409] on span "[Portadores: Person ID - 6a607c4a9e394a4a6f294b0d0abbfd76]; [Favorecidos: Perso…" at bounding box center [1430, 412] width 277 height 18
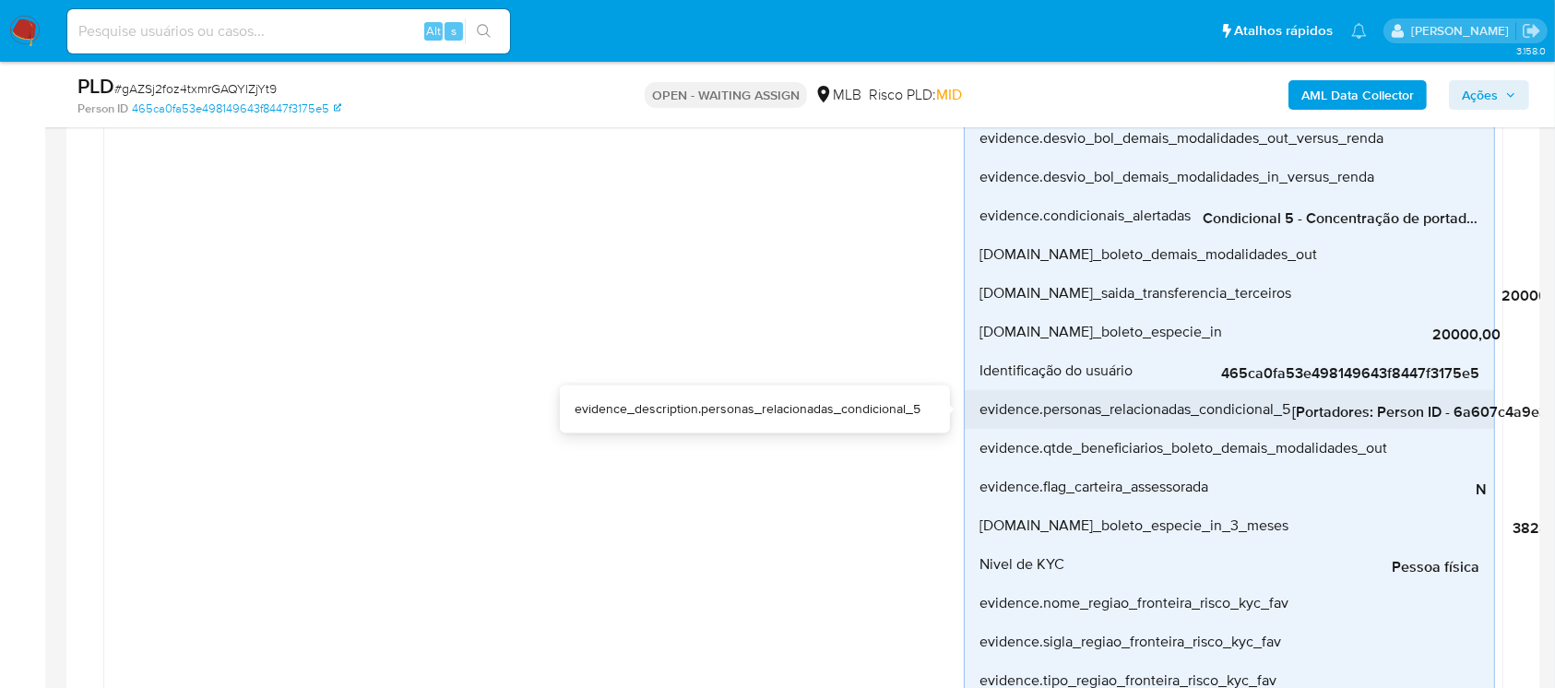
click at [1322, 409] on span "[Portadores: Person ID - 6a607c4a9e394a4a6f294b0d0abbfd76]; [Favorecidos: Perso…" at bounding box center [1430, 412] width 277 height 18
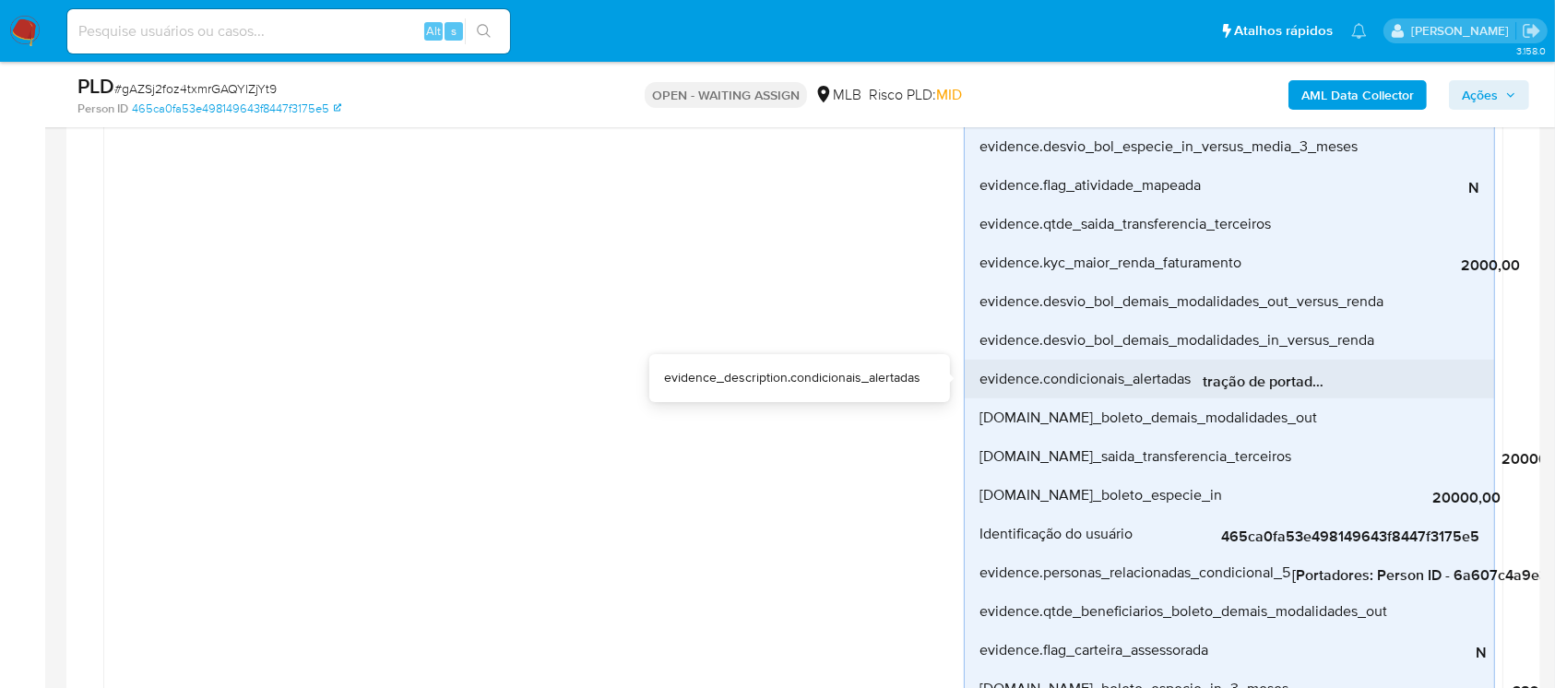
scroll to position [0, 184]
click at [1283, 380] on span "Condicional 5 - Concentração de portador_espécie (Visão Favorecido)" at bounding box center [1340, 382] width 277 height 18
click at [1283, 382] on span "Condicional 5 - Concentração de portador_espécie (Visão Favorecido)" at bounding box center [1340, 382] width 277 height 18
click at [1283, 383] on span "Condicional 5 - Concentração de portador_espécie (Visão Favorecido)" at bounding box center [1340, 382] width 277 height 18
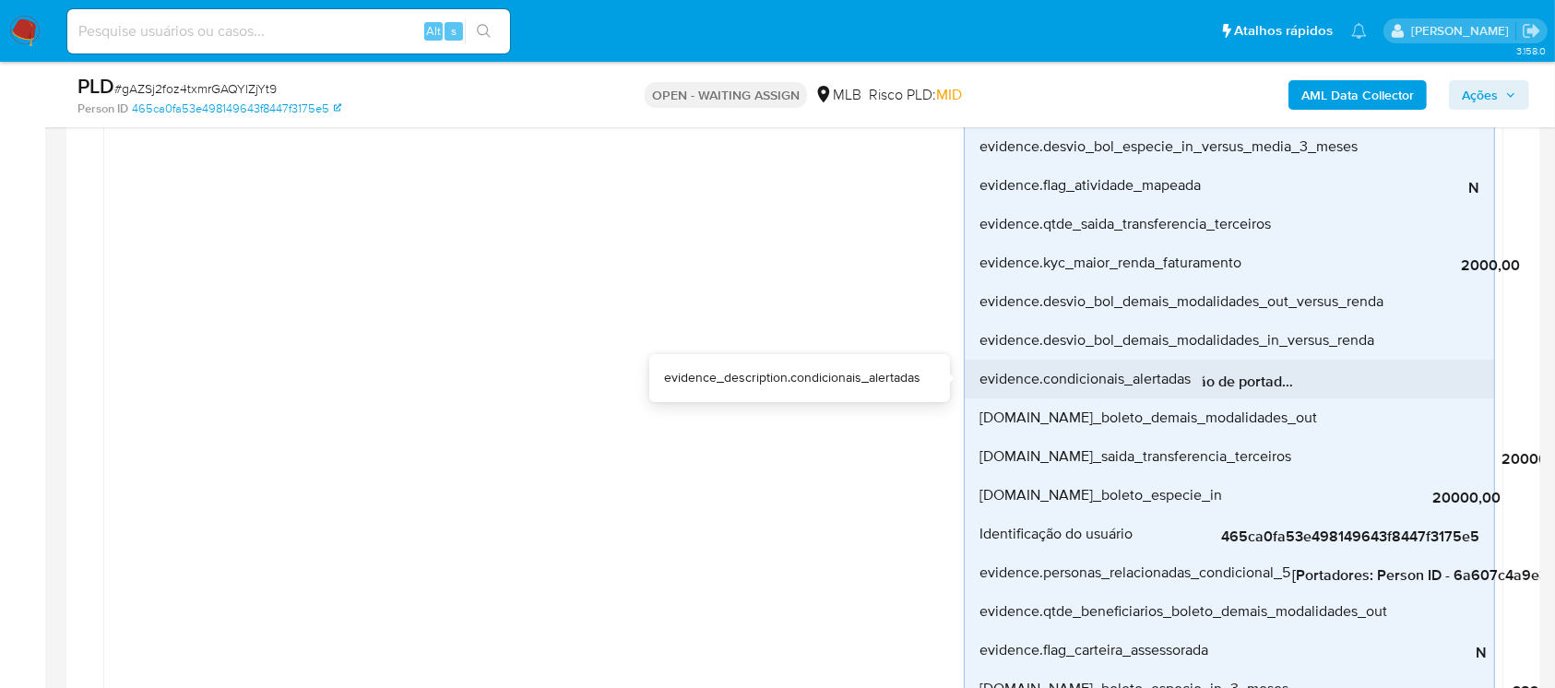
click at [1283, 383] on span "Condicional 5 - Concentração de portador_espécie (Visão Favorecido)" at bounding box center [1340, 382] width 277 height 18
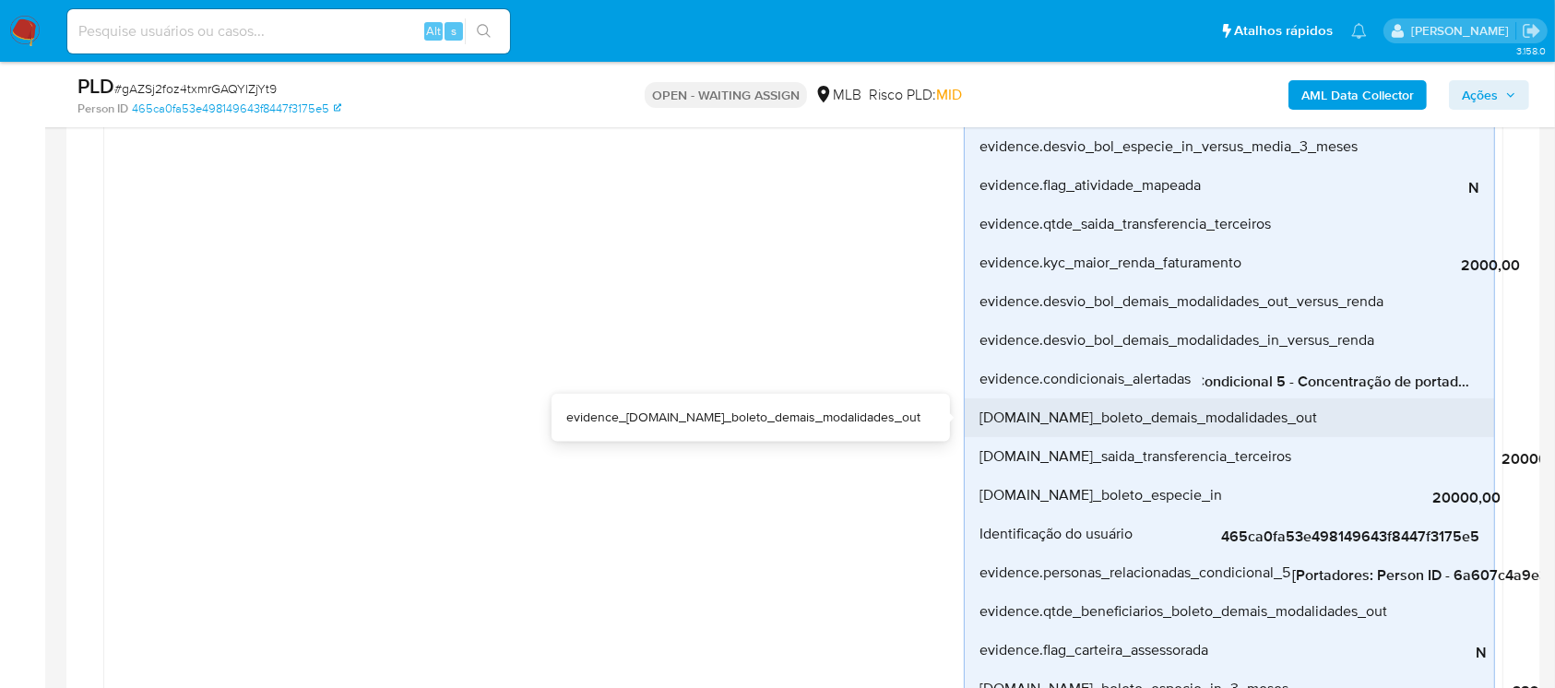
scroll to position [0, 0]
drag, startPoint x: 1335, startPoint y: 397, endPoint x: 1216, endPoint y: 406, distance: 119.2
click at [1217, 398] on li "evidence.total_boleto_demais_modalidades_out 0,00" at bounding box center [1228, 417] width 529 height 39
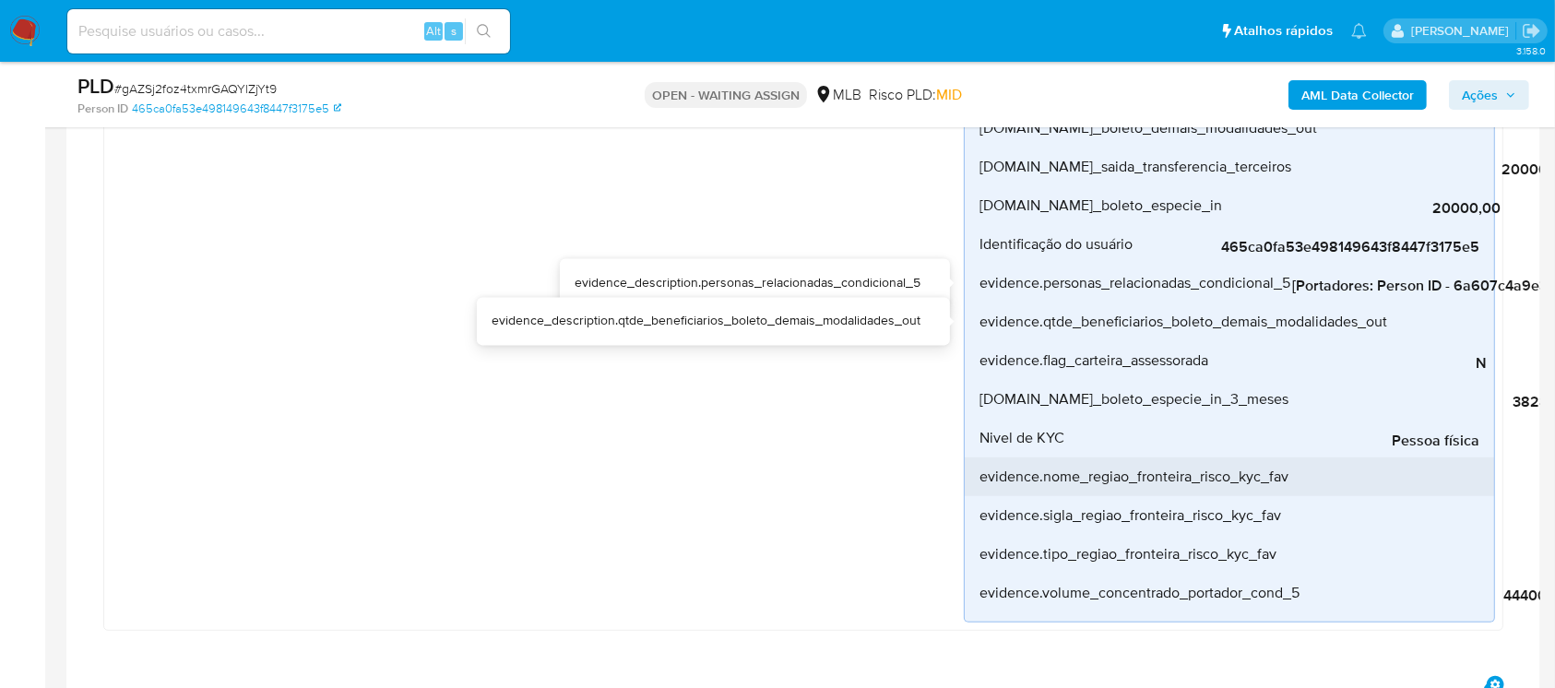
scroll to position [983, 0]
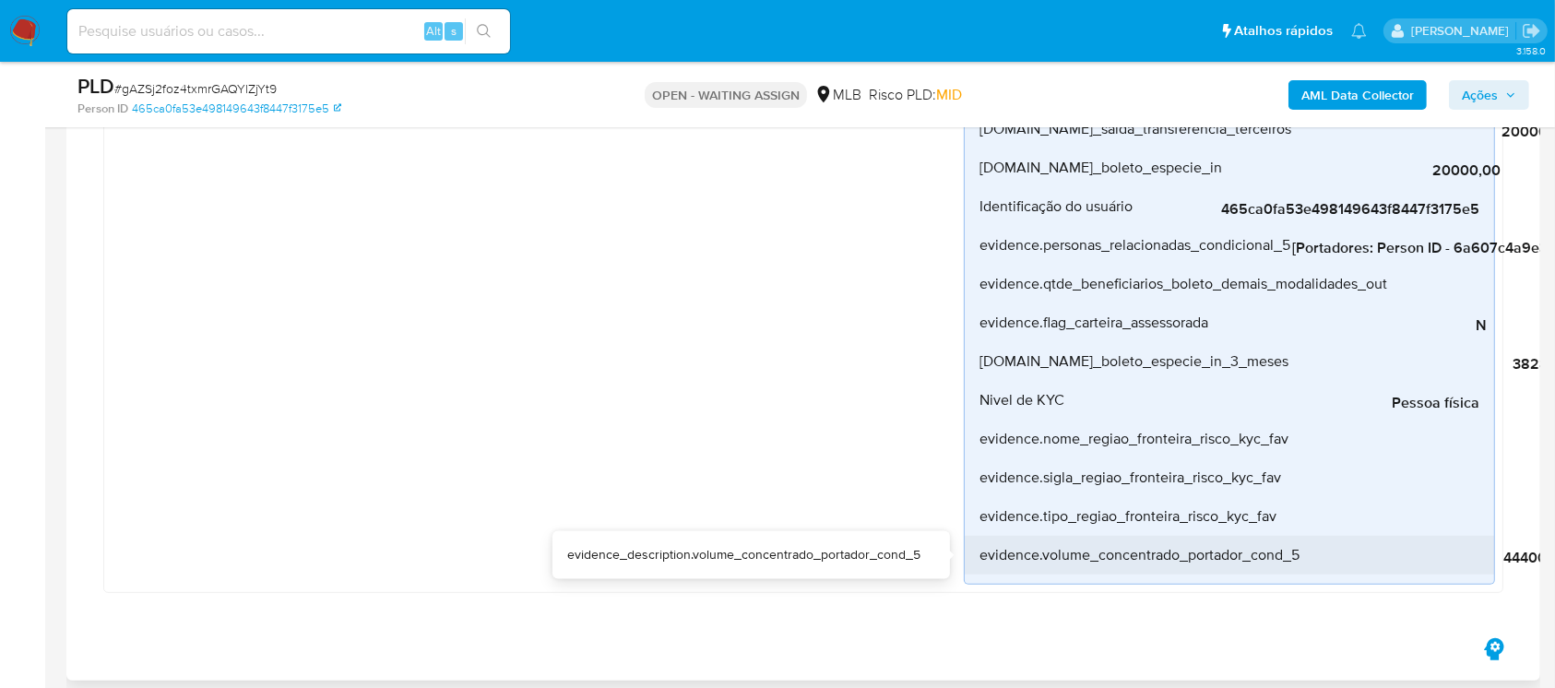
click at [1517, 557] on span "444000,00" at bounding box center [1439, 558] width 277 height 18
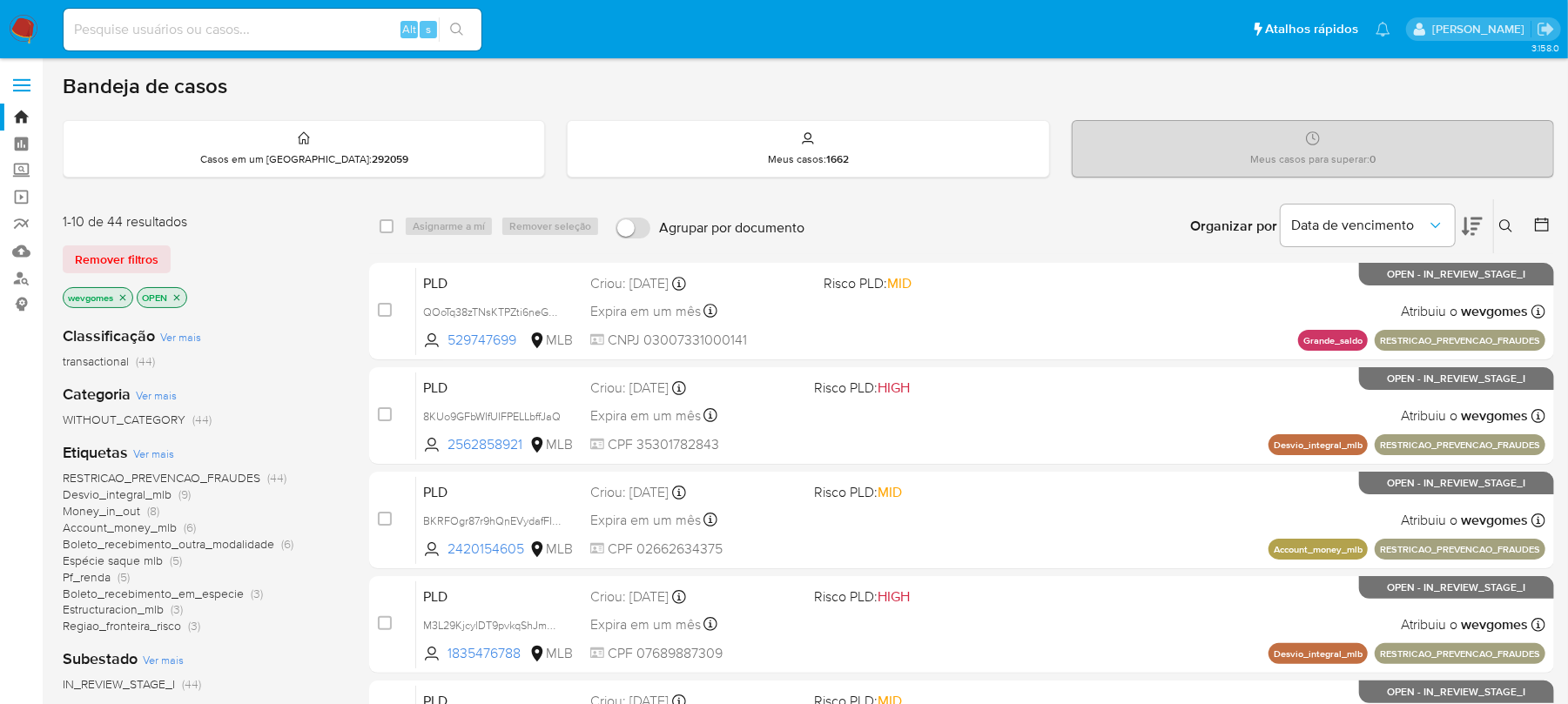
click at [19, 25] on img at bounding box center [23, 29] width 29 height 29
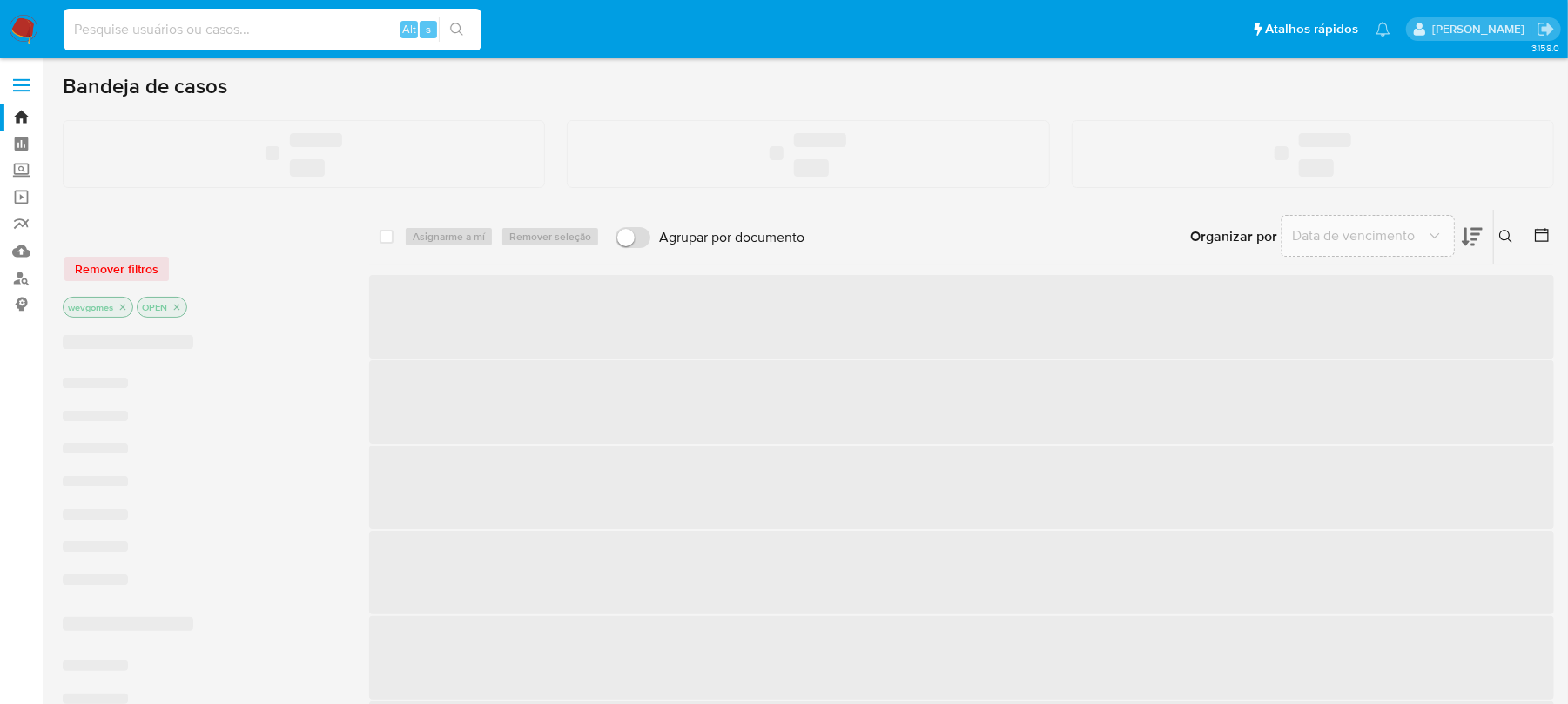
click at [168, 37] on input at bounding box center [272, 29] width 418 height 23
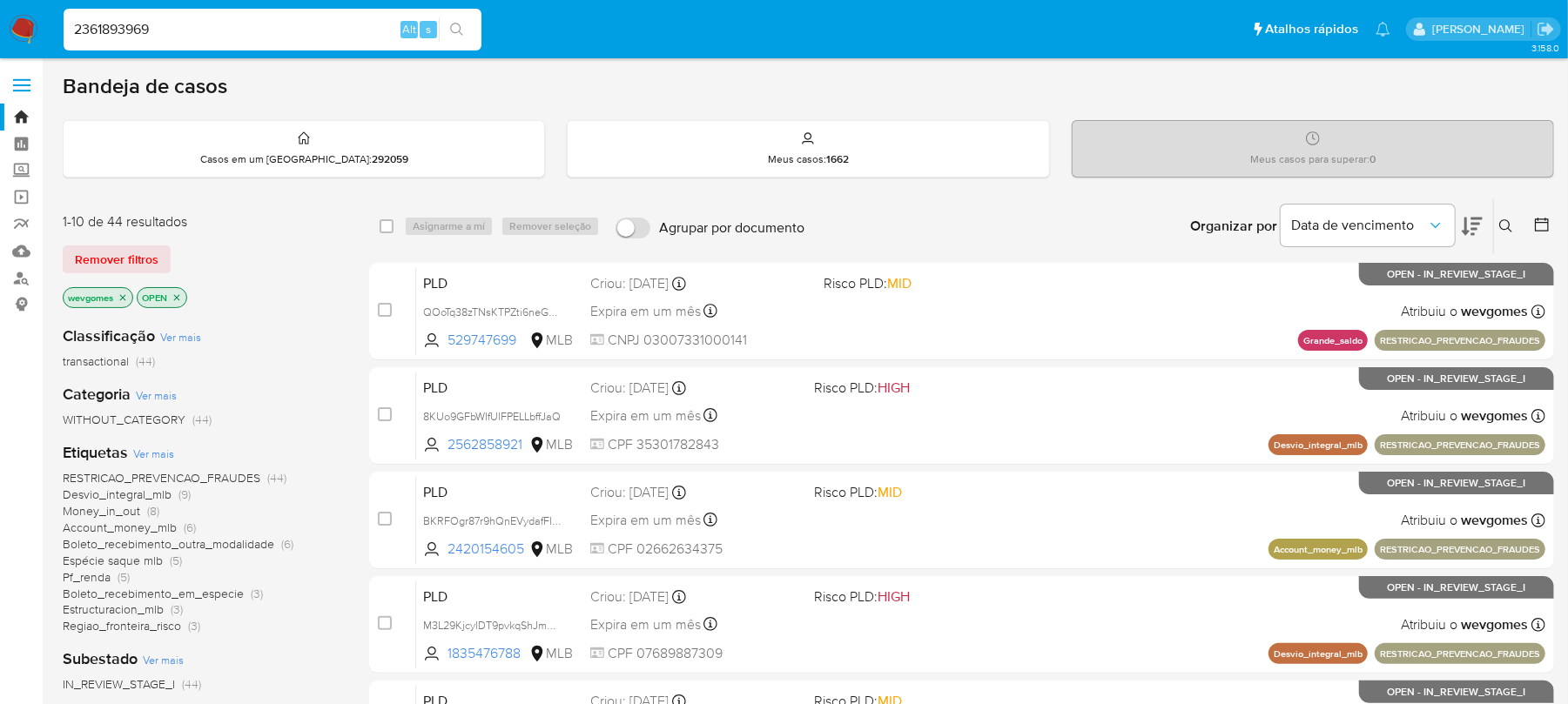
type input "2361893969"
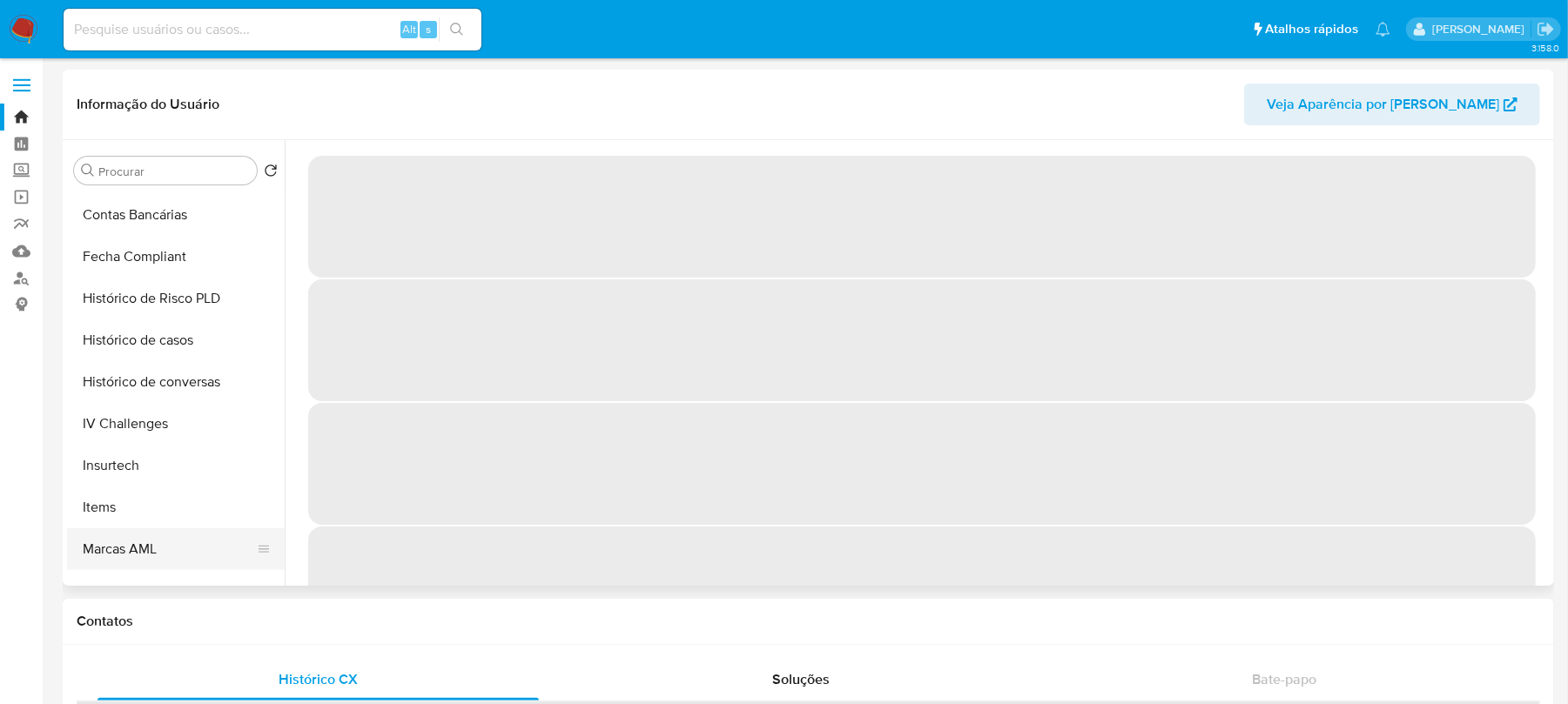
scroll to position [774, 0]
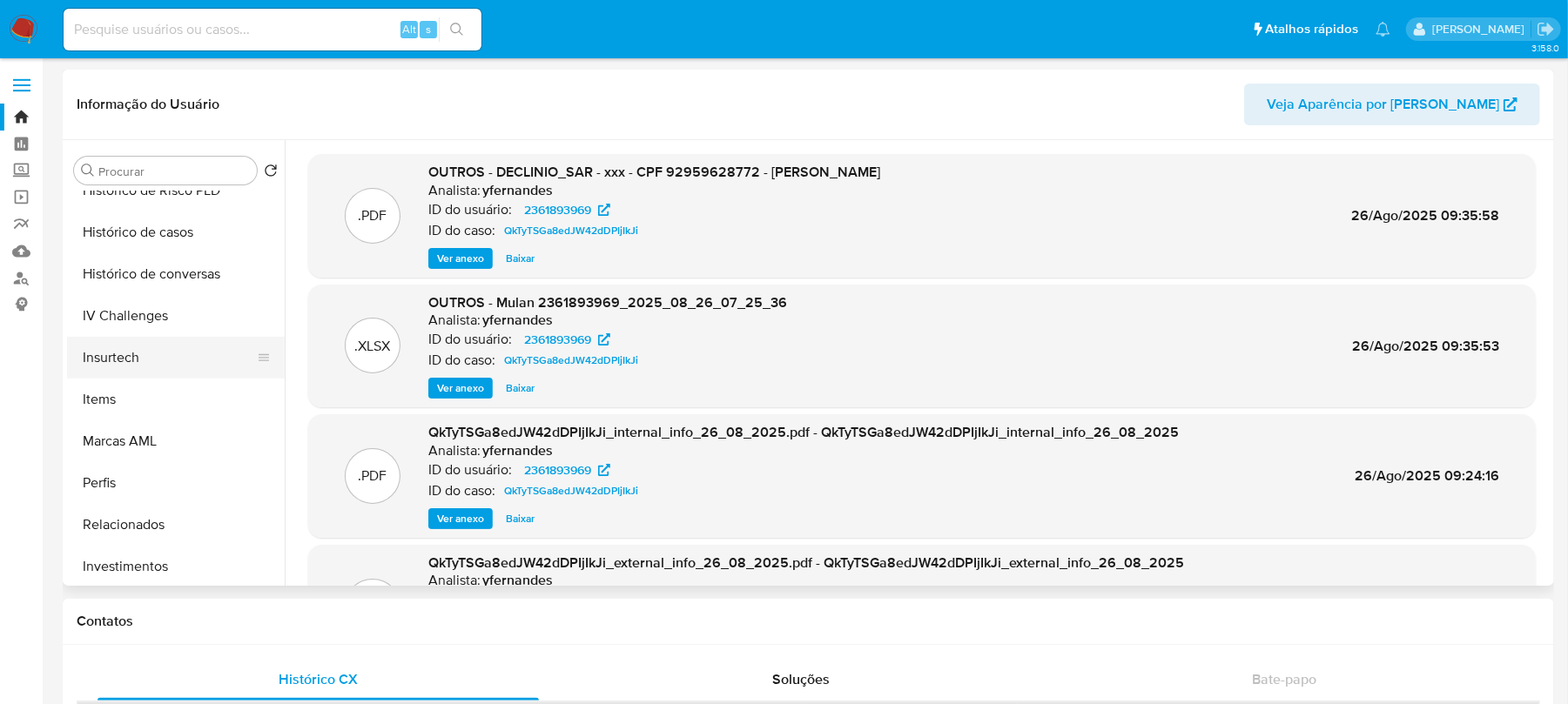
select select "10"
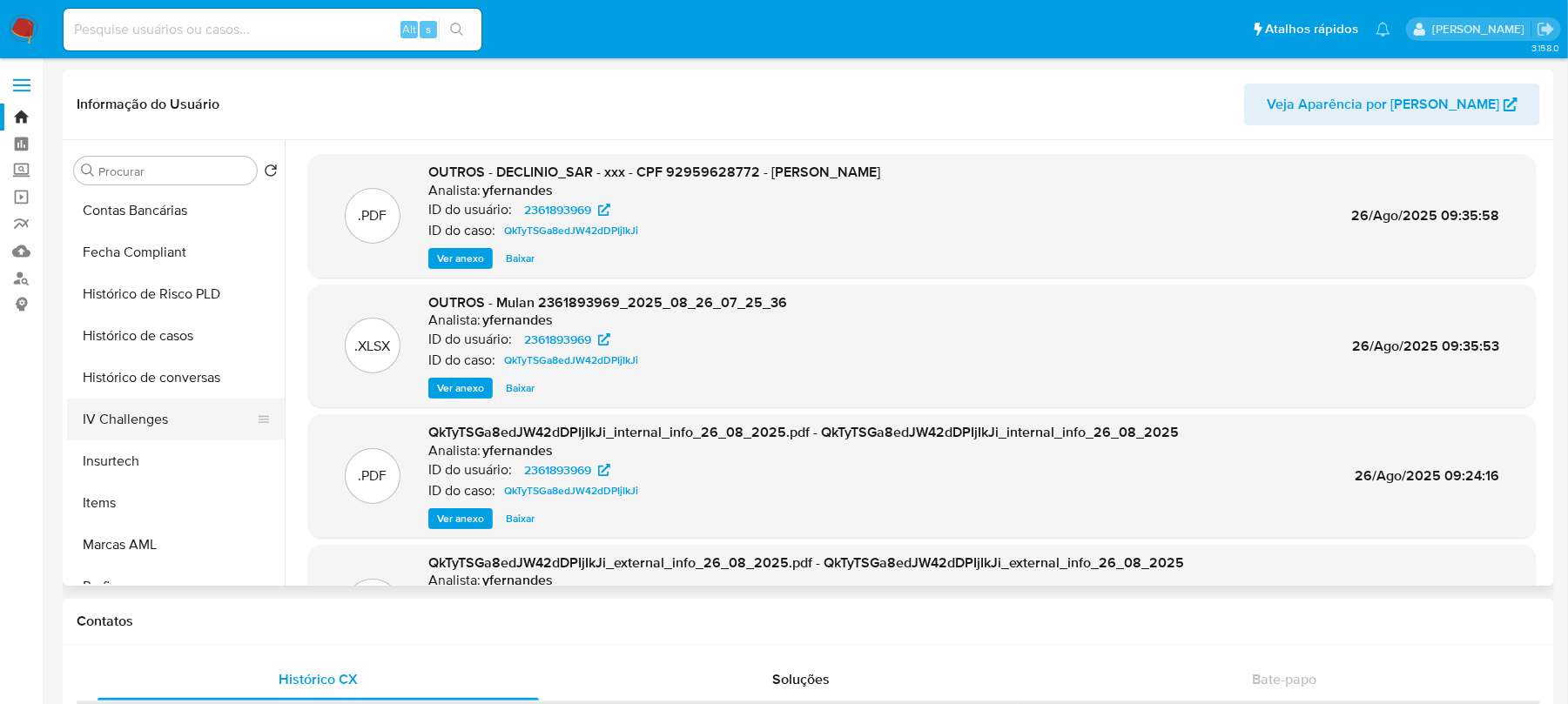
scroll to position [618, 0]
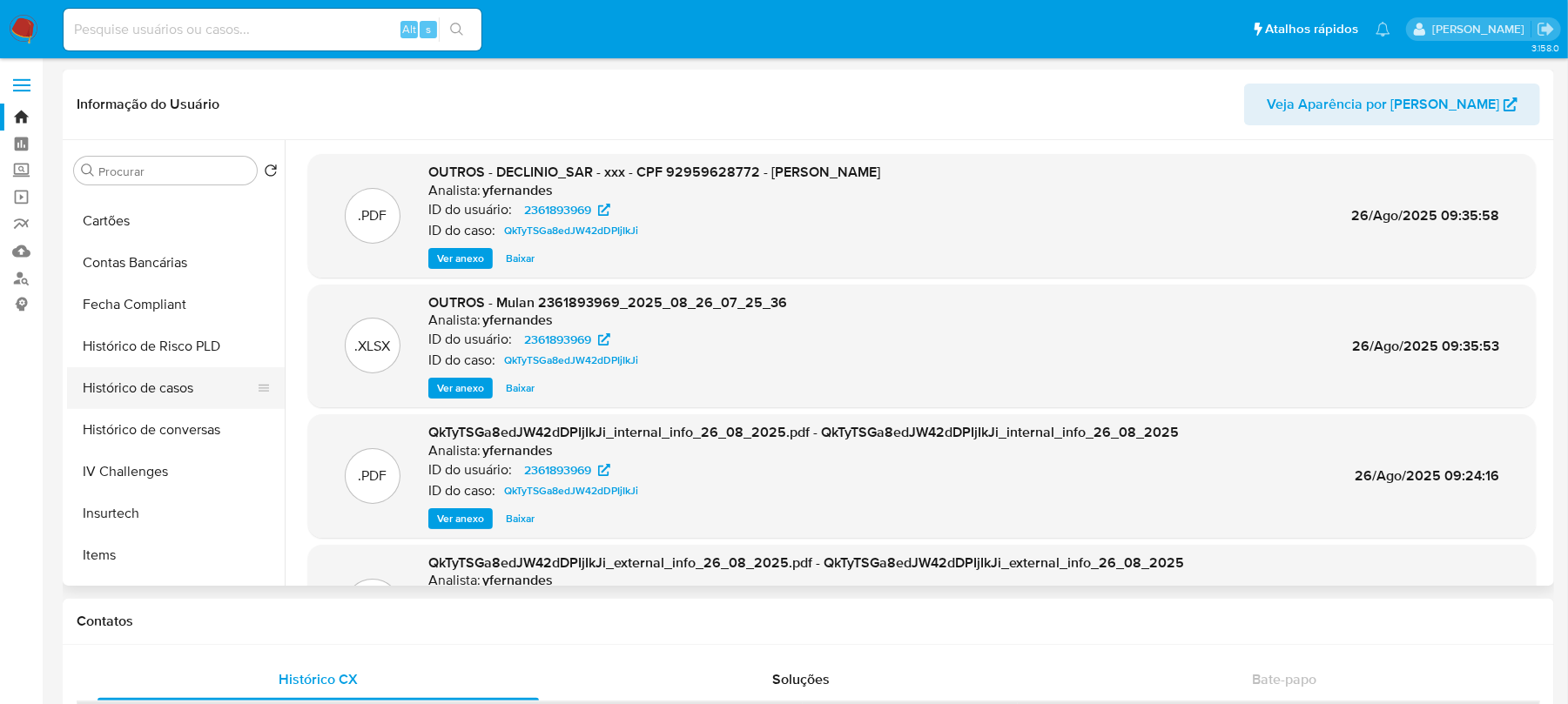
click at [123, 394] on button "Histórico de casos" at bounding box center [169, 388] width 204 height 42
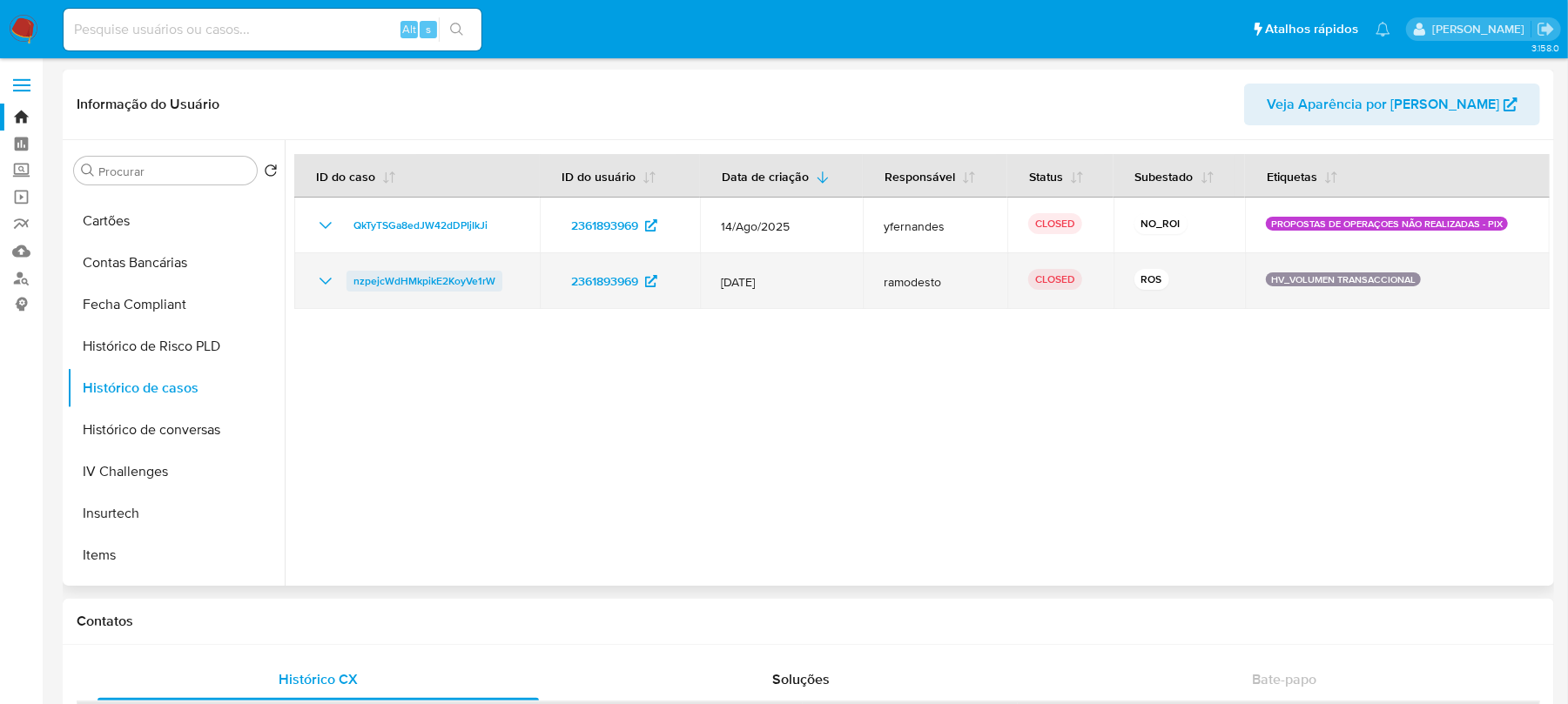
click at [392, 283] on span "nzpejcWdHMkpikE2KoyVe1rW" at bounding box center [424, 281] width 142 height 21
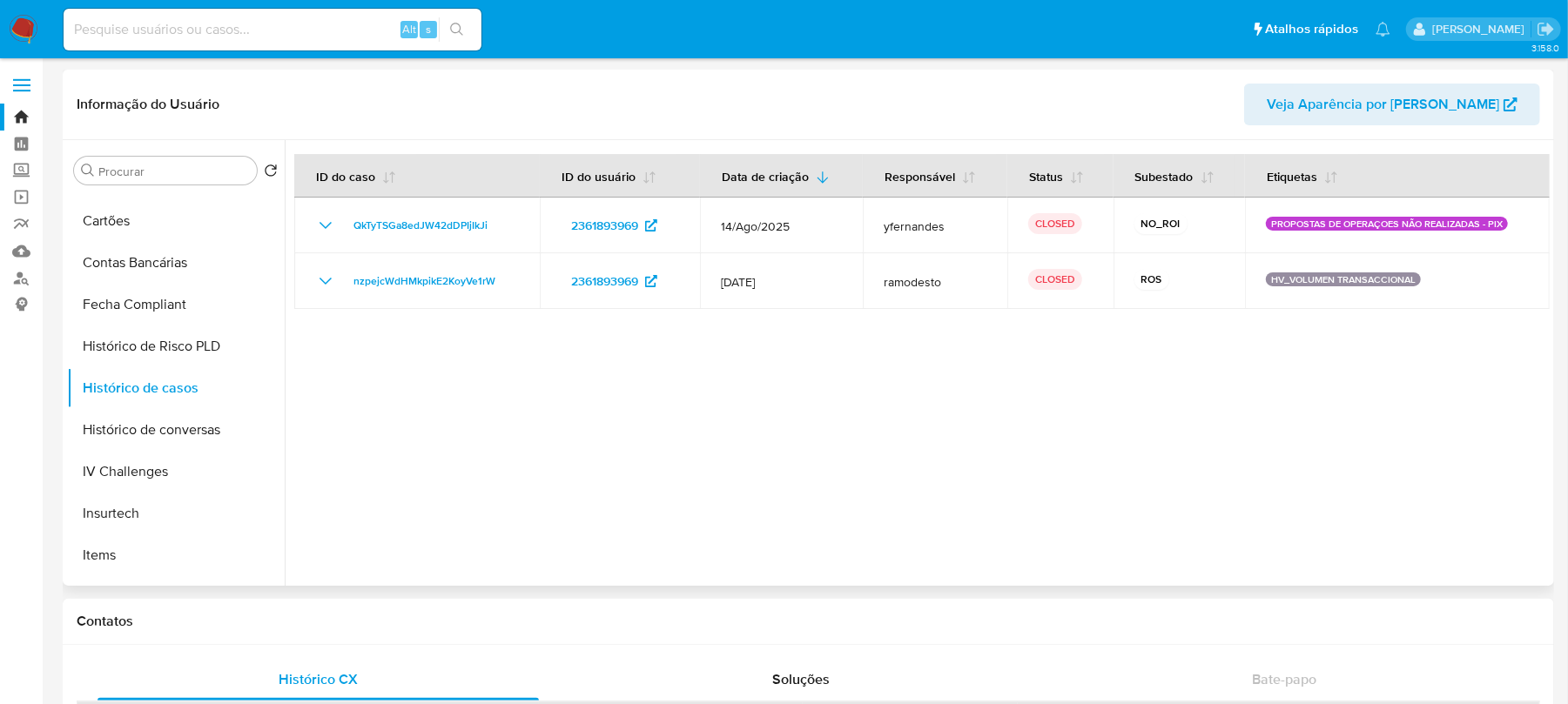
drag, startPoint x: 972, startPoint y: 477, endPoint x: 963, endPoint y: 475, distance: 9.2
click at [973, 477] on div at bounding box center [918, 362] width 1265 height 445
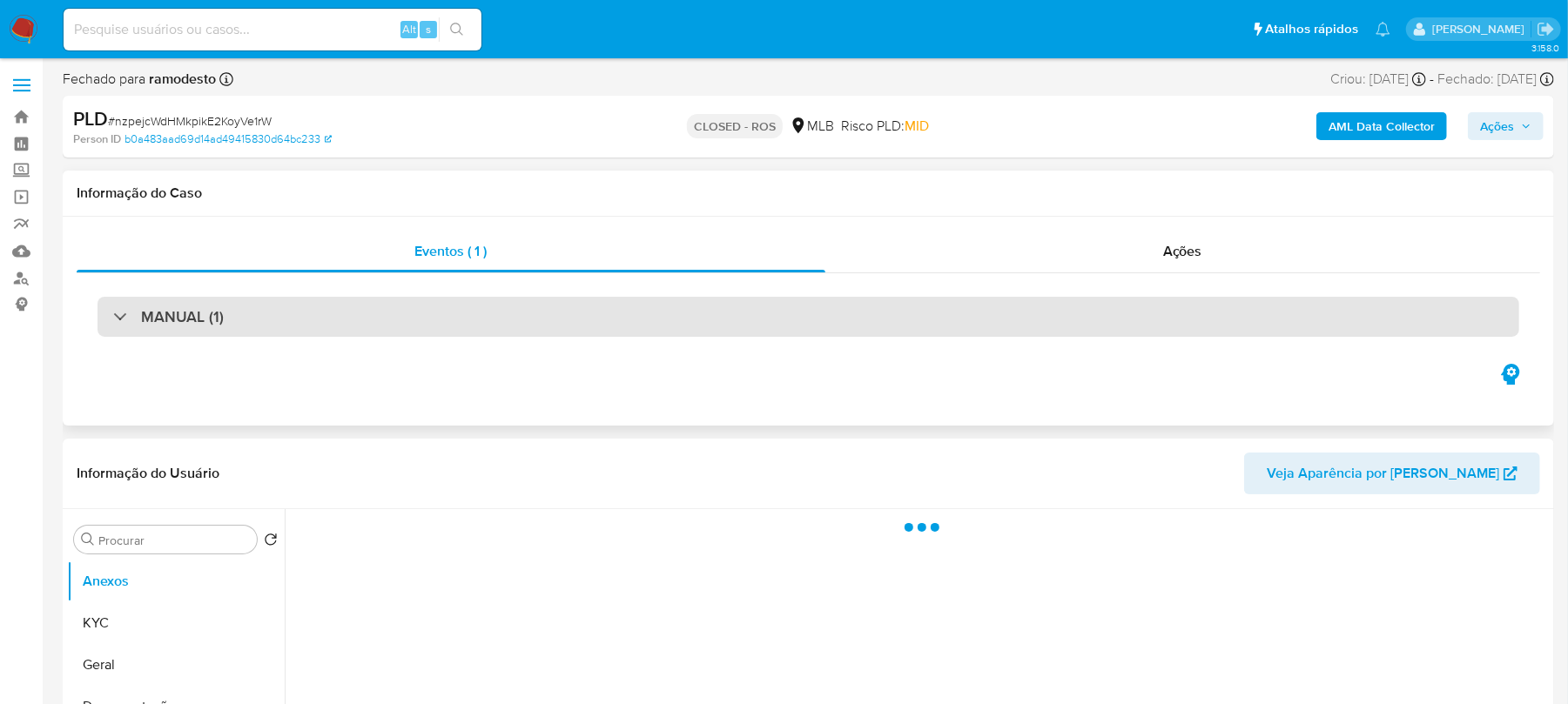
click at [274, 307] on div "MANUAL (1)" at bounding box center [808, 316] width 1422 height 40
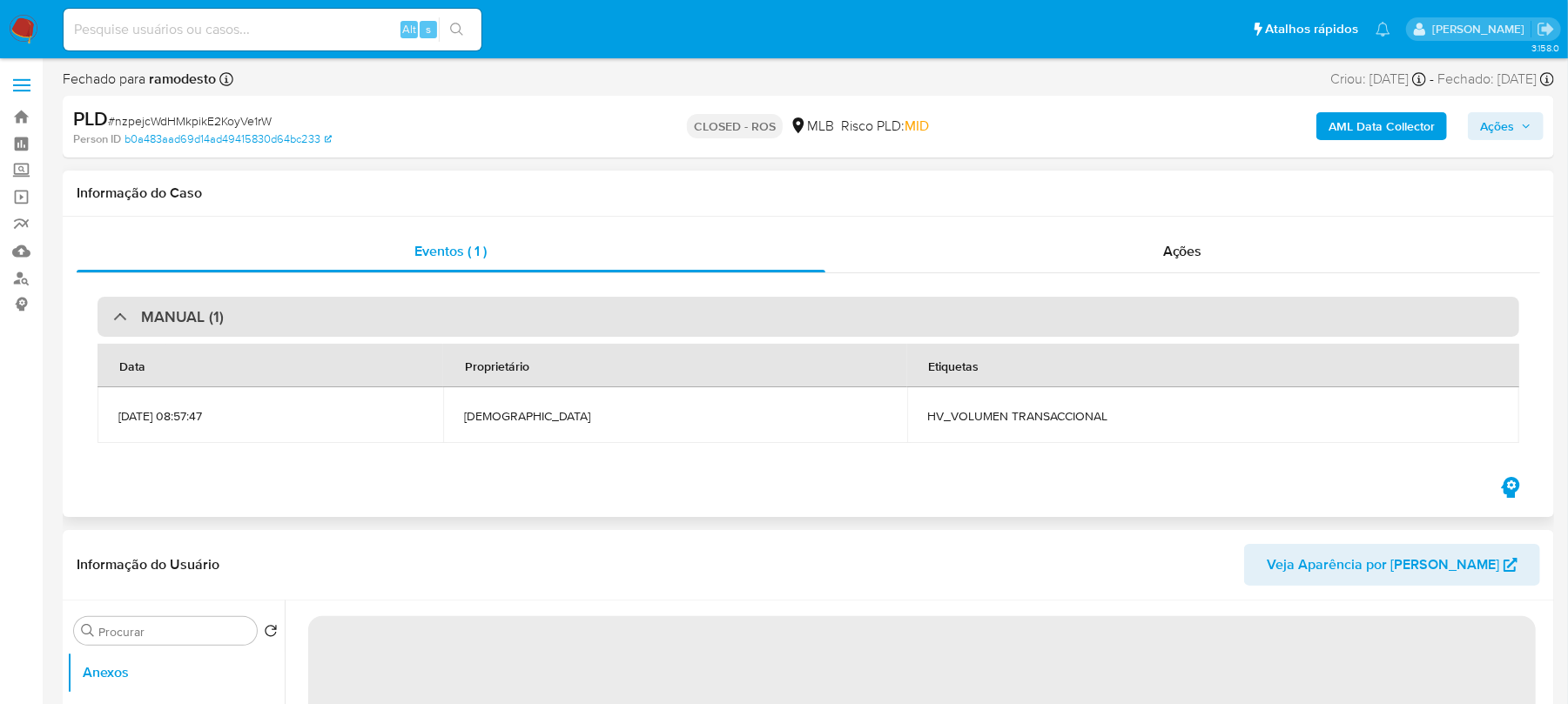
select select "10"
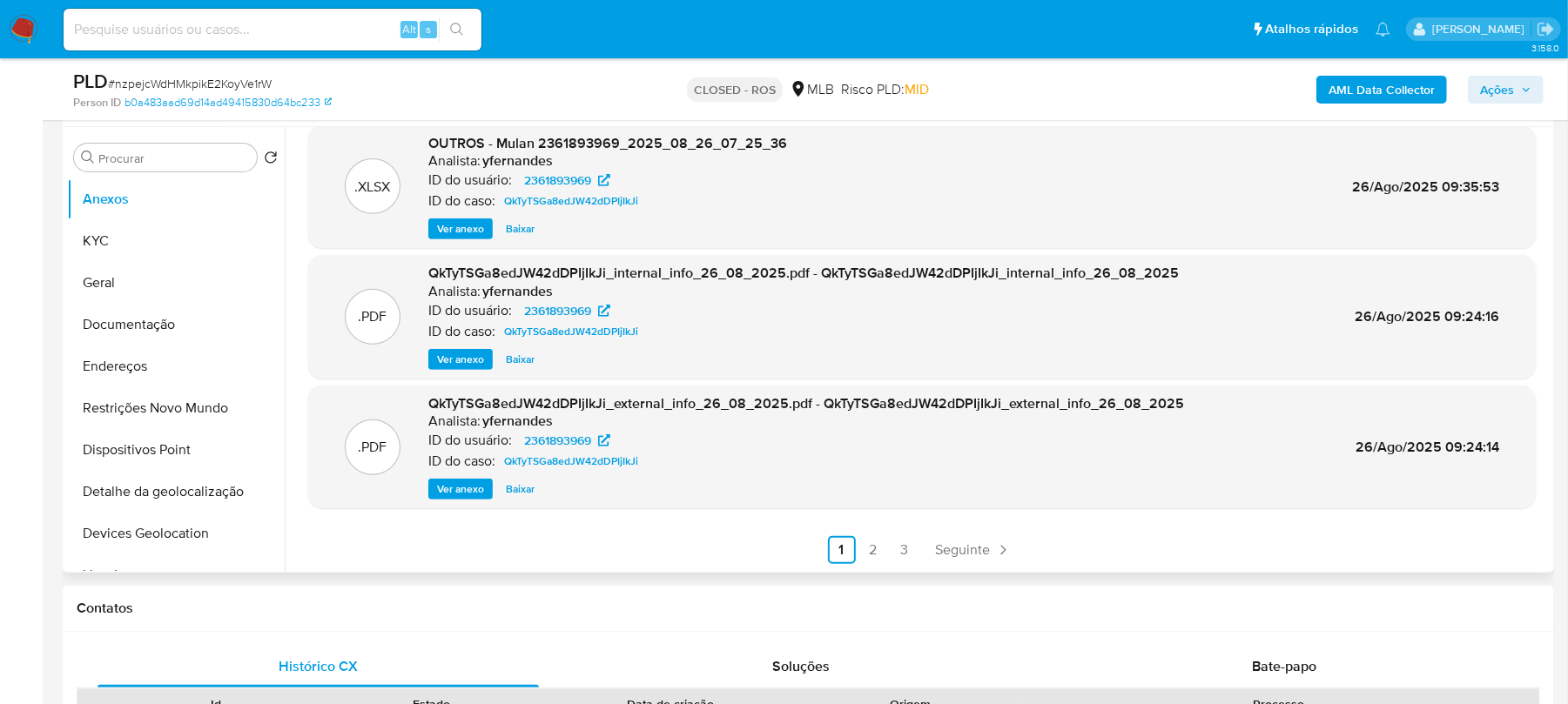
scroll to position [463, 0]
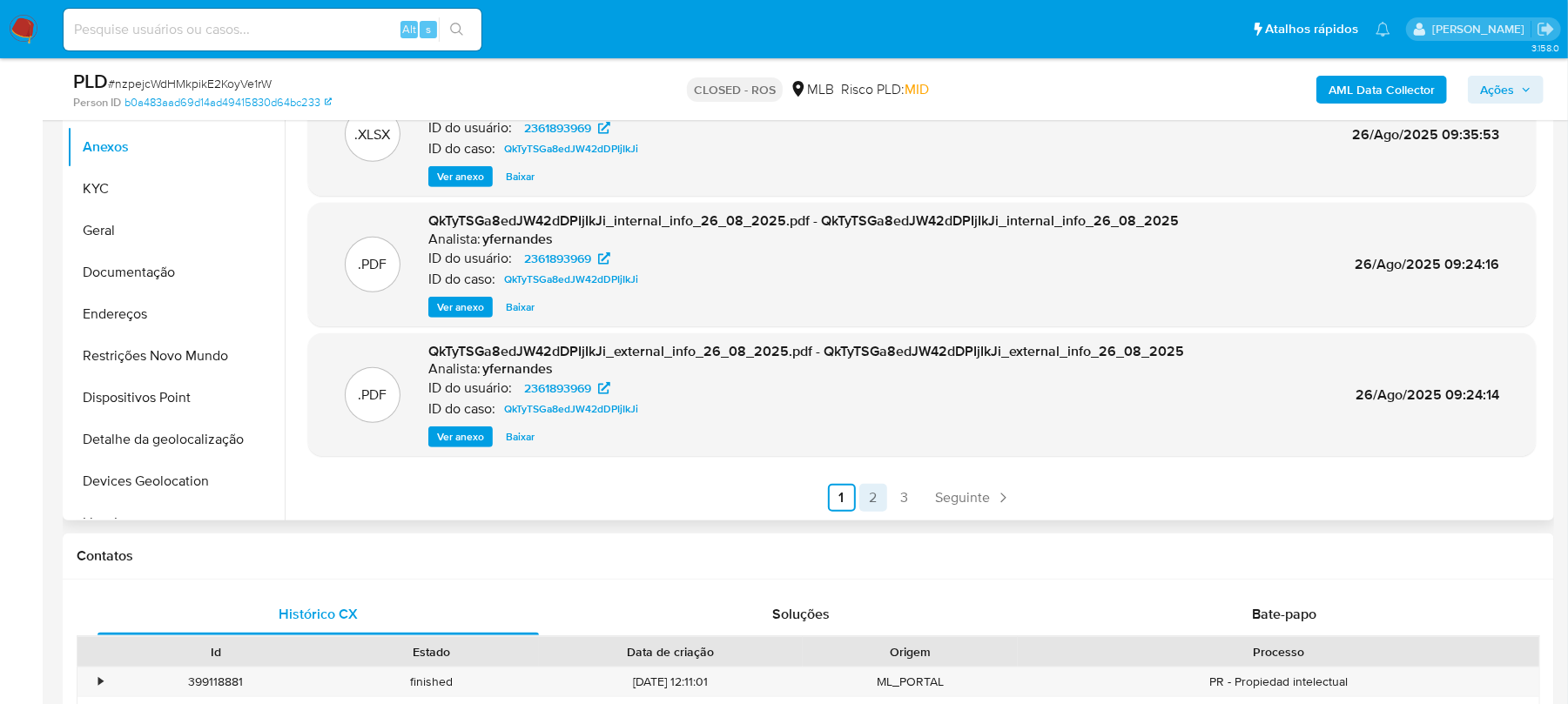
click at [878, 498] on link "2" at bounding box center [873, 498] width 28 height 28
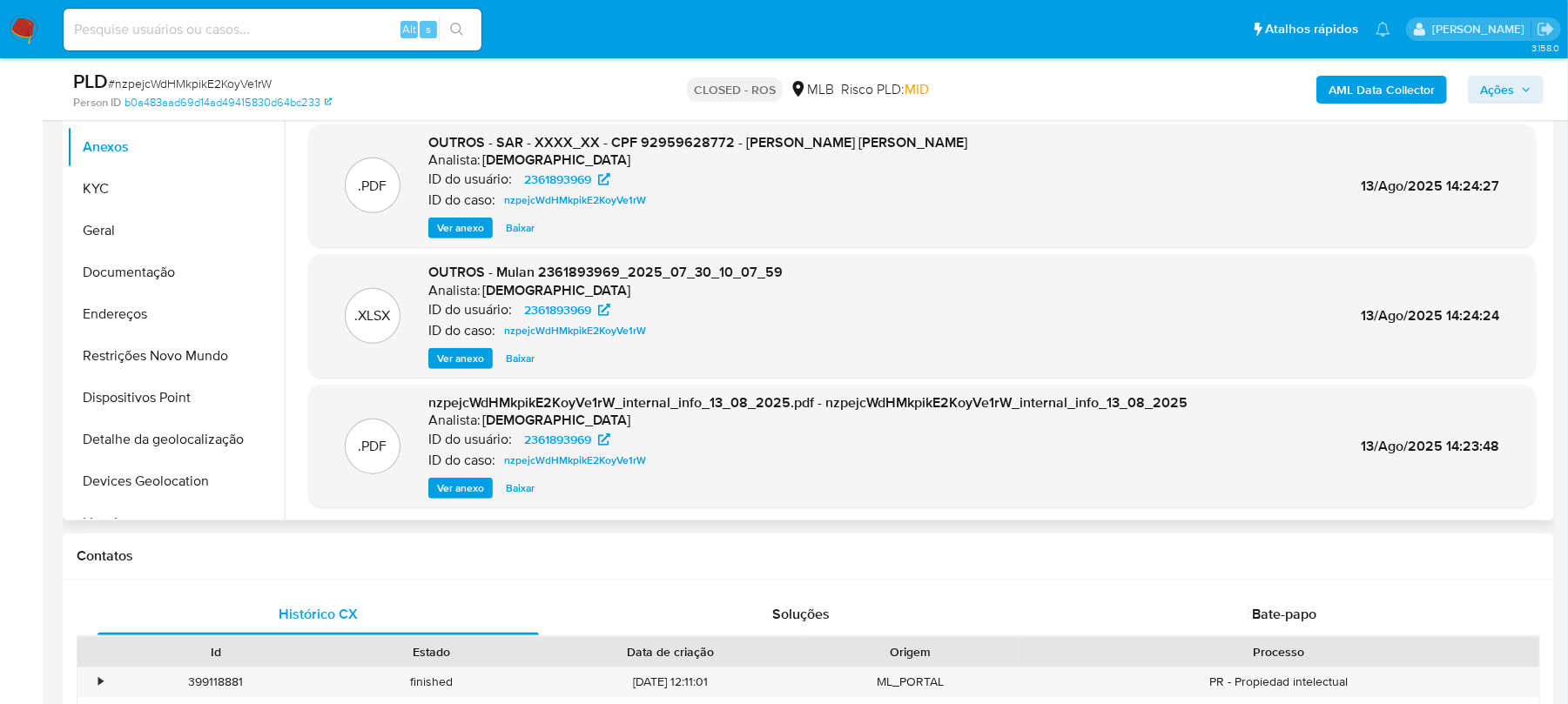
scroll to position [146, 0]
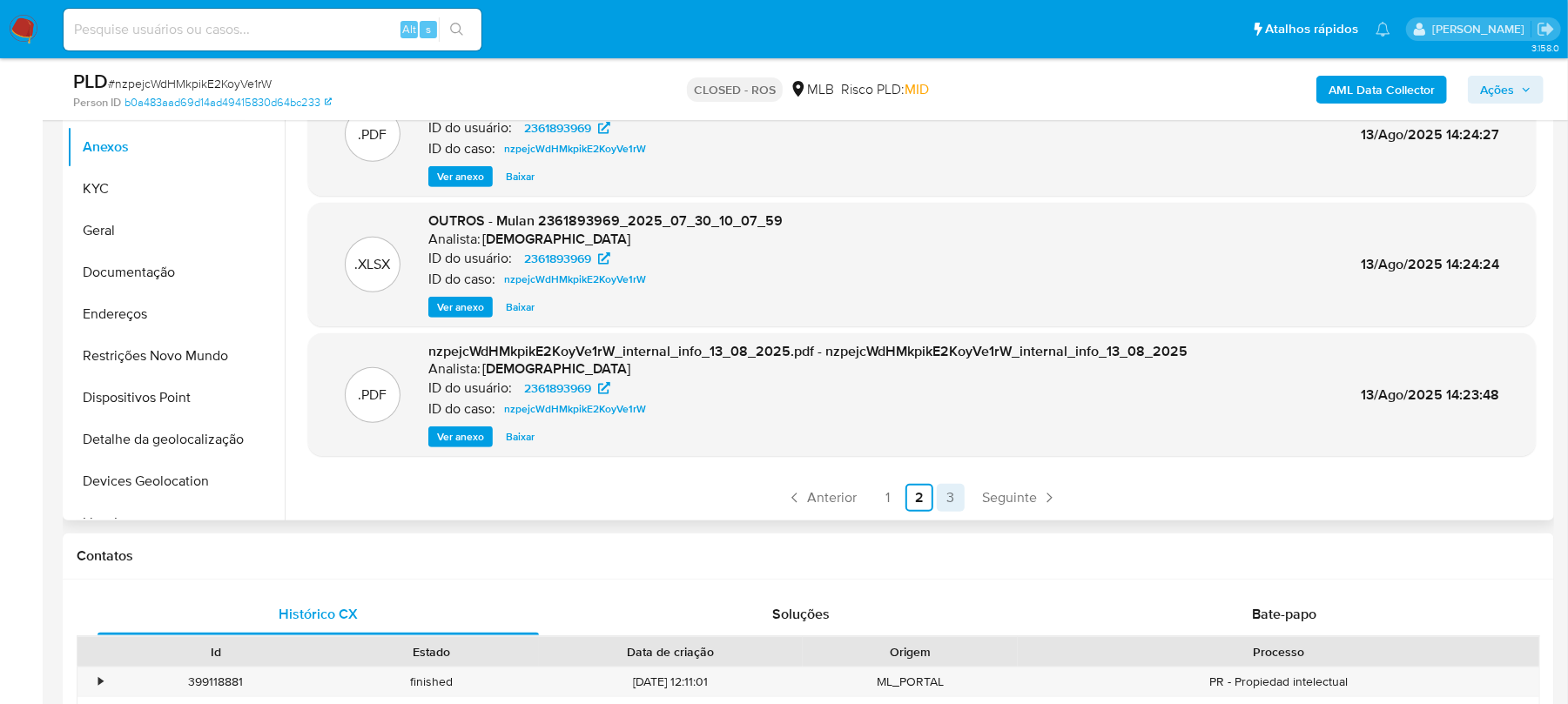
click at [948, 494] on link "3" at bounding box center [951, 498] width 28 height 28
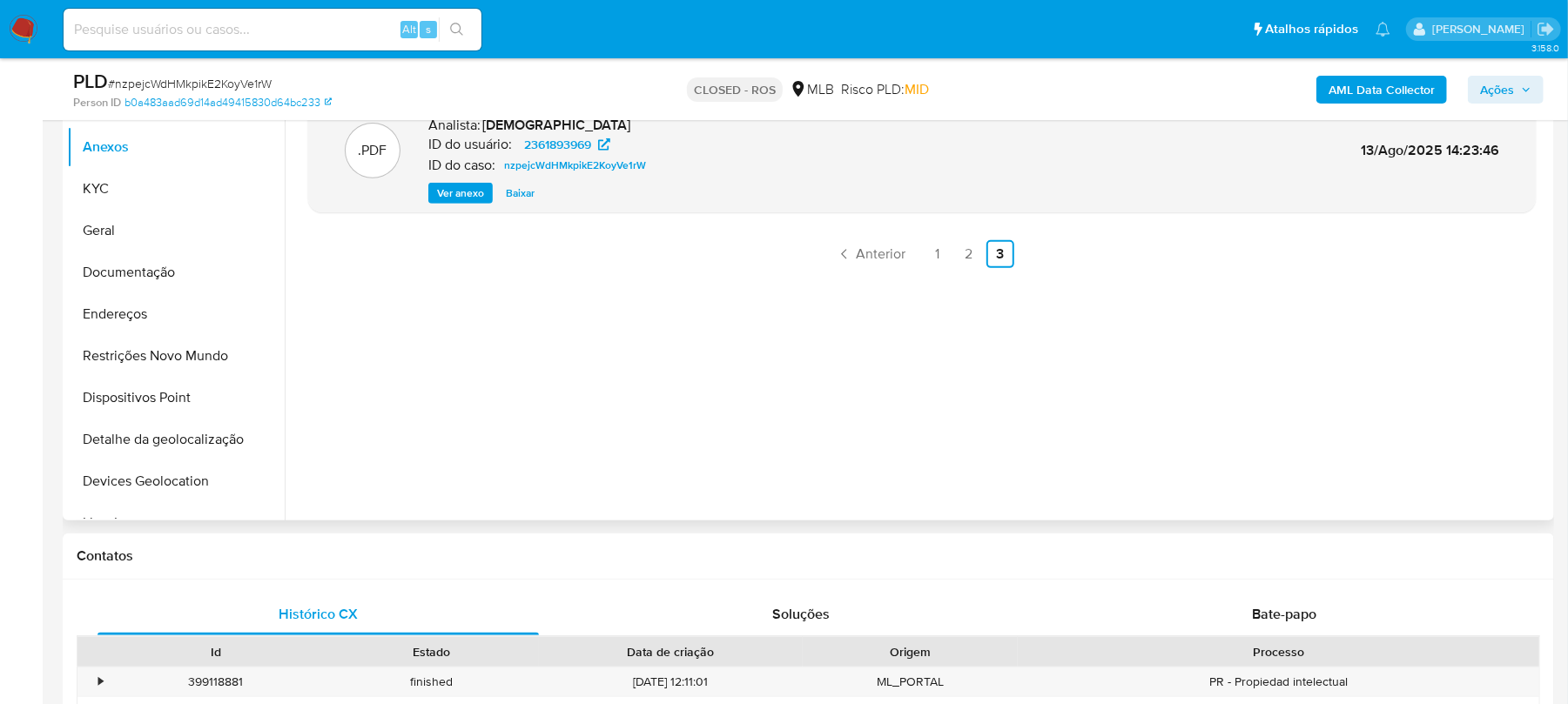
scroll to position [310, 0]
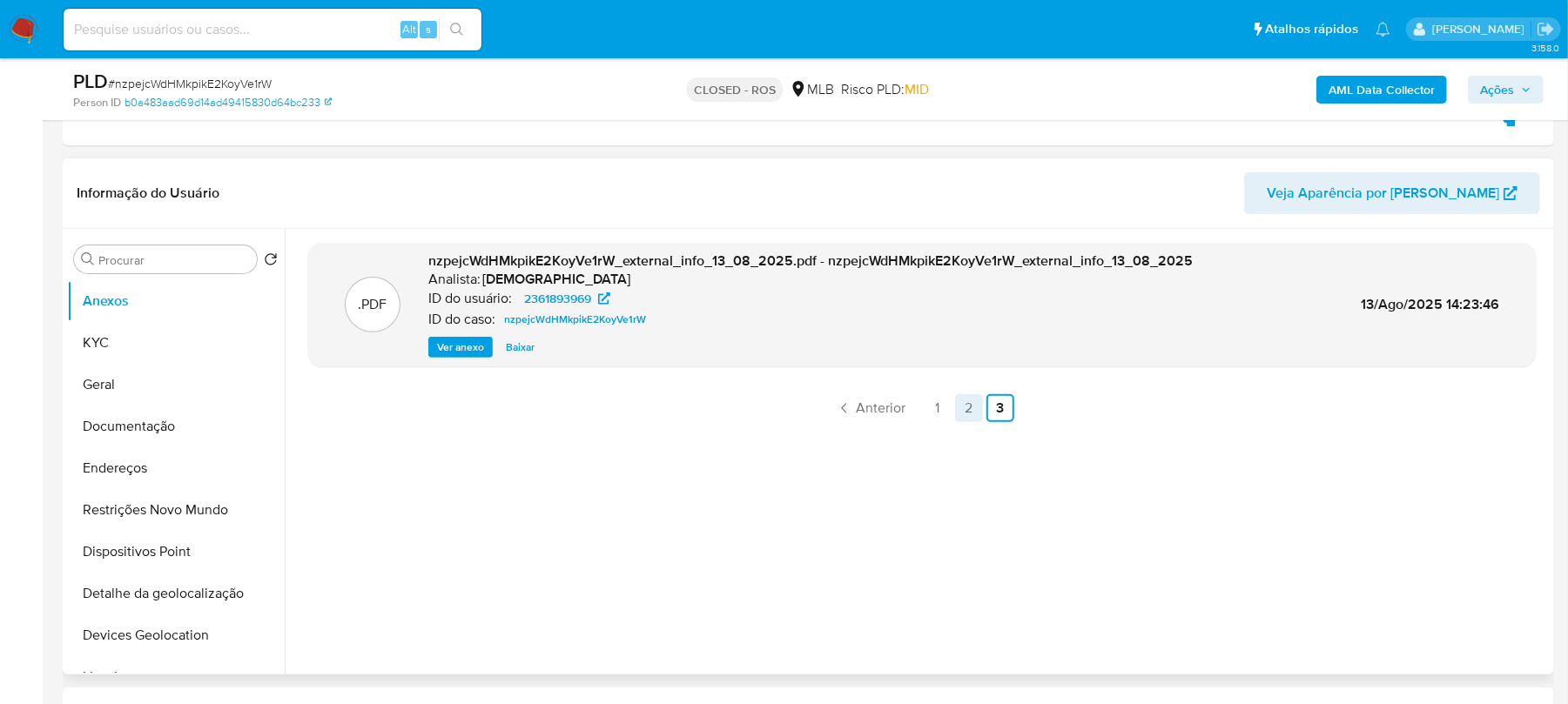
click at [968, 412] on link "2" at bounding box center [969, 409] width 28 height 28
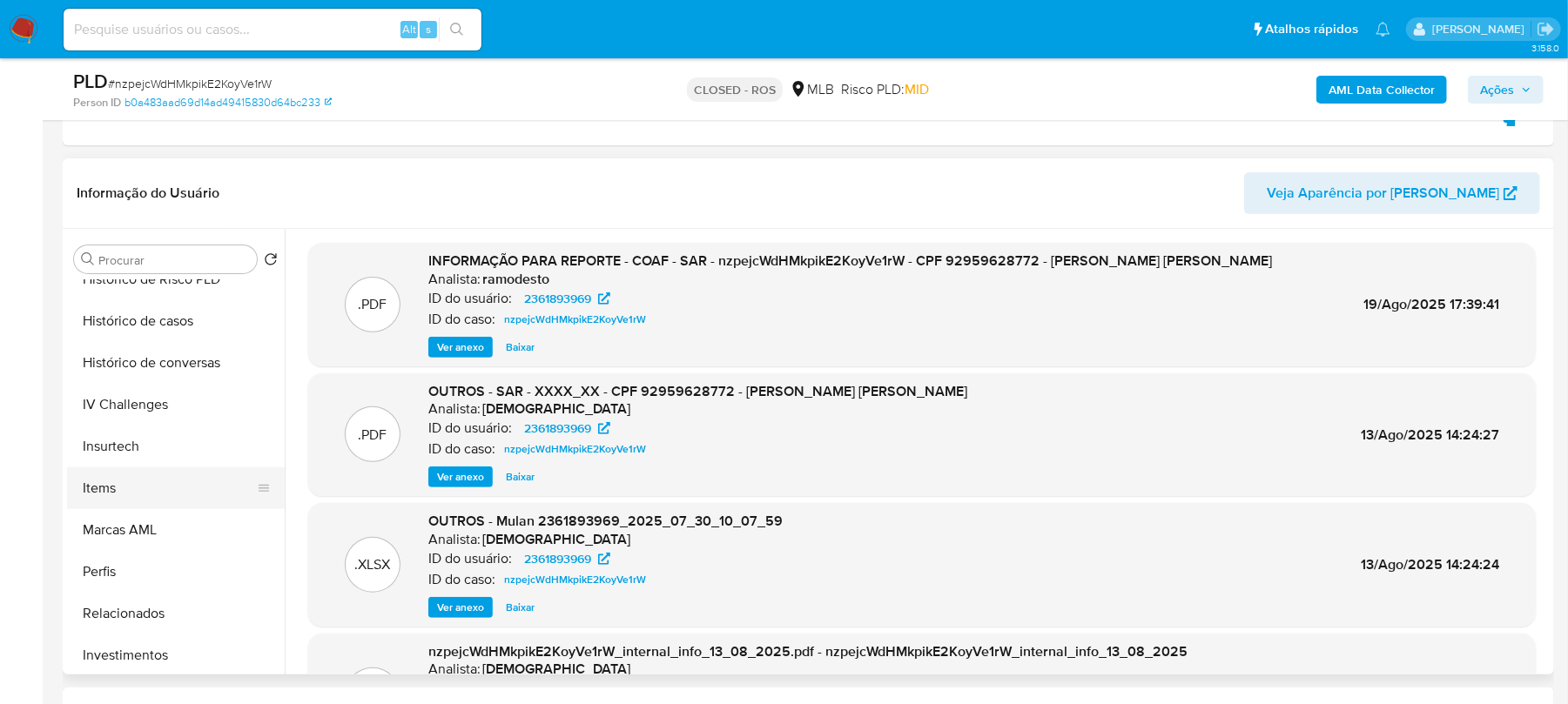
scroll to position [819, 0]
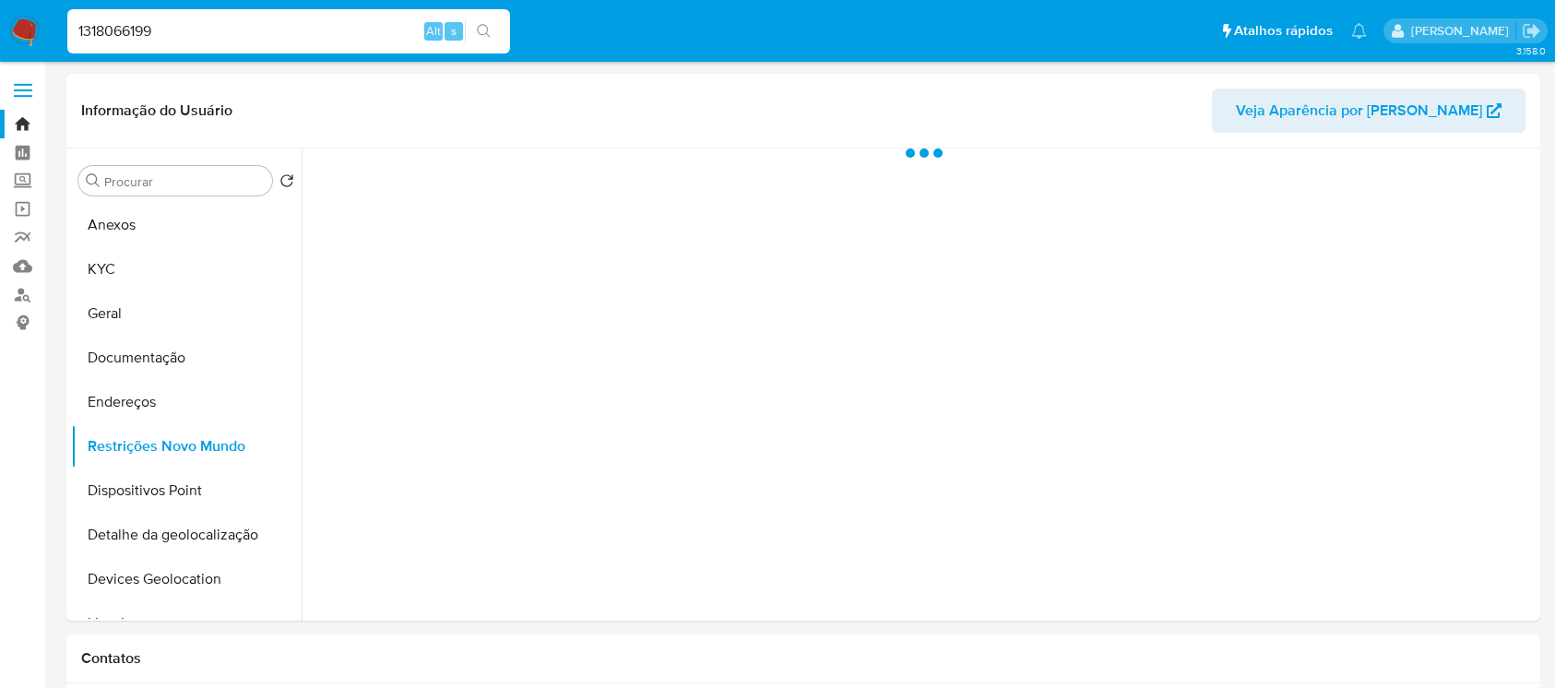
select select "10"
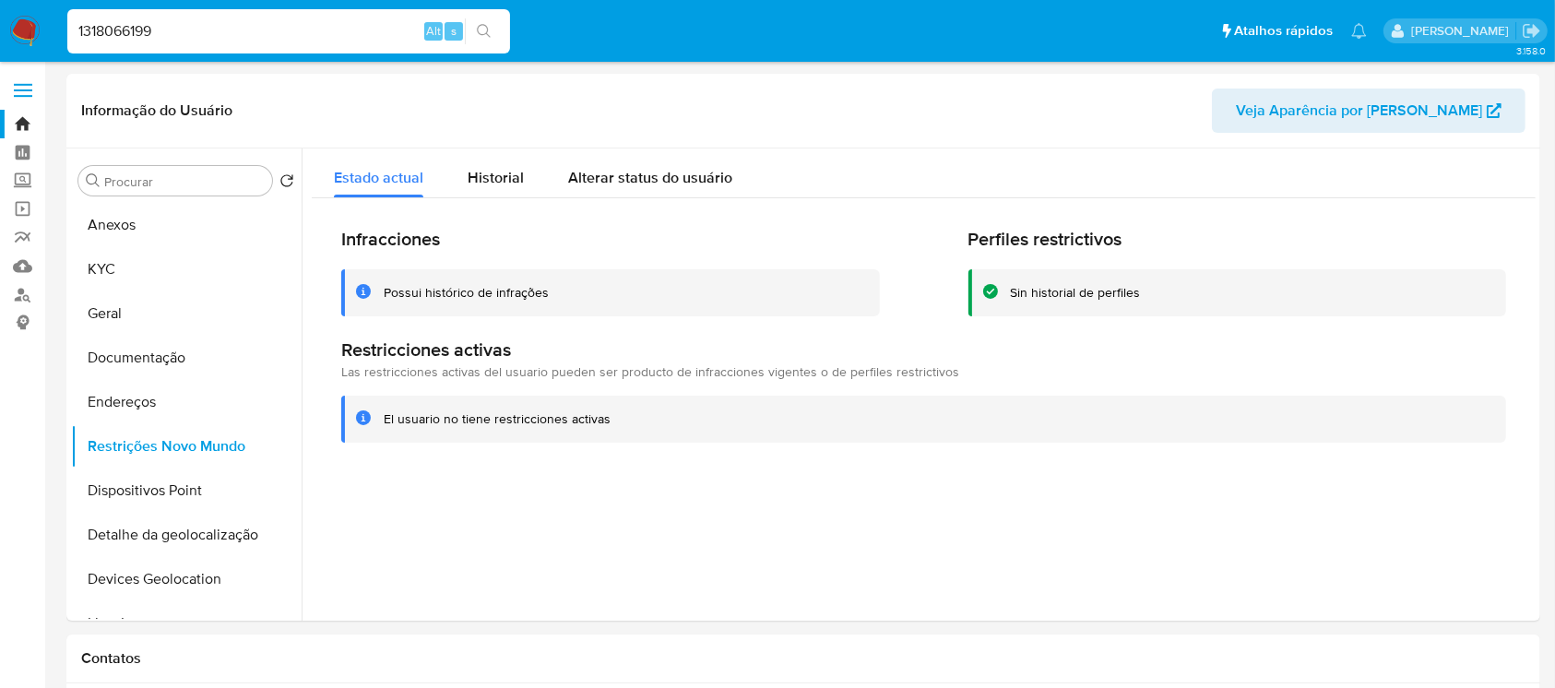
click at [211, 39] on input "1318066199" at bounding box center [288, 31] width 443 height 24
paste input "2455366576"
click at [212, 39] on input "13180661992455366576" at bounding box center [288, 31] width 443 height 24
paste input
type input "2455366576"
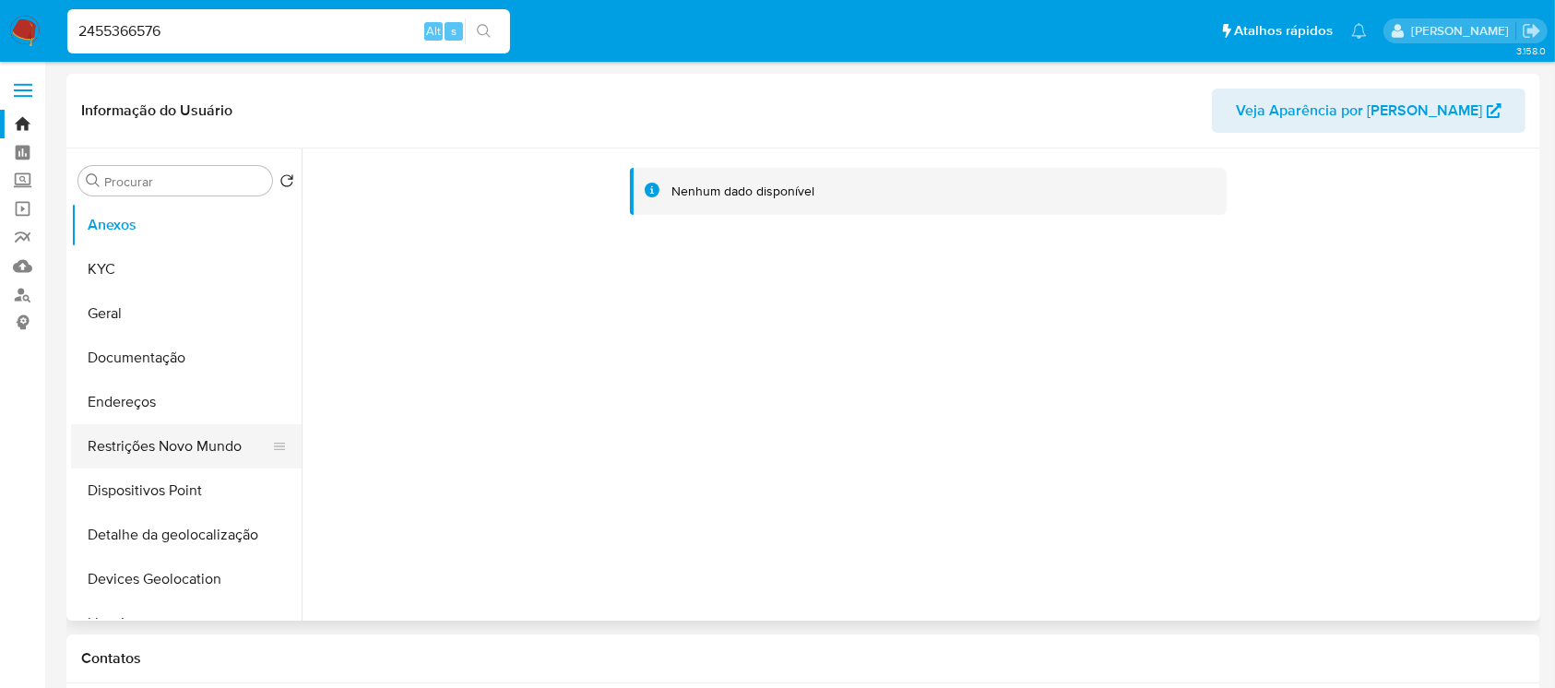
scroll to position [163, 0]
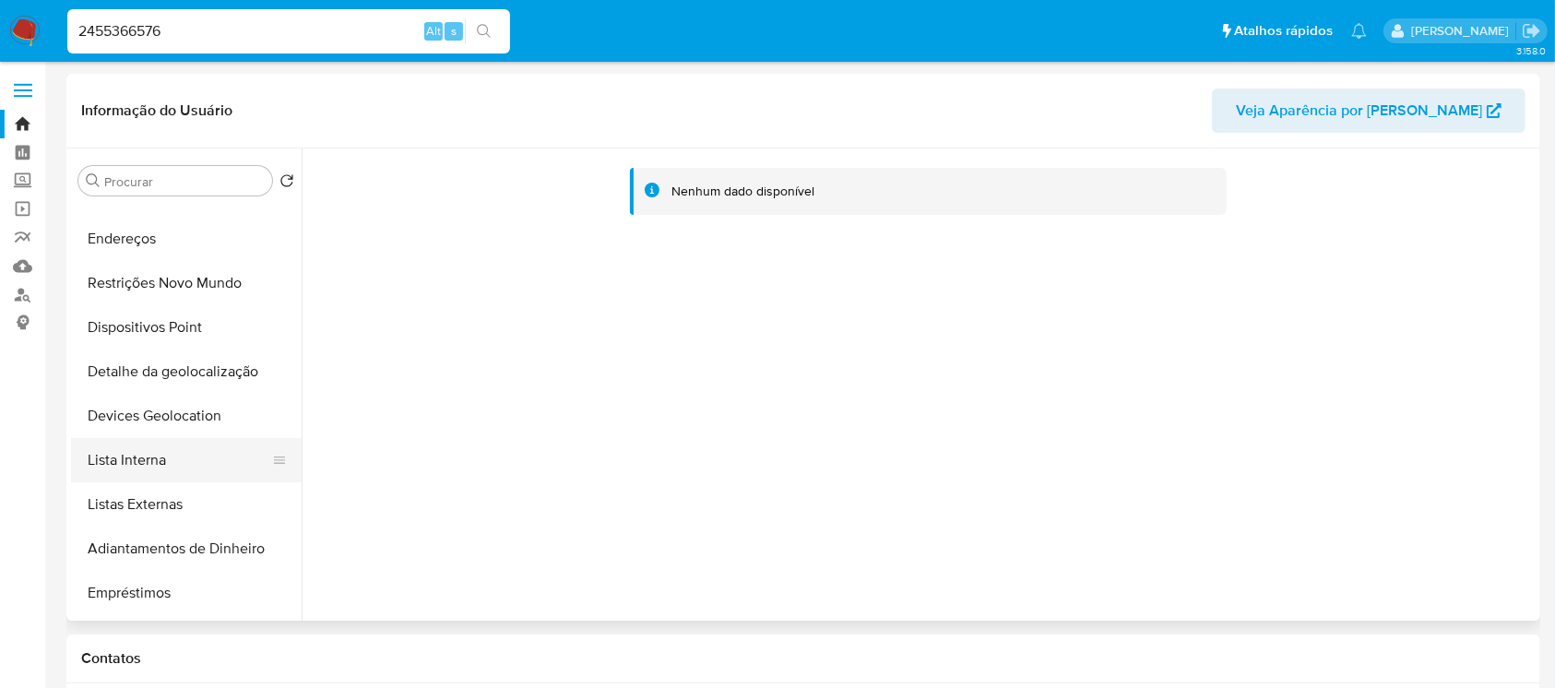
select select "10"
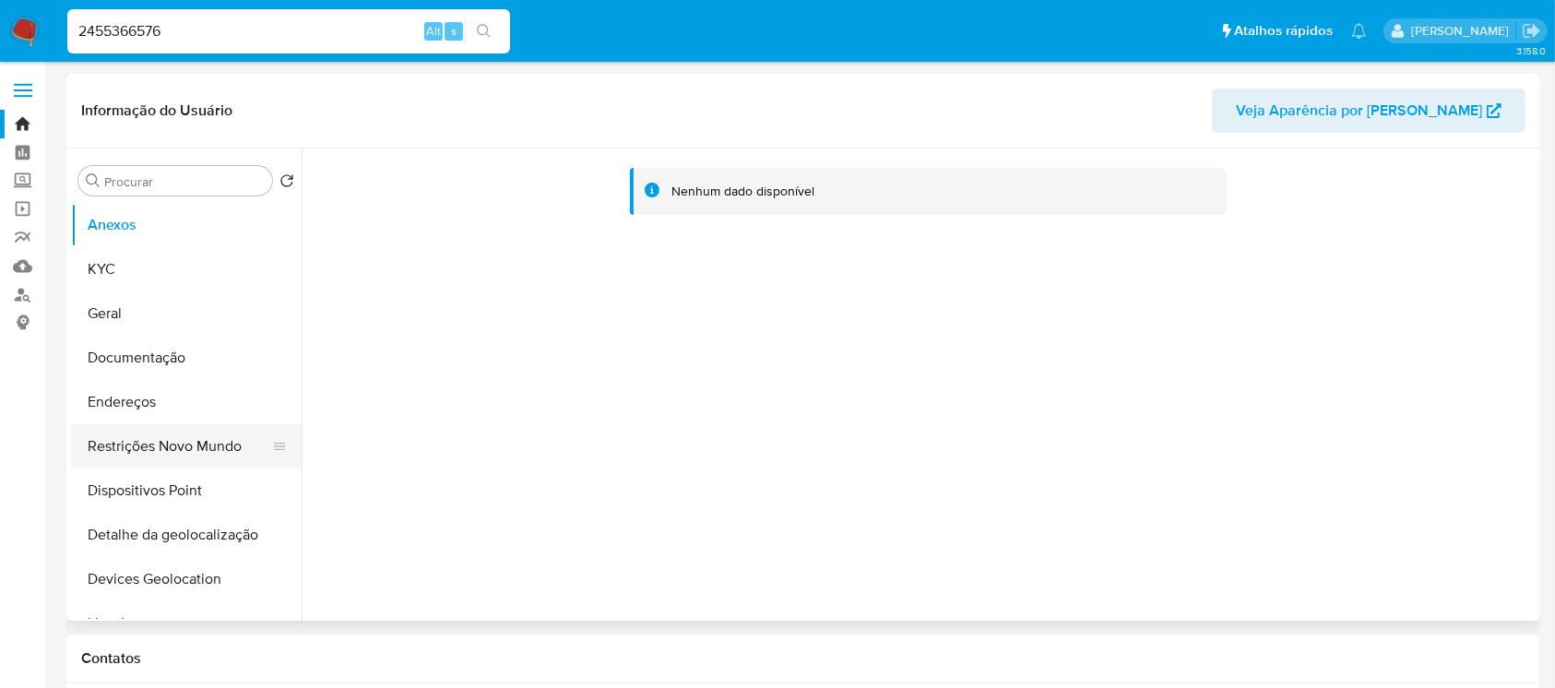
click at [160, 458] on button "Restrições Novo Mundo" at bounding box center [179, 446] width 216 height 44
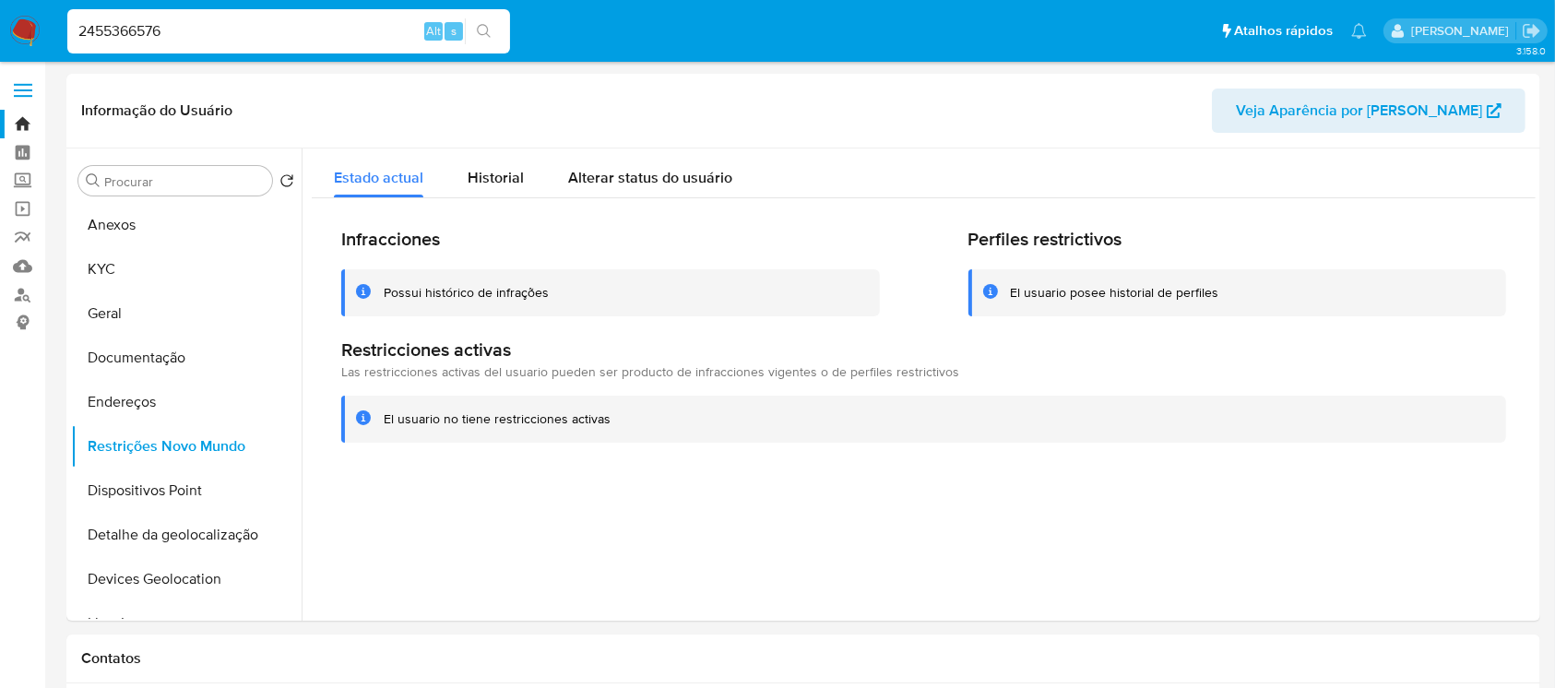
click at [217, 38] on input "2455366576" at bounding box center [288, 31] width 443 height 24
click at [219, 38] on input "2455366576" at bounding box center [288, 31] width 443 height 24
paste input "184678421"
type input "184678421"
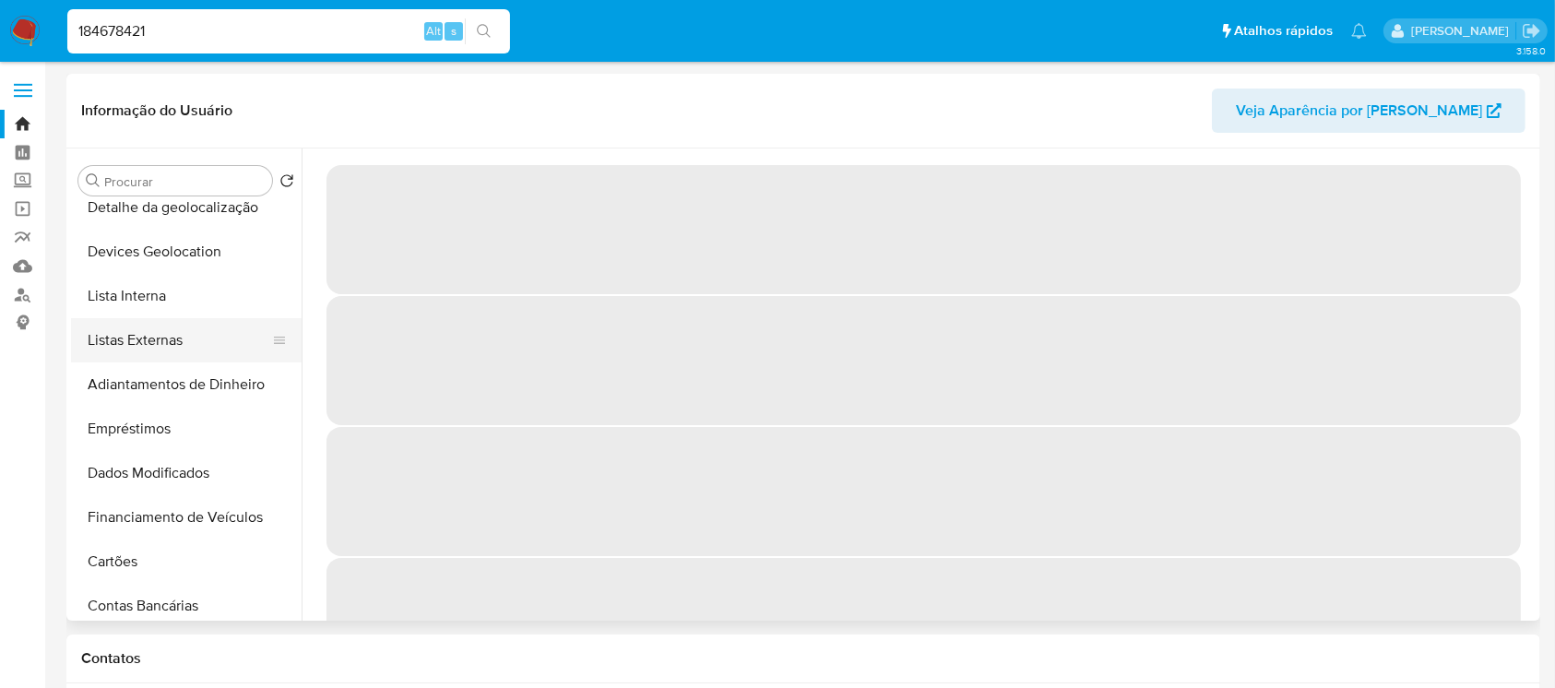
select select "10"
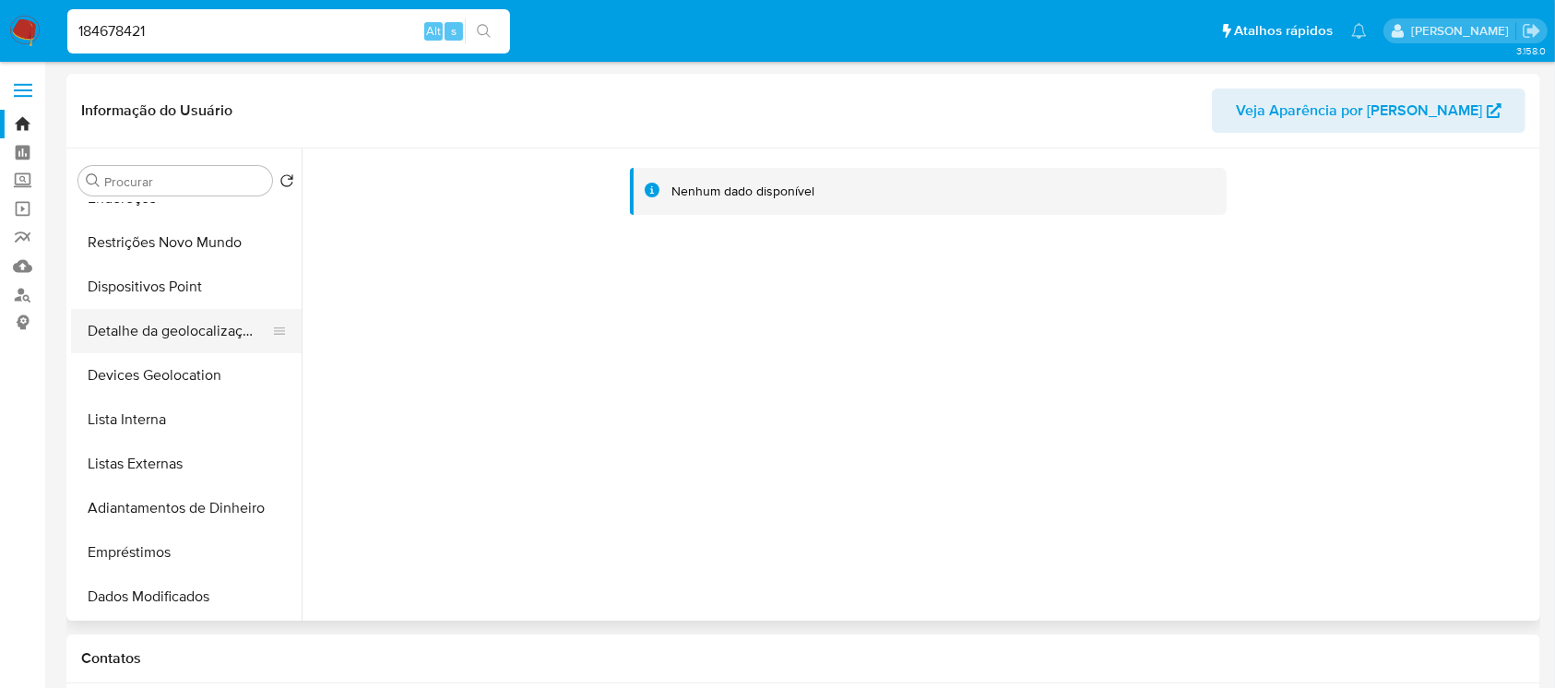
scroll to position [163, 0]
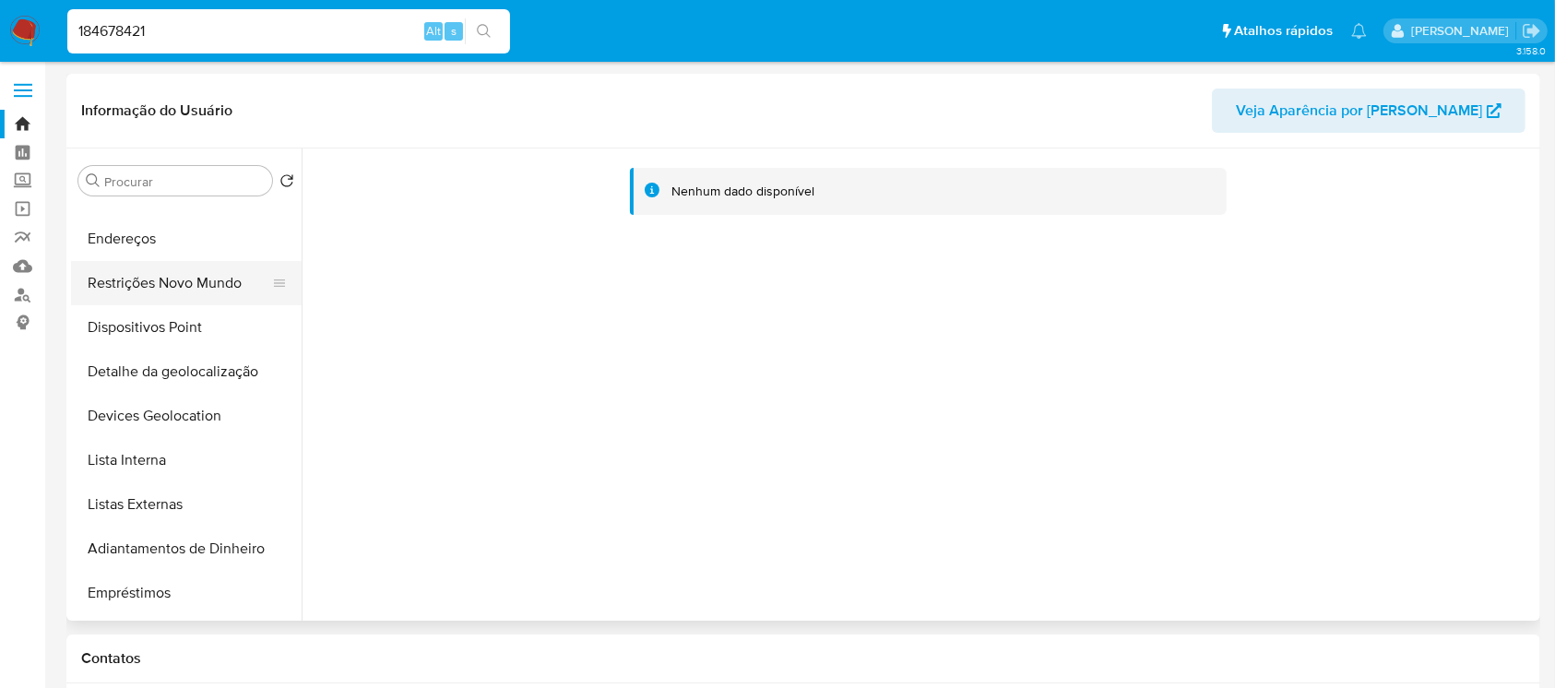
click at [114, 294] on button "Restrições Novo Mundo" at bounding box center [179, 283] width 216 height 44
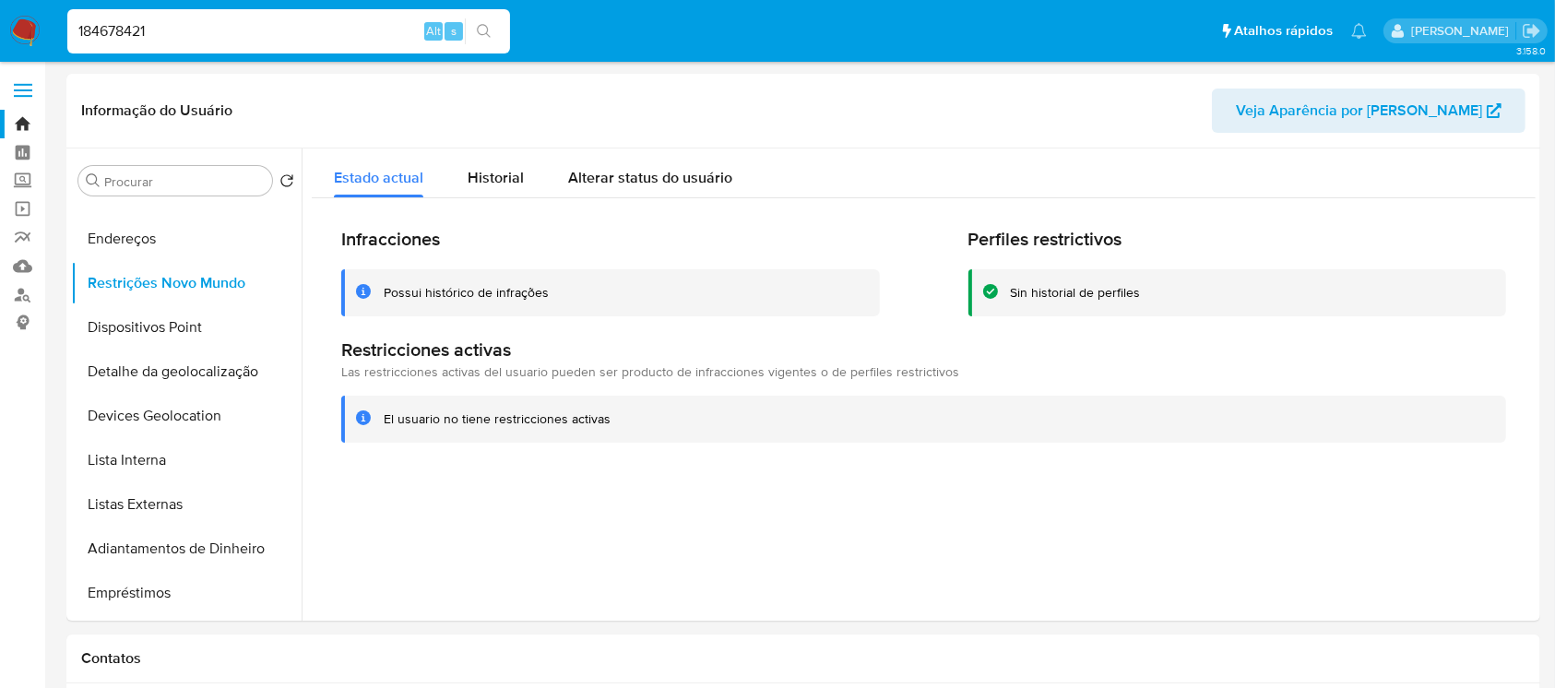
click at [207, 40] on input "184678421" at bounding box center [288, 31] width 443 height 24
paste input "082478798"
type input "1082478798"
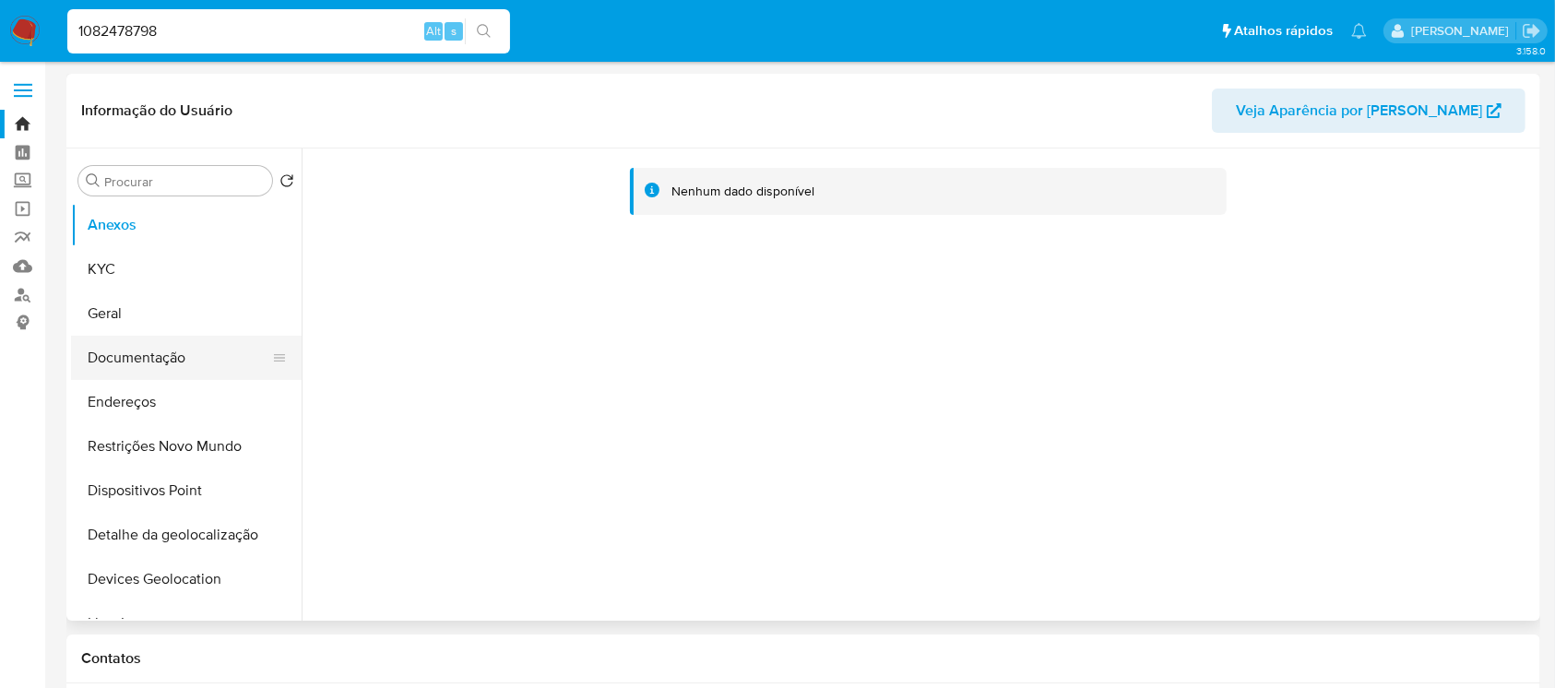
select select "10"
click at [148, 435] on button "Restrições Novo Mundo" at bounding box center [179, 446] width 216 height 44
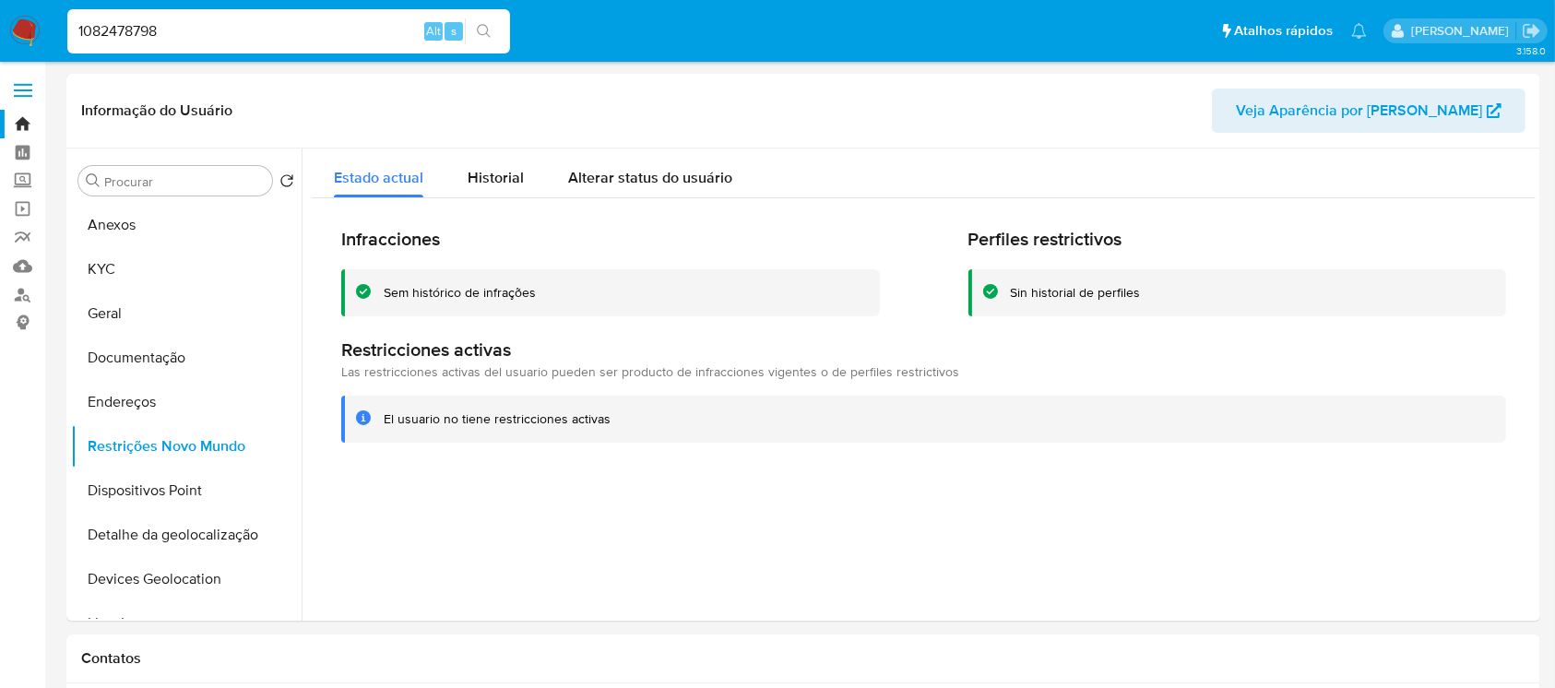
click at [195, 41] on input "1082478798" at bounding box center [288, 31] width 443 height 24
paste input "478207675"
type input "478207675"
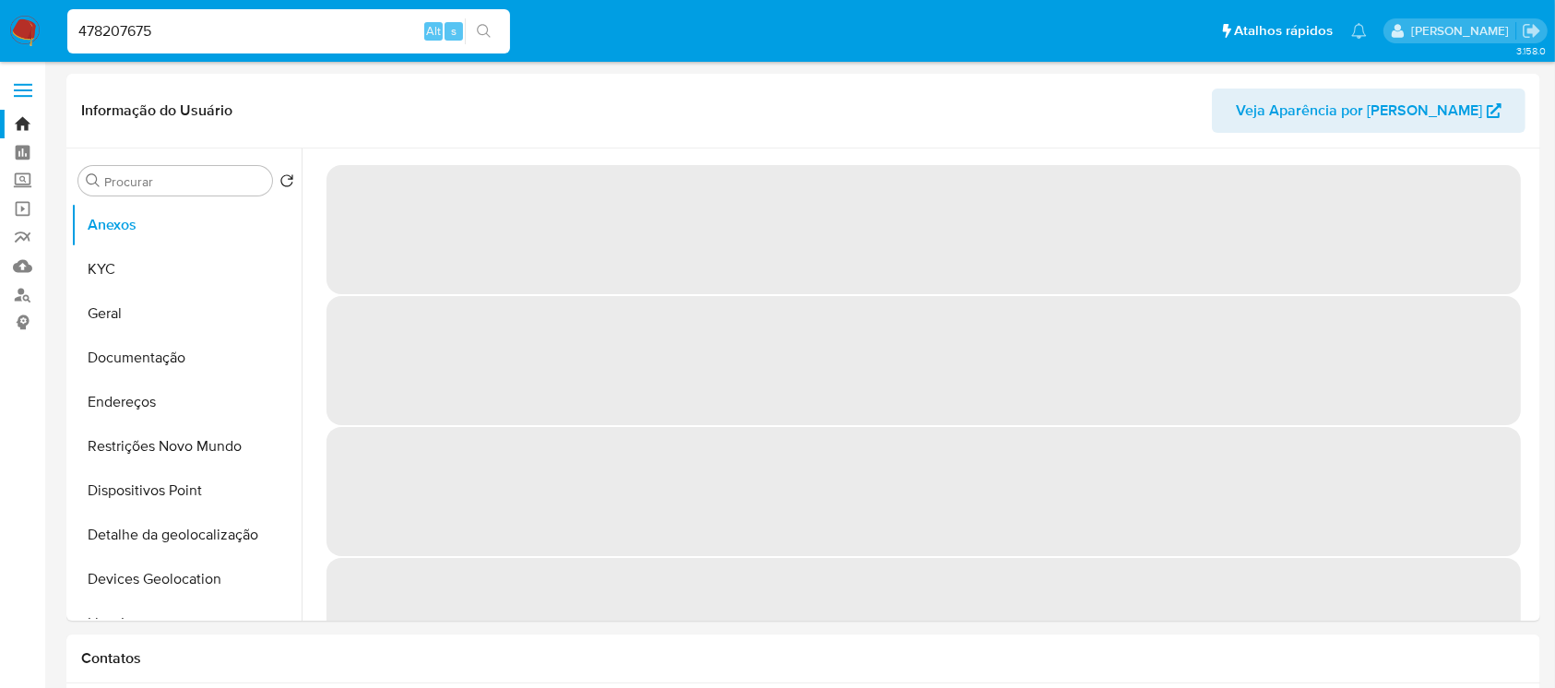
select select "10"
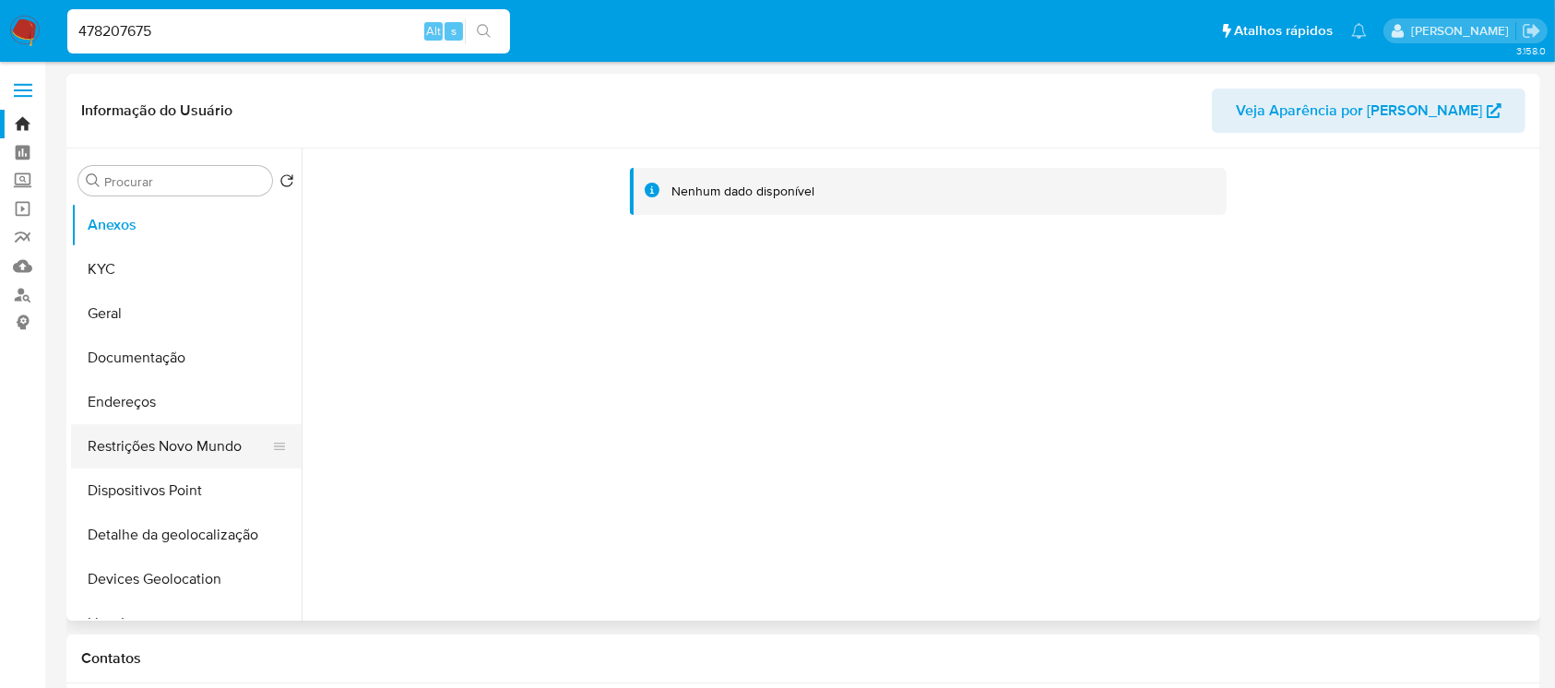
click at [107, 443] on button "Restrições Novo Mundo" at bounding box center [179, 446] width 216 height 44
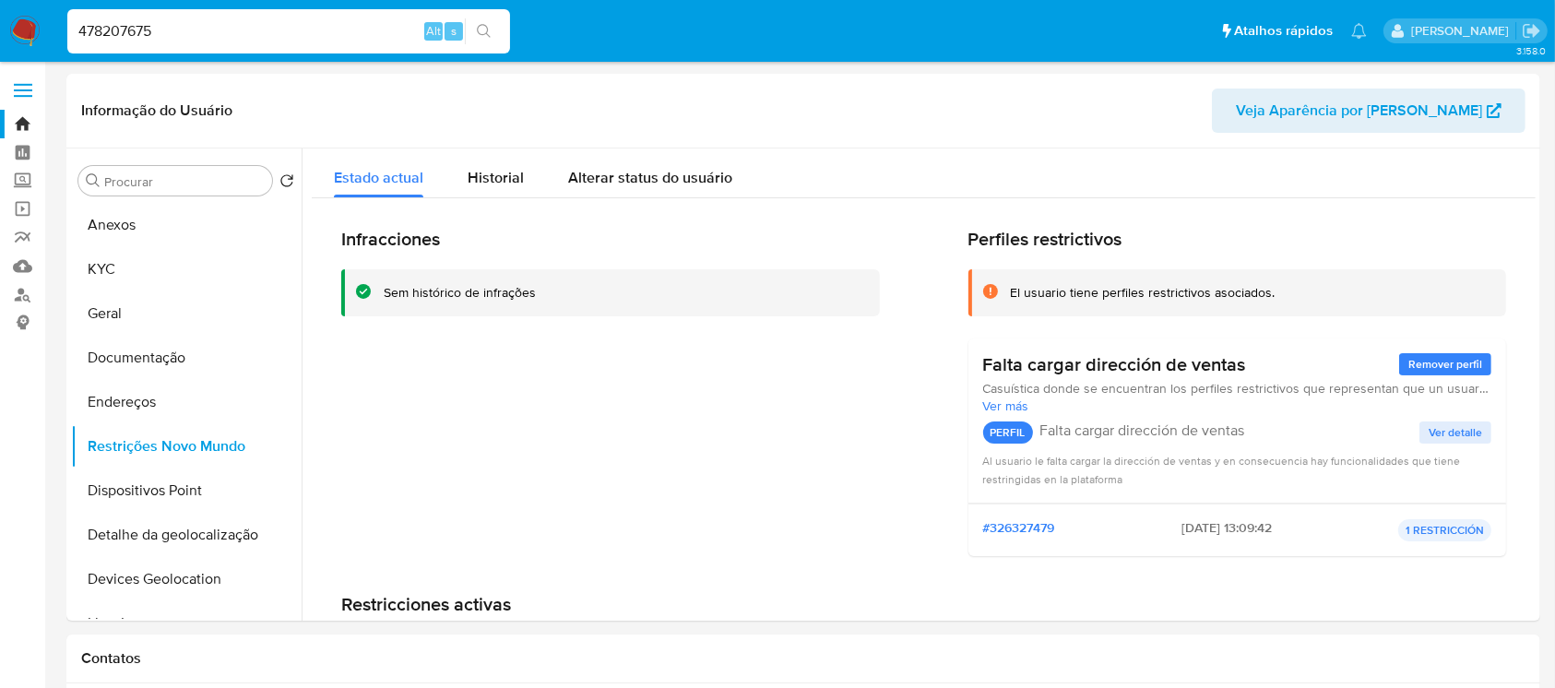
click at [178, 26] on input "478207675" at bounding box center [288, 31] width 443 height 24
paste input "679629672"
type input "679629672"
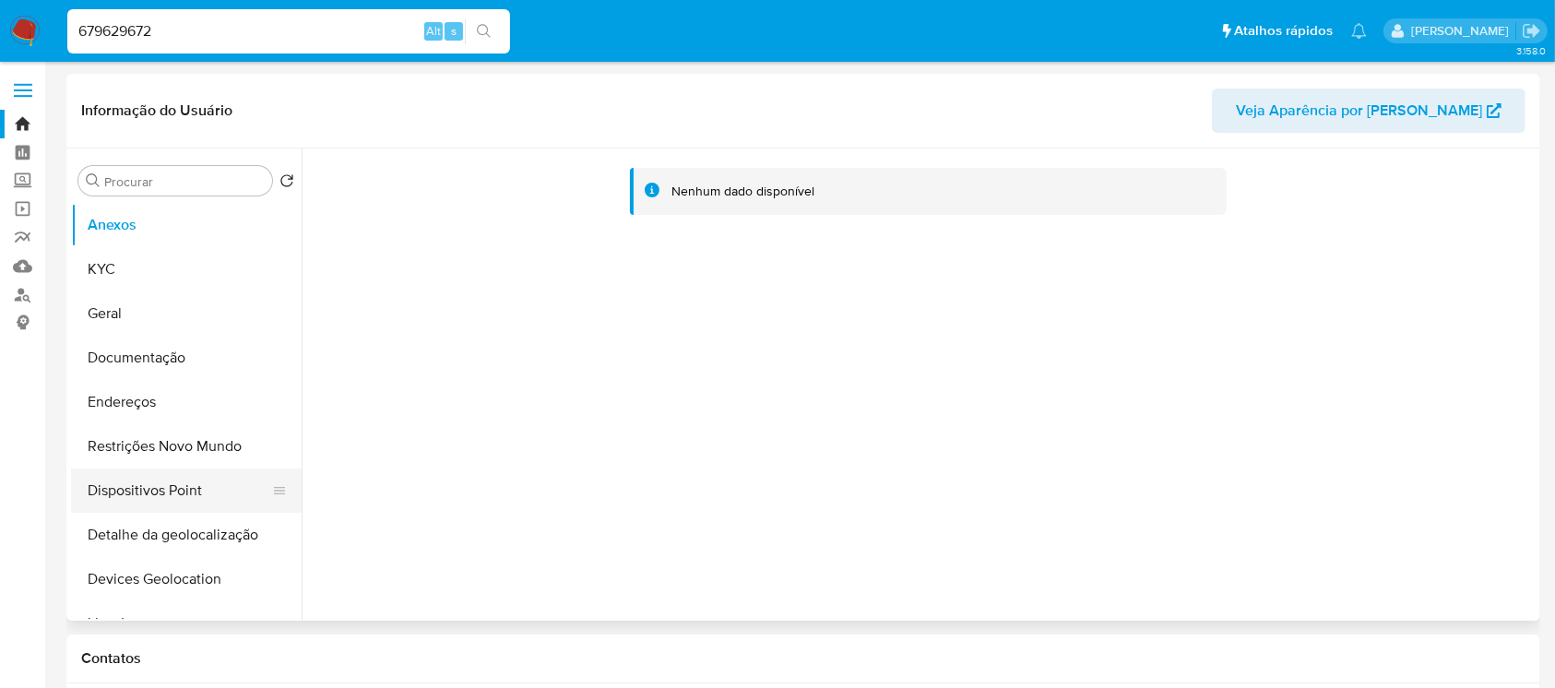
scroll to position [163, 0]
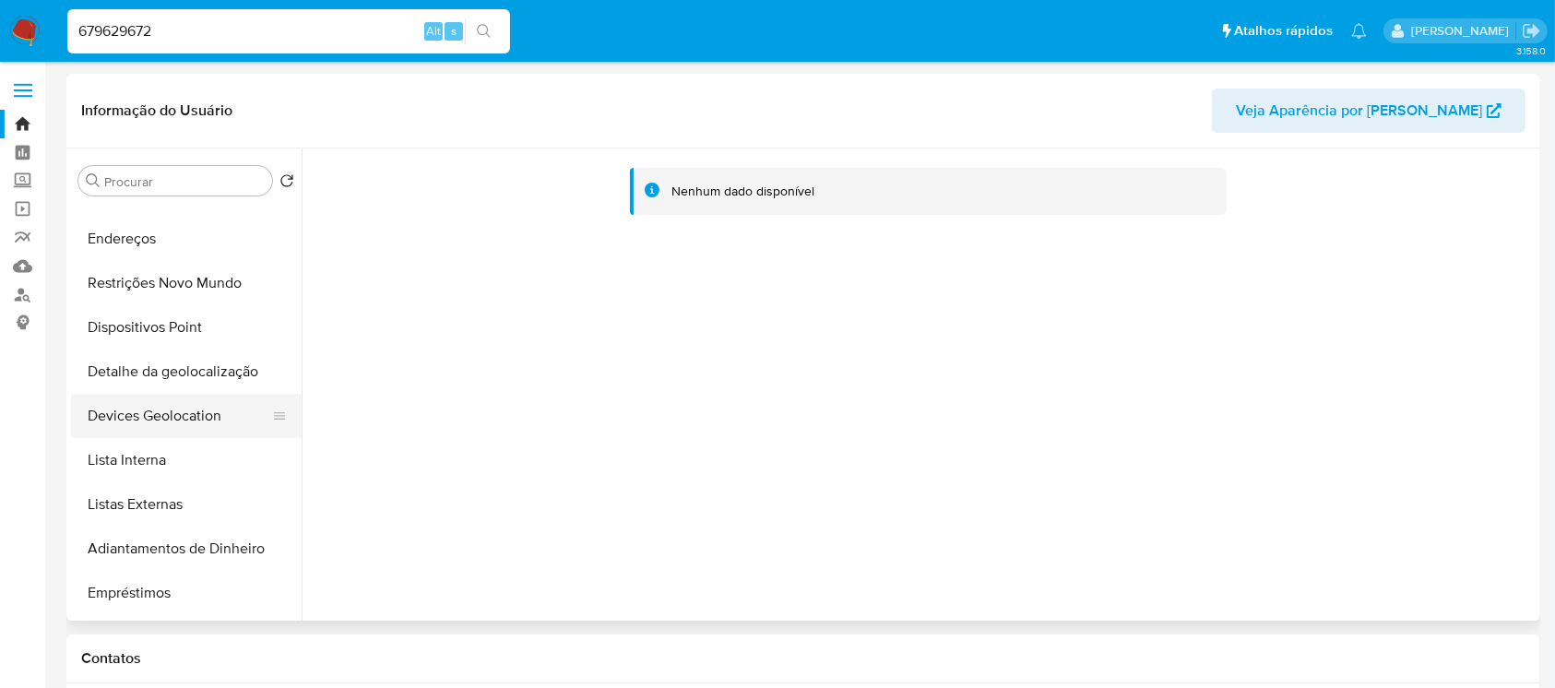
select select "10"
click at [119, 292] on button "Restrições Novo Mundo" at bounding box center [179, 283] width 216 height 44
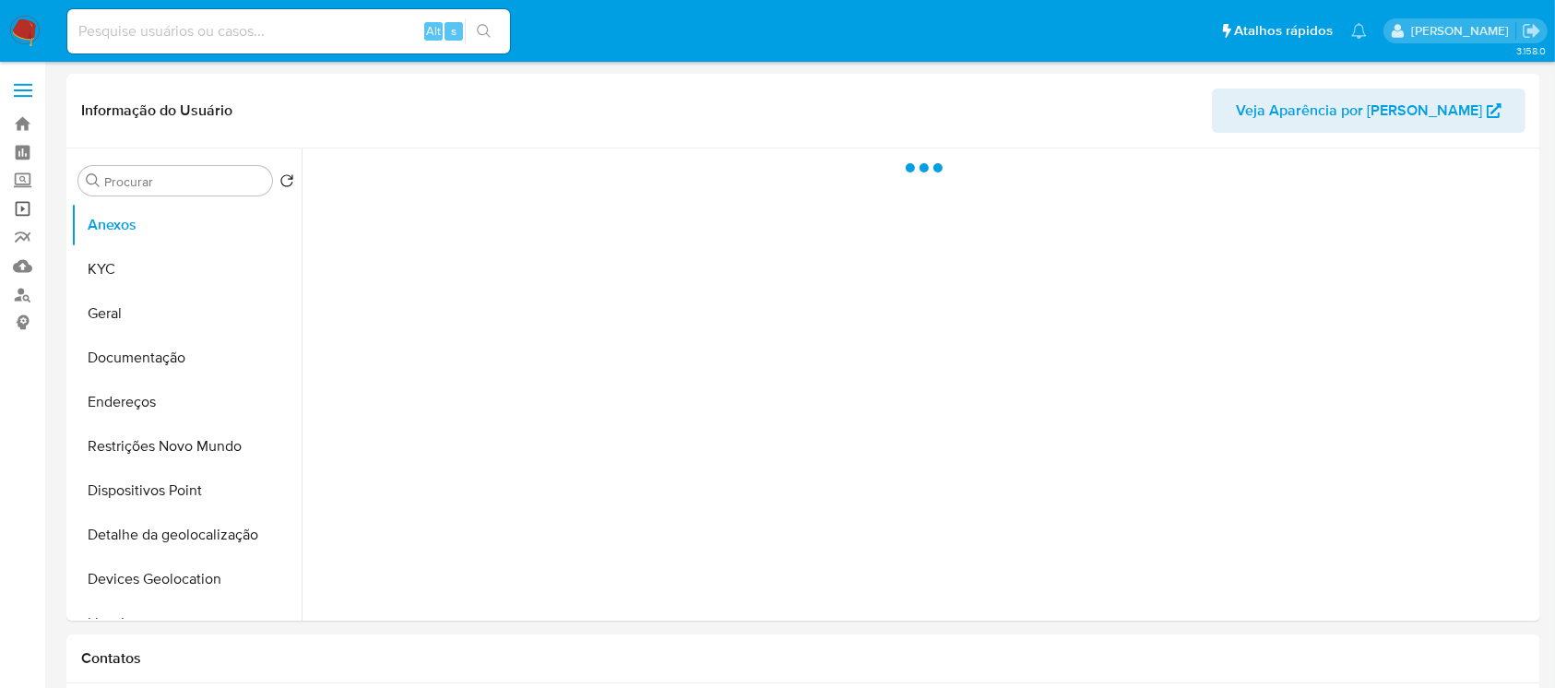
click at [22, 212] on link "Operações em massa" at bounding box center [109, 209] width 219 height 29
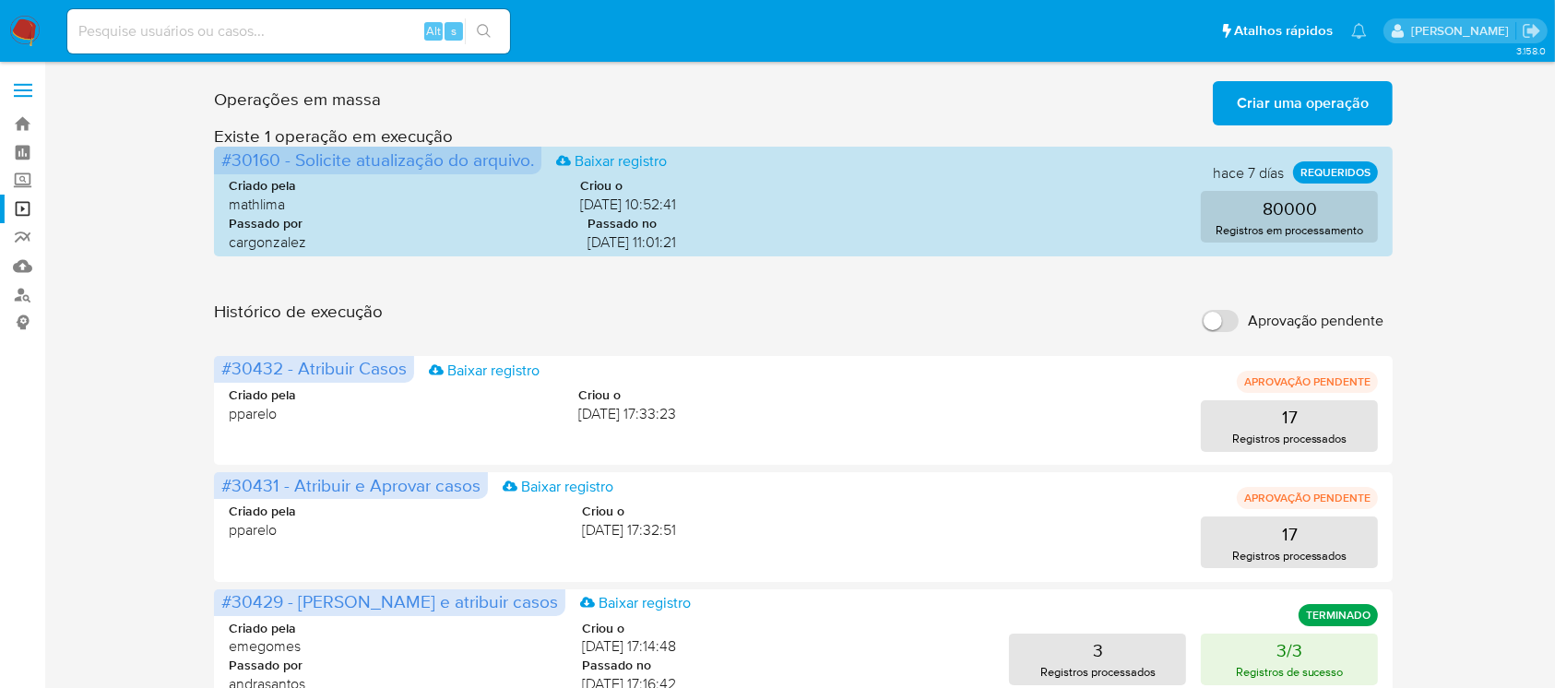
click at [1278, 108] on span "Criar uma operação" at bounding box center [1302, 103] width 132 height 41
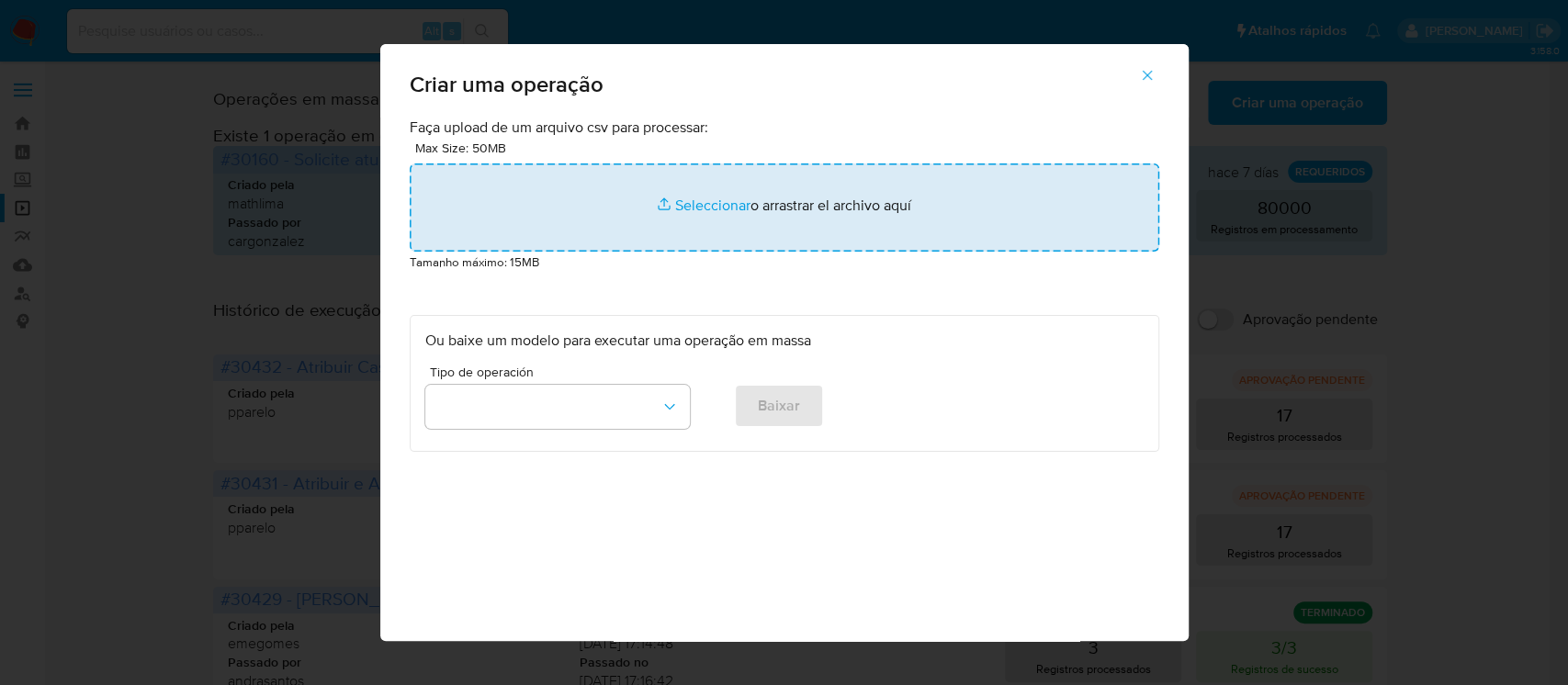
click at [666, 209] on input "file" at bounding box center [784, 207] width 749 height 89
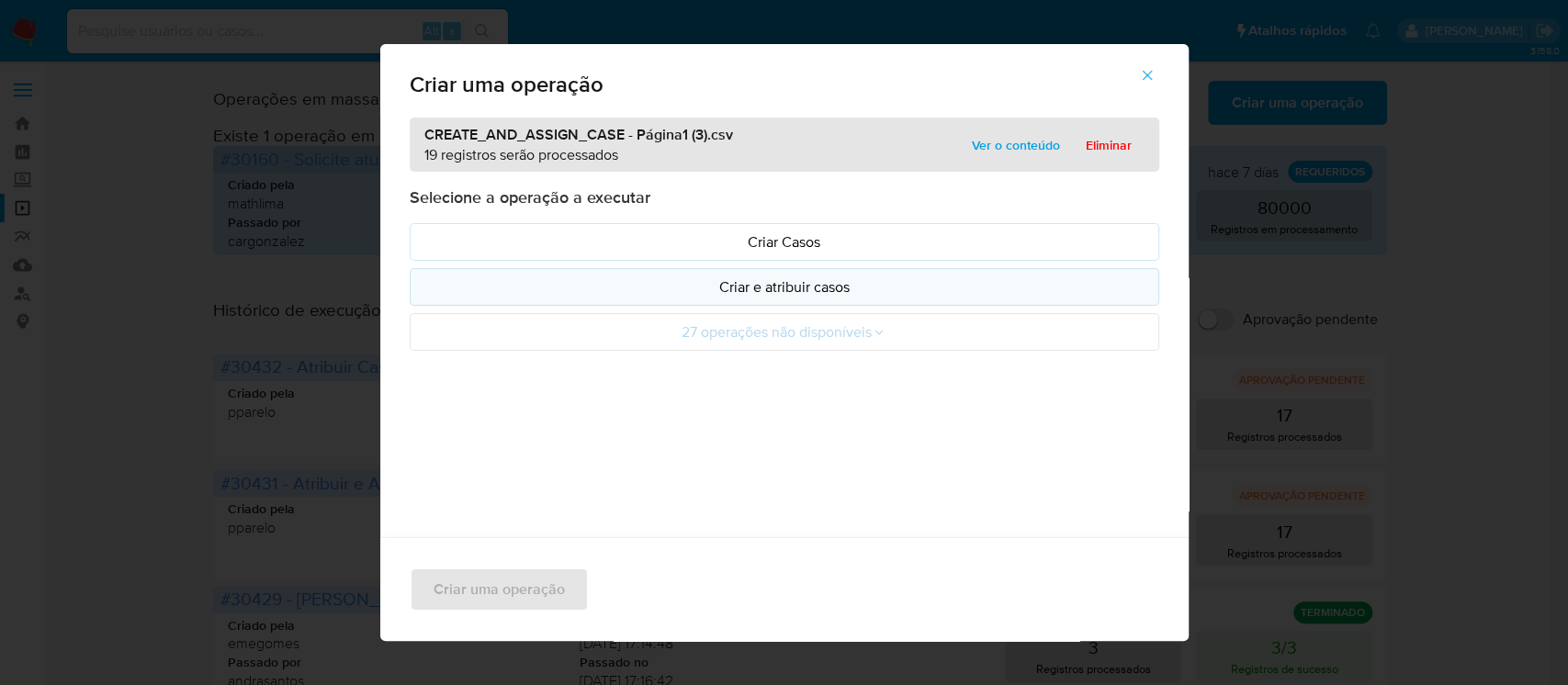
click at [772, 289] on p "Criar e atribuir casos" at bounding box center [784, 287] width 718 height 21
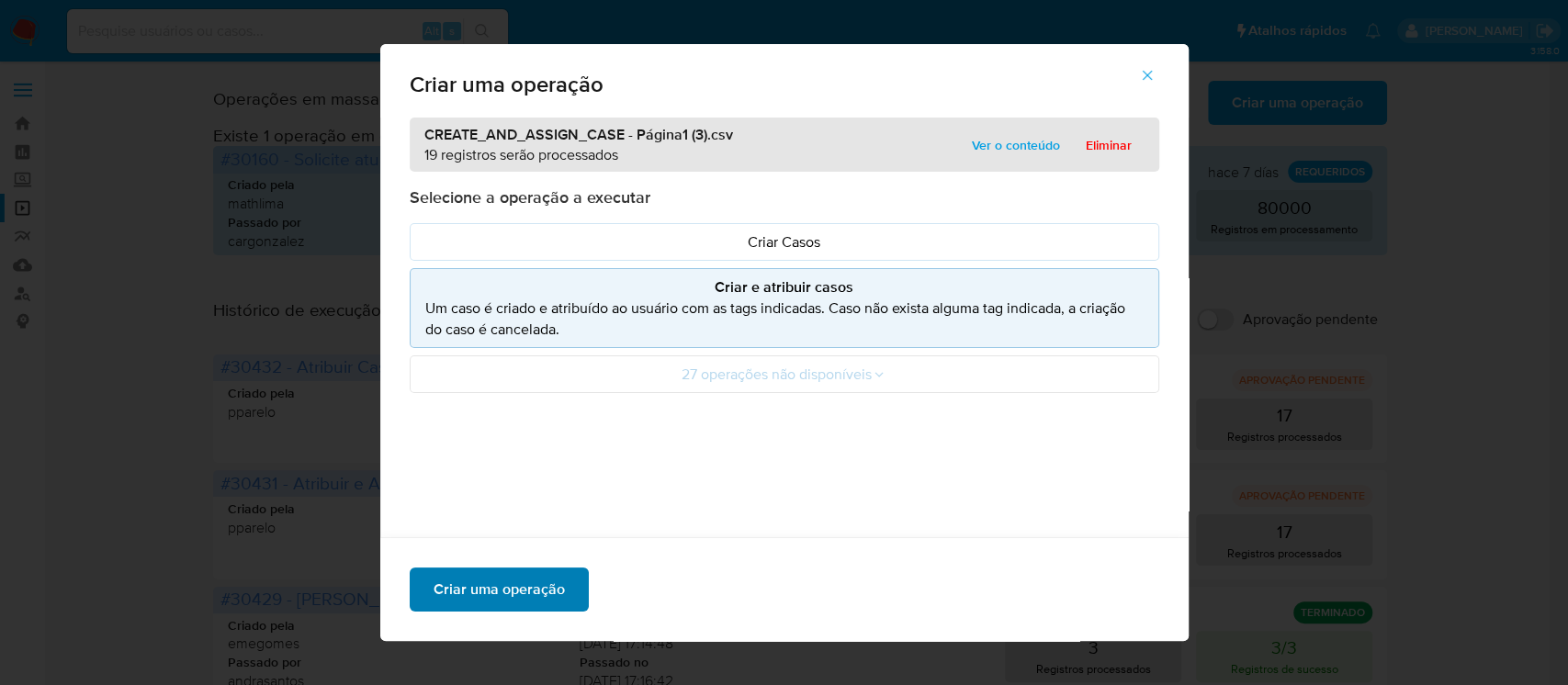
click at [490, 594] on span "Criar uma operação" at bounding box center [499, 589] width 131 height 41
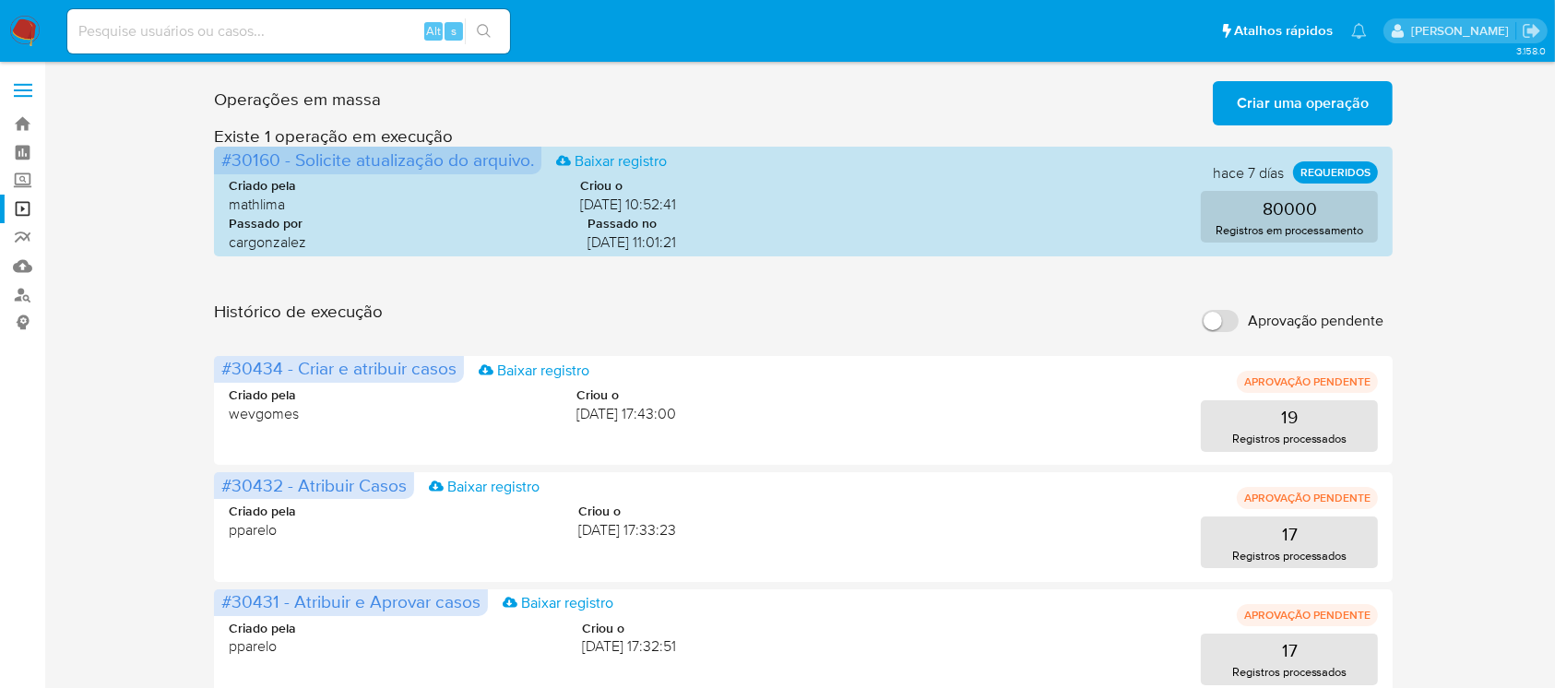
click at [159, 37] on input at bounding box center [288, 31] width 443 height 24
paste input "1372517964,SUB,Instituição subadquirente/subcredenciador"
type input "1372517964,SUB,Instituição subadquirente/subcredenciador"
click at [162, 38] on input "1372517964,SUB,Instituição subadquirente/subcredenciador" at bounding box center [288, 31] width 443 height 24
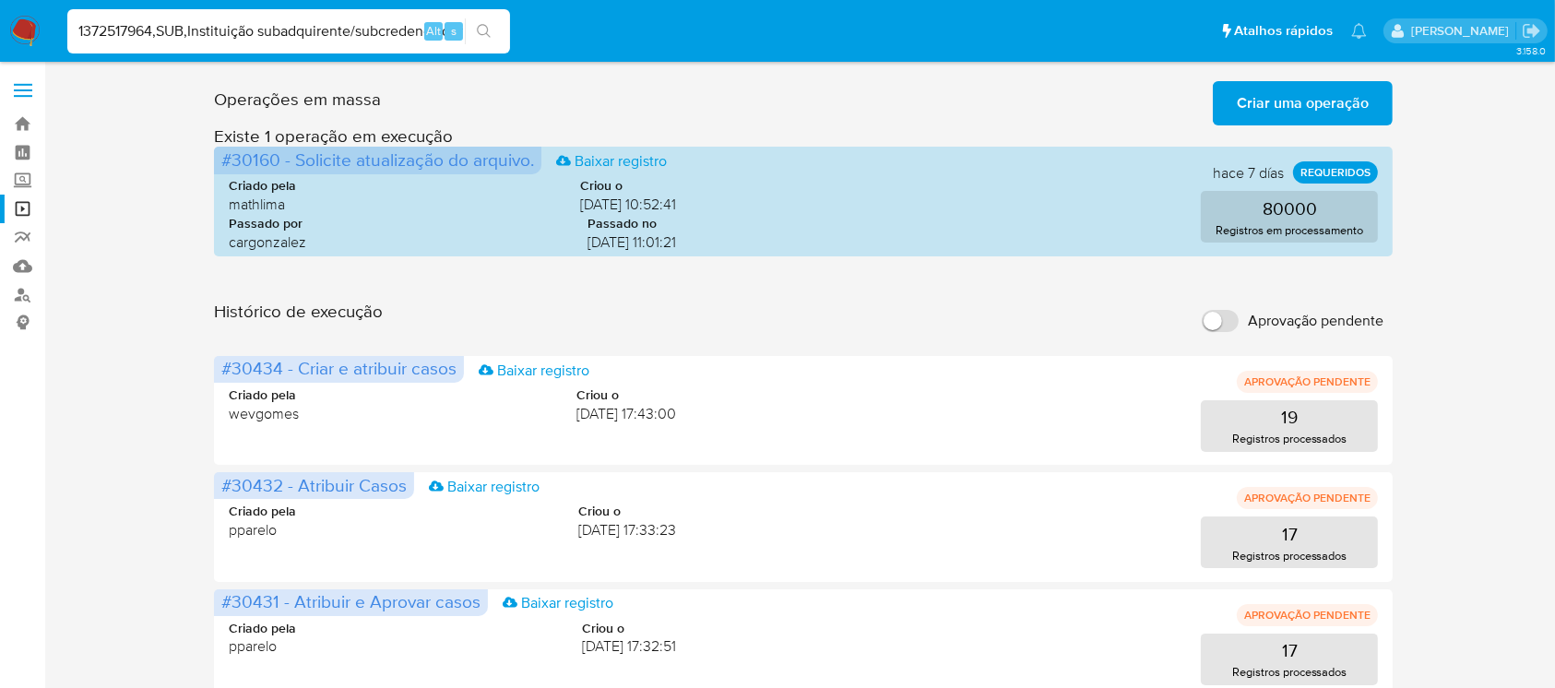
click at [162, 38] on input "1372517964,SUB,Instituição subadquirente/subcredenciador" at bounding box center [288, 31] width 443 height 24
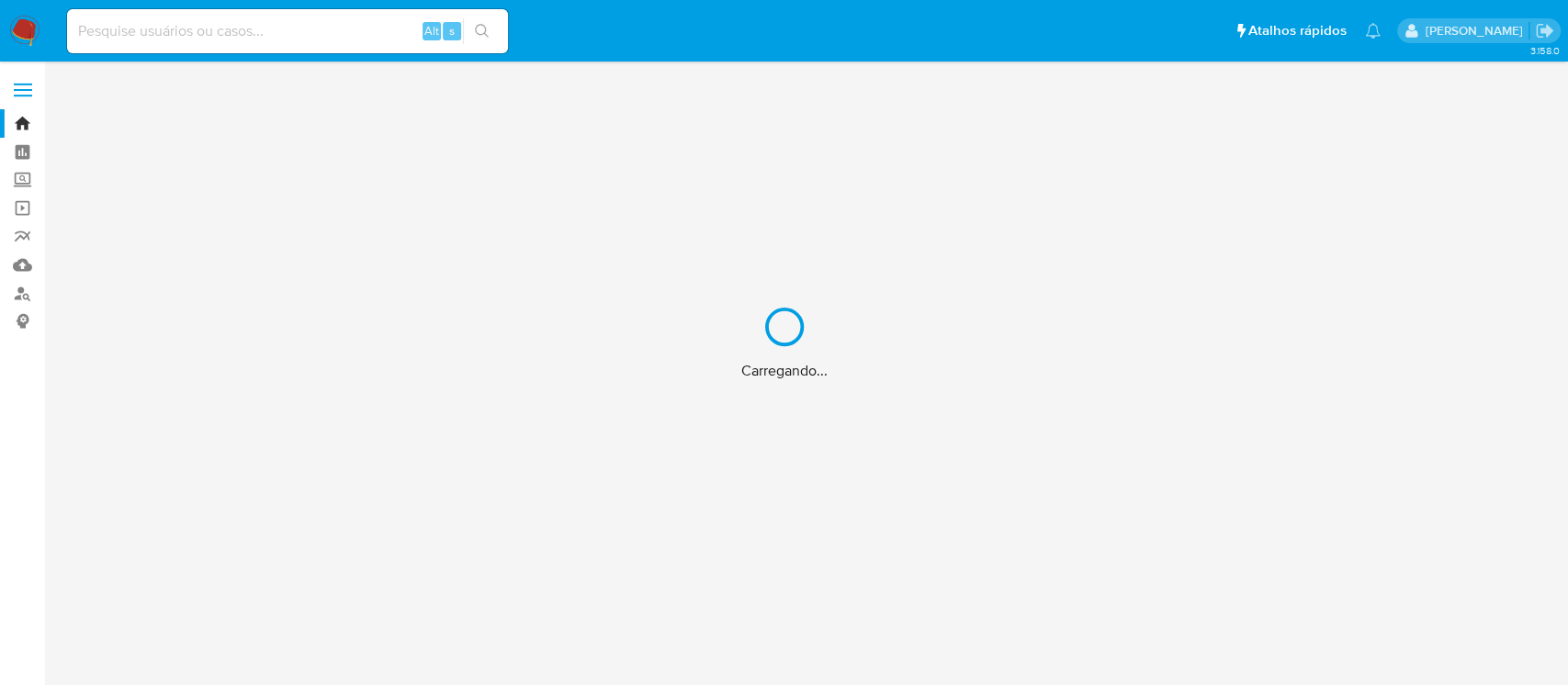
click at [196, 36] on div "Carregando..." at bounding box center [784, 342] width 1568 height 685
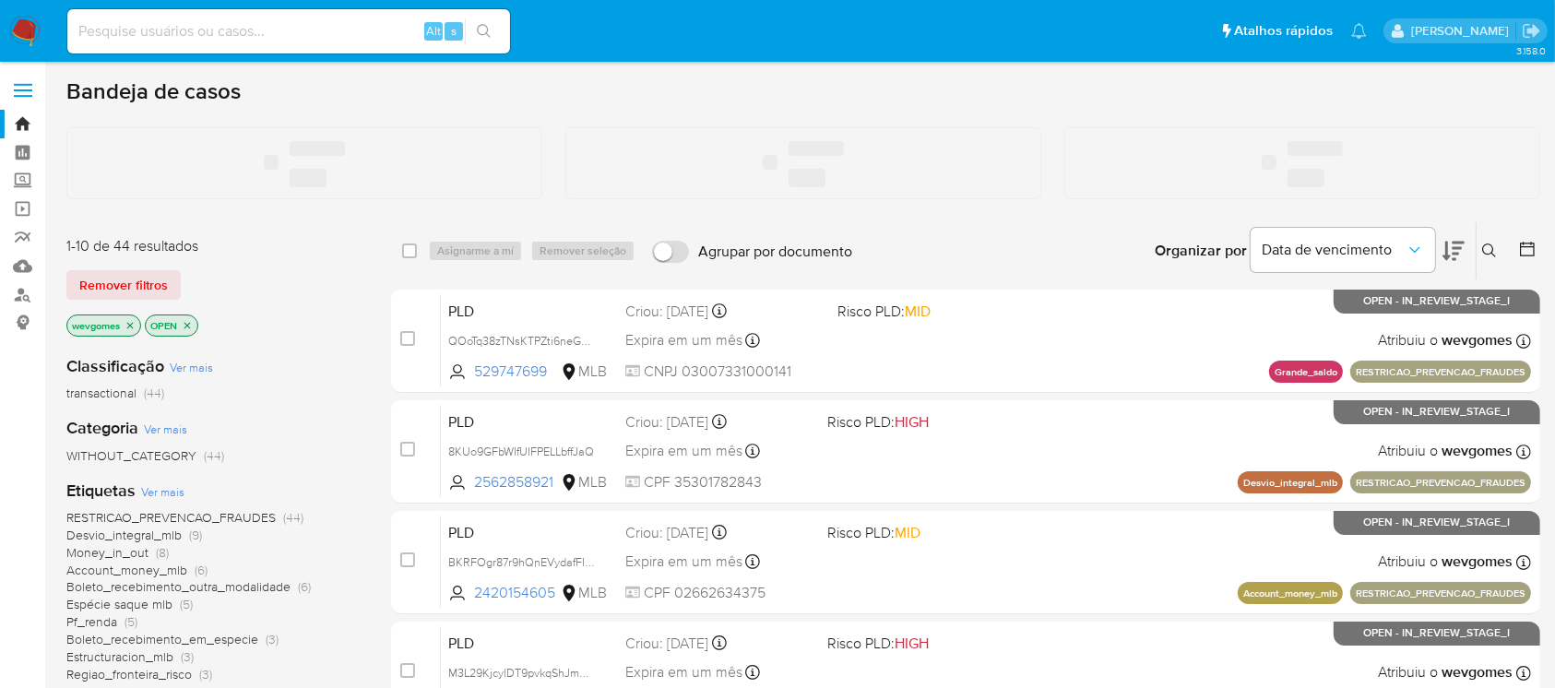
click at [162, 33] on input at bounding box center [288, 31] width 443 height 24
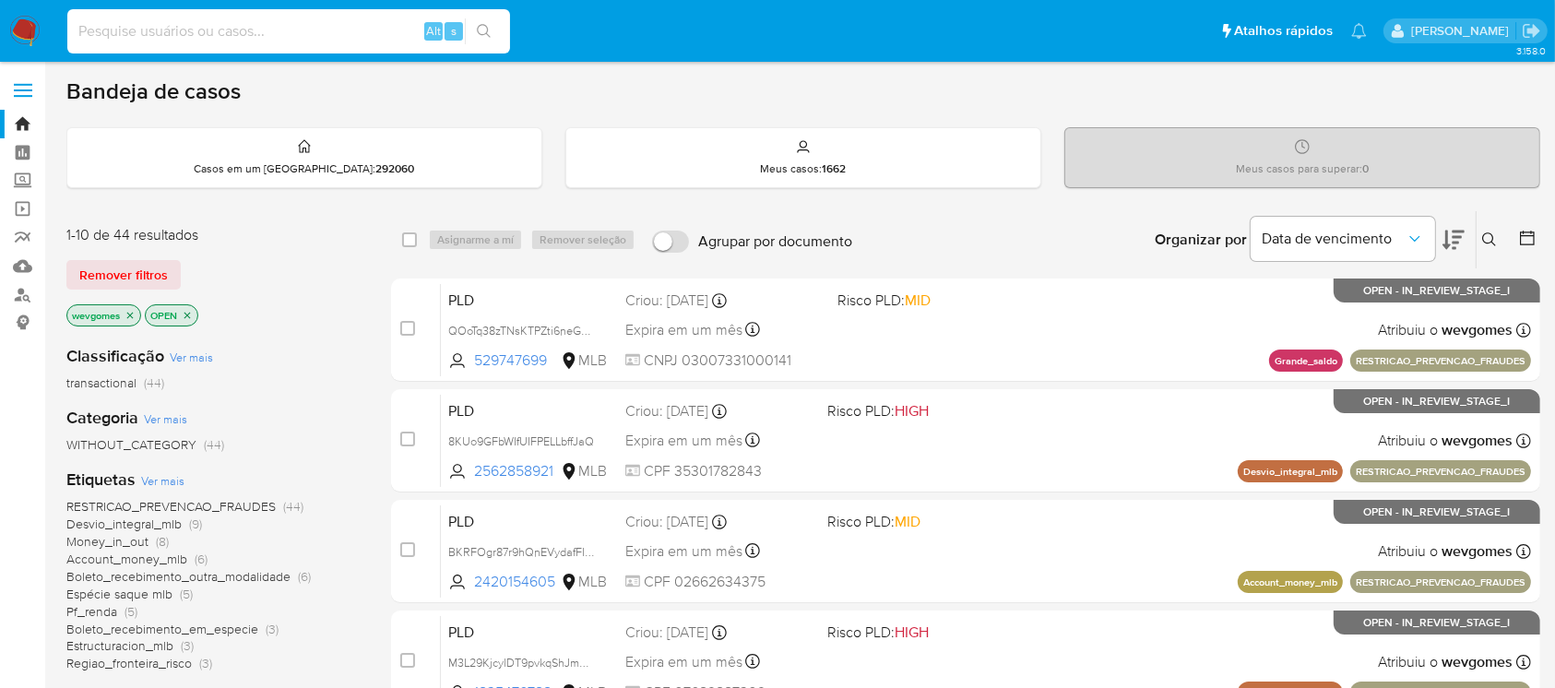
paste input "1372517964,SUB,Instituição subadquirente/subcredenciador"
drag, startPoint x: 158, startPoint y: 31, endPoint x: 523, endPoint y: 22, distance: 365.2
click at [522, 22] on ul "Pausado Ver notificaciones 1372517964,SUB,Instituição subadquirente/subcredenci…" at bounding box center [717, 30] width 1318 height 46
type input "1372517964"
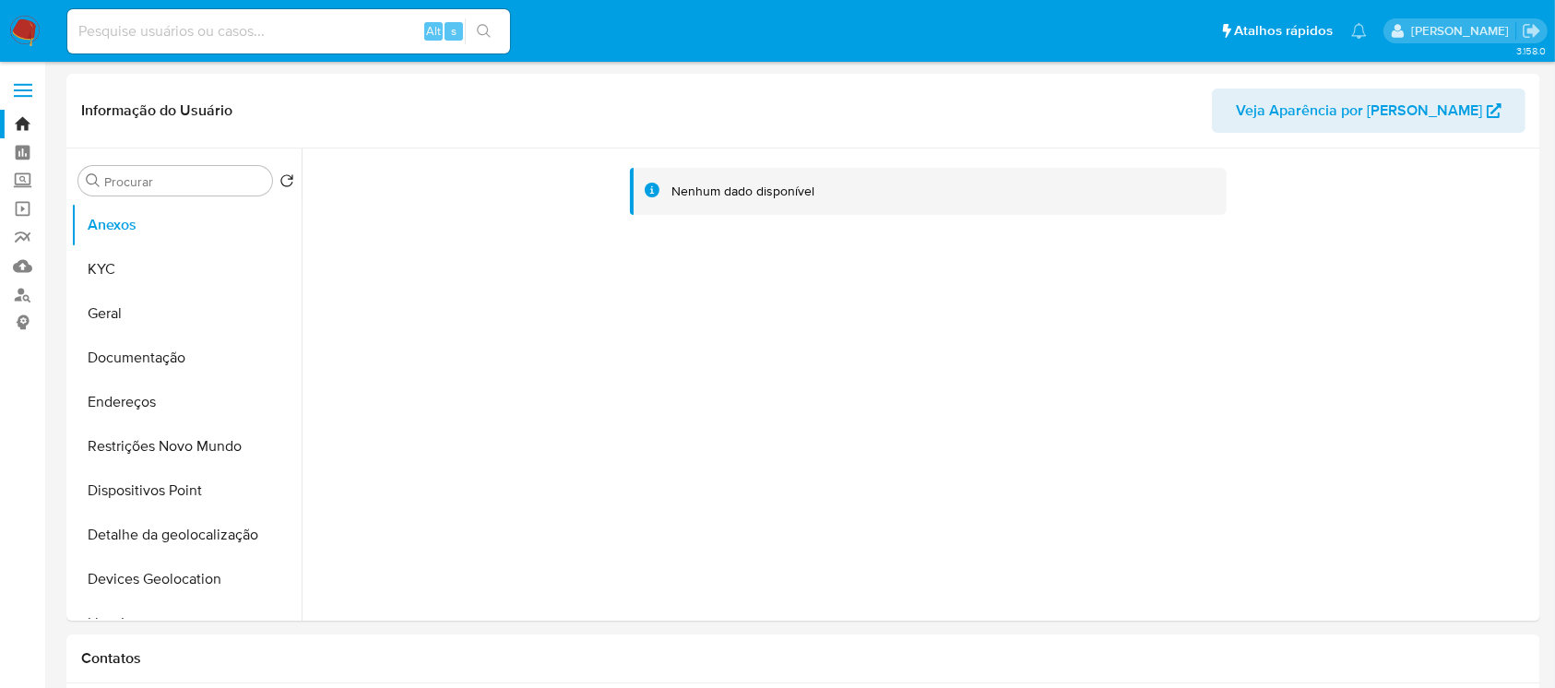
select select "10"
click at [126, 310] on button "Geral" at bounding box center [179, 313] width 216 height 44
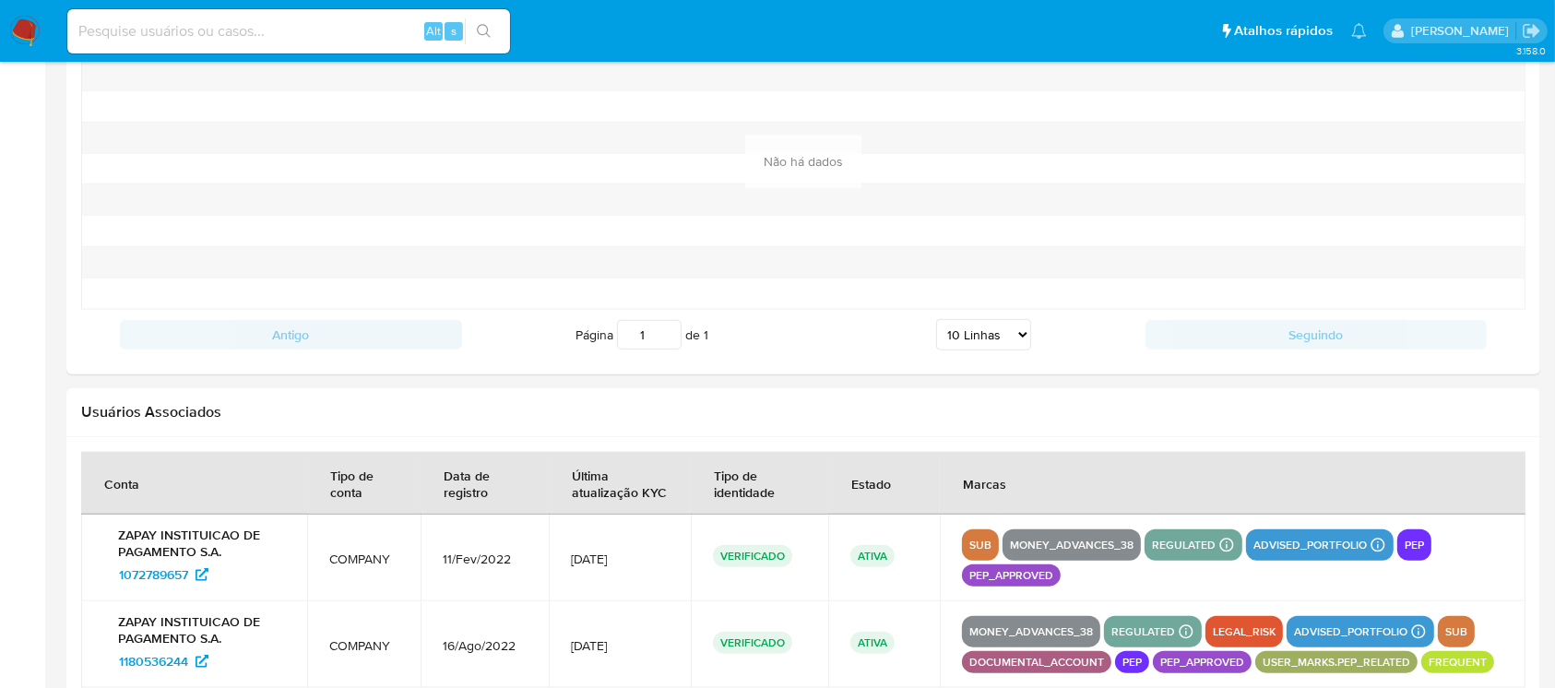
scroll to position [2294, 0]
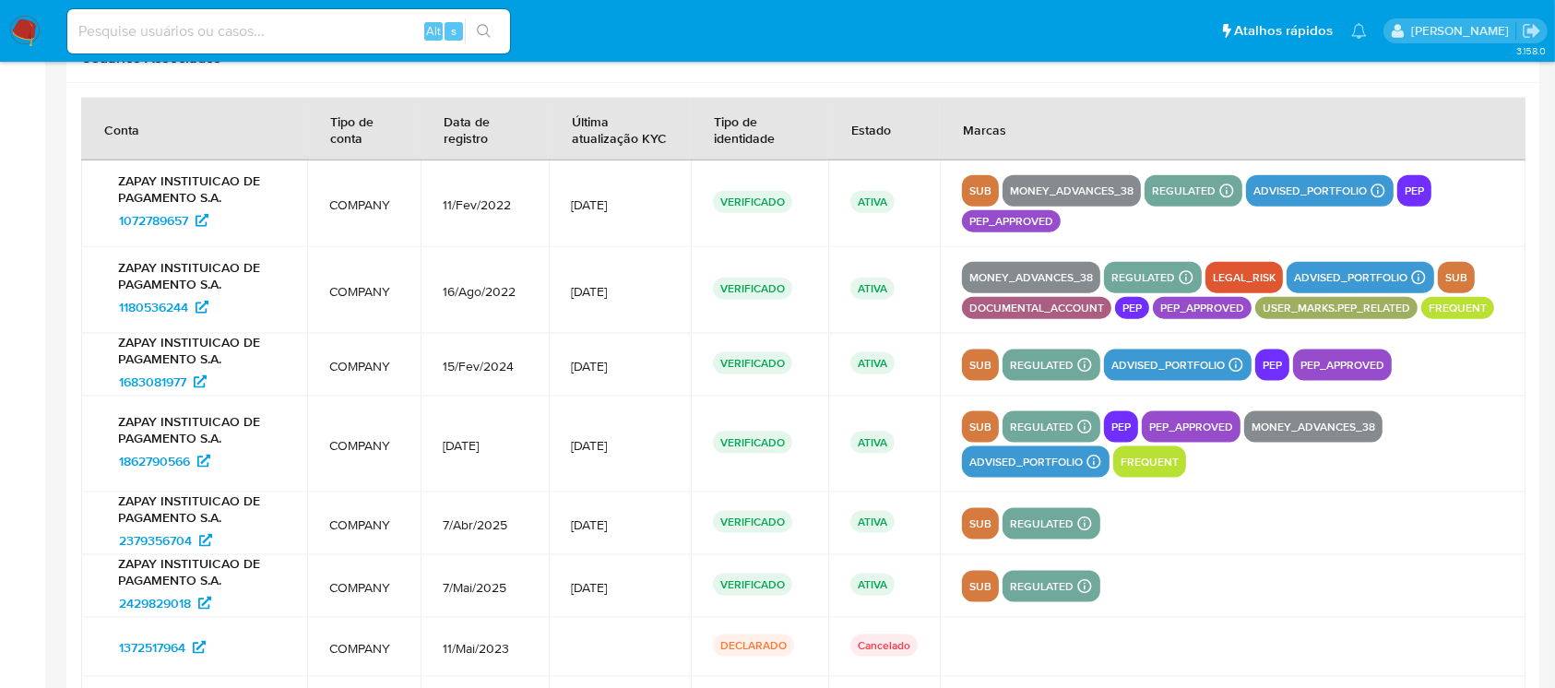
click at [207, 34] on input at bounding box center [288, 31] width 443 height 24
paste input "617475355"
type input "617475355"
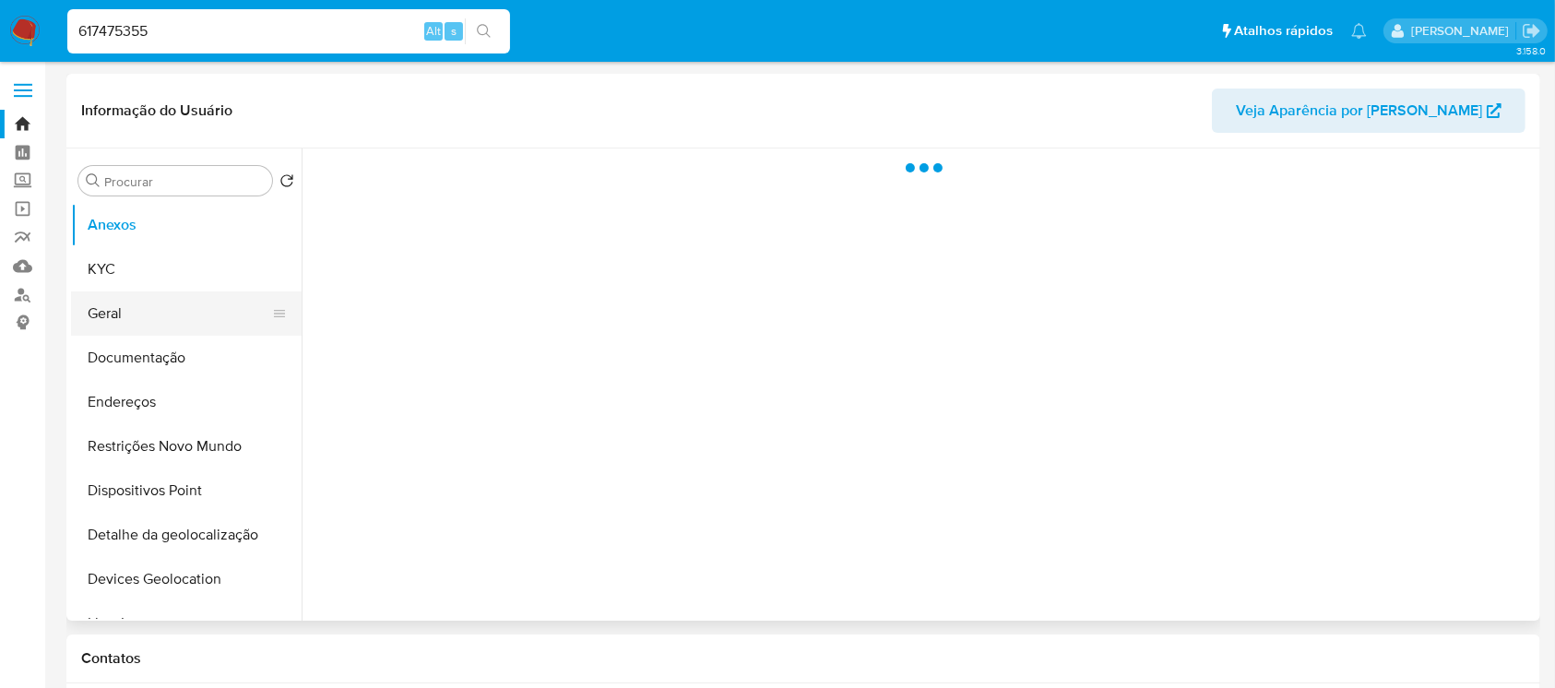
click at [159, 310] on button "Geral" at bounding box center [179, 313] width 216 height 44
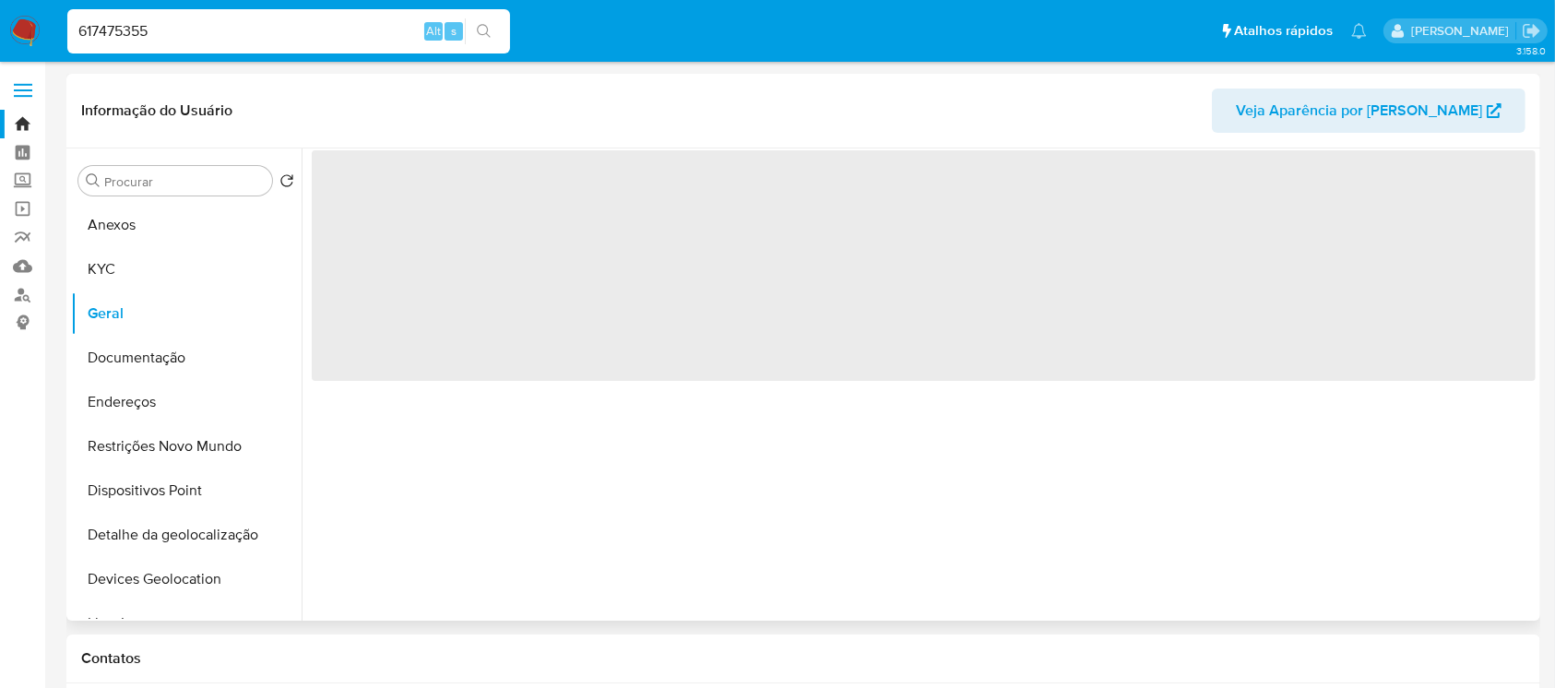
select select "10"
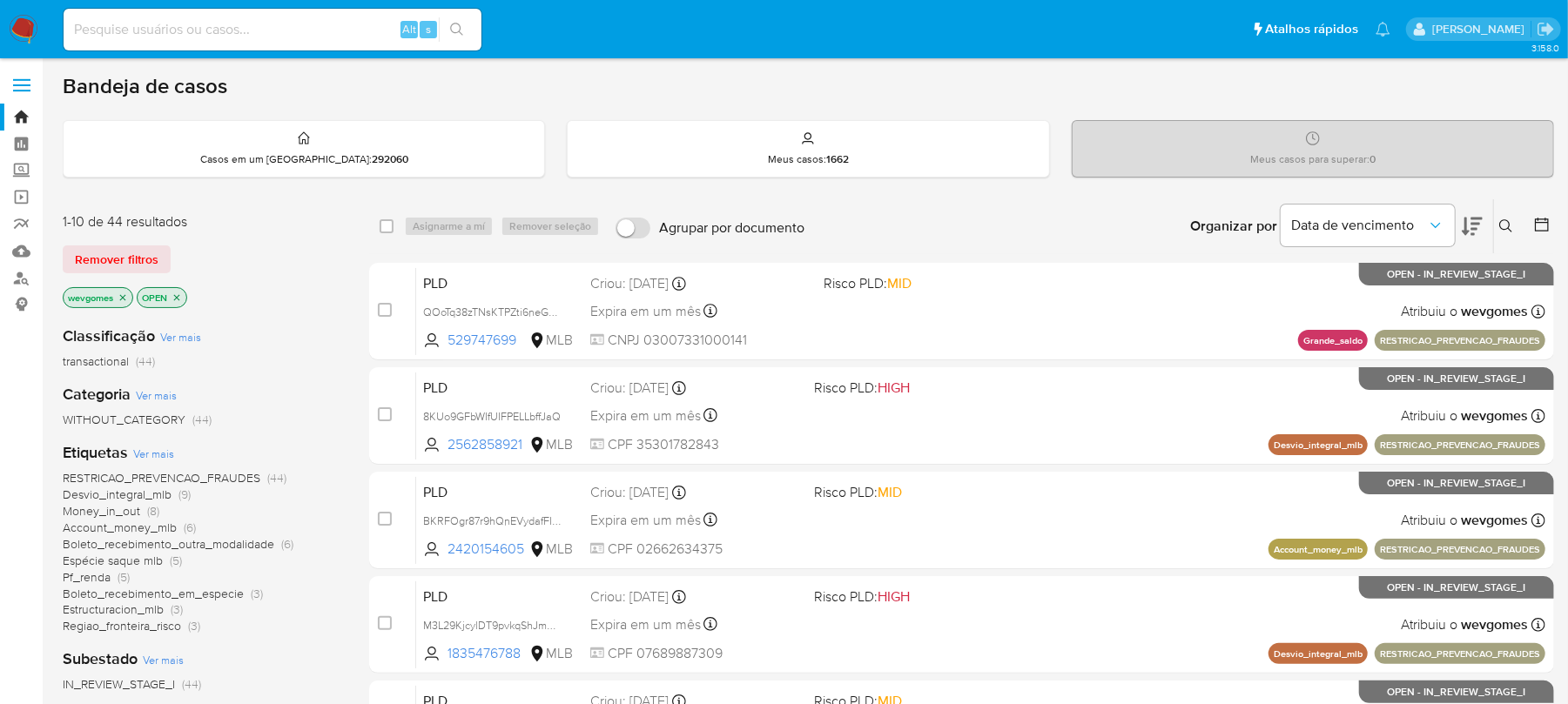
click at [124, 35] on input at bounding box center [272, 29] width 418 height 23
type input "147698003"
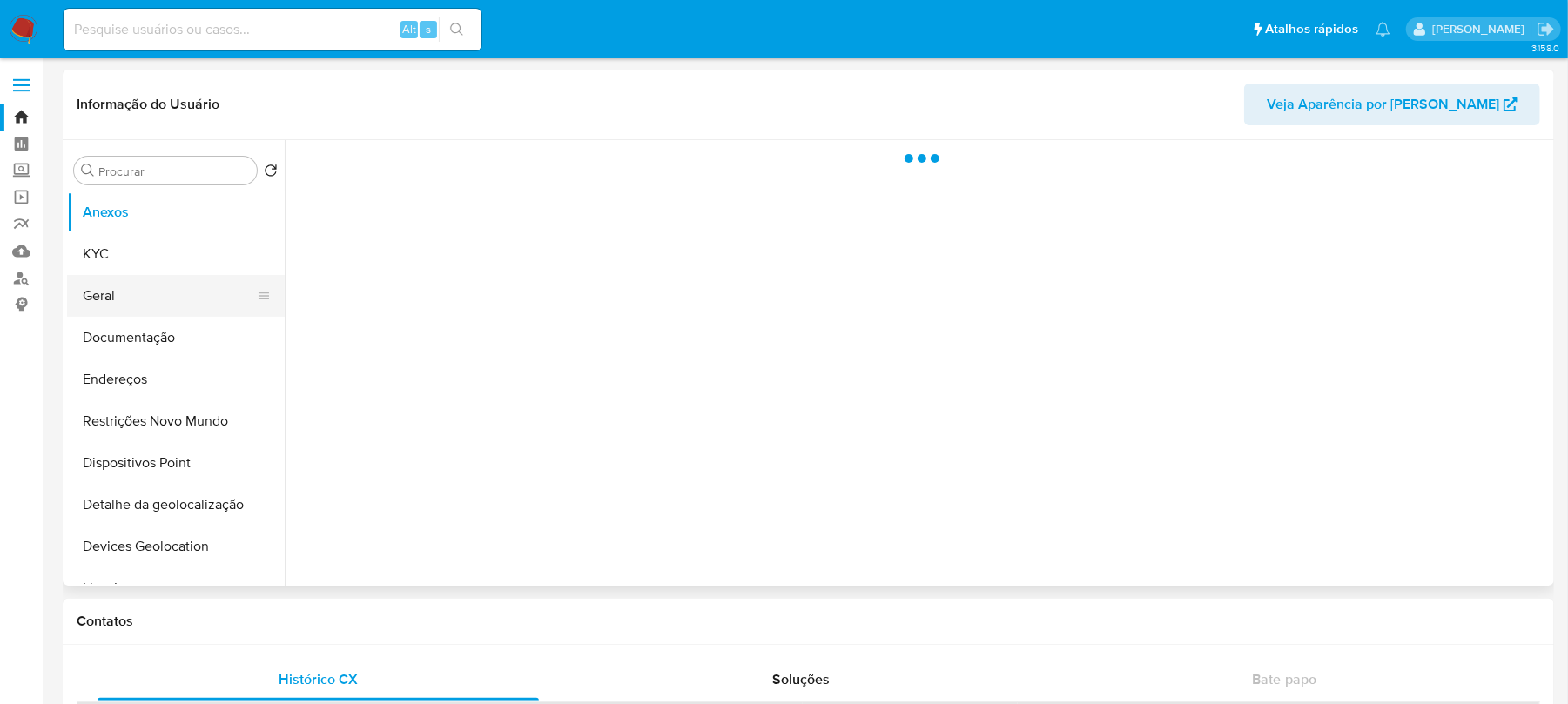
click at [138, 303] on button "Geral" at bounding box center [169, 295] width 204 height 42
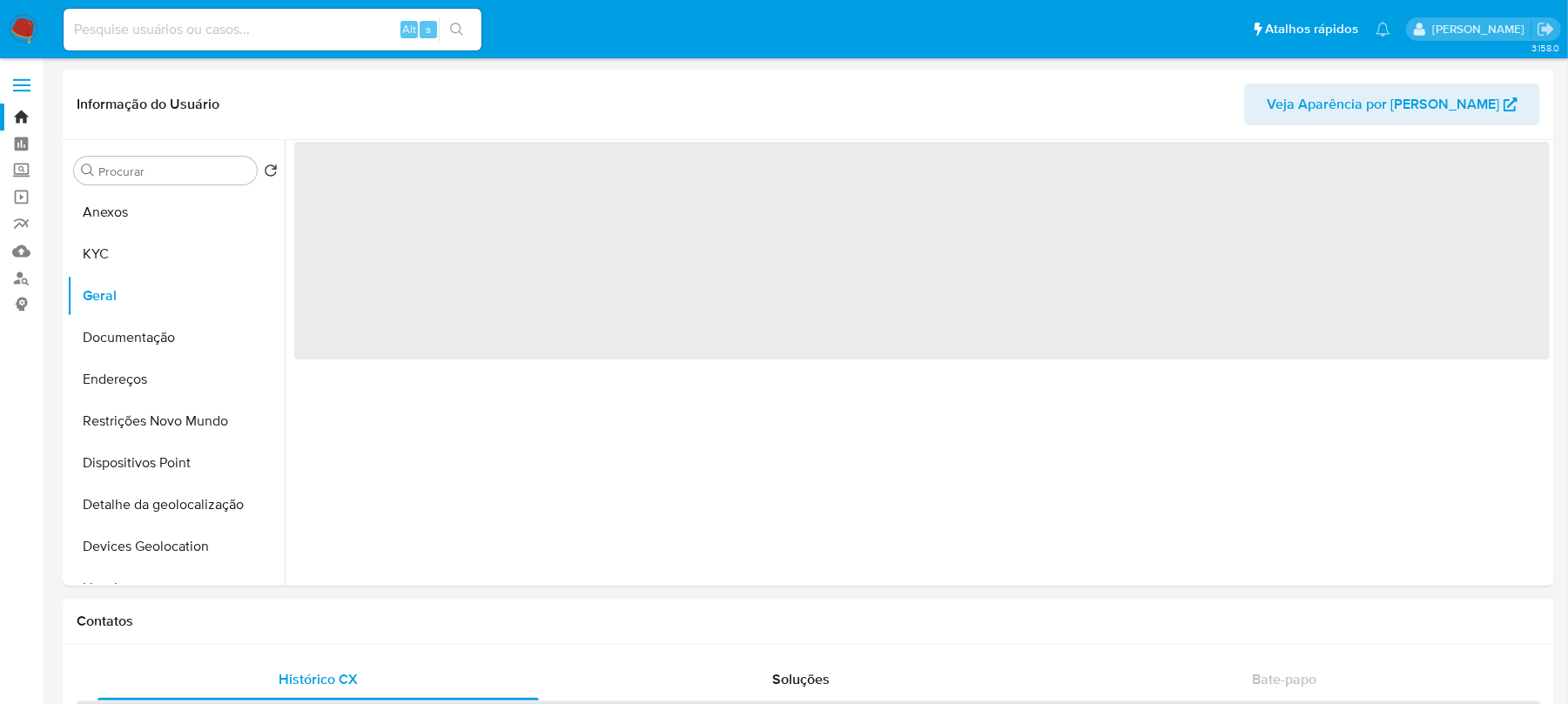
select select "10"
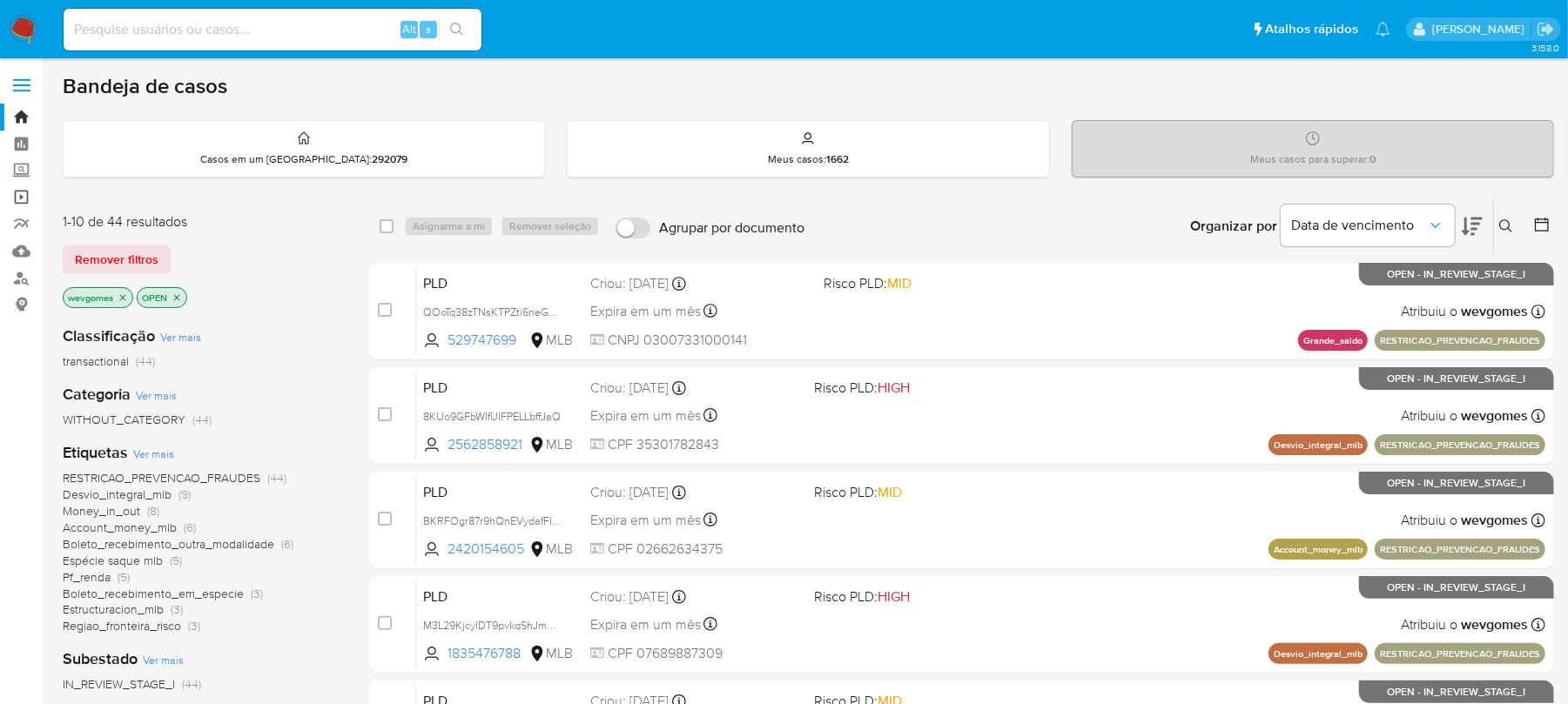
click at [28, 199] on link "Operações em massa" at bounding box center [103, 197] width 207 height 27
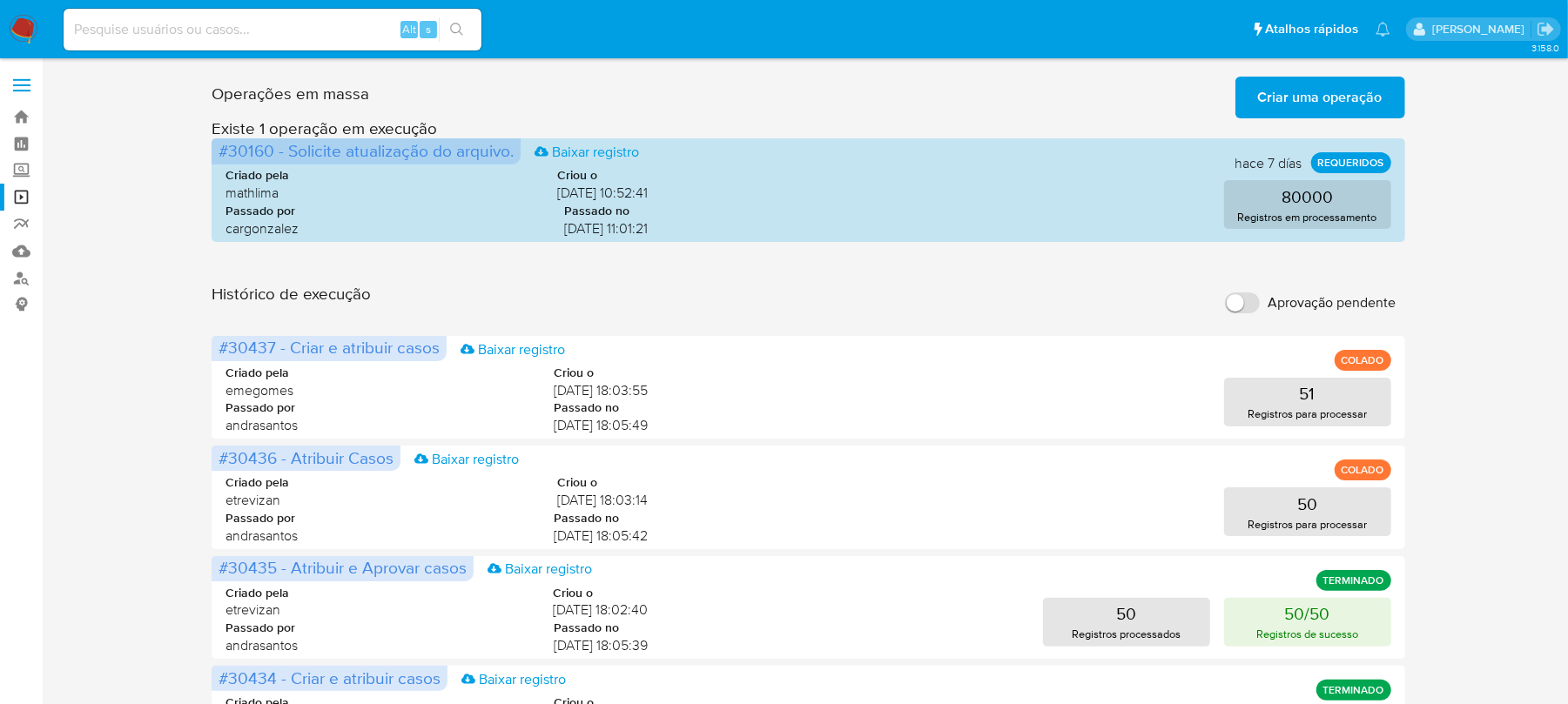
click at [18, 31] on img at bounding box center [23, 29] width 29 height 29
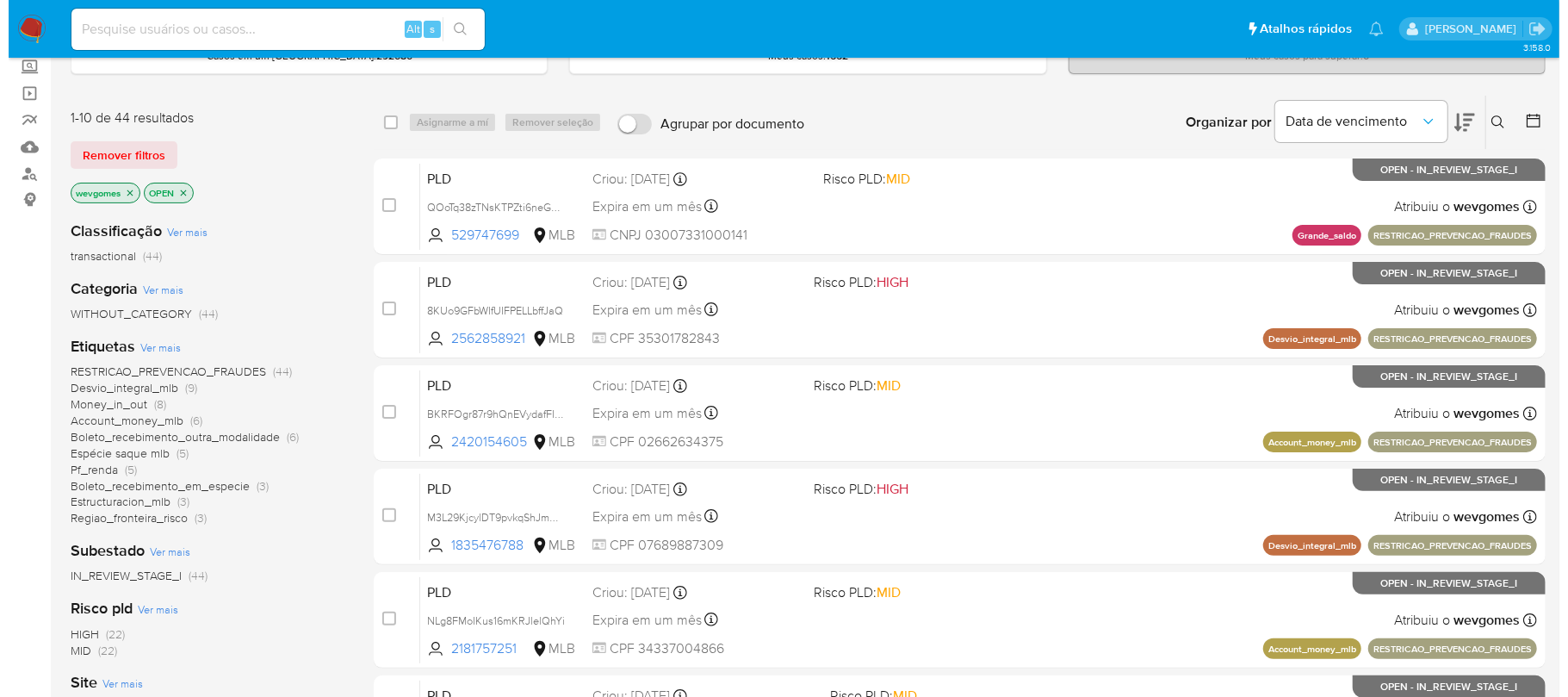
scroll to position [152, 0]
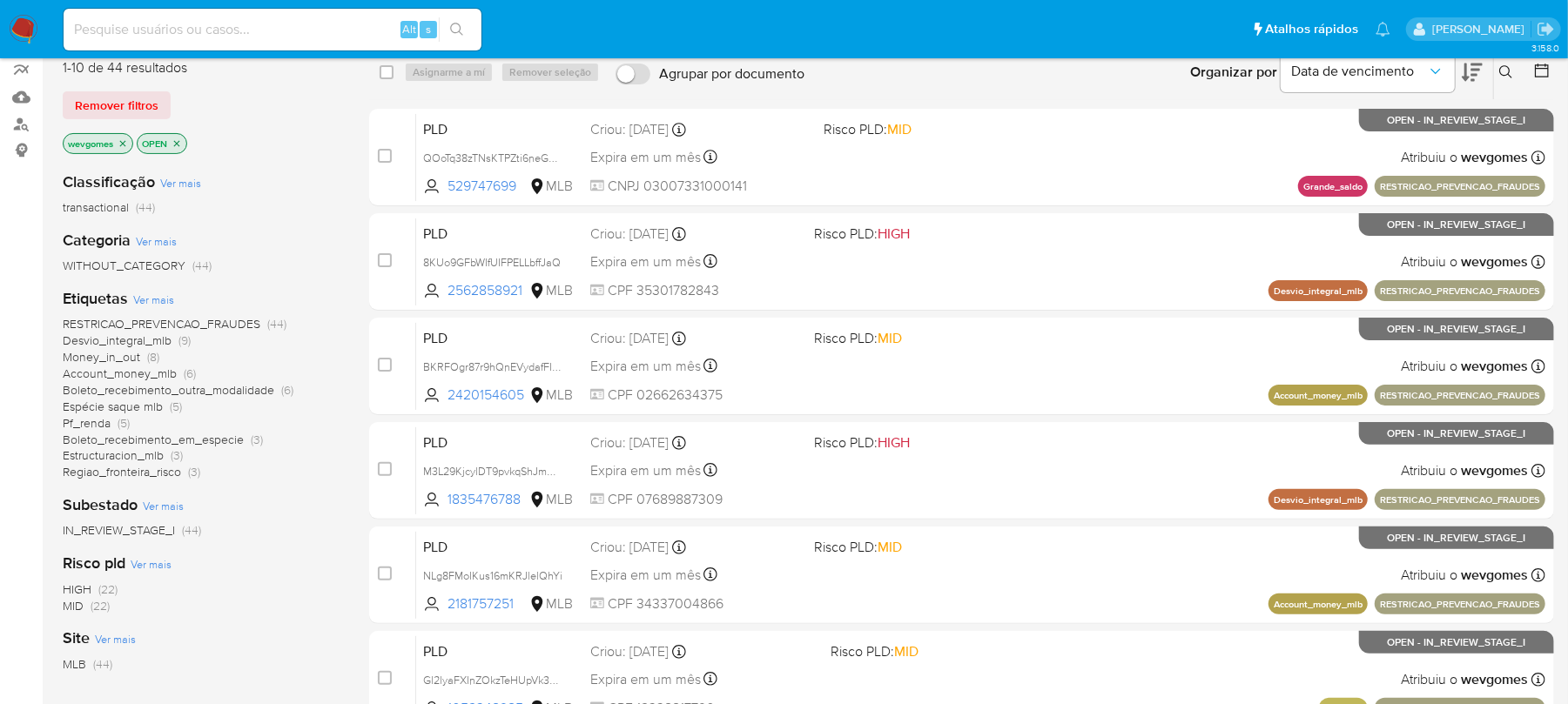
click at [122, 147] on icon "close-filter" at bounding box center [122, 143] width 10 height 10
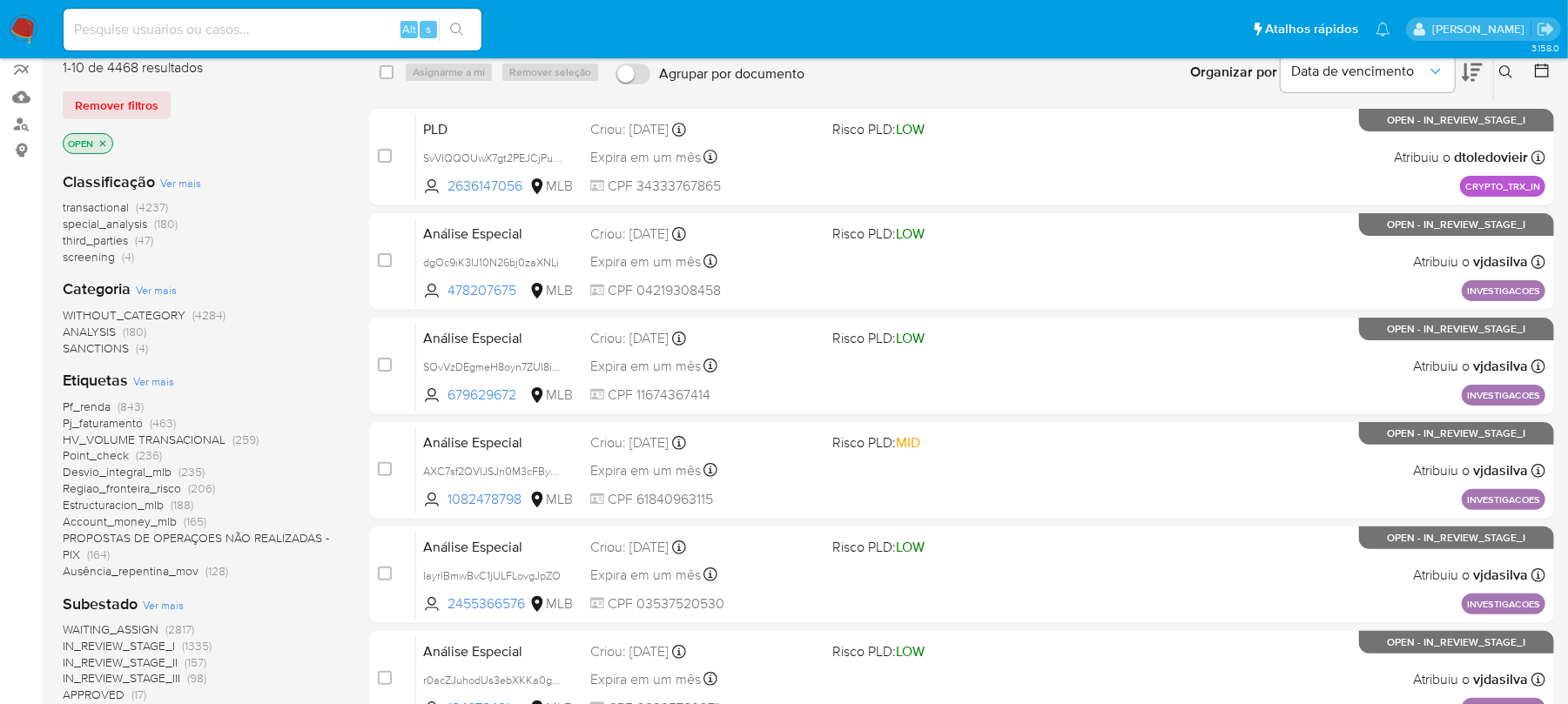
click at [148, 384] on span "Ver mais" at bounding box center [153, 381] width 41 height 16
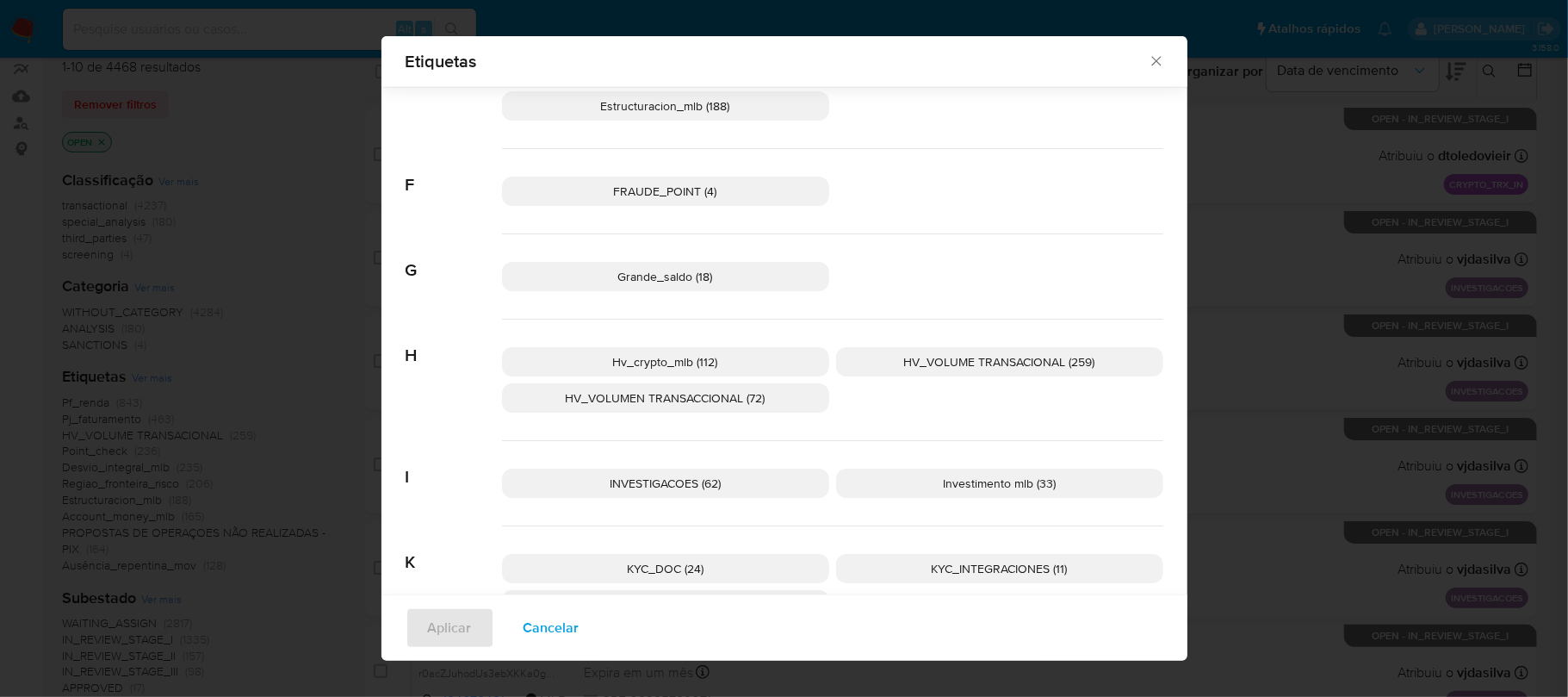
scroll to position [906, 0]
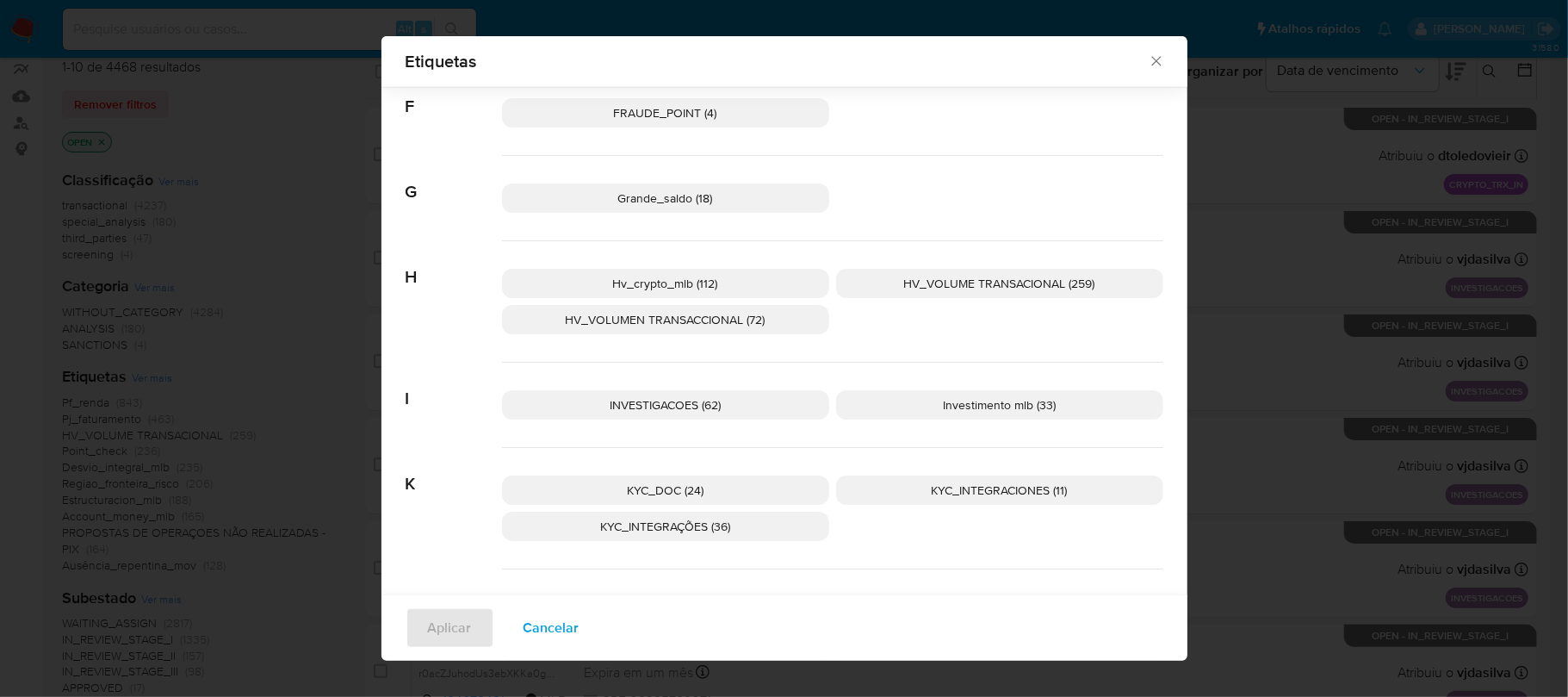
click at [659, 415] on p "INVESTIGACOES (62)" at bounding box center [666, 405] width 327 height 29
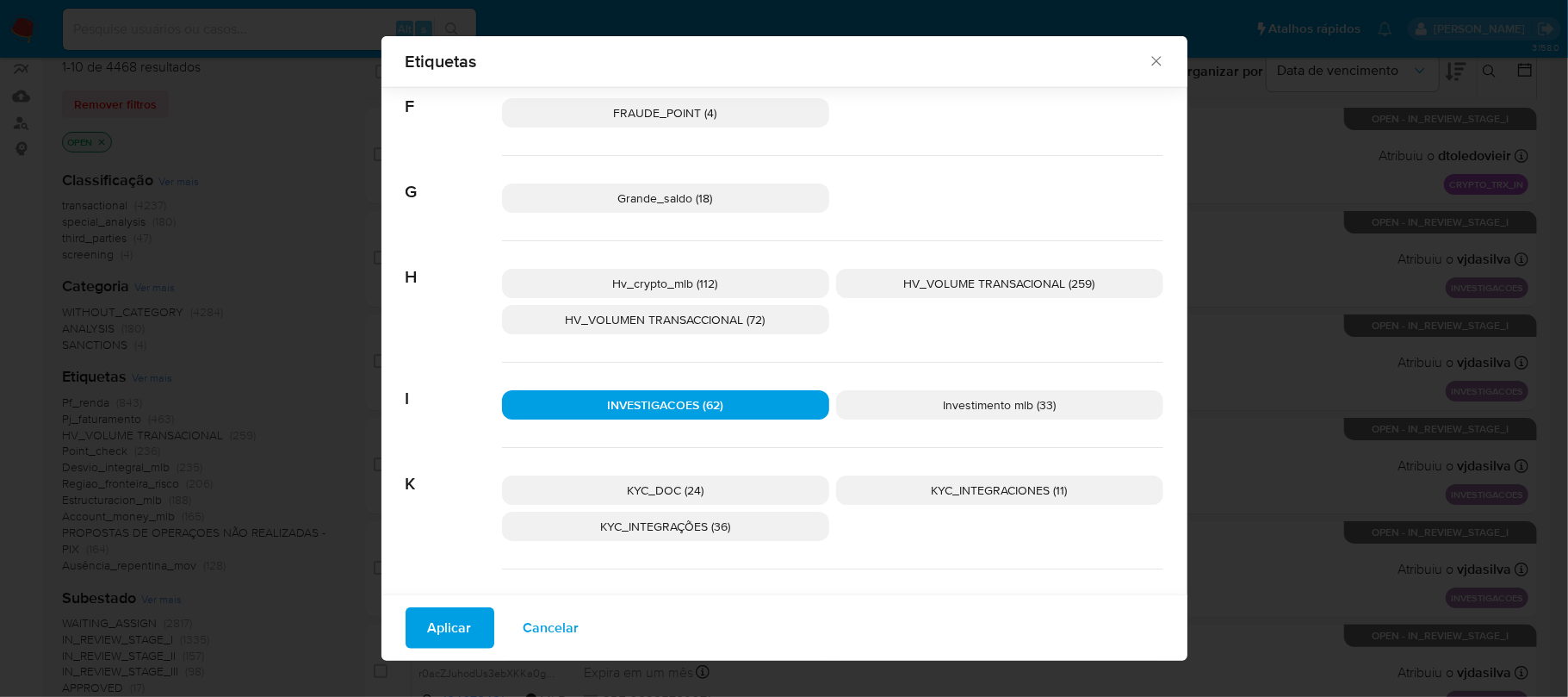
click at [446, 624] on span "Aplicar" at bounding box center [449, 628] width 44 height 38
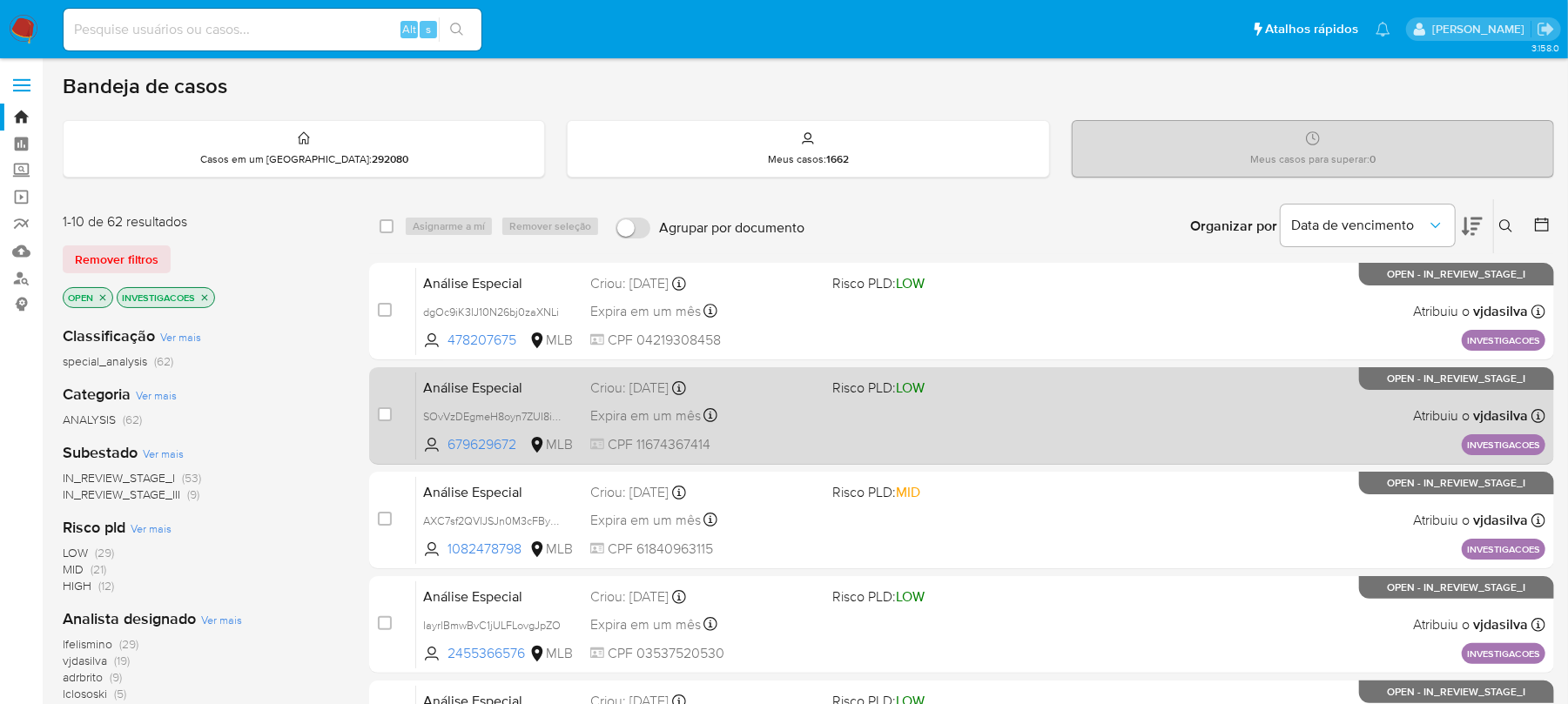
click at [1034, 445] on div "Análise Especial SOvVzDEgmeH8oyn7ZUI8iJG0 679629672 MLB Risco PLD: LOW Criou: […" at bounding box center [981, 415] width 1129 height 88
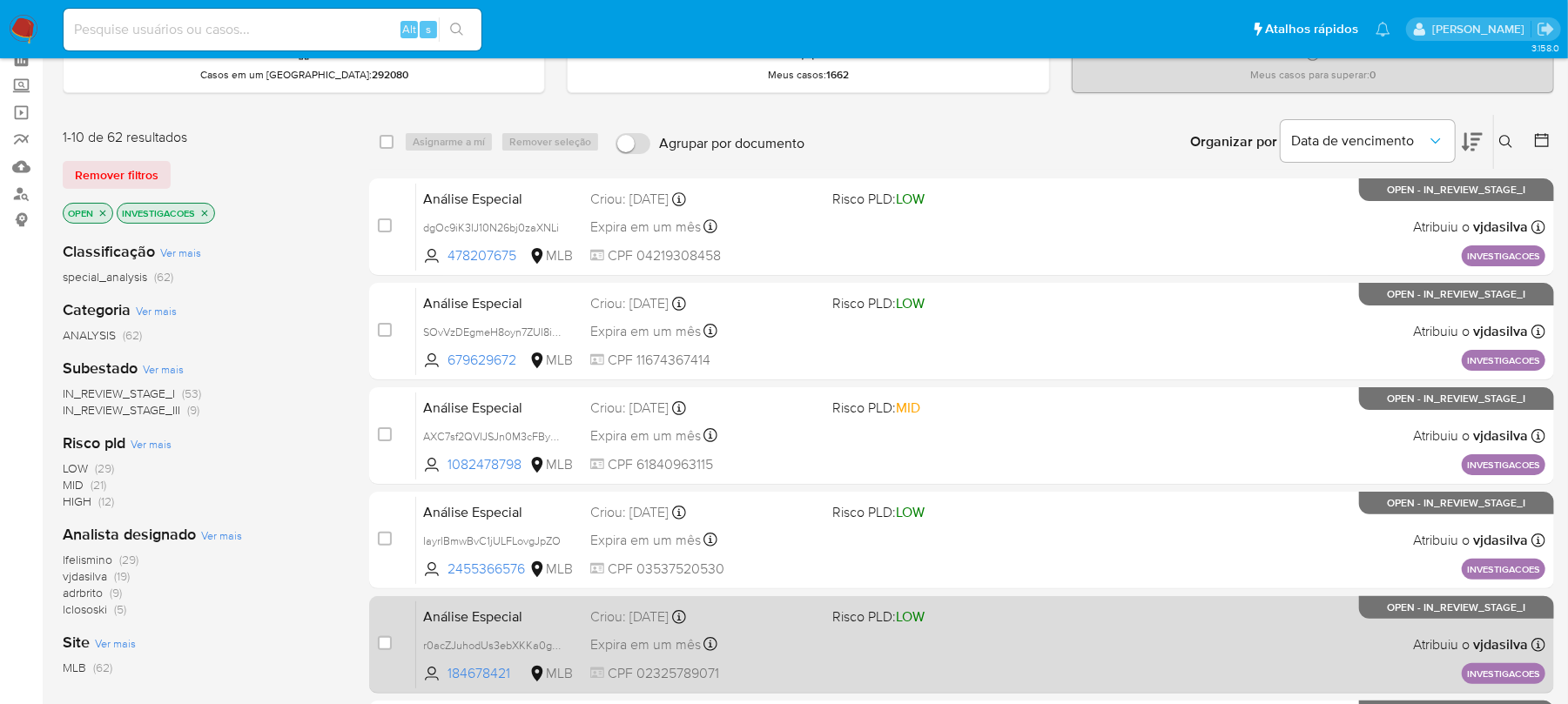
scroll to position [154, 0]
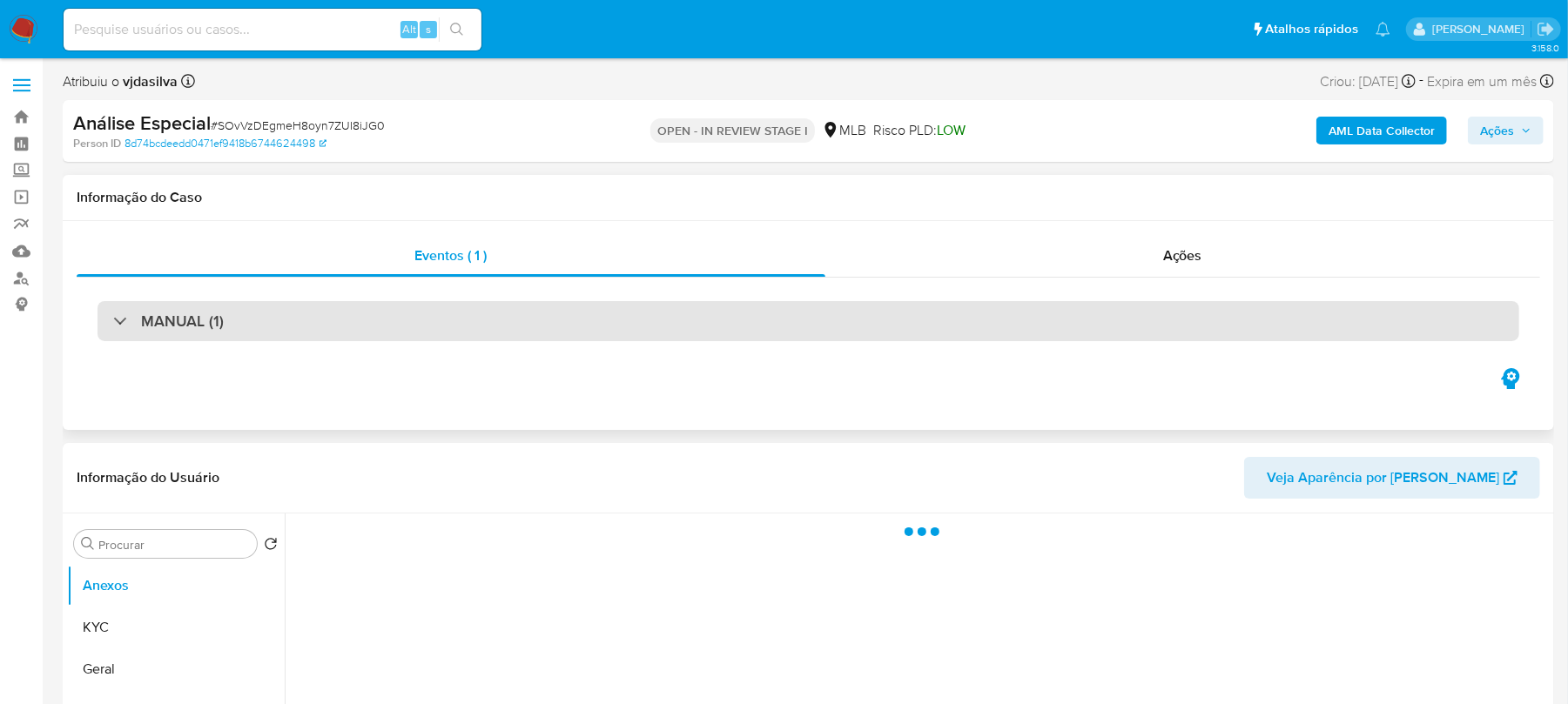
click at [423, 334] on div "MANUAL (1)" at bounding box center [808, 321] width 1422 height 40
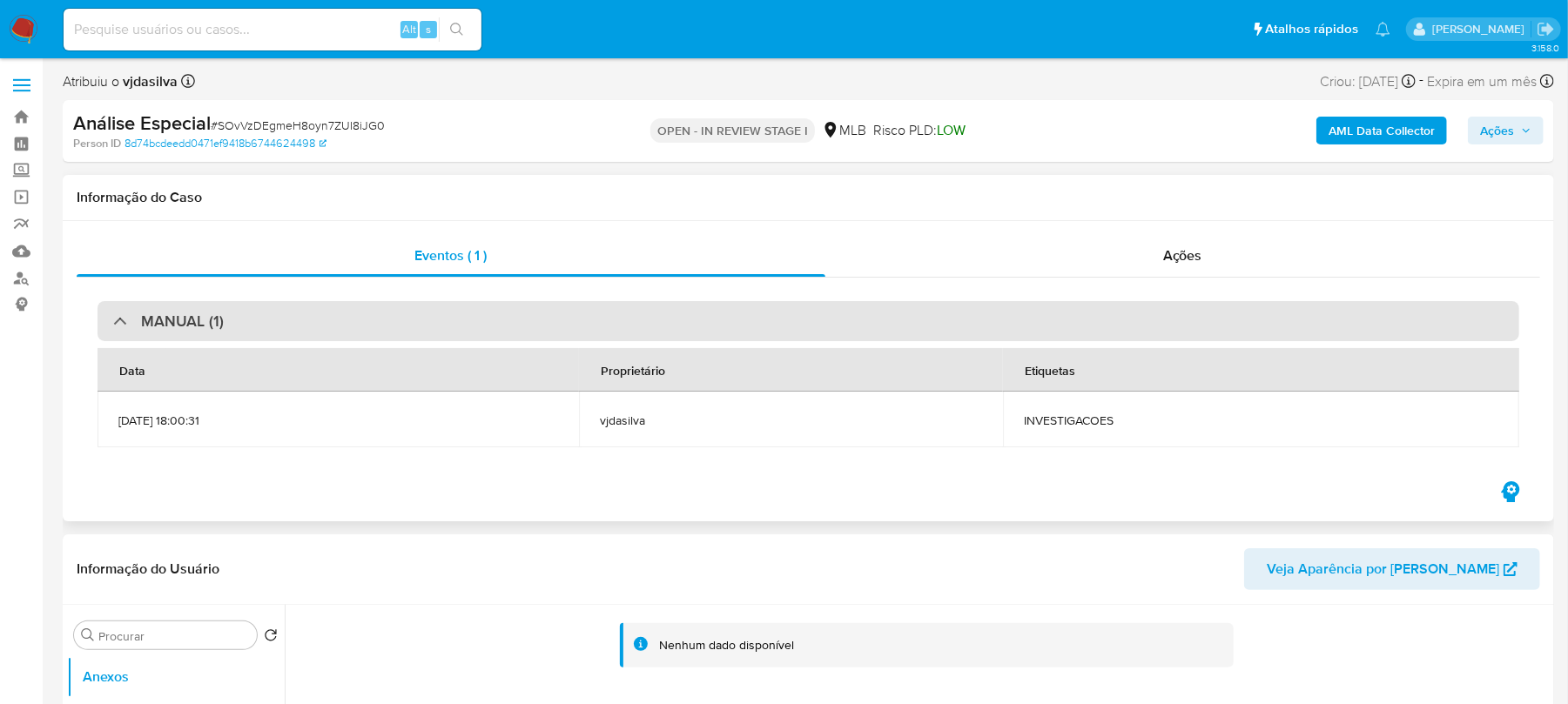
select select "10"
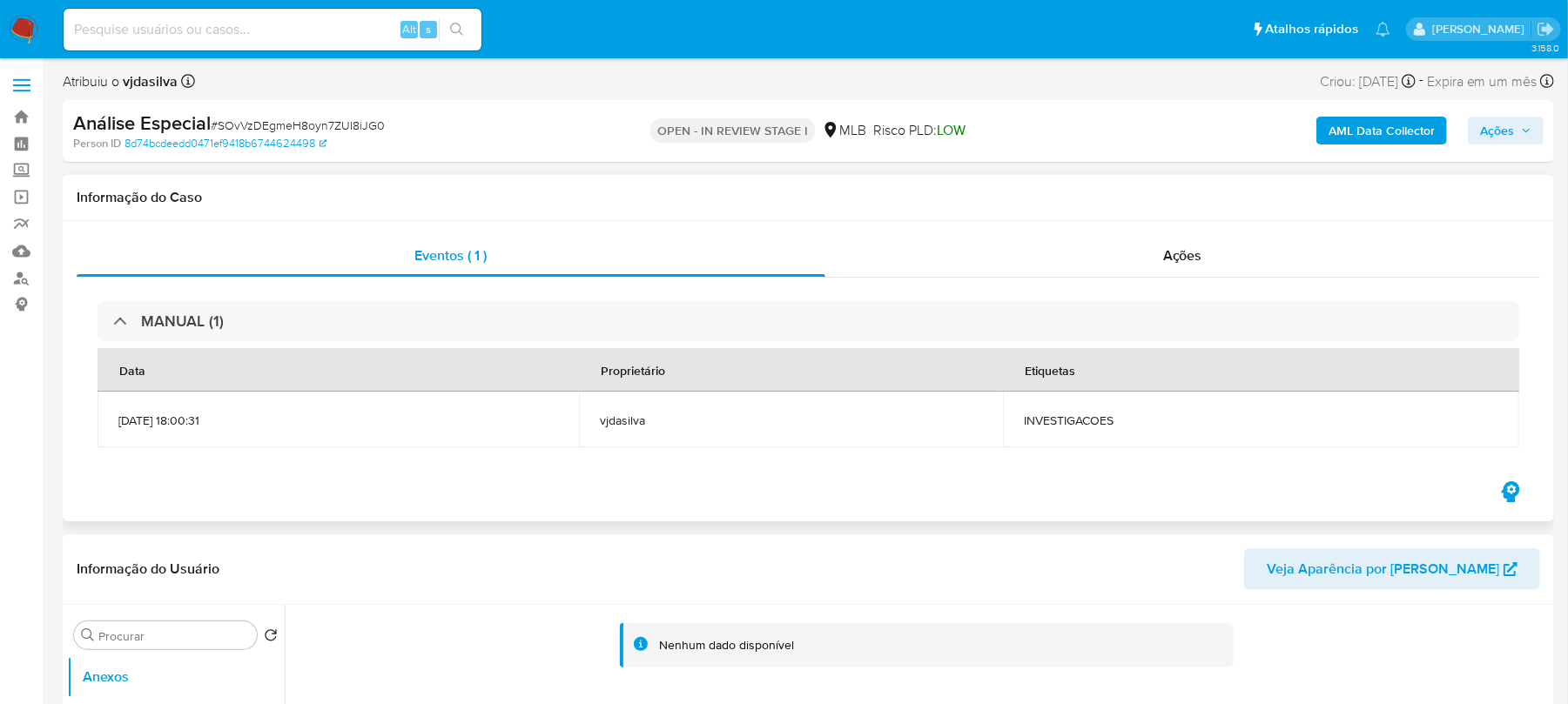
click at [949, 279] on div "MANUAL (1) Data Proprietário Etiquetas [DATE] 18:00:31 vjdasilva INVESTIGACOES" at bounding box center [808, 377] width 1463 height 200
click at [937, 260] on div "Ações" at bounding box center [1183, 256] width 716 height 42
